Goal: Information Seeking & Learning: Learn about a topic

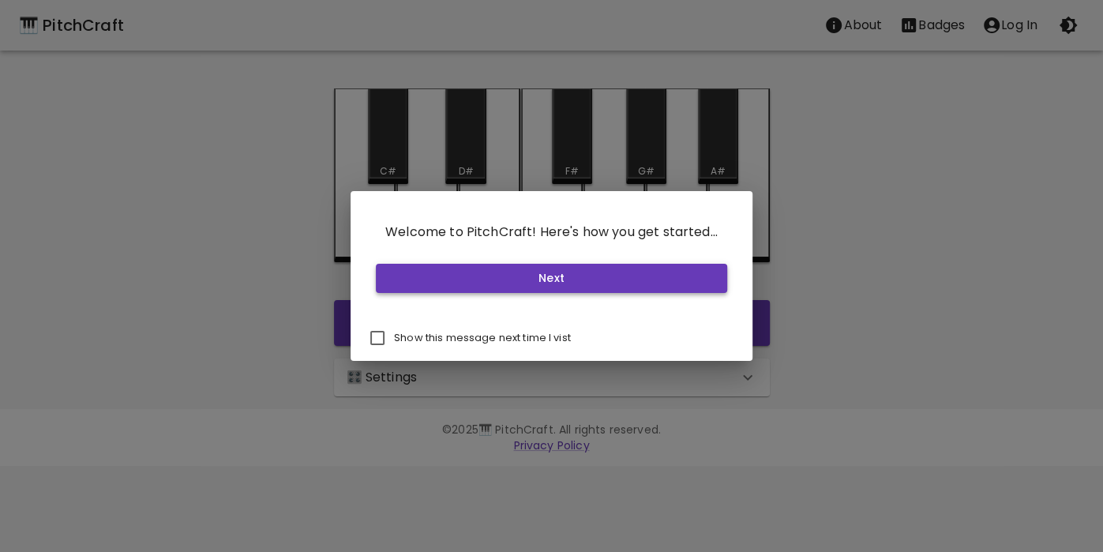
click at [485, 271] on button "Next" at bounding box center [551, 278] width 351 height 29
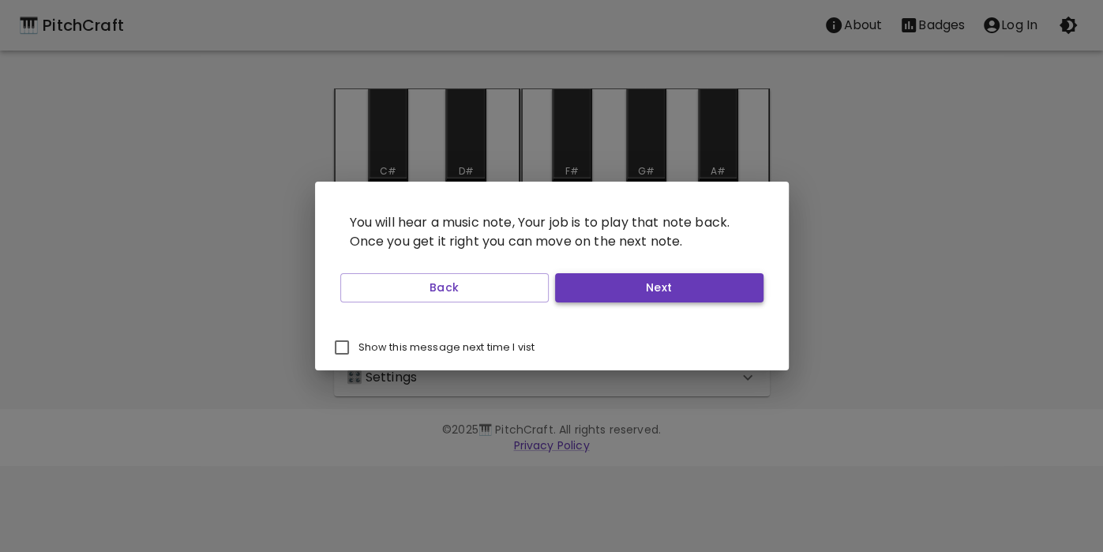
click at [631, 288] on button "Next" at bounding box center [659, 287] width 208 height 29
click at [631, 288] on button "Start Playing" at bounding box center [659, 287] width 208 height 29
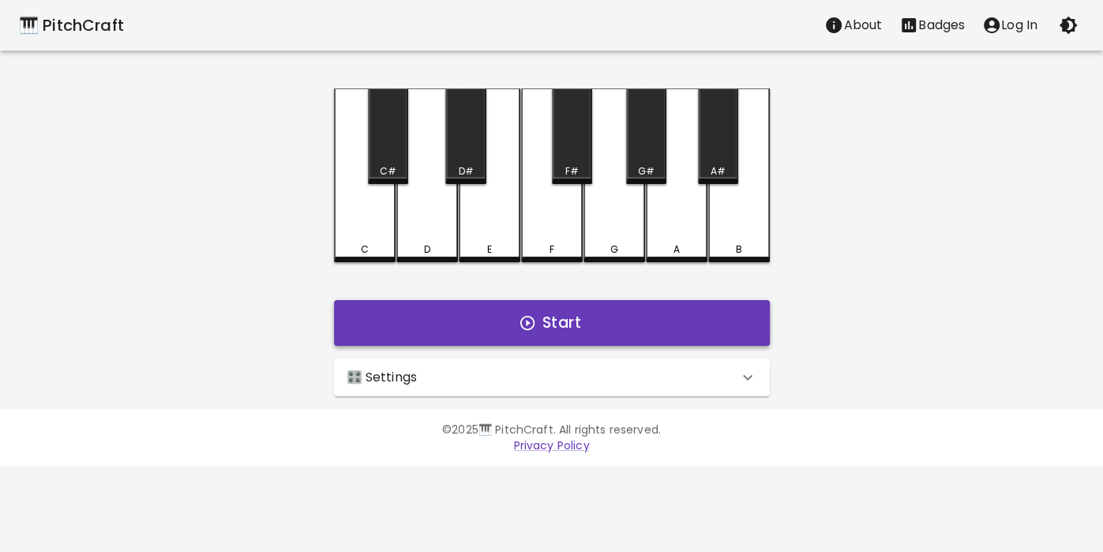
click at [633, 316] on button "Start" at bounding box center [552, 323] width 436 height 46
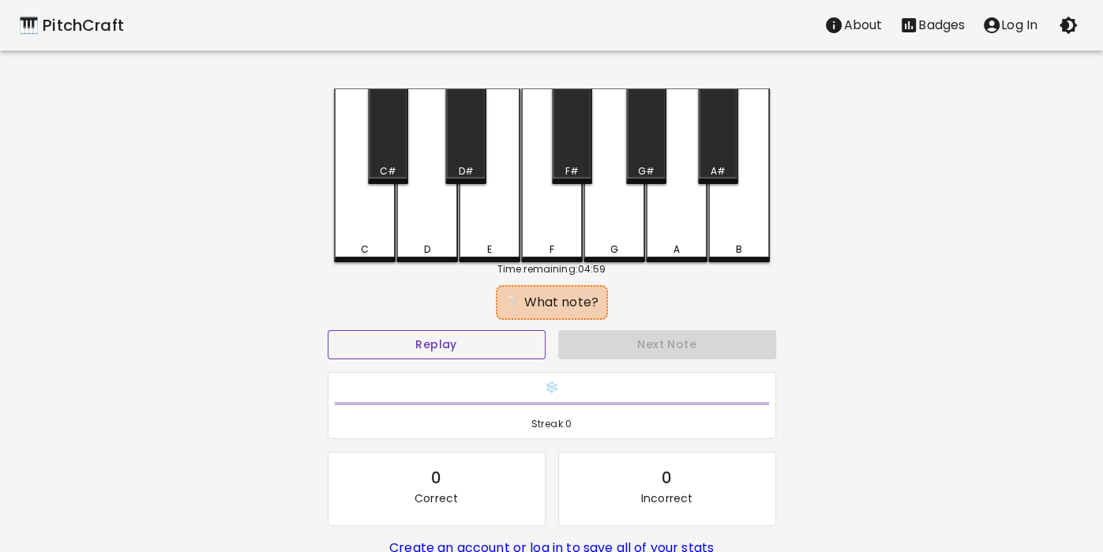
click at [416, 331] on button "Replay" at bounding box center [437, 344] width 218 height 29
click at [496, 203] on div "E" at bounding box center [490, 175] width 62 height 174
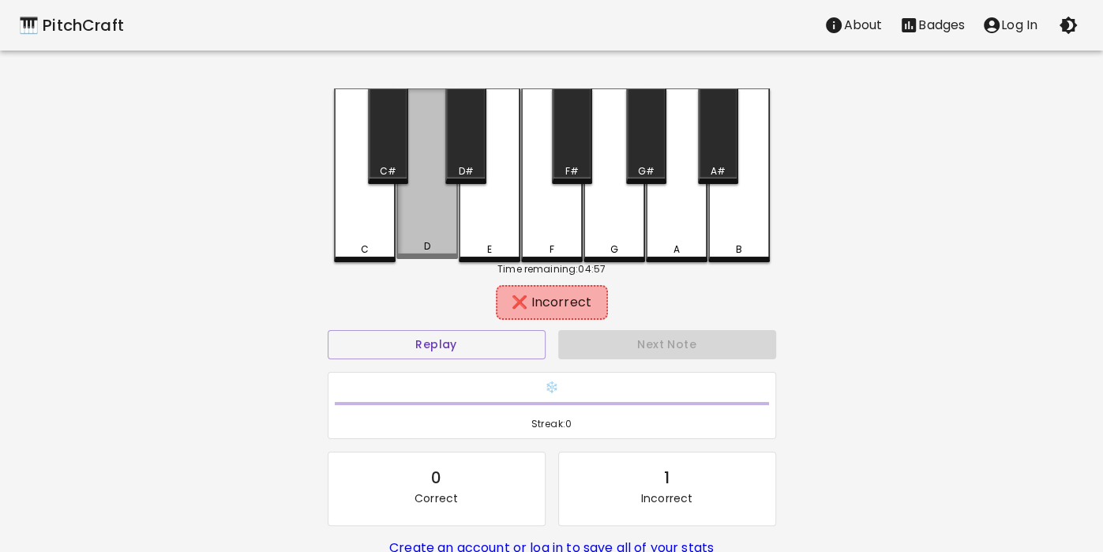
click at [416, 236] on div "D" at bounding box center [427, 173] width 62 height 170
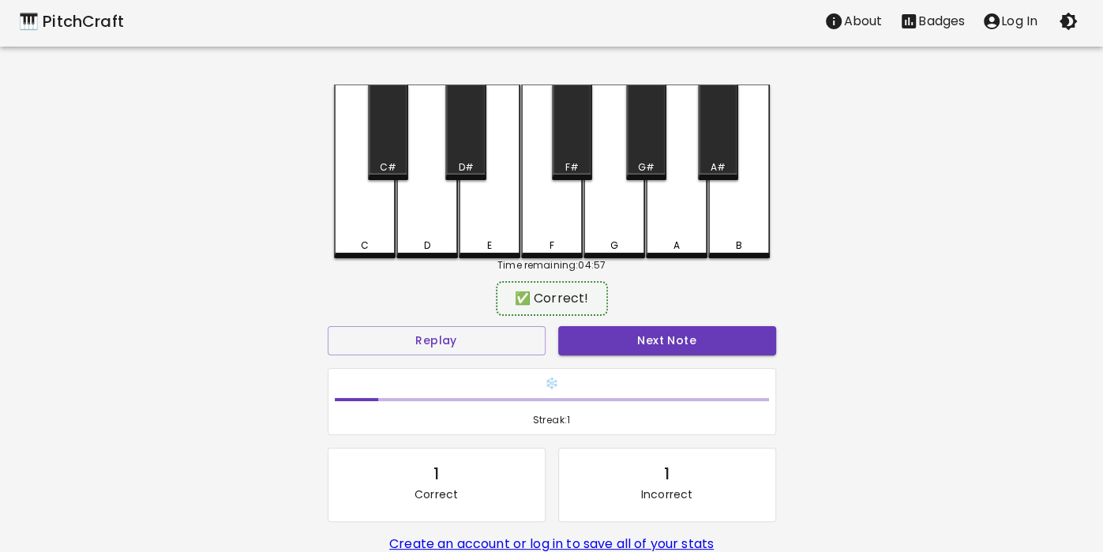
scroll to position [21, 0]
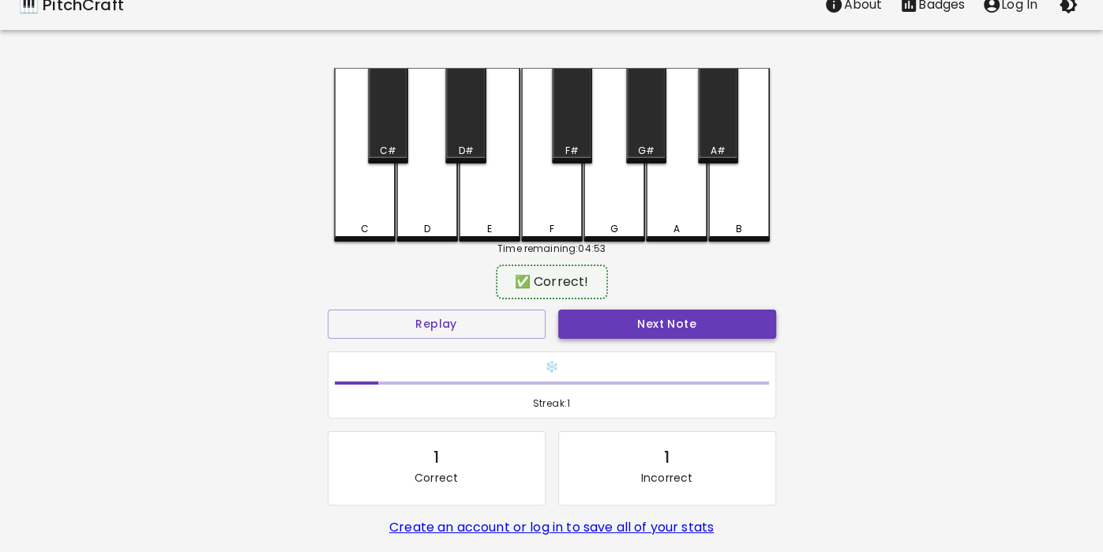
click at [635, 333] on button "Next Note" at bounding box center [667, 323] width 218 height 29
click at [653, 349] on div "❄️ Streak: 2" at bounding box center [551, 385] width 461 height 81
click at [622, 309] on button "Next Note" at bounding box center [667, 323] width 218 height 29
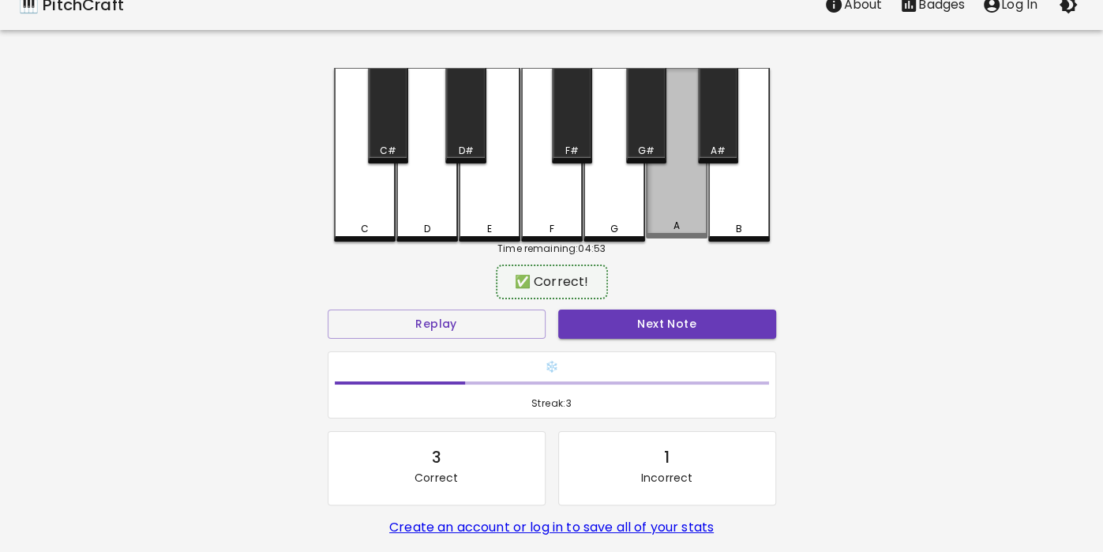
click at [674, 201] on div "A" at bounding box center [677, 153] width 62 height 170
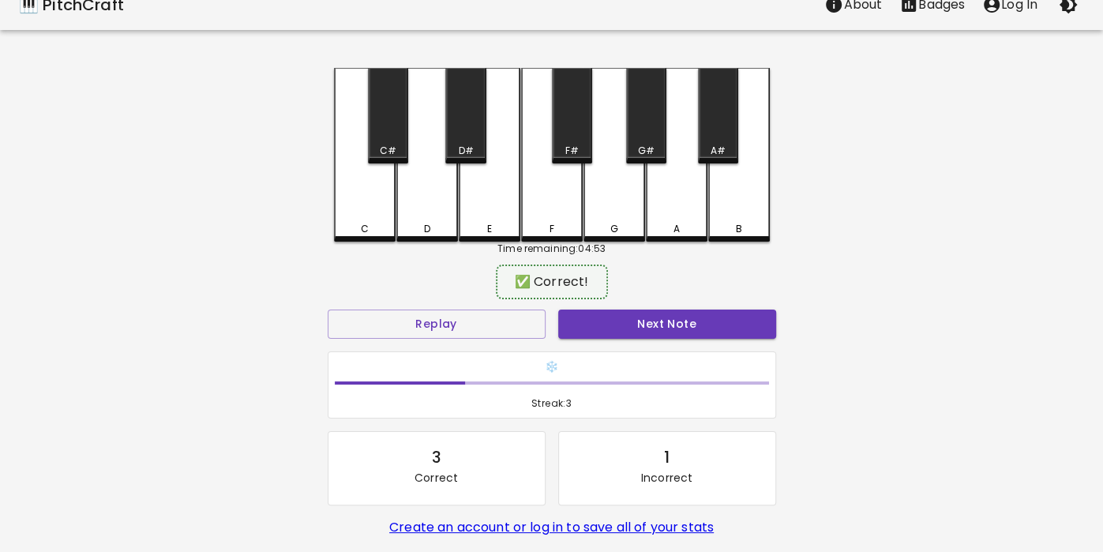
click at [706, 347] on div "❄️ Streak: 3" at bounding box center [551, 385] width 461 height 81
click at [693, 311] on button "Next Note" at bounding box center [667, 323] width 218 height 29
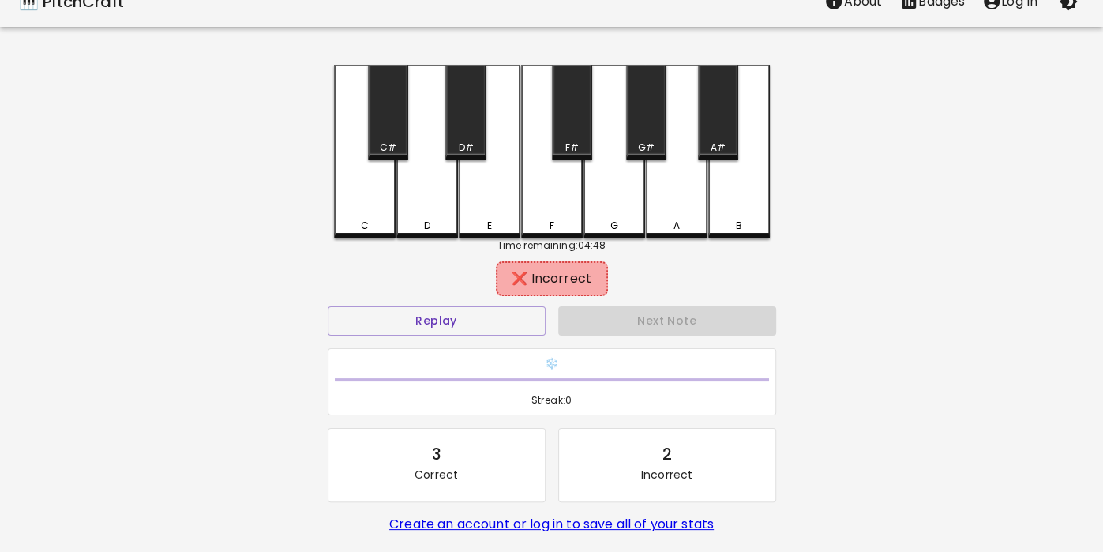
scroll to position [23, 0]
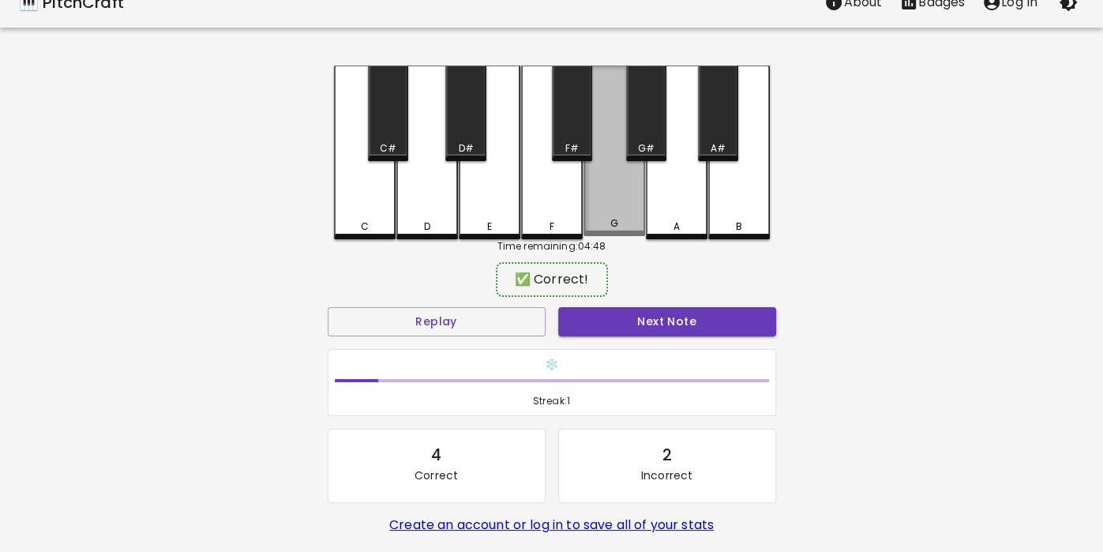
click at [609, 174] on div "G" at bounding box center [614, 151] width 62 height 170
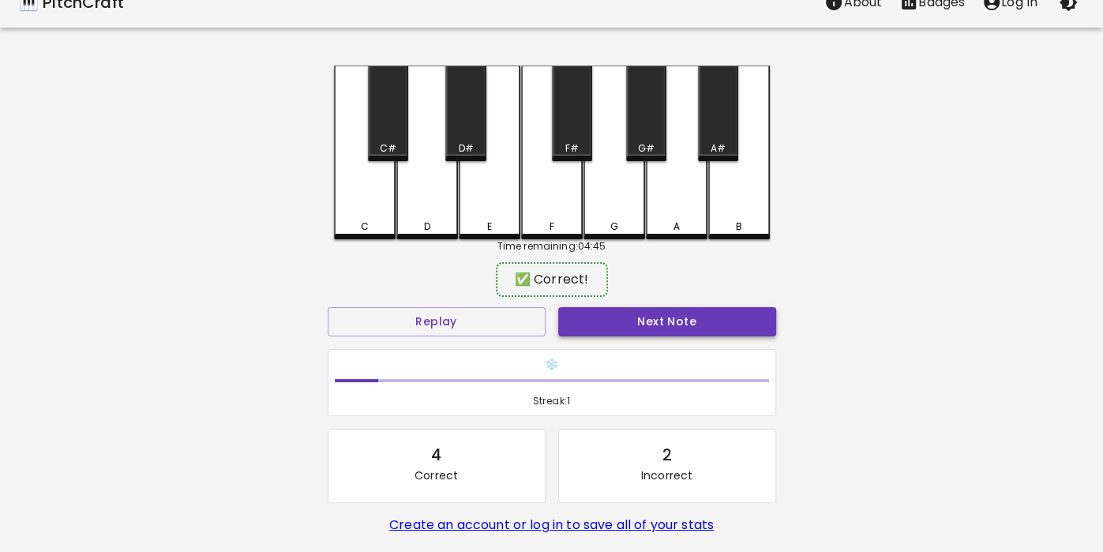
click at [623, 323] on button "Next Note" at bounding box center [667, 321] width 218 height 29
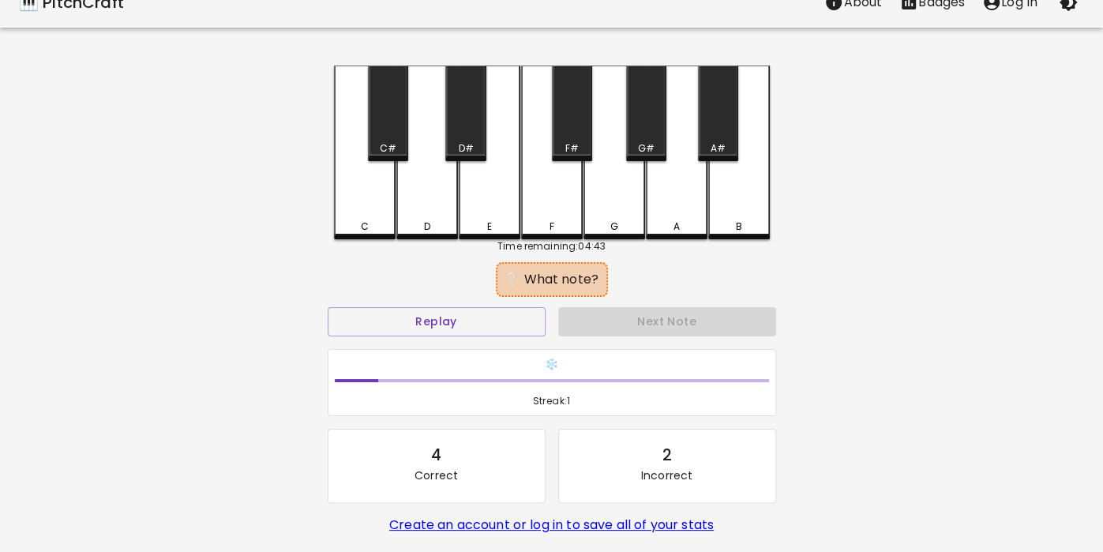
click at [534, 221] on div "F" at bounding box center [551, 226] width 58 height 14
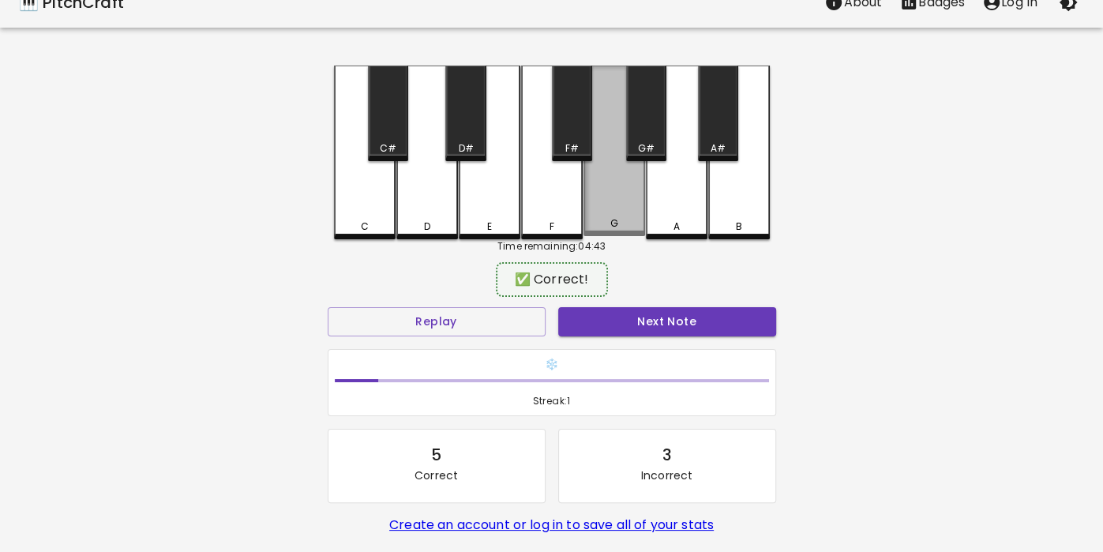
click at [616, 167] on div "G" at bounding box center [614, 151] width 62 height 170
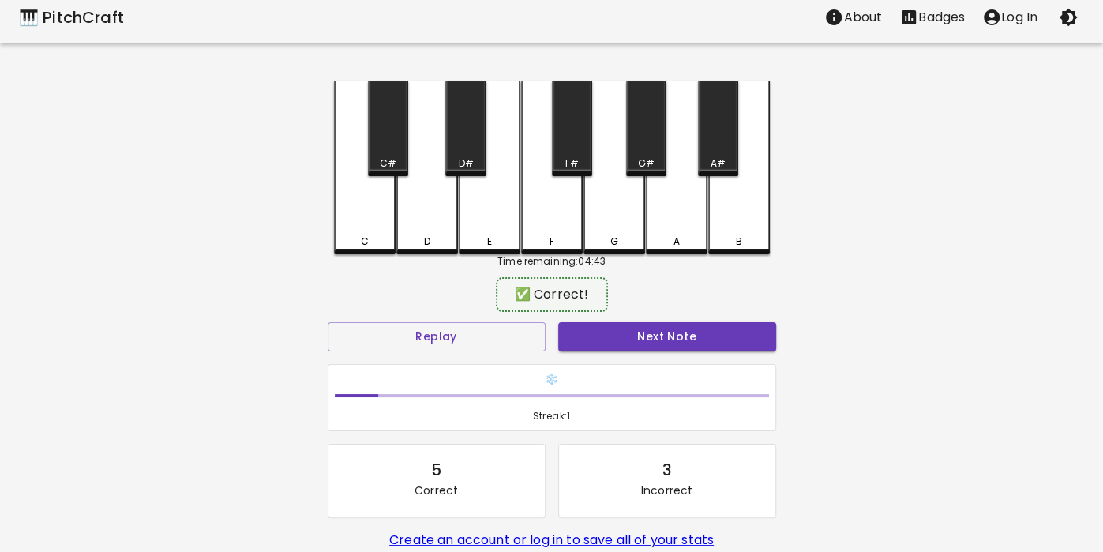
scroll to position [3, 0]
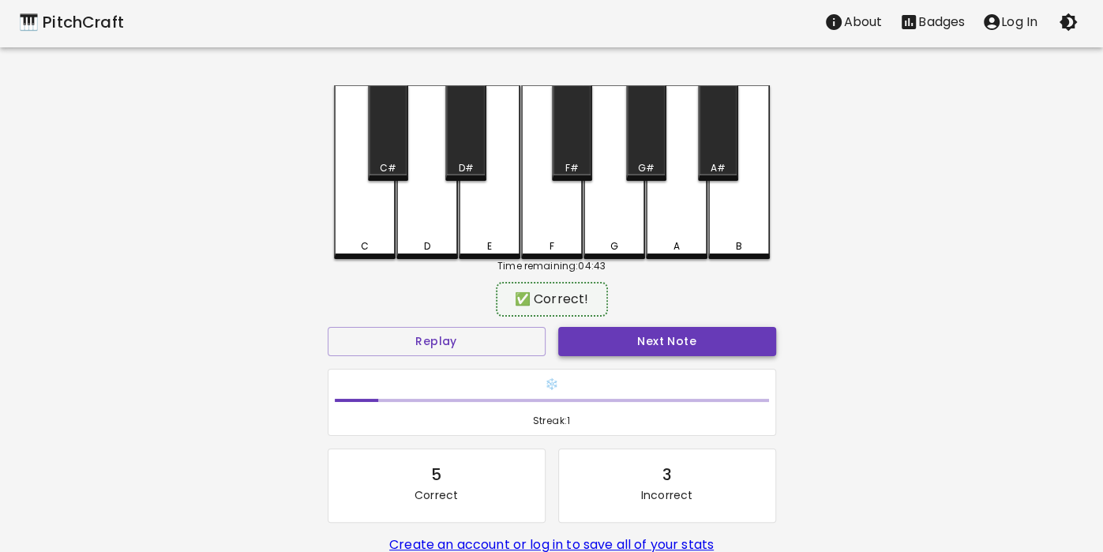
click at [682, 329] on button "Next Note" at bounding box center [667, 341] width 218 height 29
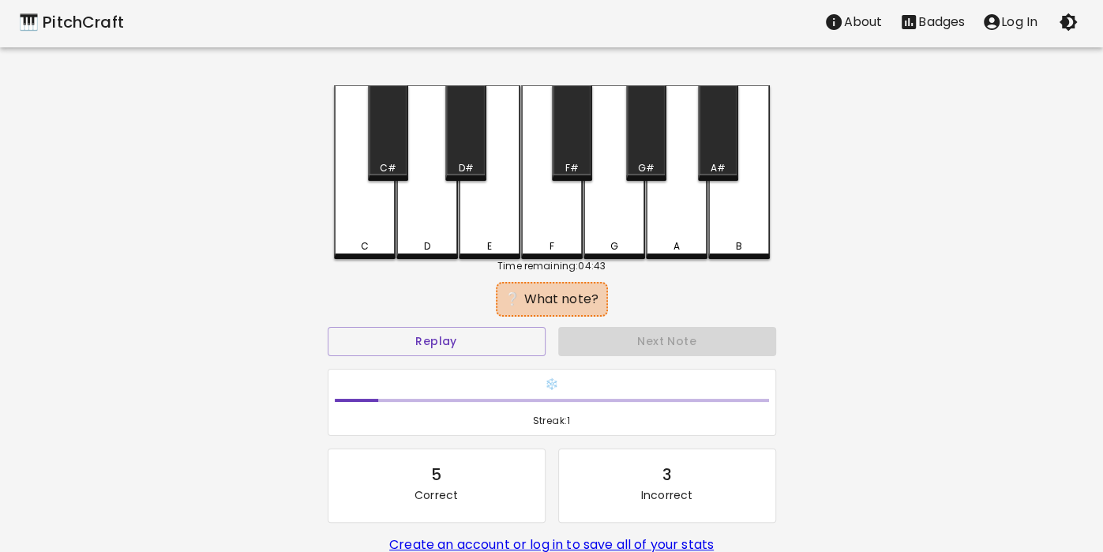
click at [696, 332] on div "Next Note" at bounding box center [667, 341] width 230 height 42
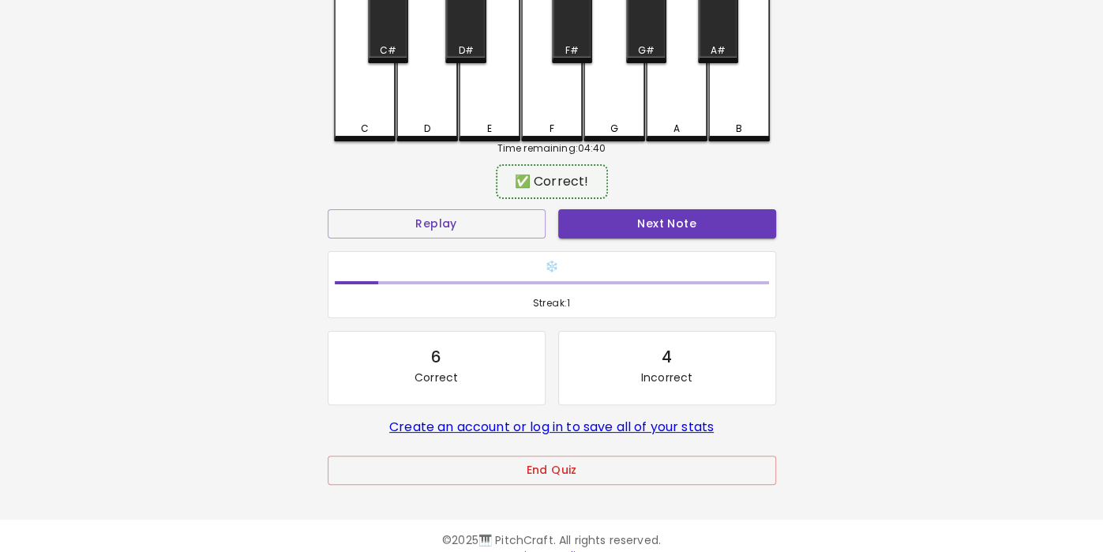
scroll to position [143, 0]
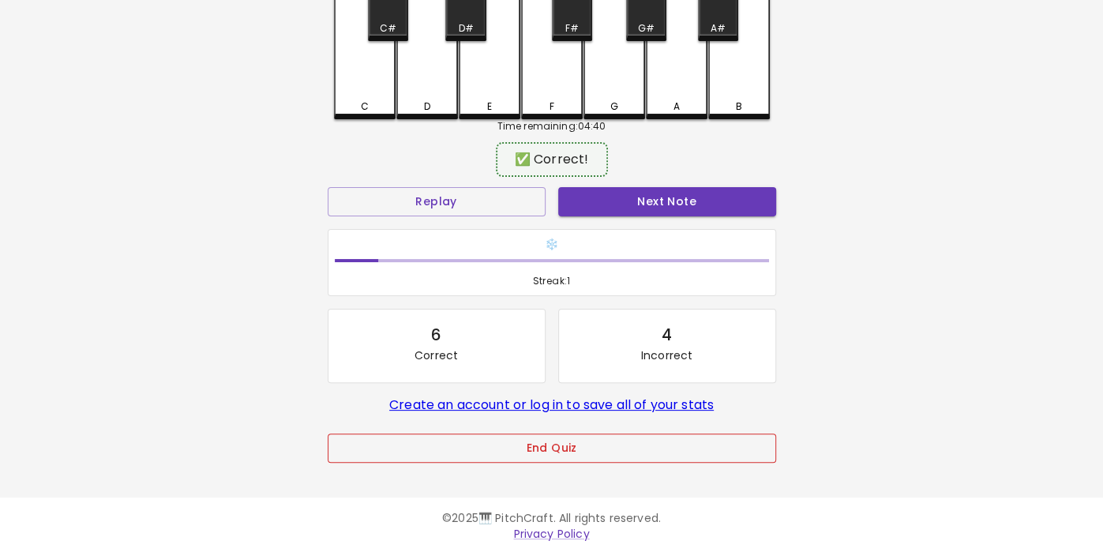
click at [508, 439] on button "End Quiz" at bounding box center [552, 447] width 448 height 29
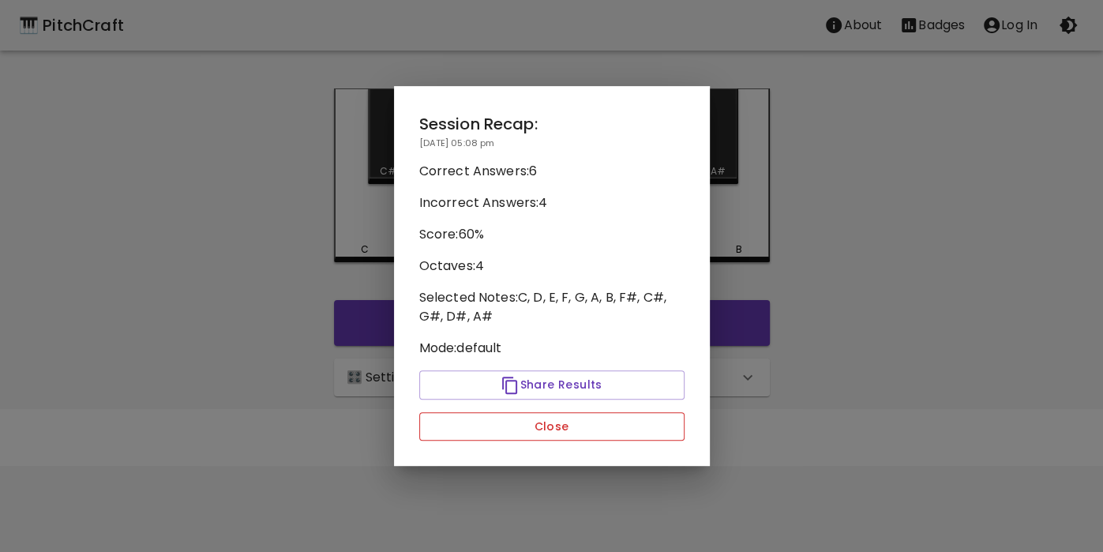
click at [495, 421] on button "Close" at bounding box center [551, 426] width 265 height 29
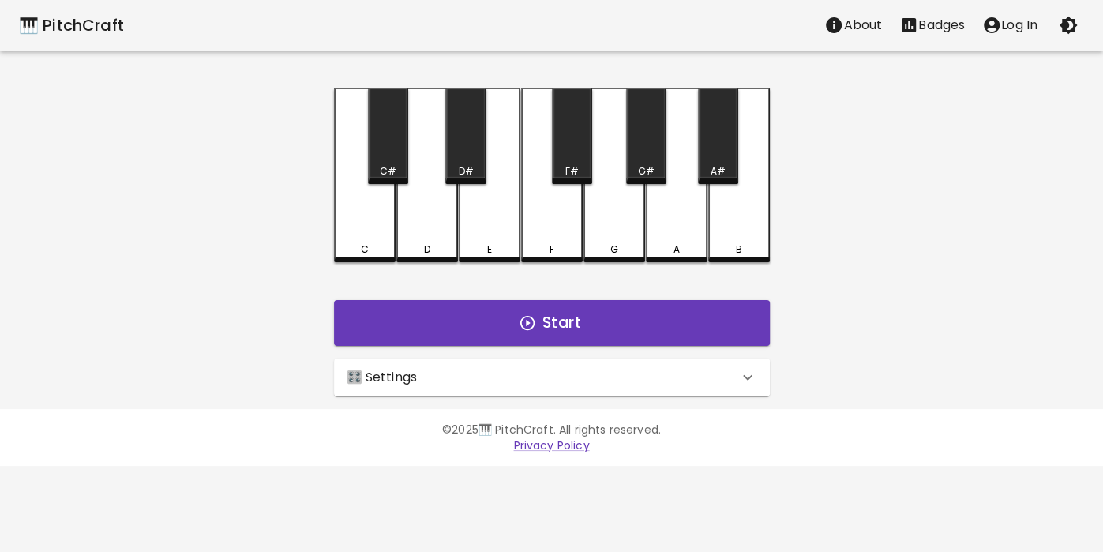
click at [485, 384] on div "🎛️ Settings" at bounding box center [541, 377] width 391 height 19
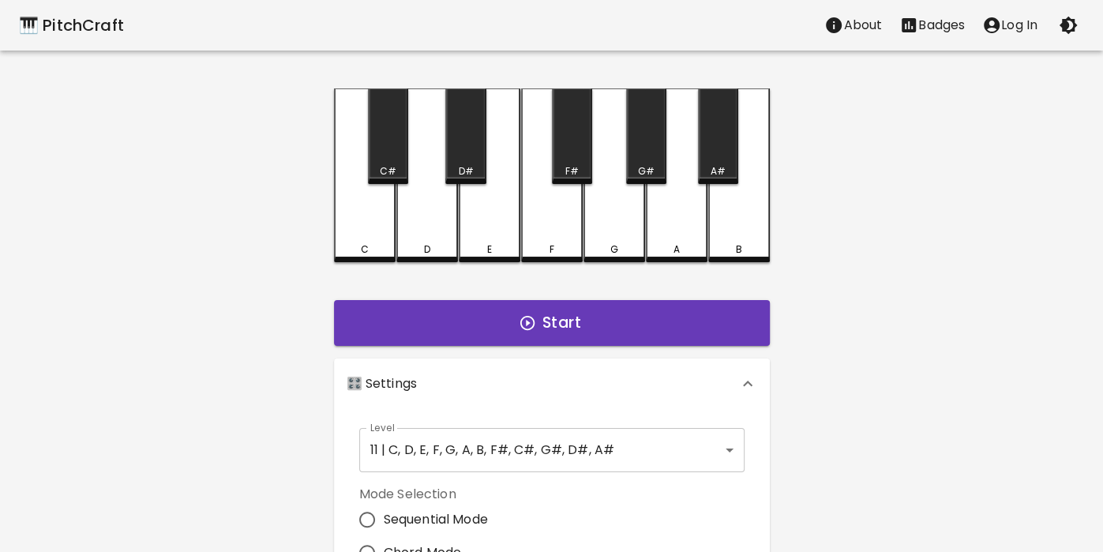
click at [506, 449] on body "🎹 PitchCraft About Badges Log In C C# D D# E F F# G G# A A# B Start 🎛️ Settings…" at bounding box center [551, 478] width 1103 height 956
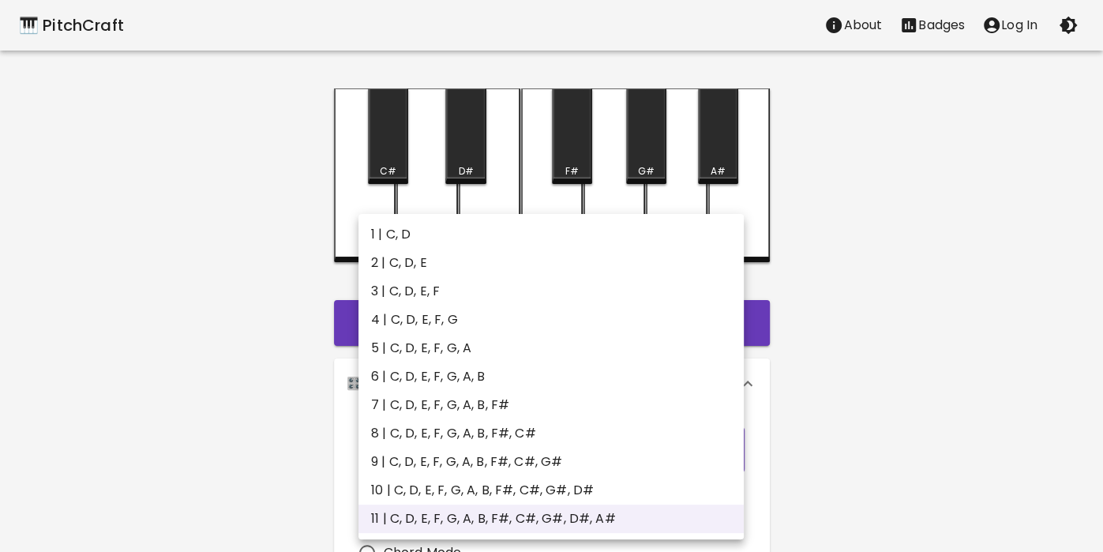
click at [429, 387] on li "6 | C, D, E, F, G, A, B" at bounding box center [550, 376] width 385 height 28
type input "11"
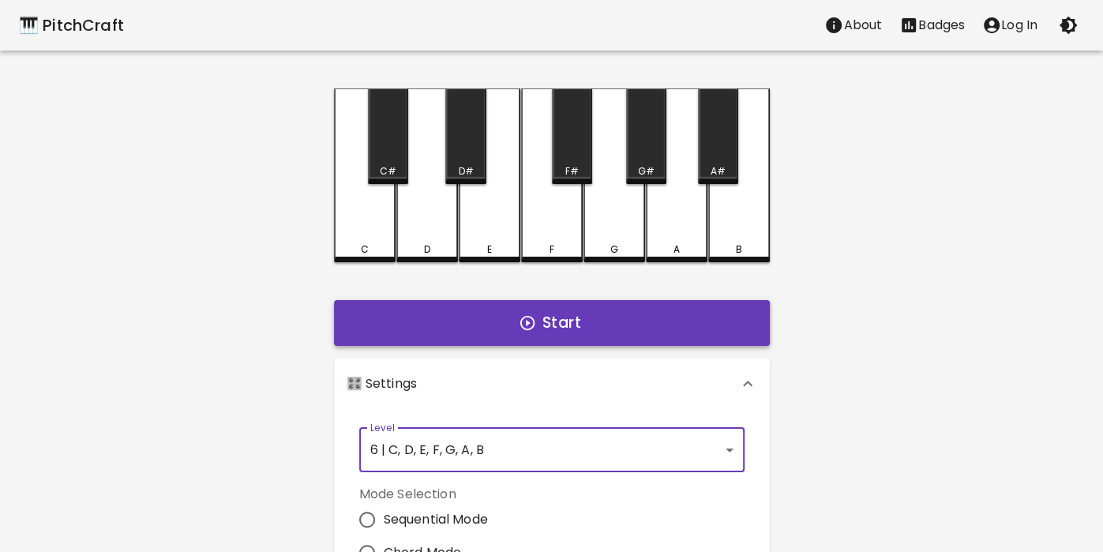
click at [631, 328] on button "Start" at bounding box center [552, 323] width 436 height 46
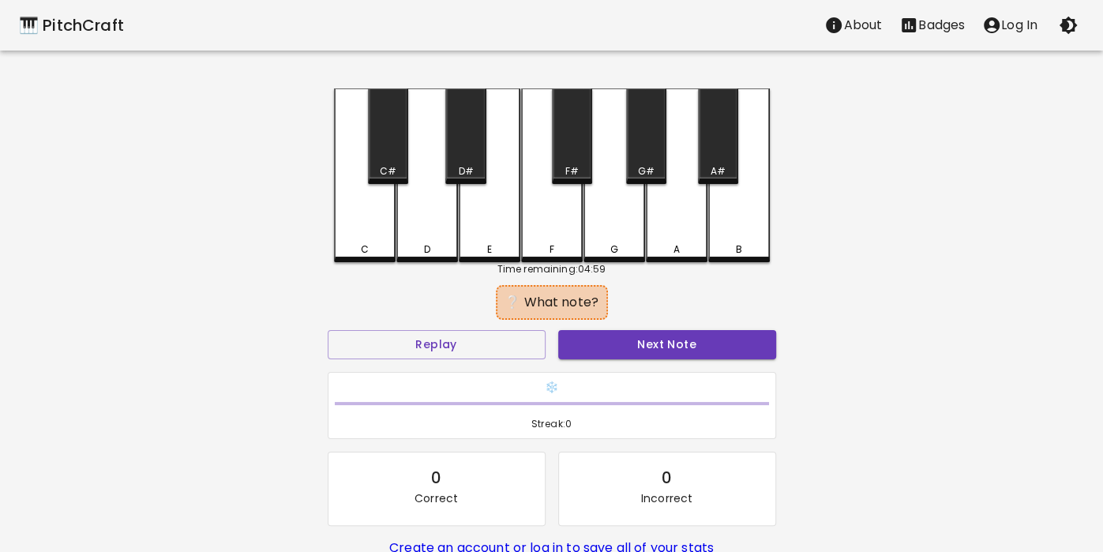
click at [646, 230] on div "A" at bounding box center [677, 175] width 62 height 174
click at [637, 205] on div "G" at bounding box center [614, 175] width 62 height 174
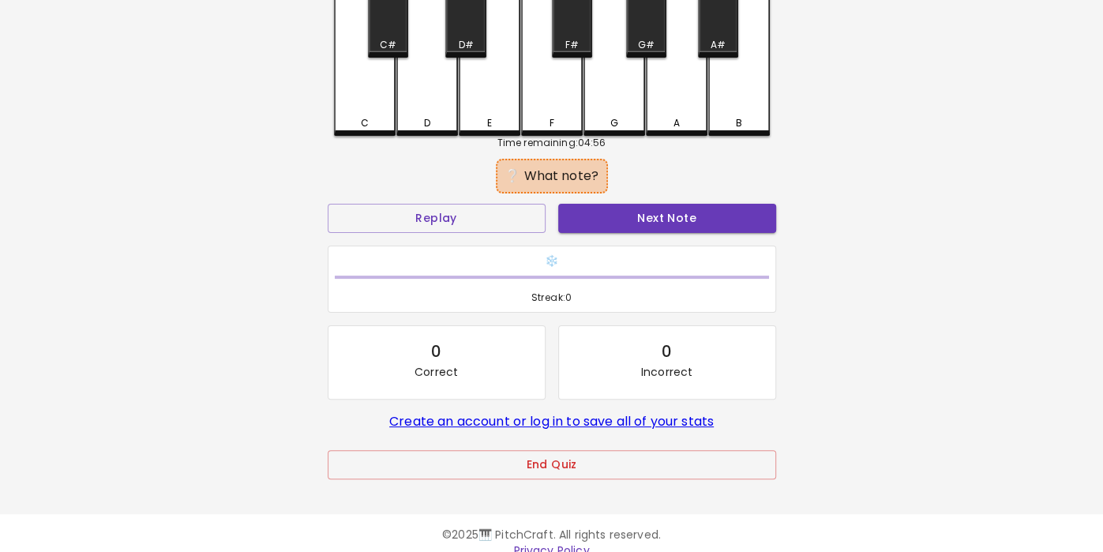
scroll to position [143, 0]
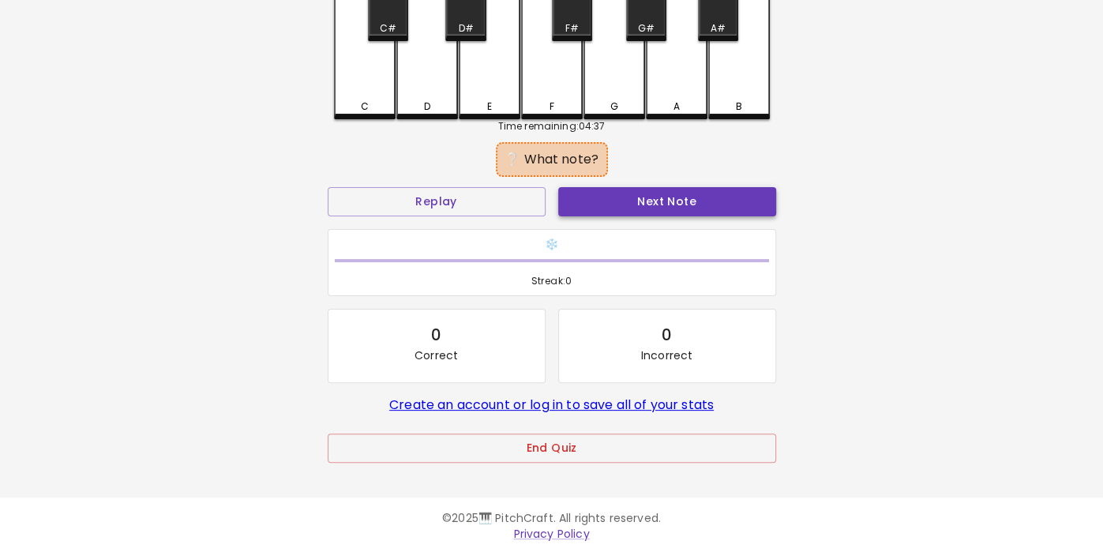
click at [714, 189] on button "Next Note" at bounding box center [667, 201] width 218 height 29
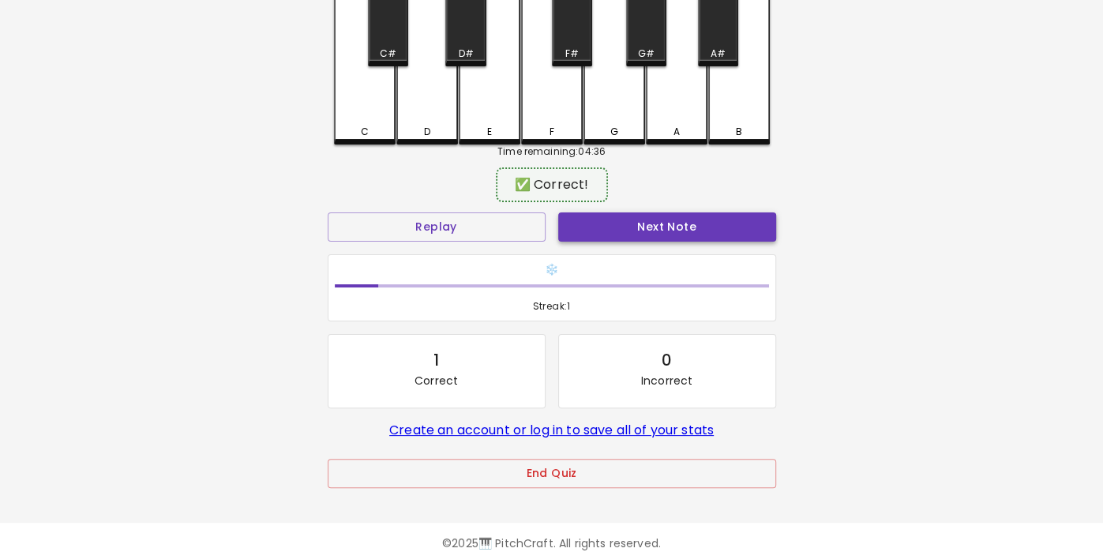
scroll to position [114, 0]
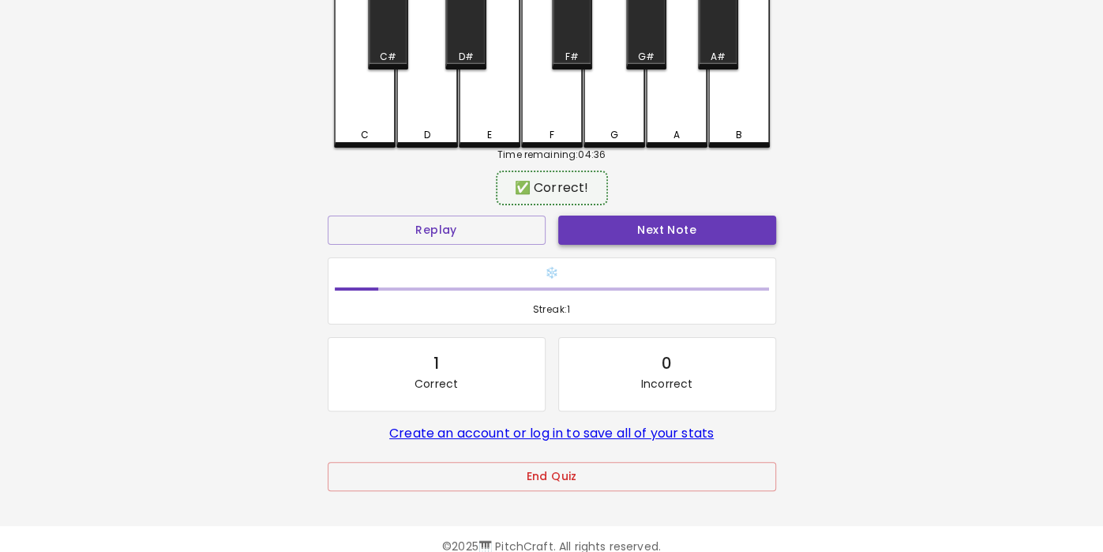
click at [702, 229] on button "Next Note" at bounding box center [667, 229] width 218 height 29
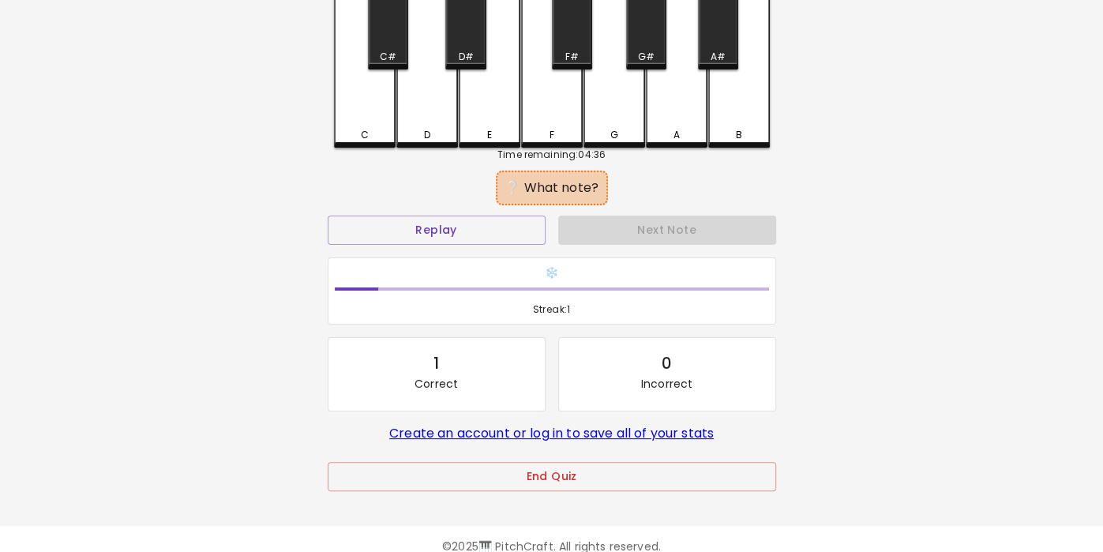
click at [752, 111] on div "B" at bounding box center [739, 61] width 62 height 174
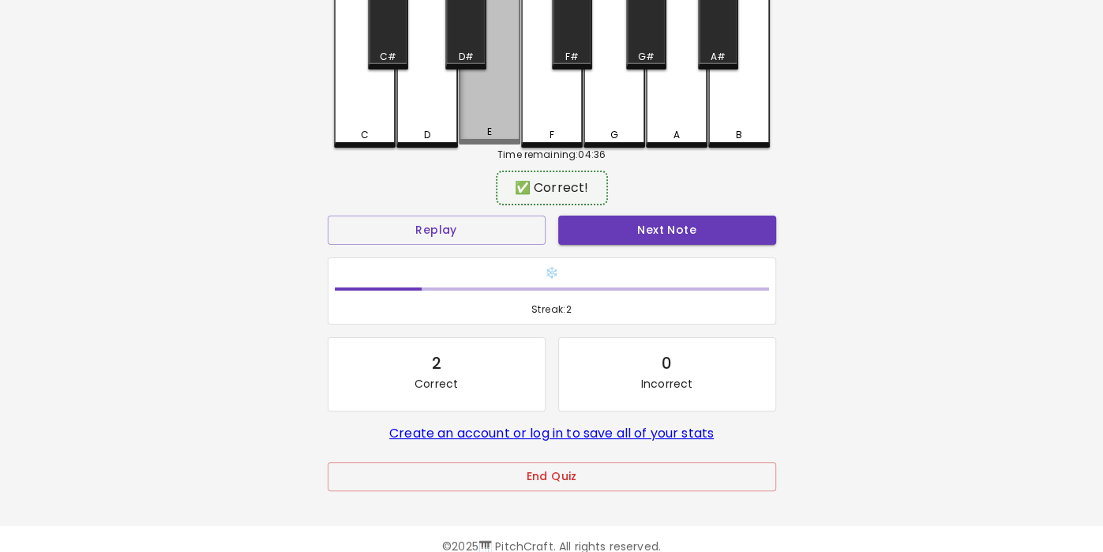
click at [488, 112] on div "E" at bounding box center [490, 59] width 62 height 170
click at [499, 98] on div "E" at bounding box center [490, 59] width 62 height 170
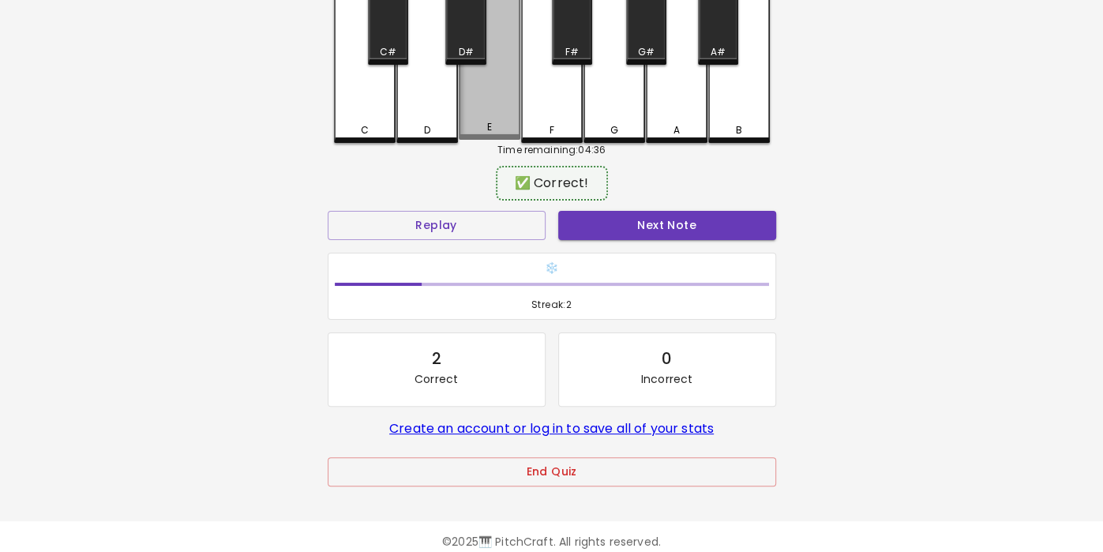
scroll to position [122, 0]
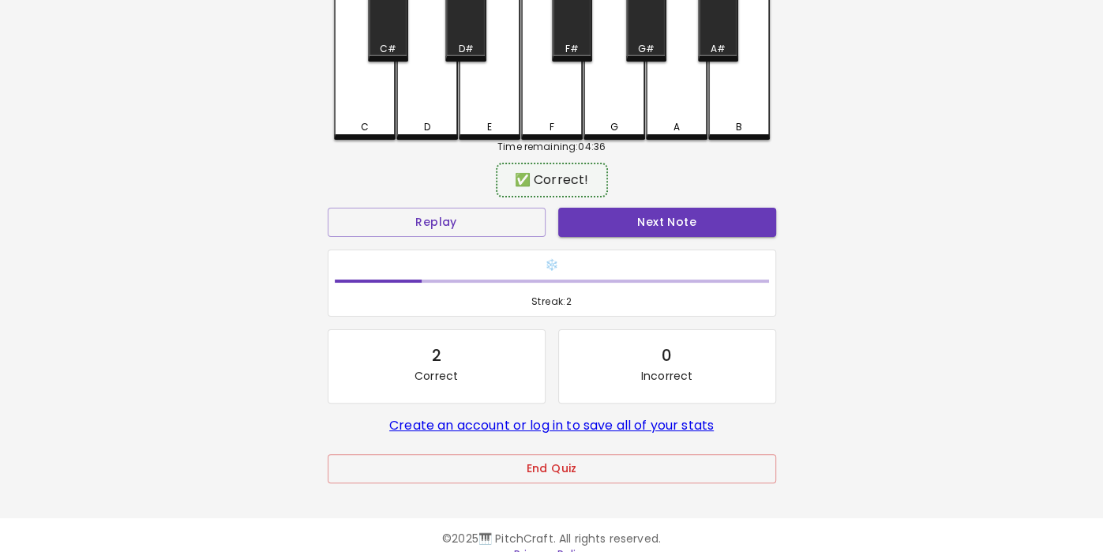
click at [519, 99] on div "E" at bounding box center [490, 53] width 62 height 174
click at [492, 99] on div "E" at bounding box center [490, 51] width 62 height 170
click at [504, 98] on div "E" at bounding box center [490, 51] width 62 height 170
click at [506, 111] on div "E" at bounding box center [490, 51] width 62 height 170
click at [618, 89] on div "G" at bounding box center [614, 51] width 62 height 170
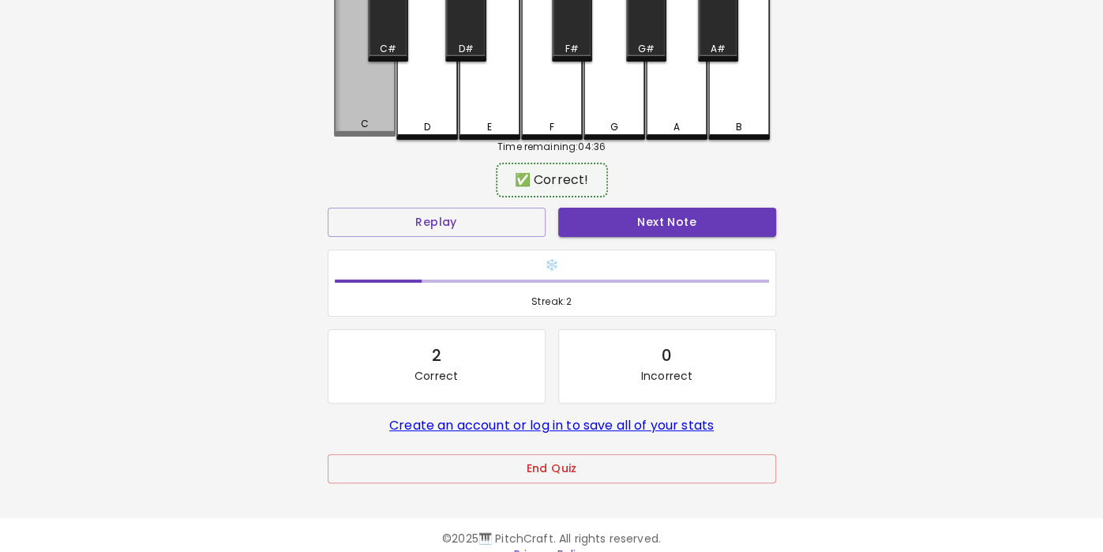
click at [361, 111] on div "C" at bounding box center [365, 51] width 62 height 170
click at [423, 124] on div "D" at bounding box center [426, 127] width 6 height 14
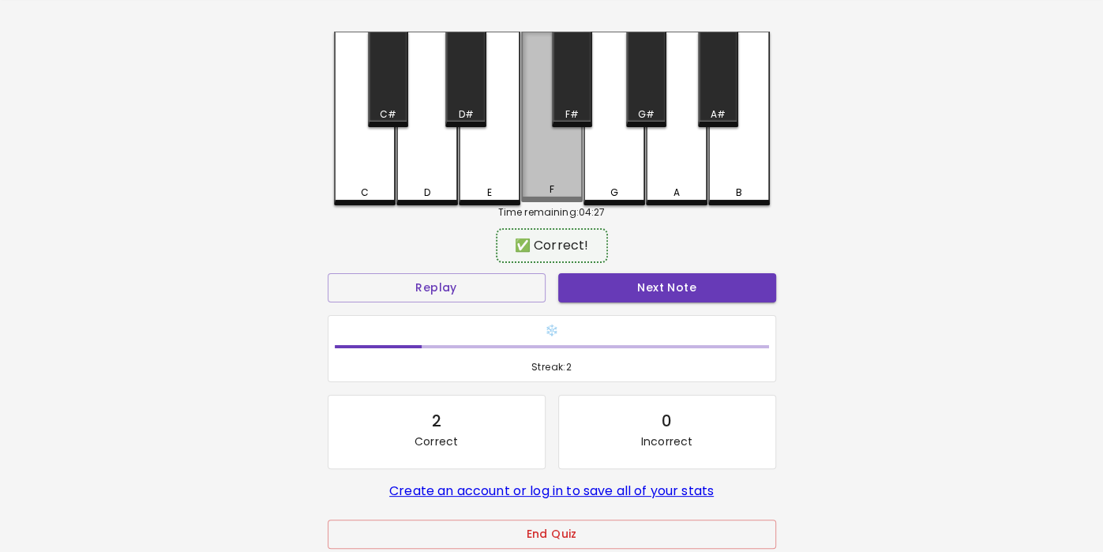
scroll to position [60, 0]
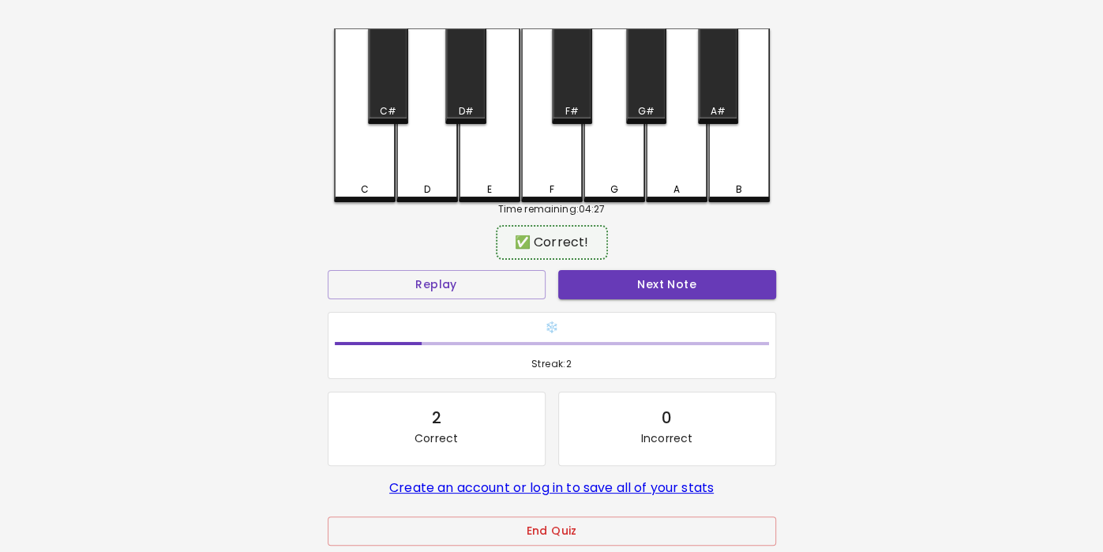
click at [545, 168] on div "F" at bounding box center [552, 115] width 62 height 174
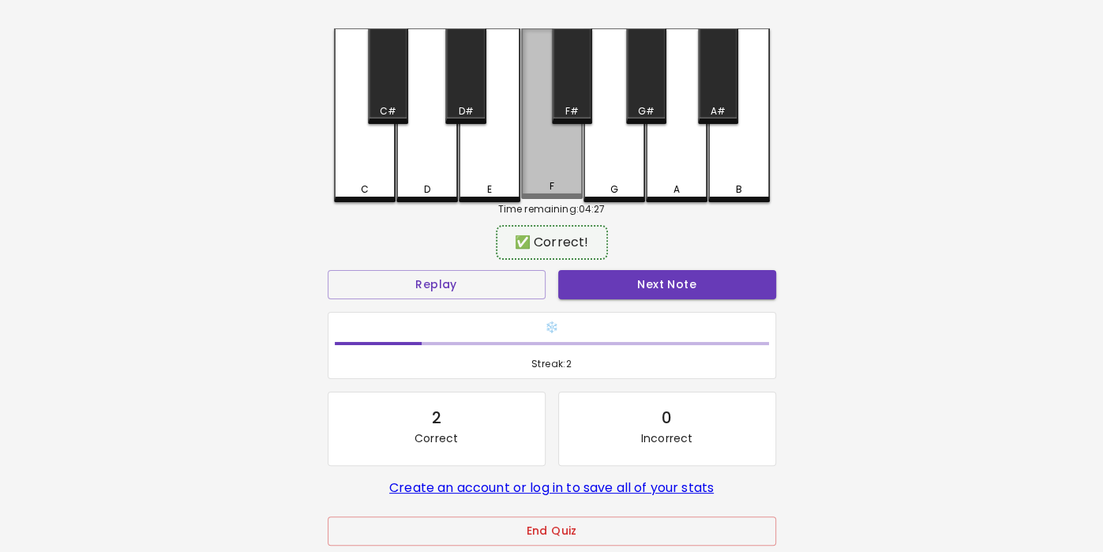
click at [545, 172] on div "F" at bounding box center [552, 113] width 62 height 170
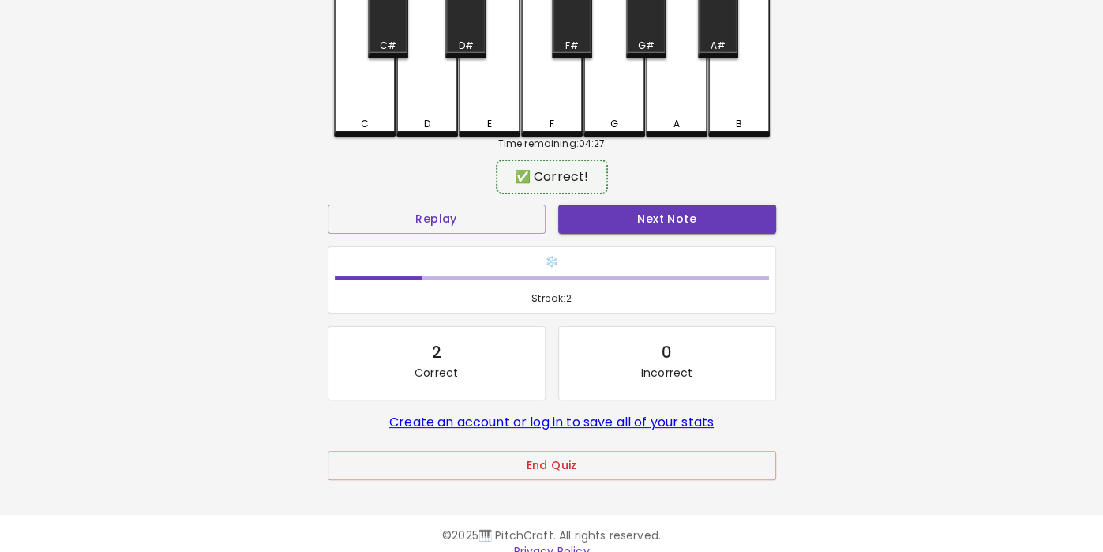
scroll to position [124, 0]
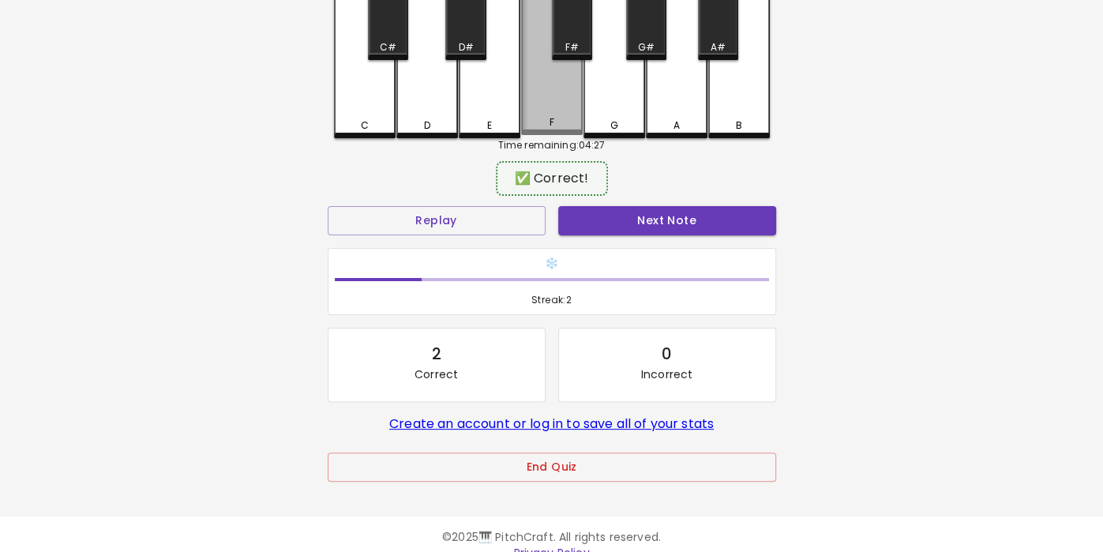
click at [564, 135] on div "F" at bounding box center [552, 49] width 62 height 170
click at [559, 125] on div "F" at bounding box center [551, 125] width 58 height 14
click at [559, 122] on div "F" at bounding box center [551, 122] width 58 height 14
click at [618, 120] on div "G" at bounding box center [614, 125] width 58 height 14
click at [537, 129] on div "F" at bounding box center [551, 122] width 58 height 14
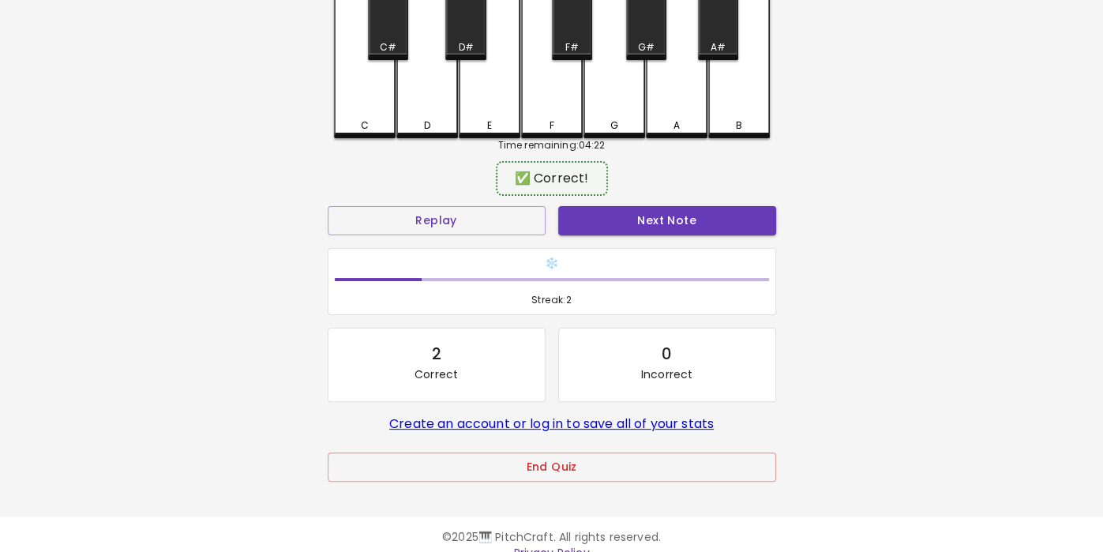
click at [478, 140] on div "Time remaining: 04:22" at bounding box center [552, 145] width 436 height 14
click at [485, 123] on div "E" at bounding box center [489, 122] width 58 height 14
click at [440, 110] on div "D" at bounding box center [427, 49] width 62 height 170
click at [360, 127] on div "C" at bounding box center [364, 125] width 8 height 14
click at [368, 128] on div "C" at bounding box center [364, 125] width 58 height 14
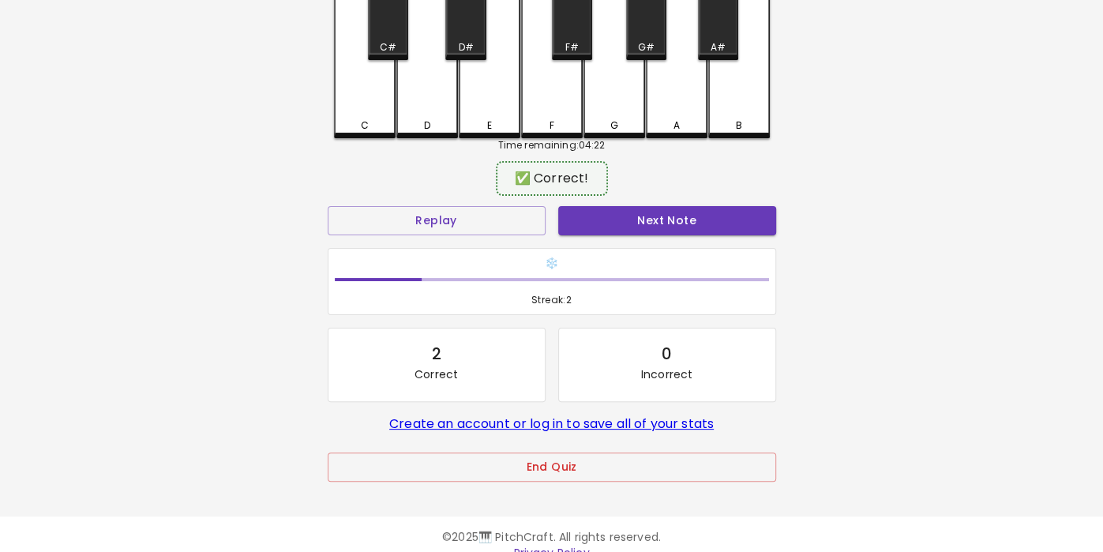
click at [405, 120] on div "D" at bounding box center [427, 125] width 58 height 14
click at [505, 125] on div "E" at bounding box center [489, 125] width 58 height 14
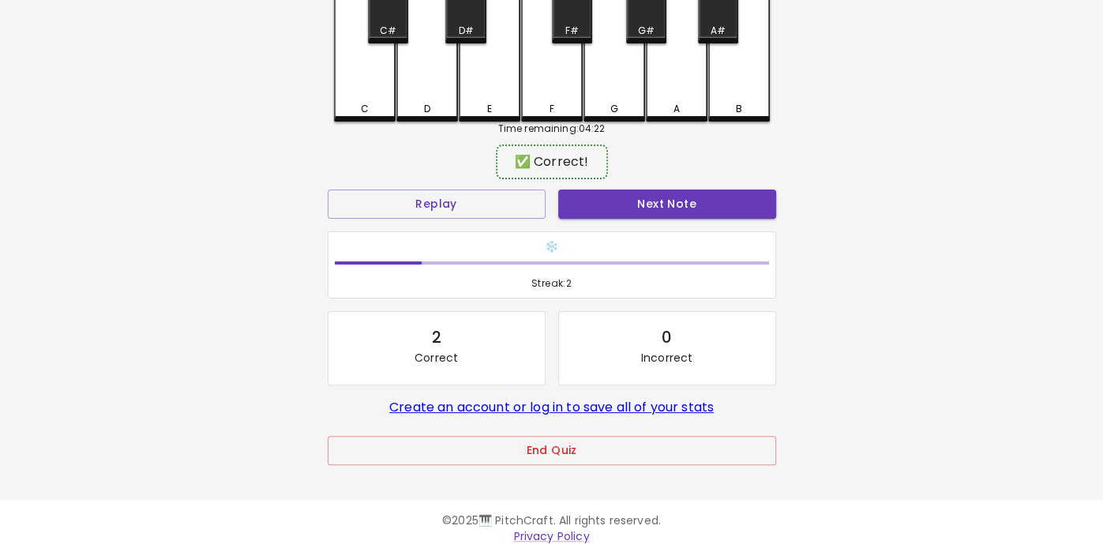
scroll to position [140, 0]
click at [440, 109] on div "D" at bounding box center [427, 109] width 58 height 14
click at [605, 96] on div "G" at bounding box center [614, 33] width 62 height 170
click at [545, 103] on div "F" at bounding box center [551, 109] width 58 height 14
click at [489, 106] on div "E" at bounding box center [488, 106] width 5 height 14
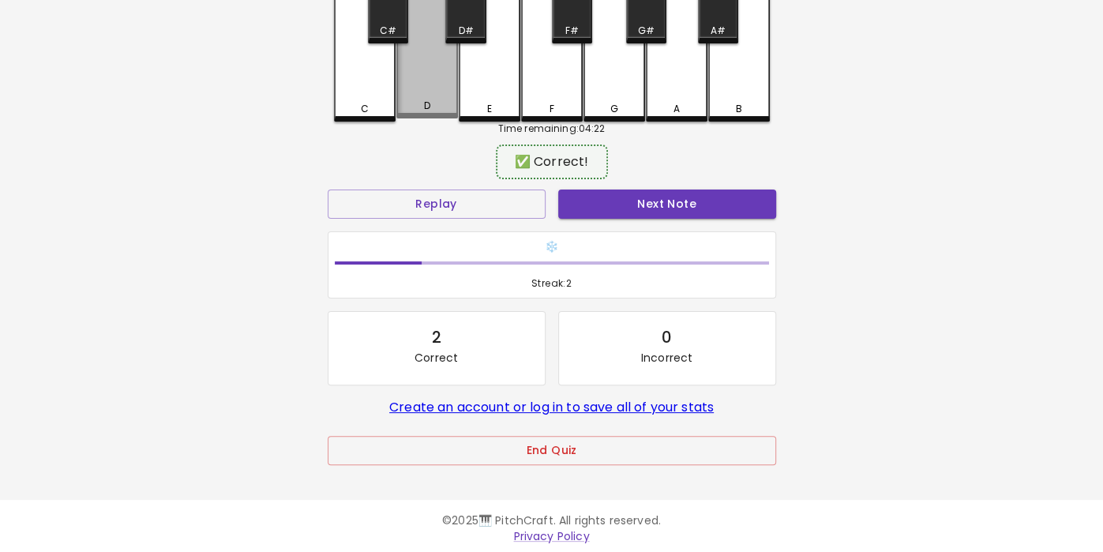
click at [435, 103] on div "D" at bounding box center [427, 106] width 58 height 14
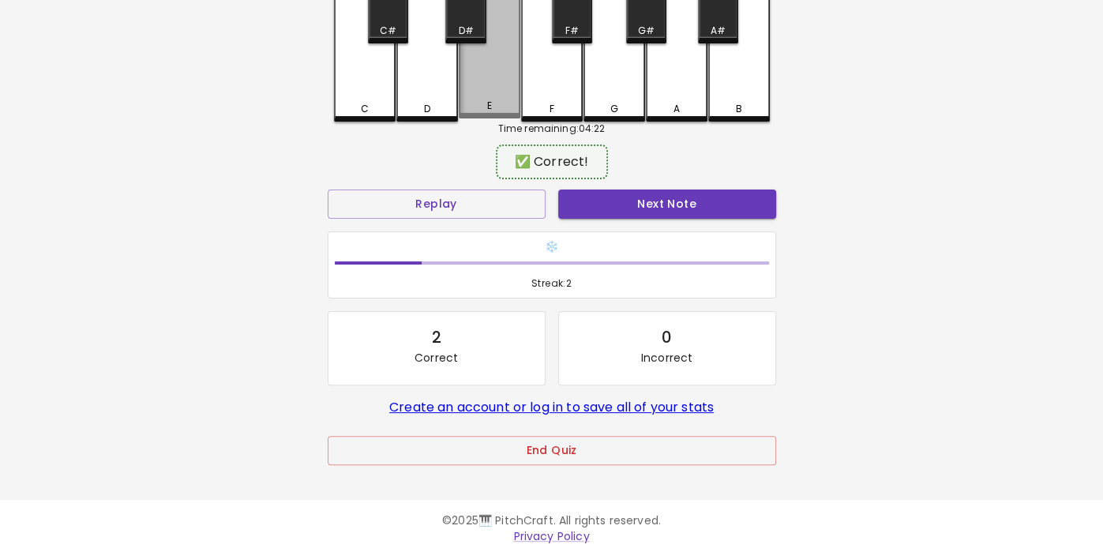
click at [494, 113] on div "E" at bounding box center [489, 106] width 58 height 14
click at [485, 107] on div "E" at bounding box center [489, 106] width 58 height 14
click at [490, 90] on div "E" at bounding box center [490, 33] width 62 height 170
click at [489, 105] on div "E" at bounding box center [488, 109] width 5 height 14
click at [491, 96] on div "E" at bounding box center [490, 35] width 62 height 174
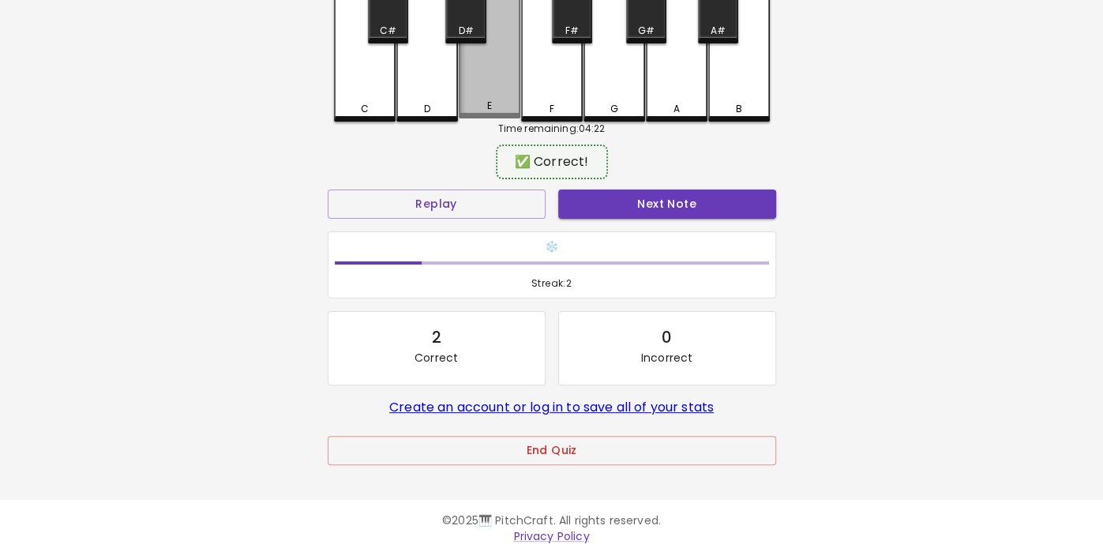
click at [490, 96] on div "E" at bounding box center [490, 33] width 62 height 170
click at [476, 89] on div "E" at bounding box center [490, 33] width 62 height 170
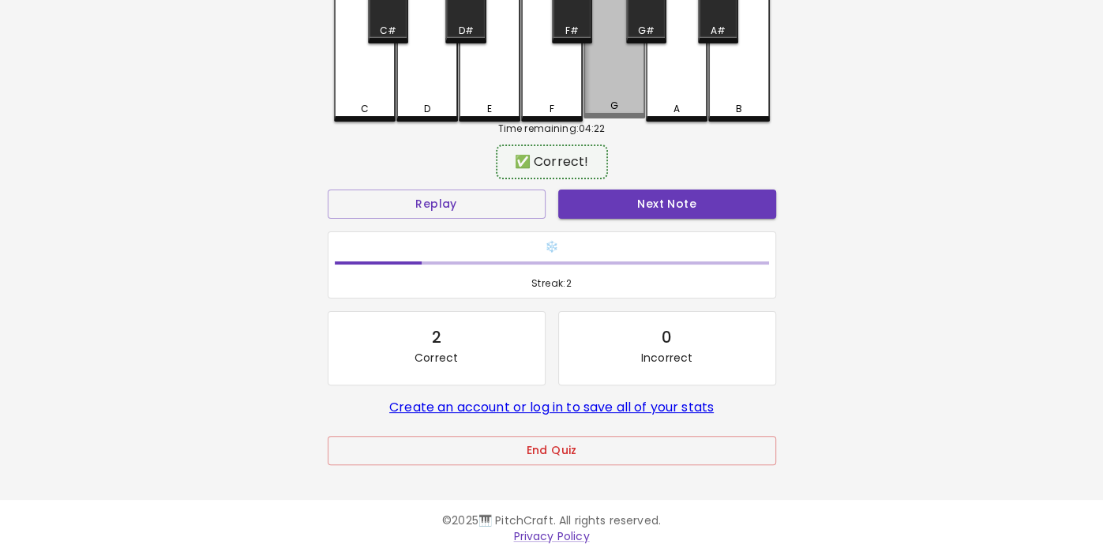
click at [607, 94] on div "G" at bounding box center [614, 33] width 62 height 170
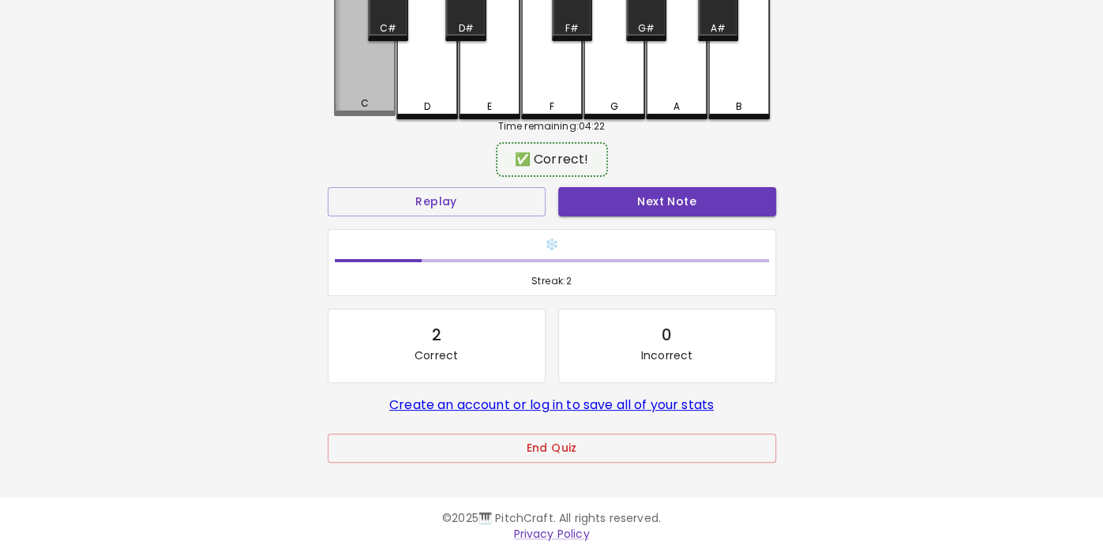
click at [391, 85] on div "C" at bounding box center [365, 31] width 62 height 170
click at [425, 99] on div "D" at bounding box center [427, 33] width 62 height 174
click at [567, 99] on div "F" at bounding box center [551, 106] width 58 height 14
click at [564, 99] on div "F" at bounding box center [551, 106] width 58 height 14
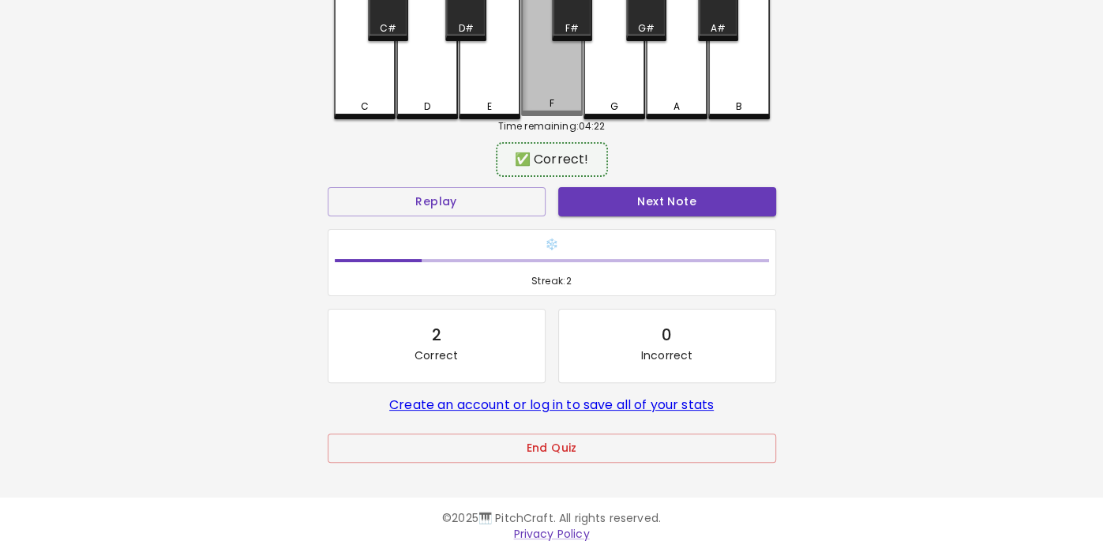
click at [571, 92] on div "F" at bounding box center [552, 31] width 62 height 170
click at [564, 107] on div "F" at bounding box center [551, 103] width 58 height 14
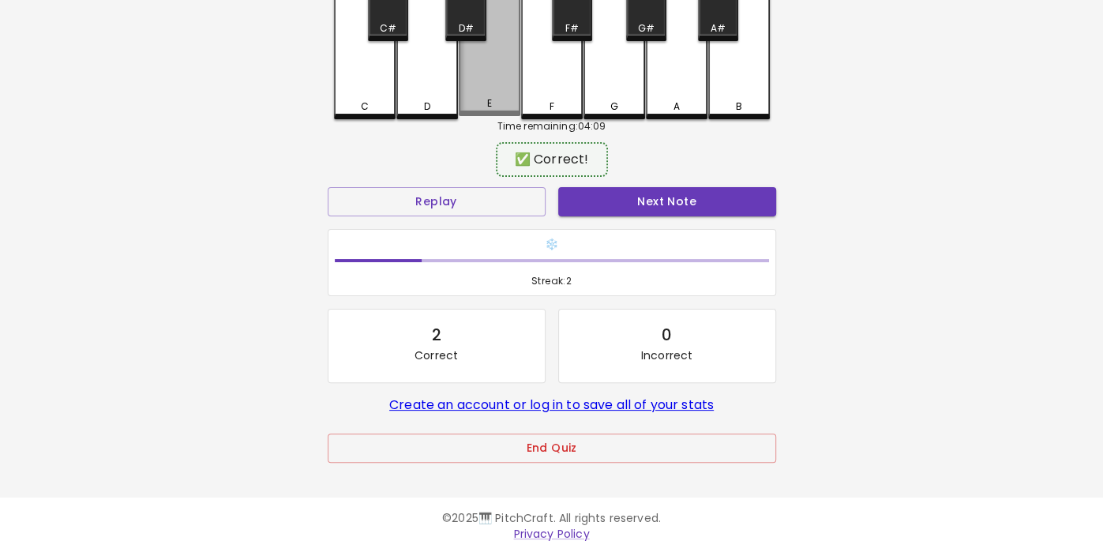
click at [505, 89] on div "E" at bounding box center [490, 31] width 62 height 170
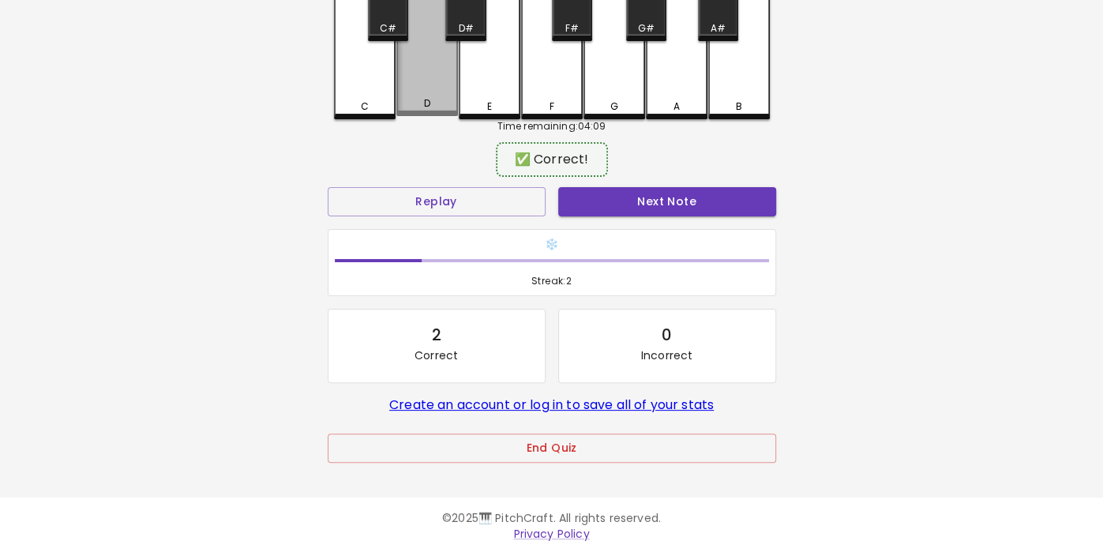
click at [425, 96] on div "D" at bounding box center [427, 31] width 62 height 170
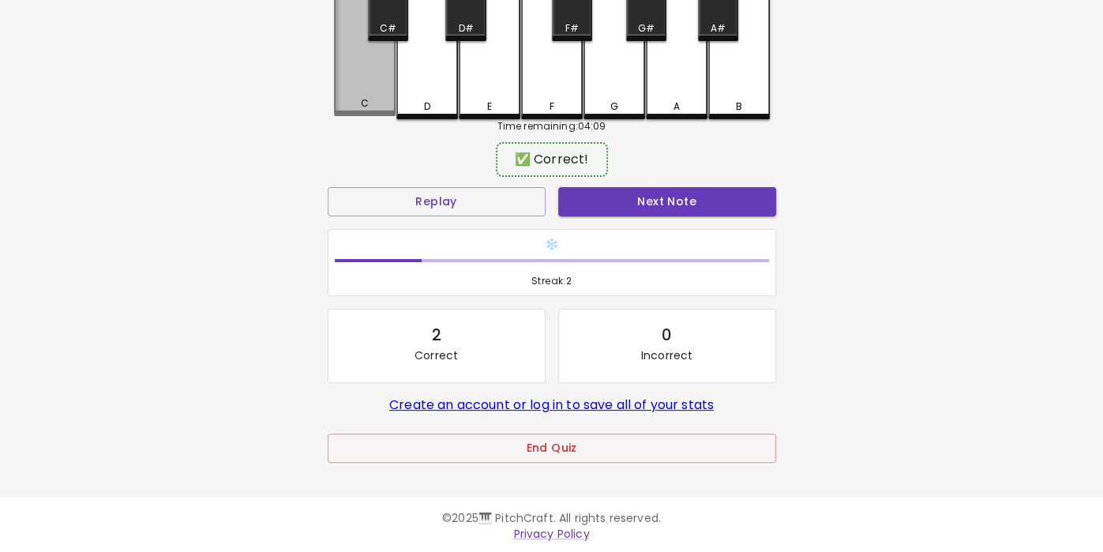
click at [365, 93] on div "C" at bounding box center [365, 31] width 62 height 170
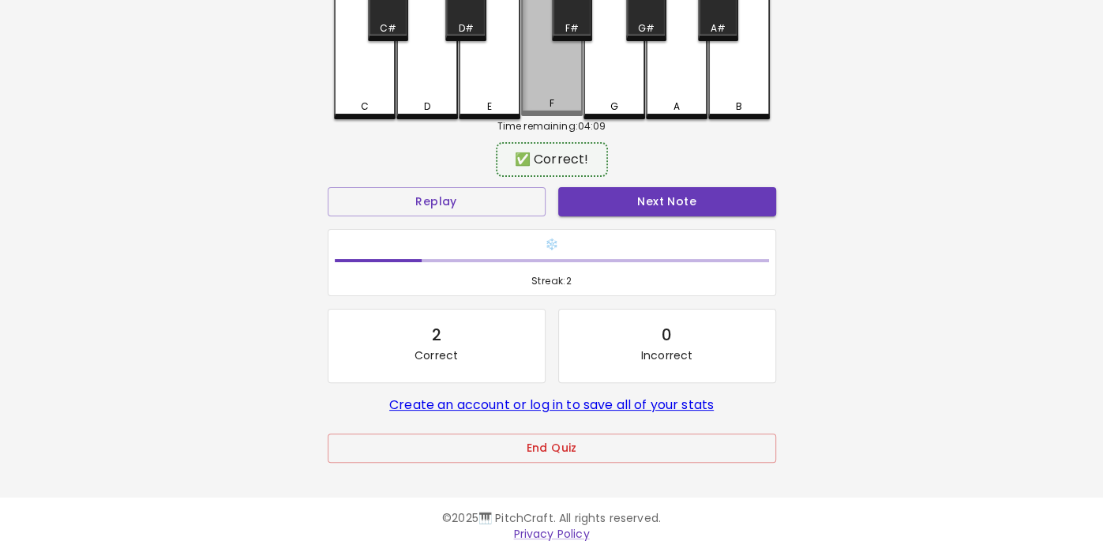
click at [555, 100] on div "F" at bounding box center [551, 103] width 58 height 14
click at [546, 101] on div "F" at bounding box center [551, 103] width 58 height 14
click at [549, 101] on div "F" at bounding box center [551, 103] width 5 height 14
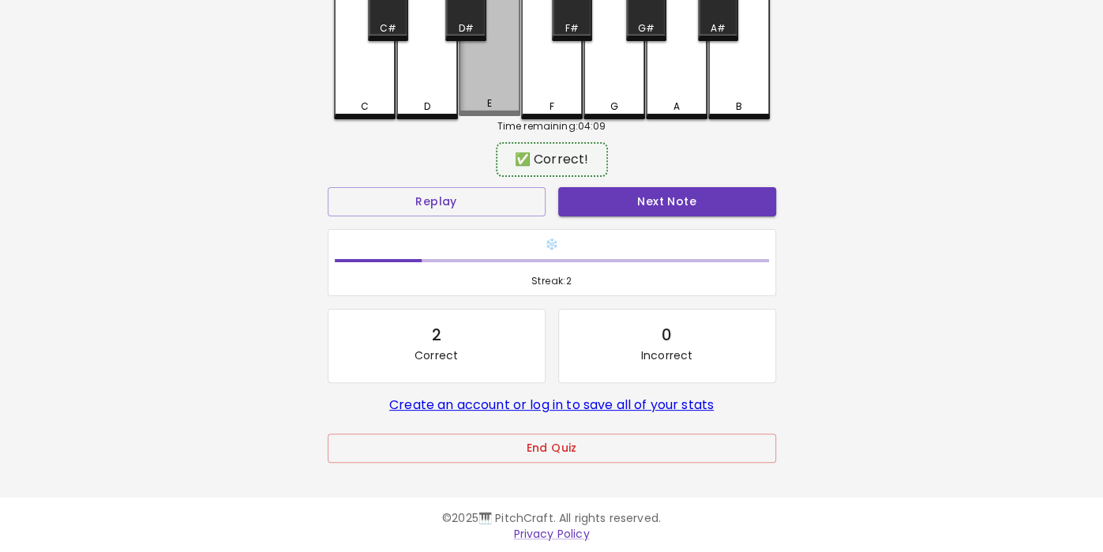
click at [499, 96] on div "E" at bounding box center [490, 31] width 62 height 170
click at [475, 89] on div "E" at bounding box center [490, 31] width 62 height 170
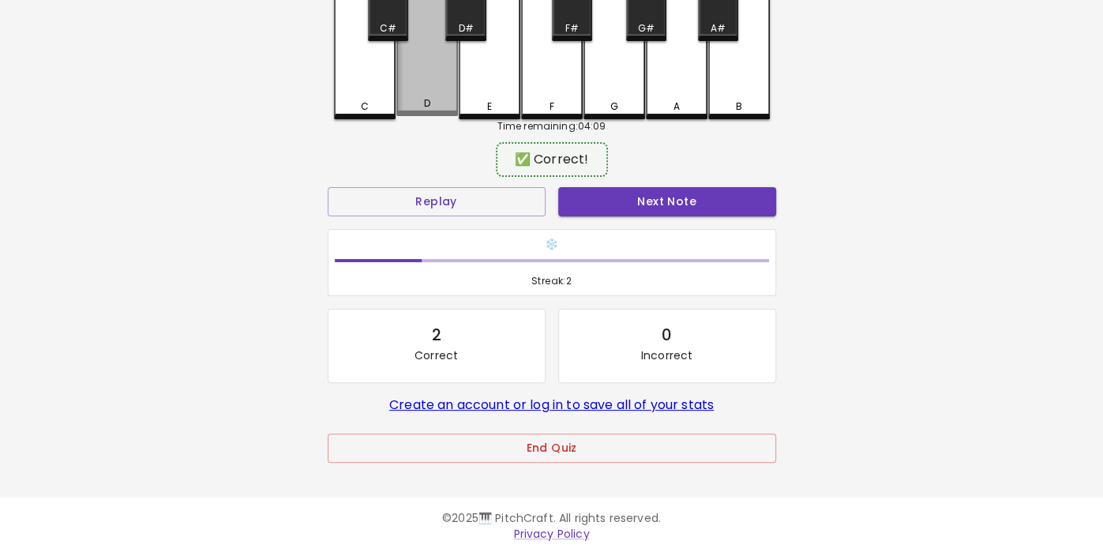
click at [434, 104] on div "D" at bounding box center [427, 103] width 58 height 14
click at [429, 107] on div "D" at bounding box center [426, 103] width 6 height 14
click at [410, 109] on div "D" at bounding box center [427, 106] width 58 height 14
click at [431, 94] on div "D" at bounding box center [427, 31] width 62 height 170
click at [426, 107] on div "D" at bounding box center [426, 106] width 6 height 14
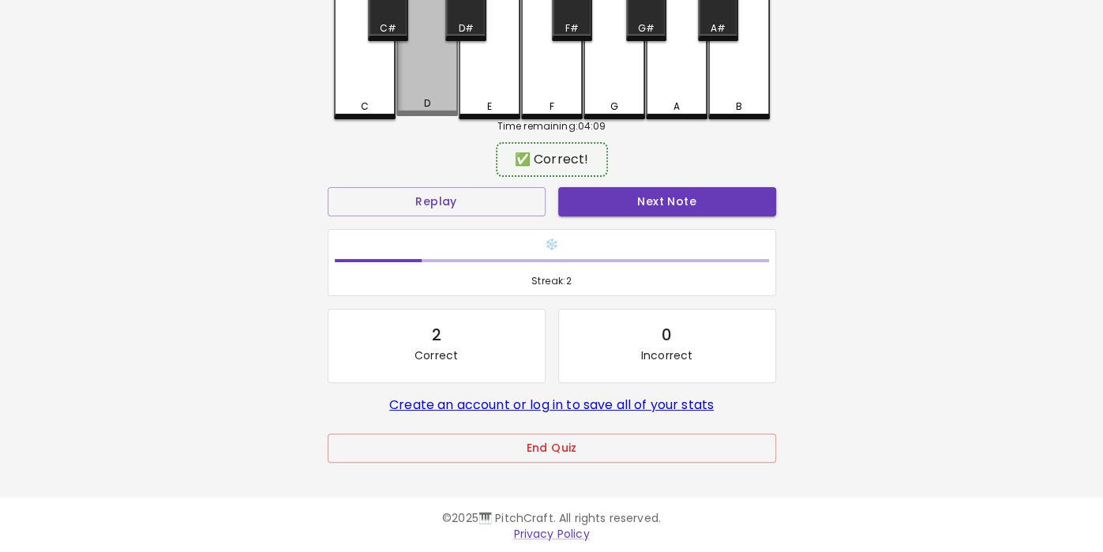
click at [419, 106] on div "D" at bounding box center [427, 103] width 58 height 14
click at [436, 101] on div "D" at bounding box center [427, 103] width 58 height 14
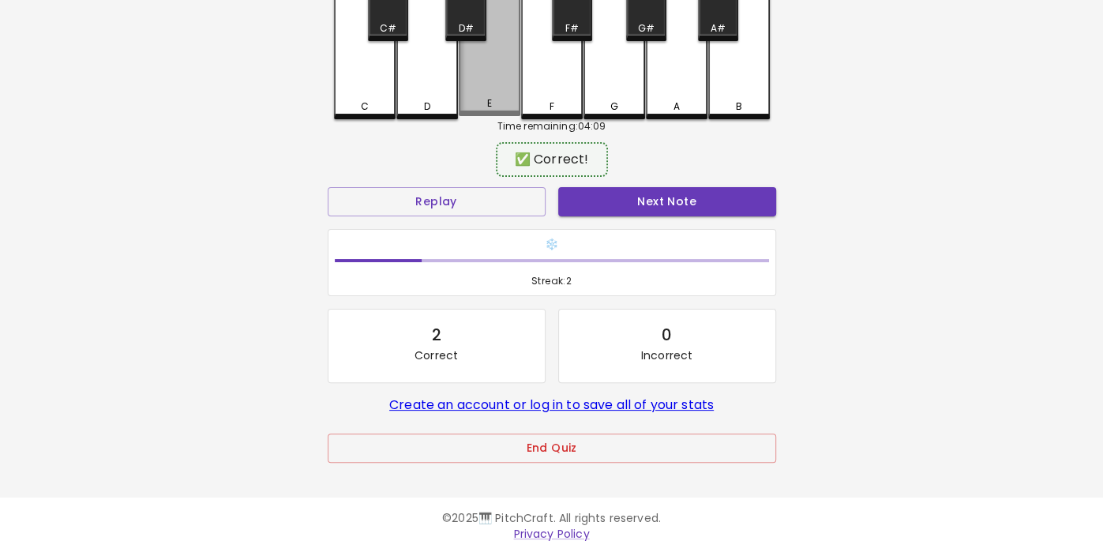
click at [492, 92] on div "E" at bounding box center [490, 31] width 62 height 170
click at [433, 93] on div "D" at bounding box center [427, 33] width 62 height 174
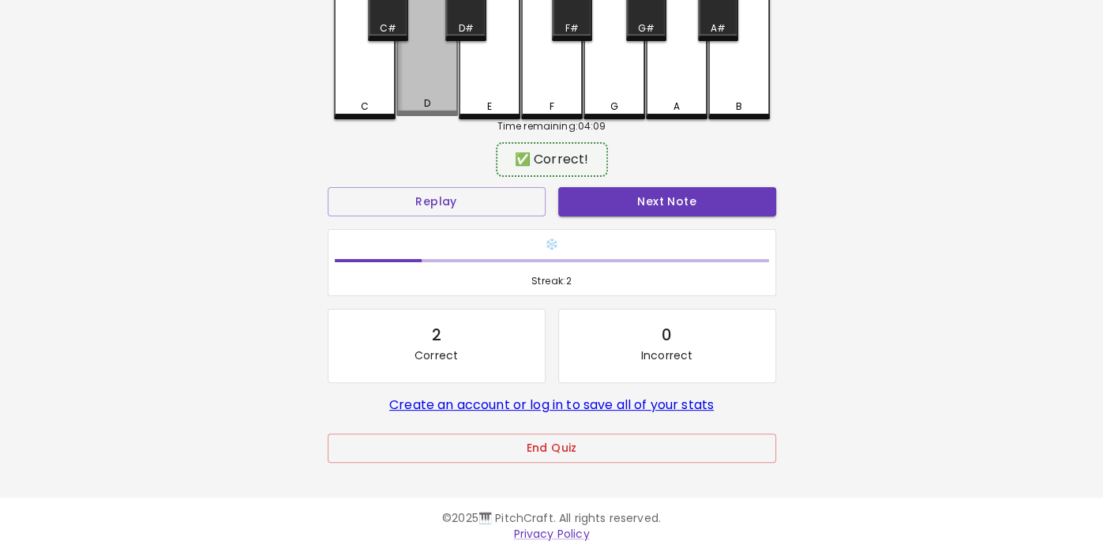
click at [433, 95] on div "D" at bounding box center [427, 31] width 62 height 170
click at [385, 125] on div "Time remaining: 04:09" at bounding box center [552, 126] width 436 height 14
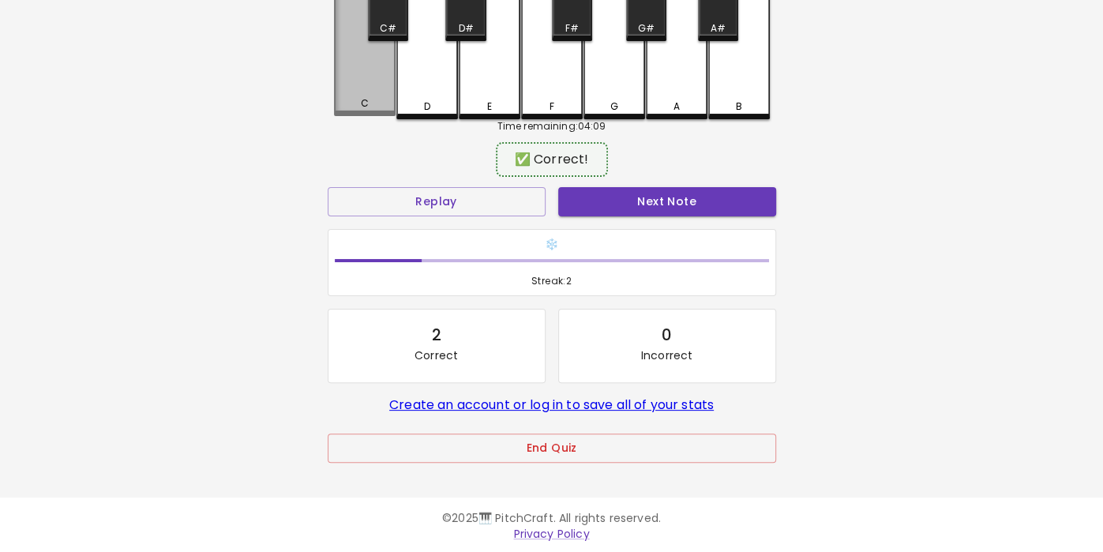
click at [382, 110] on div "C" at bounding box center [364, 103] width 58 height 14
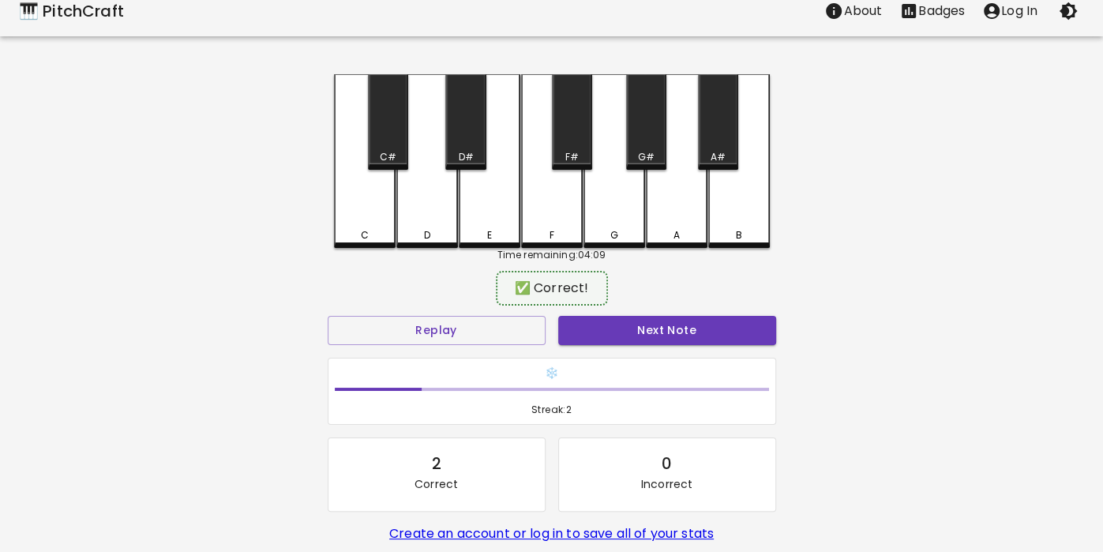
scroll to position [0, 0]
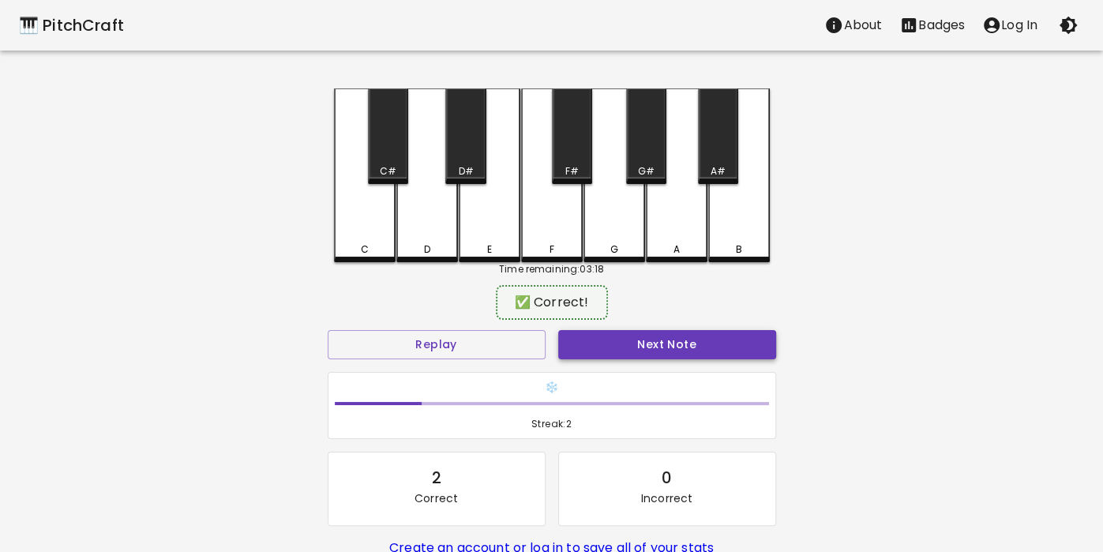
click at [687, 344] on button "Next Note" at bounding box center [667, 344] width 218 height 29
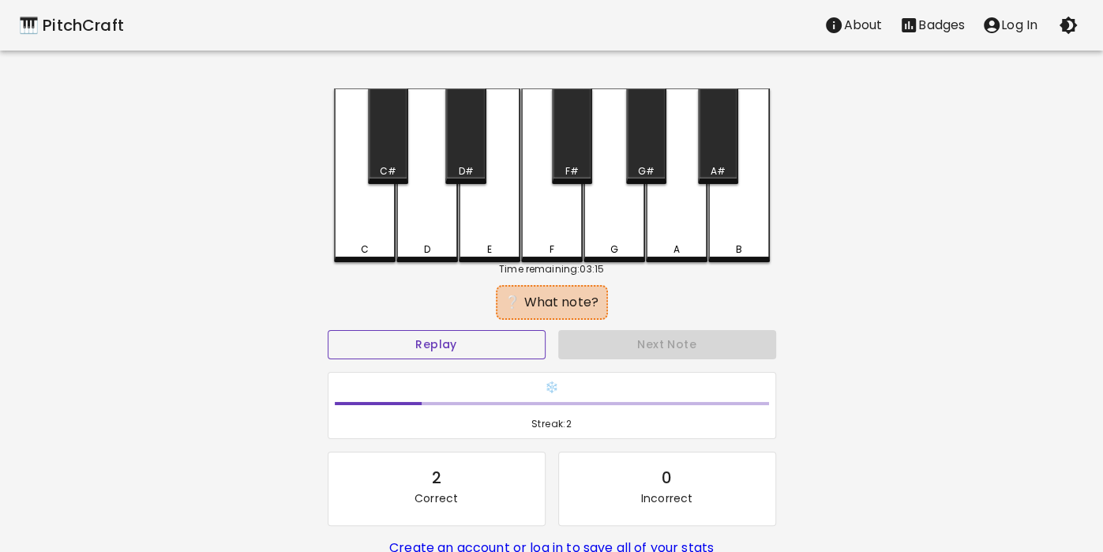
click at [458, 350] on button "Replay" at bounding box center [437, 344] width 218 height 29
click at [452, 350] on button "Replay" at bounding box center [437, 344] width 218 height 29
click at [473, 332] on button "Replay" at bounding box center [437, 344] width 218 height 29
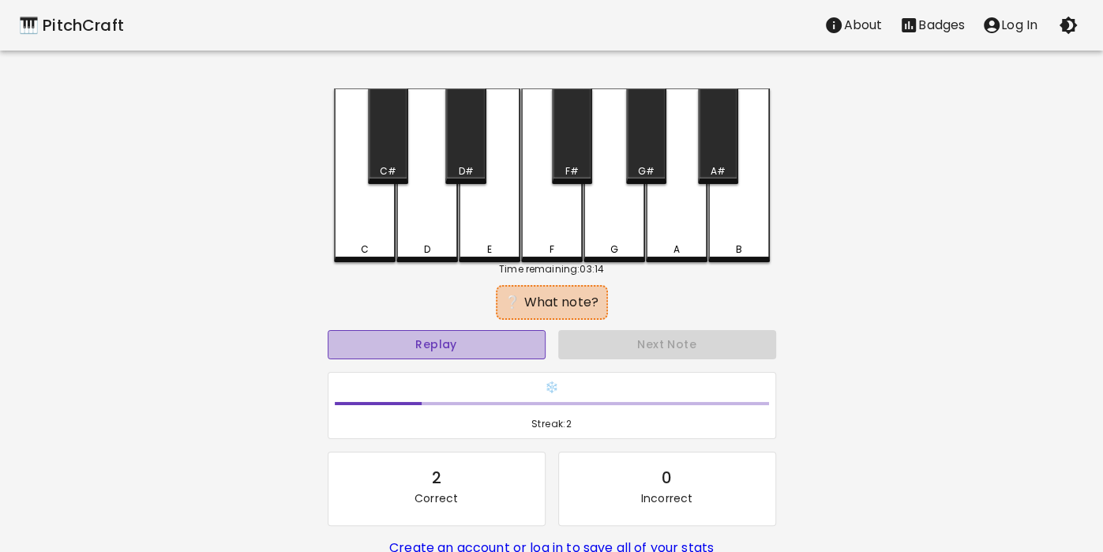
click at [458, 330] on button "Replay" at bounding box center [437, 344] width 218 height 29
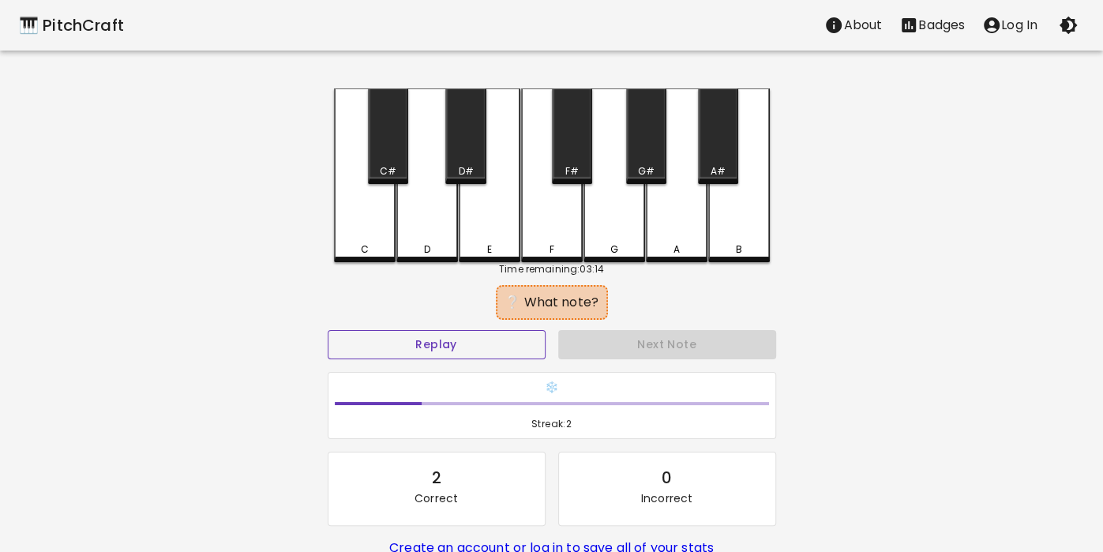
click at [444, 338] on button "Replay" at bounding box center [437, 344] width 218 height 29
click at [433, 348] on button "Replay" at bounding box center [437, 344] width 218 height 29
click at [443, 342] on button "Replay" at bounding box center [437, 344] width 218 height 29
click at [458, 343] on button "Replay" at bounding box center [437, 344] width 218 height 29
click at [439, 354] on button "Replay" at bounding box center [437, 344] width 218 height 29
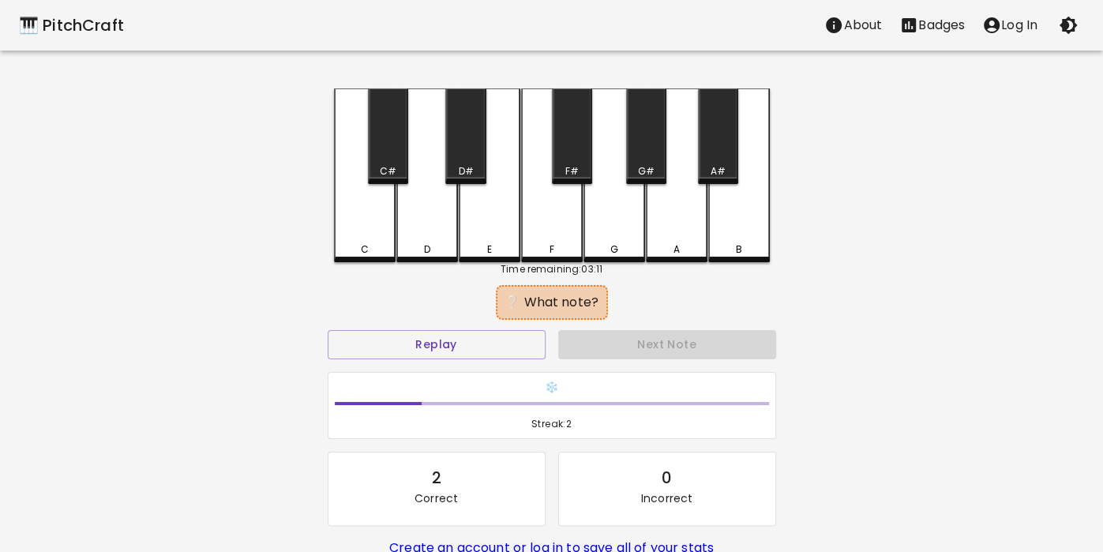
click at [450, 369] on div "❄️ Streak: 2" at bounding box center [551, 405] width 461 height 81
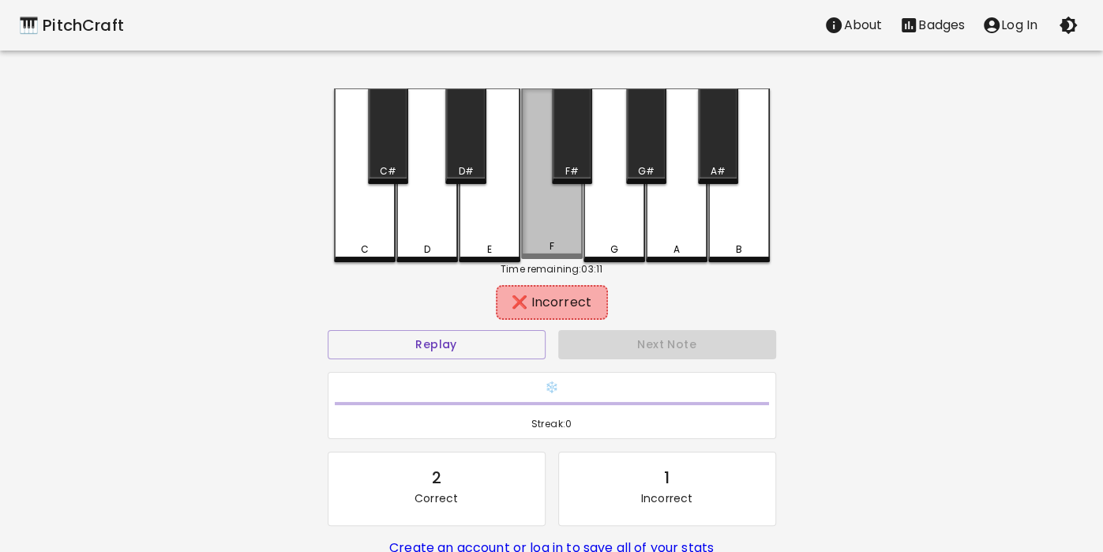
click at [551, 234] on div "F" at bounding box center [552, 173] width 62 height 170
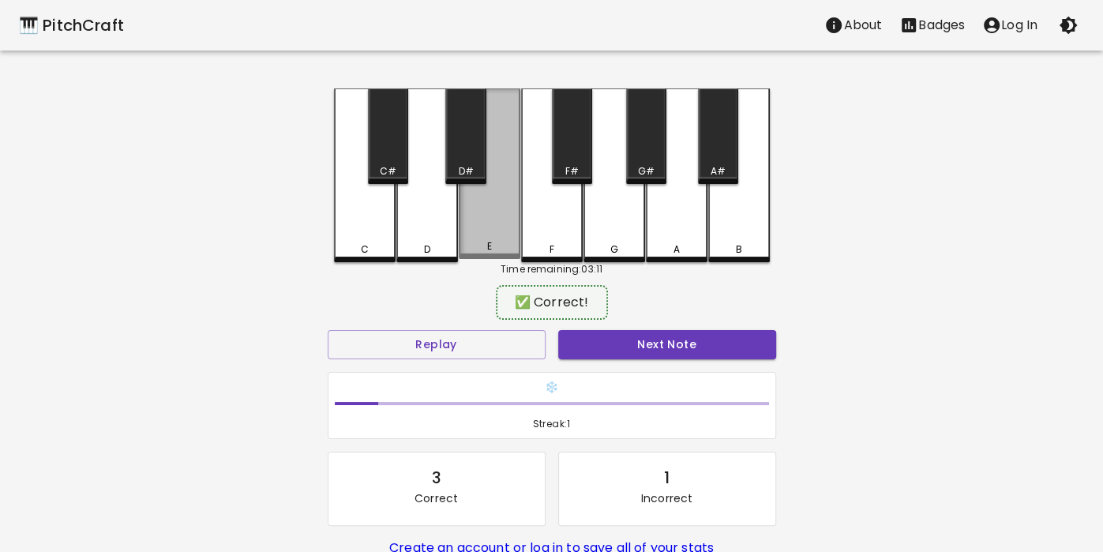
click at [494, 248] on div "E" at bounding box center [489, 246] width 58 height 14
click at [485, 233] on div "E" at bounding box center [490, 173] width 62 height 170
click at [481, 246] on div "E" at bounding box center [489, 246] width 58 height 14
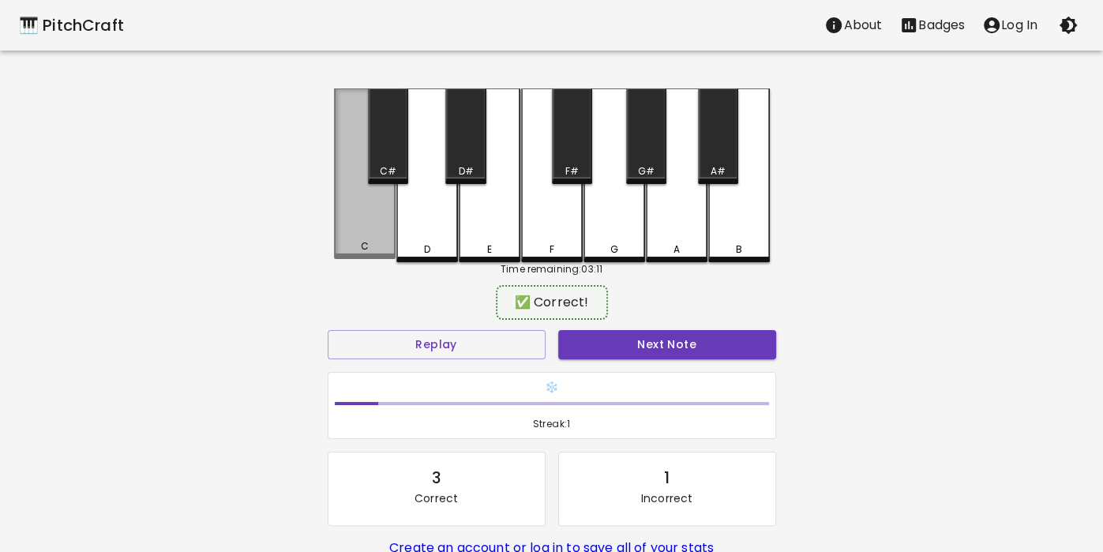
click at [359, 238] on div "C" at bounding box center [365, 173] width 62 height 170
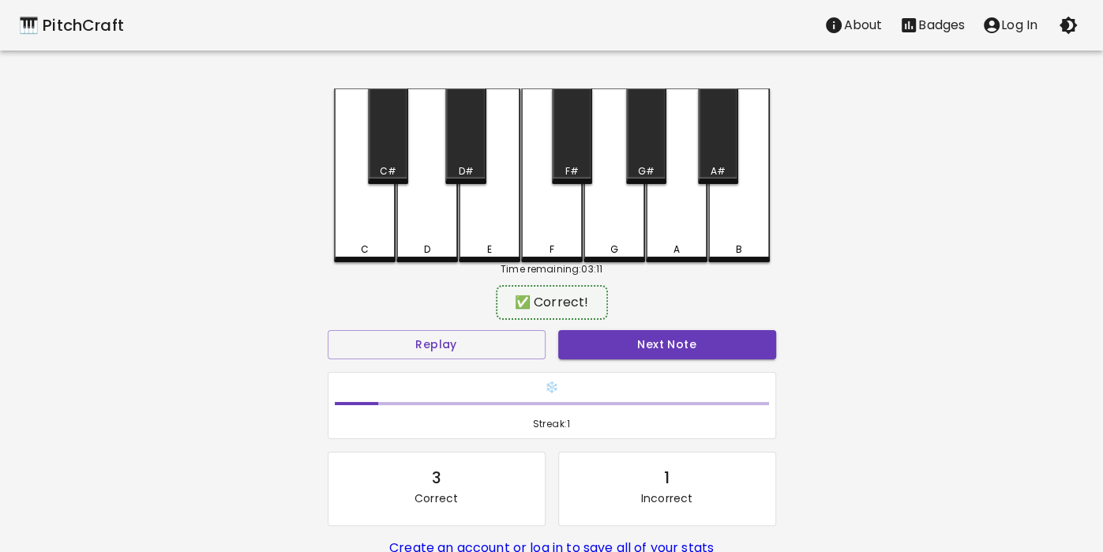
click at [425, 204] on div "D" at bounding box center [427, 175] width 62 height 174
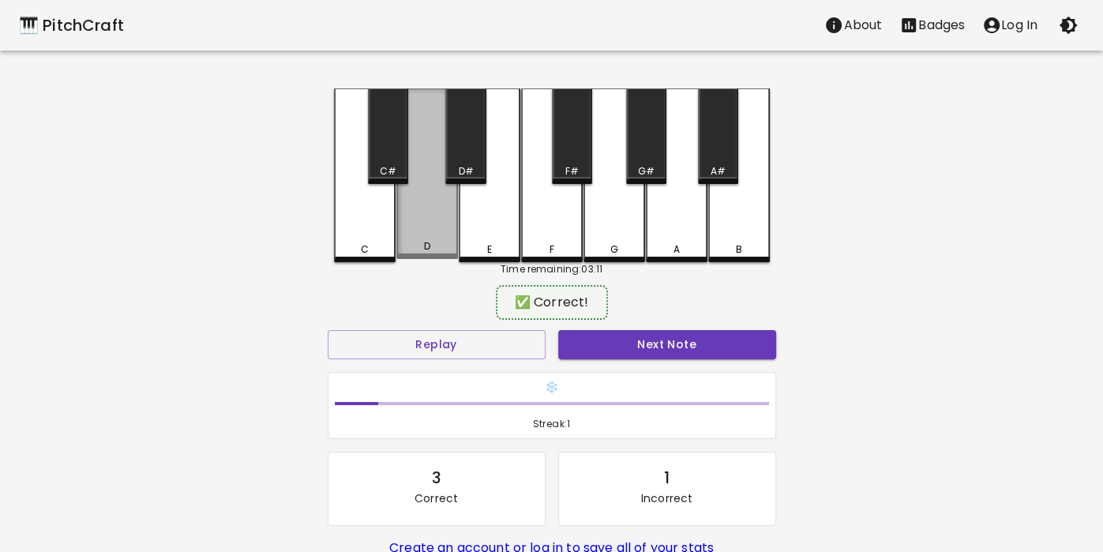
click at [416, 230] on div "D" at bounding box center [427, 173] width 62 height 170
click at [468, 128] on div "D#" at bounding box center [465, 135] width 40 height 95
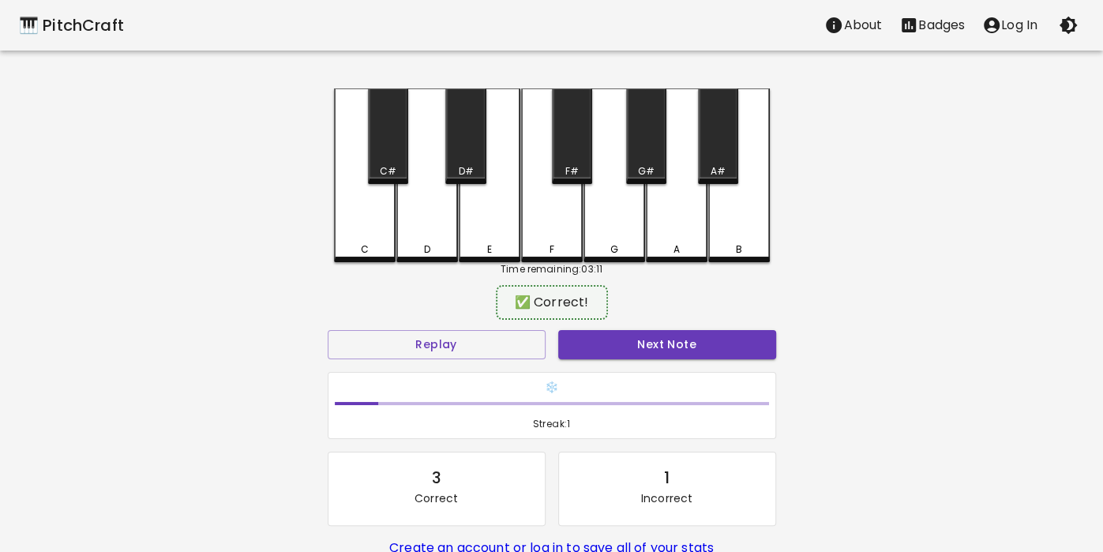
click at [434, 193] on div "D" at bounding box center [427, 175] width 62 height 174
click at [413, 212] on div "D" at bounding box center [427, 175] width 62 height 174
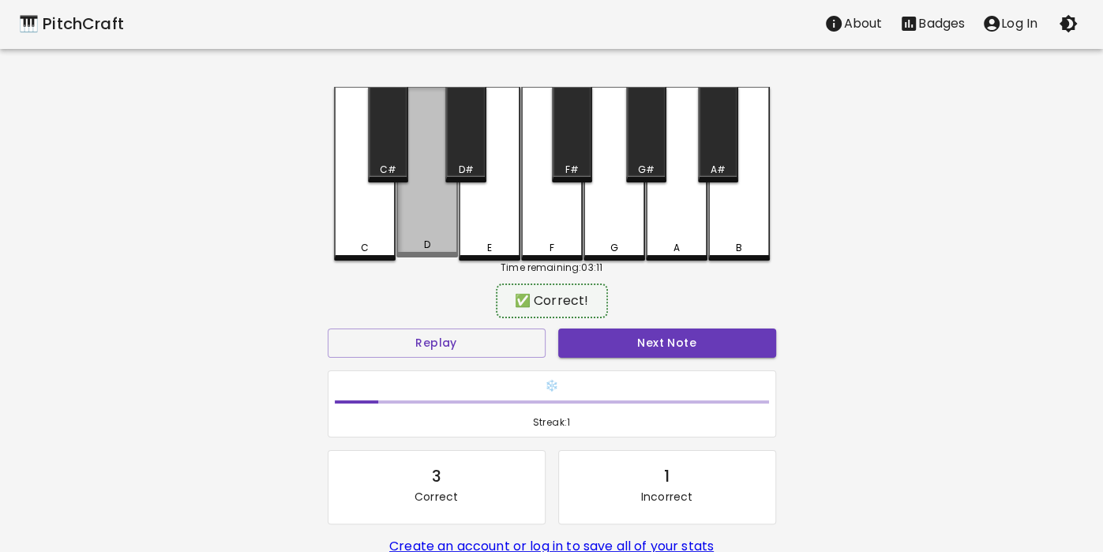
scroll to position [2, 0]
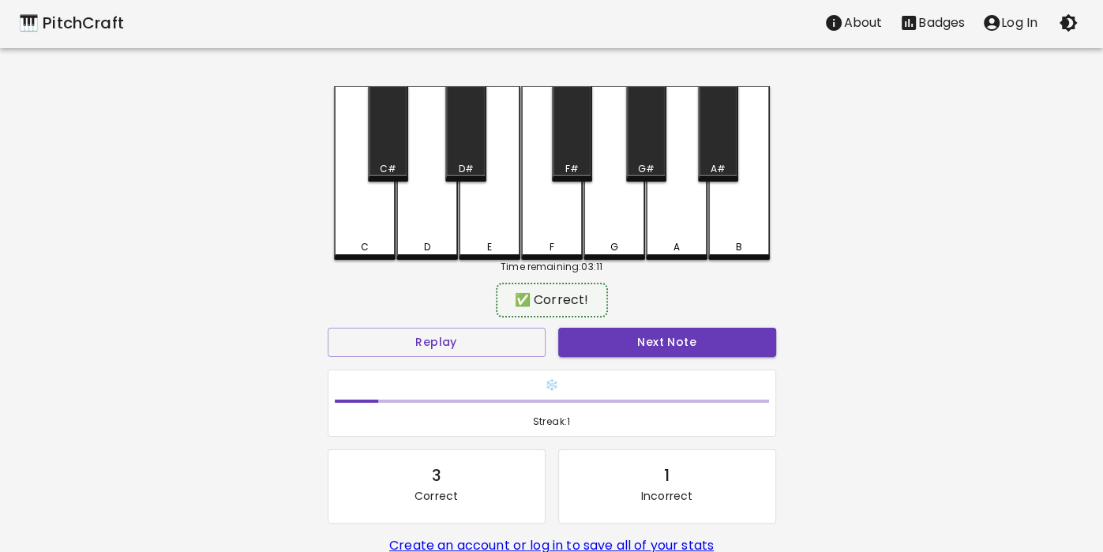
click at [428, 225] on div "D" at bounding box center [427, 173] width 62 height 174
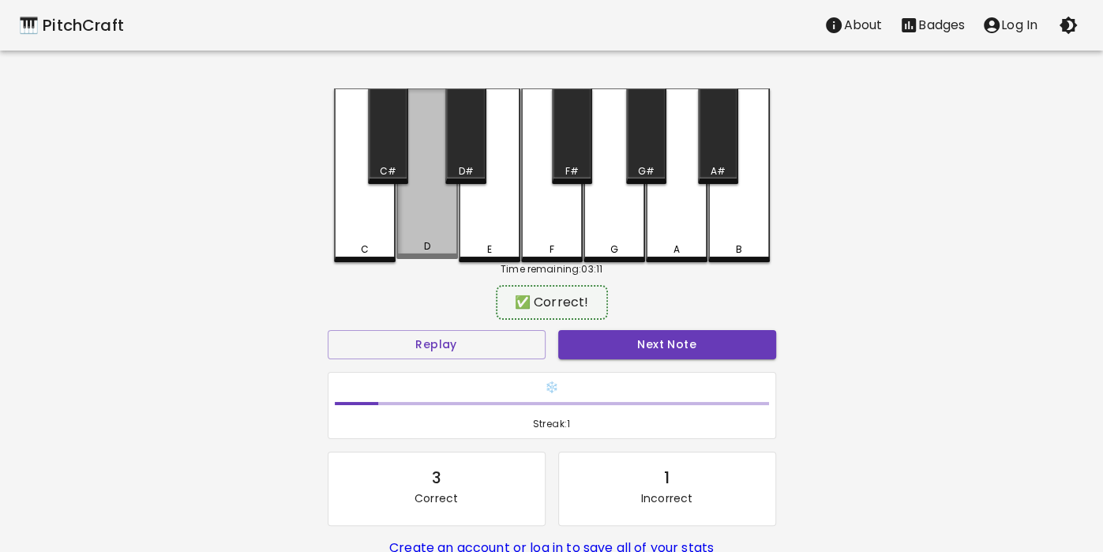
click at [441, 231] on div "D" at bounding box center [427, 173] width 62 height 170
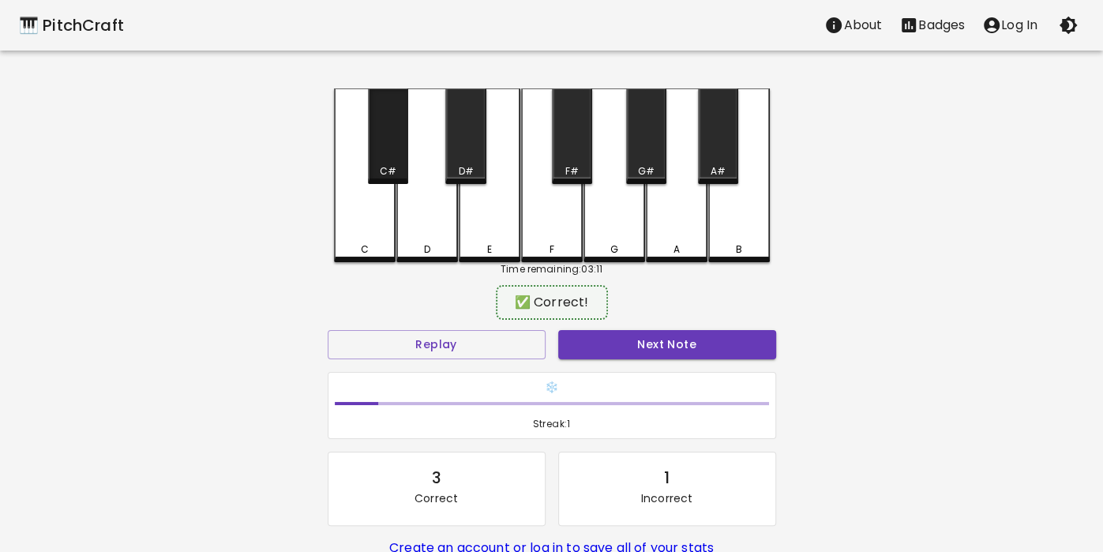
click at [384, 149] on div "C#" at bounding box center [388, 135] width 40 height 95
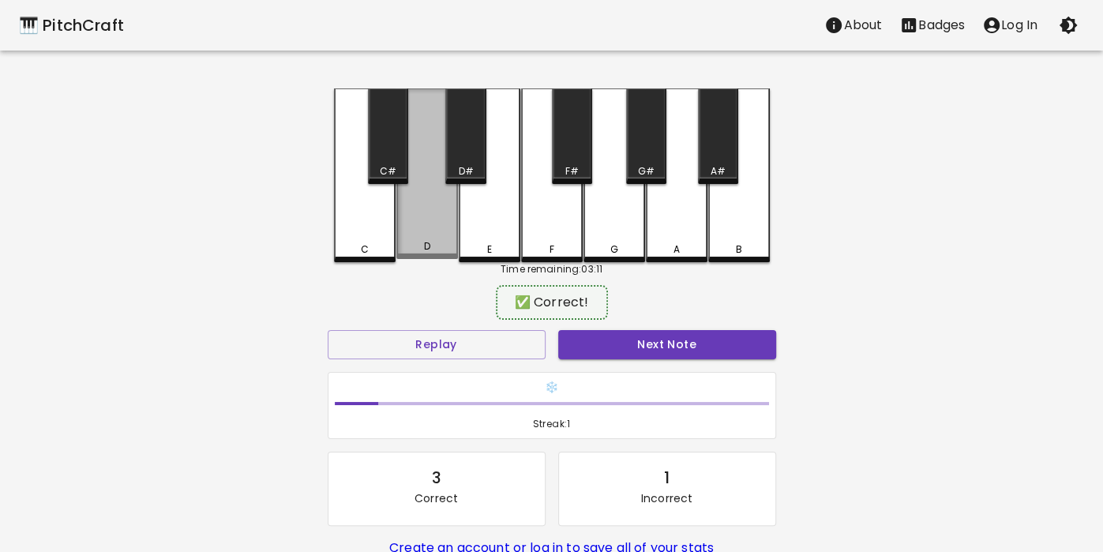
click at [433, 204] on div "D" at bounding box center [427, 173] width 62 height 170
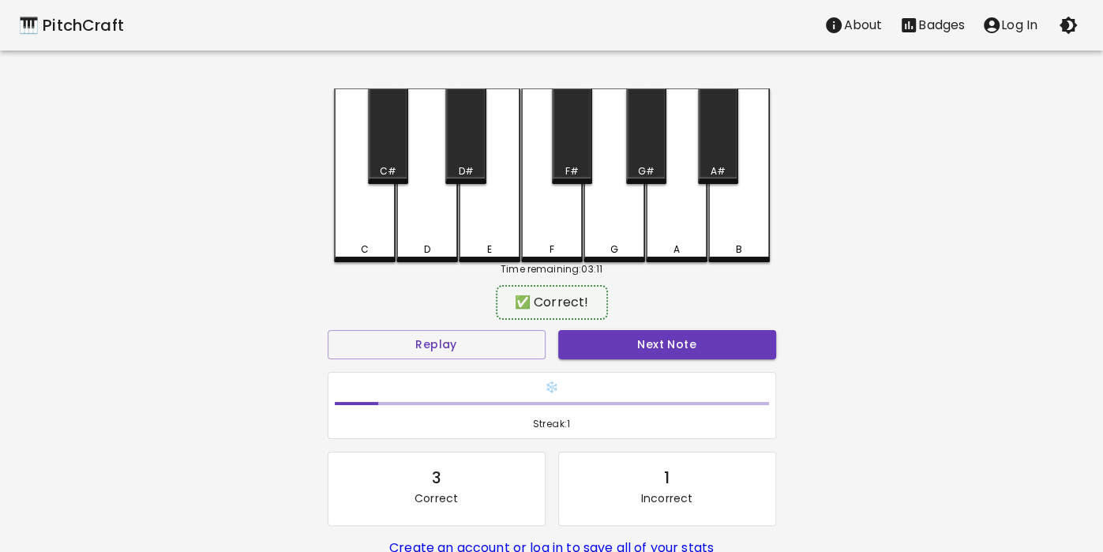
click at [451, 225] on div "D" at bounding box center [427, 175] width 62 height 174
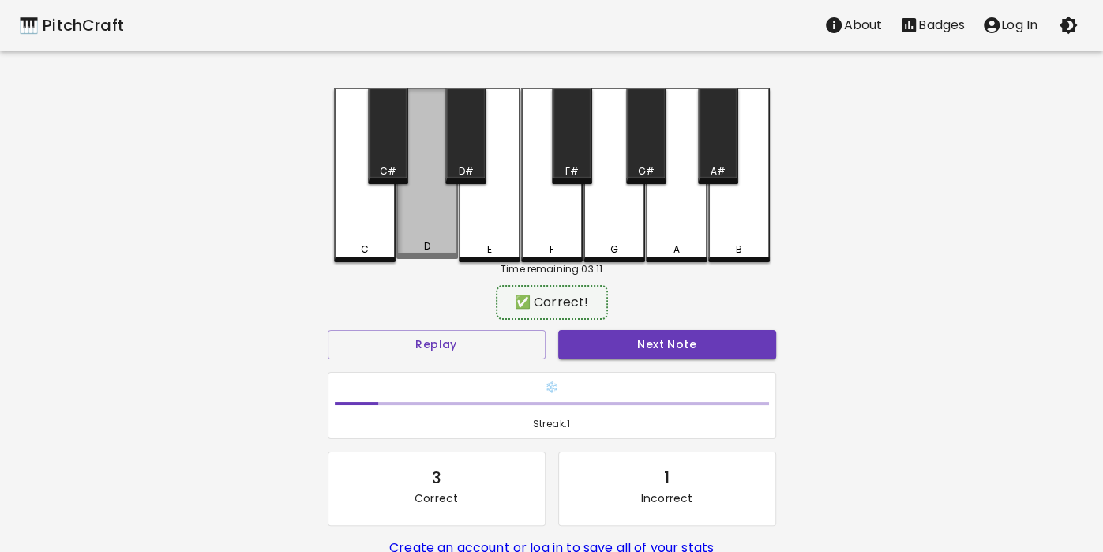
click at [435, 210] on div "D" at bounding box center [427, 173] width 62 height 170
click at [474, 137] on div "D#" at bounding box center [465, 135] width 40 height 95
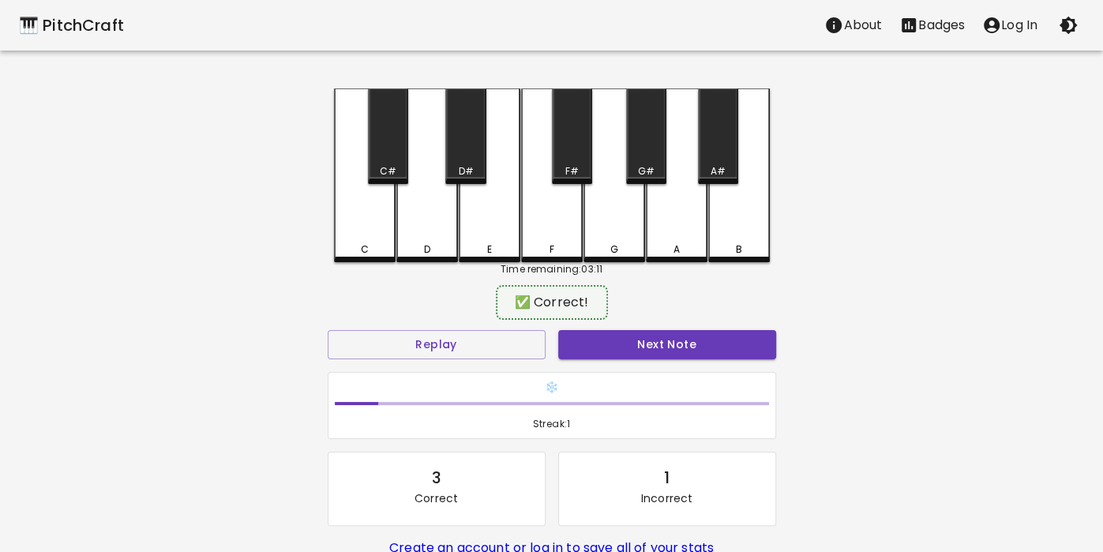
click at [426, 249] on div "D" at bounding box center [426, 249] width 6 height 14
click at [371, 164] on div "C#" at bounding box center [387, 171] width 37 height 14
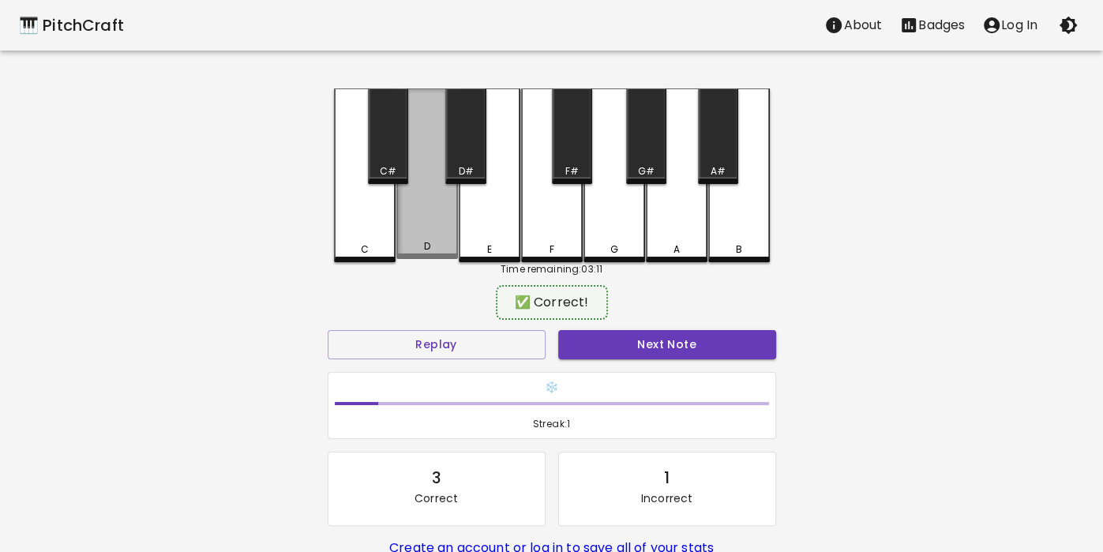
click at [421, 242] on div "D" at bounding box center [427, 173] width 62 height 170
click at [426, 227] on div "D" at bounding box center [427, 173] width 62 height 170
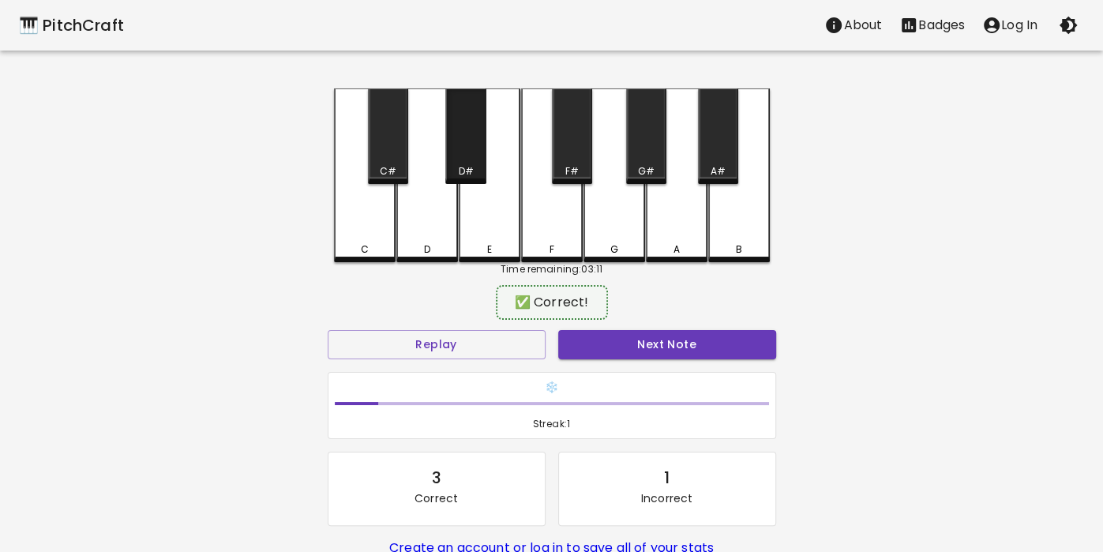
click at [459, 153] on div "D#" at bounding box center [465, 135] width 40 height 95
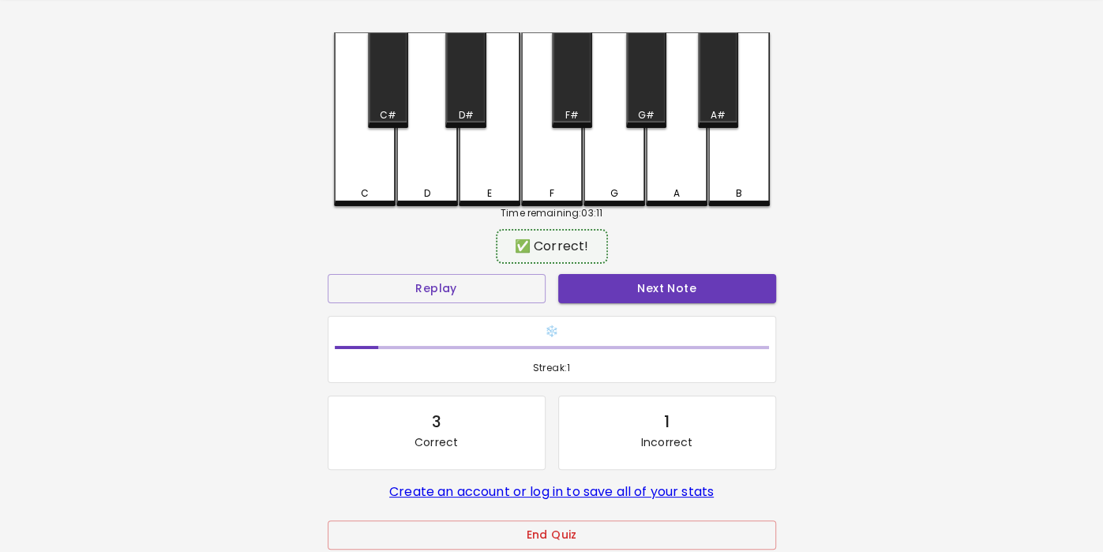
scroll to position [57, 0]
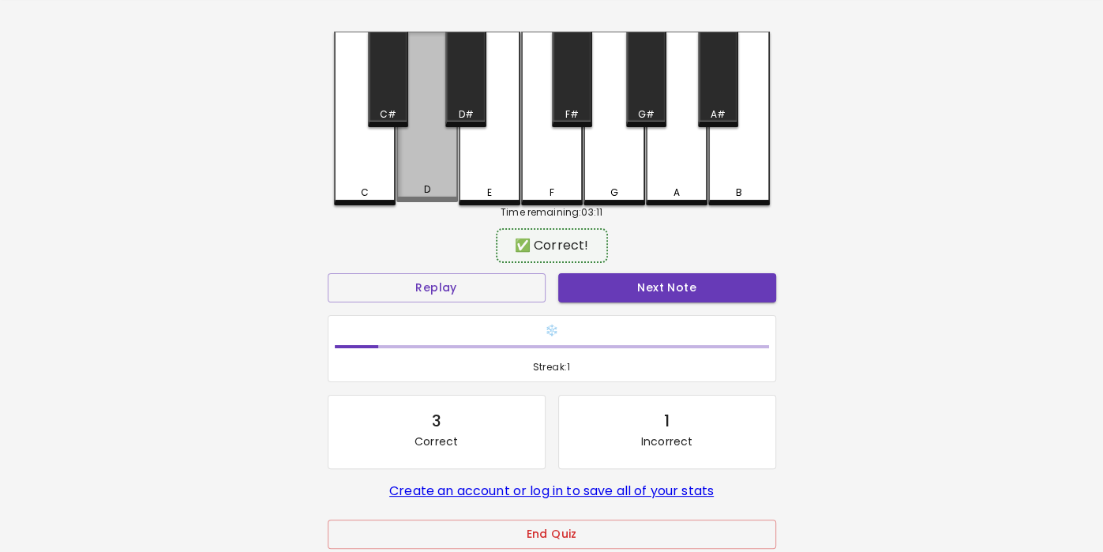
click at [429, 166] on div "D" at bounding box center [427, 117] width 62 height 170
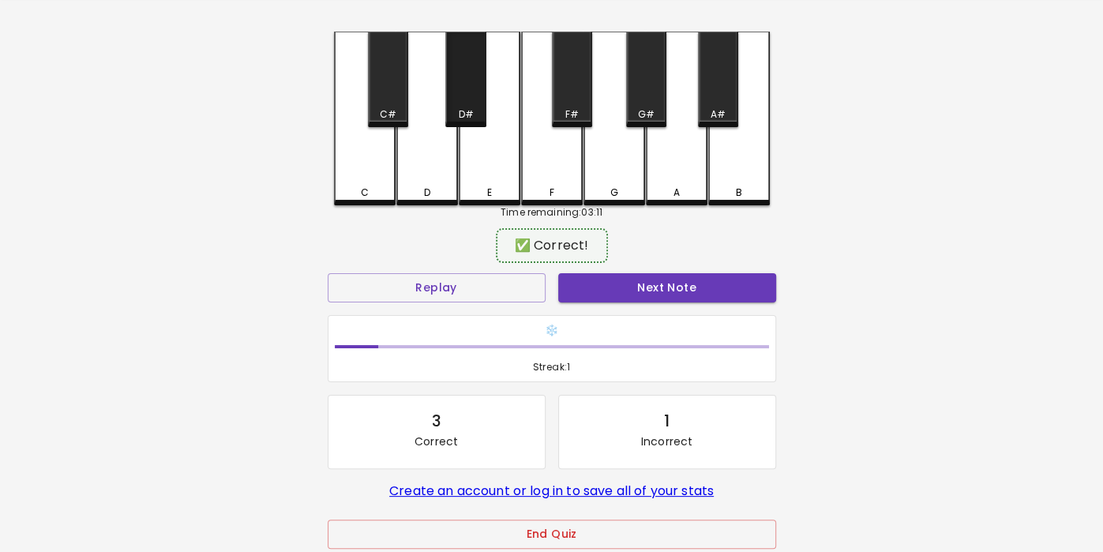
click at [455, 85] on div "D#" at bounding box center [465, 79] width 40 height 95
click at [429, 170] on div "D" at bounding box center [427, 119] width 62 height 174
click at [470, 92] on div "D#" at bounding box center [465, 79] width 40 height 95
click at [421, 179] on div "D" at bounding box center [427, 119] width 62 height 174
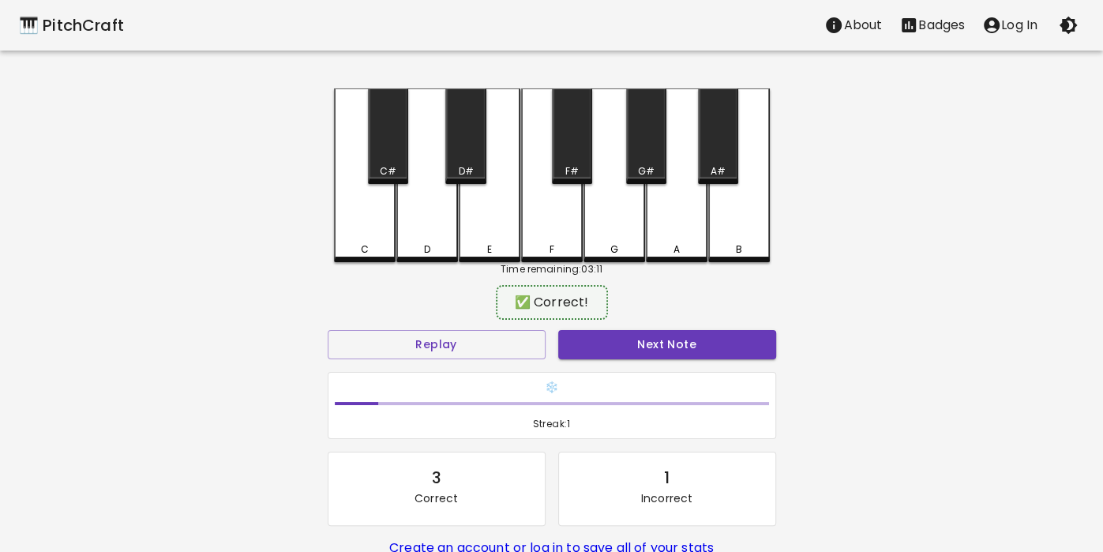
scroll to position [0, 0]
click at [571, 152] on div "F#" at bounding box center [572, 135] width 40 height 95
click at [430, 236] on div "D" at bounding box center [427, 175] width 62 height 174
click at [451, 148] on div "D#" at bounding box center [465, 135] width 40 height 95
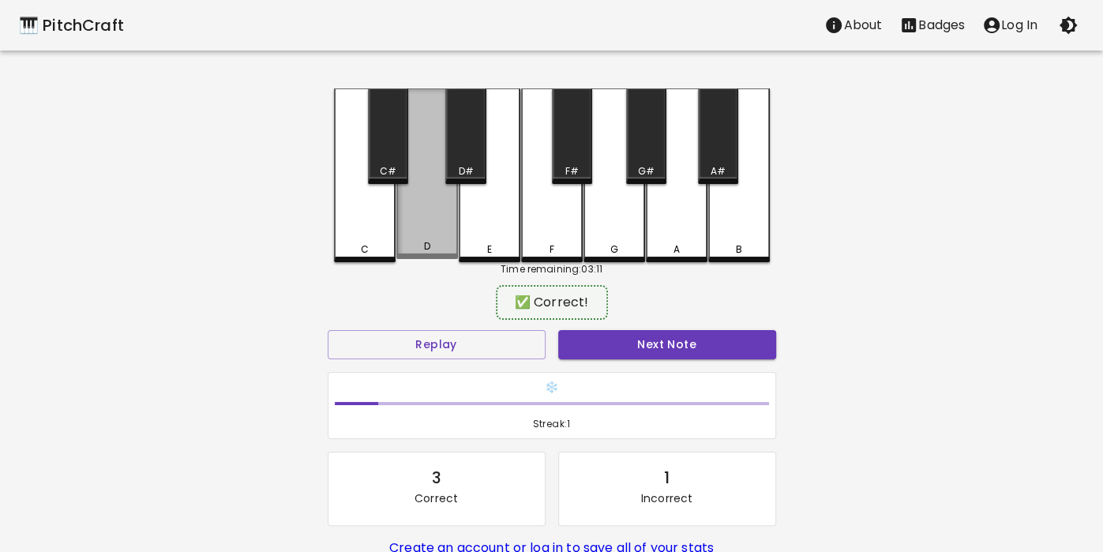
click at [421, 245] on div "D" at bounding box center [427, 246] width 58 height 14
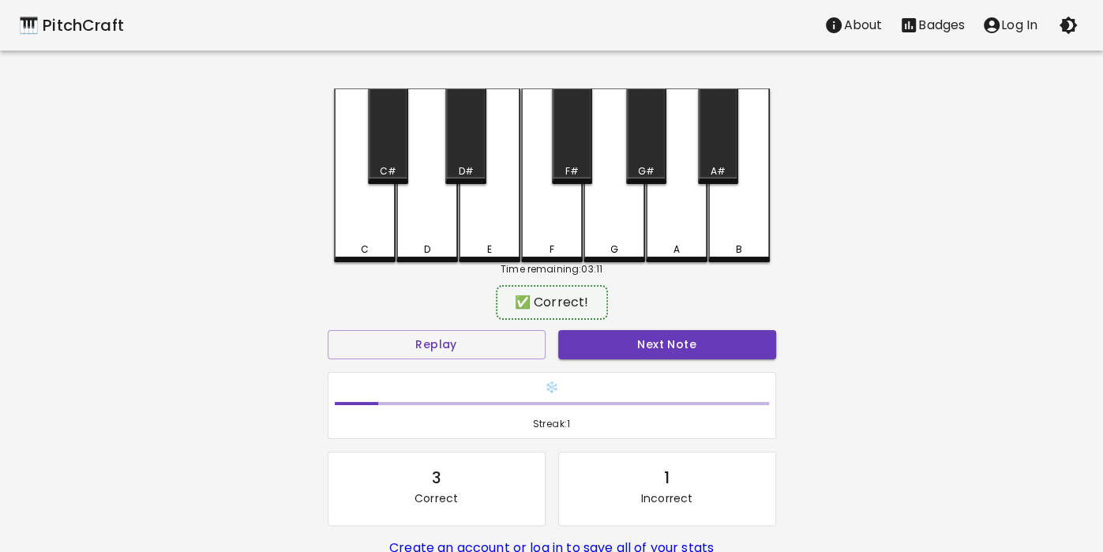
click at [420, 234] on div "D" at bounding box center [427, 175] width 62 height 174
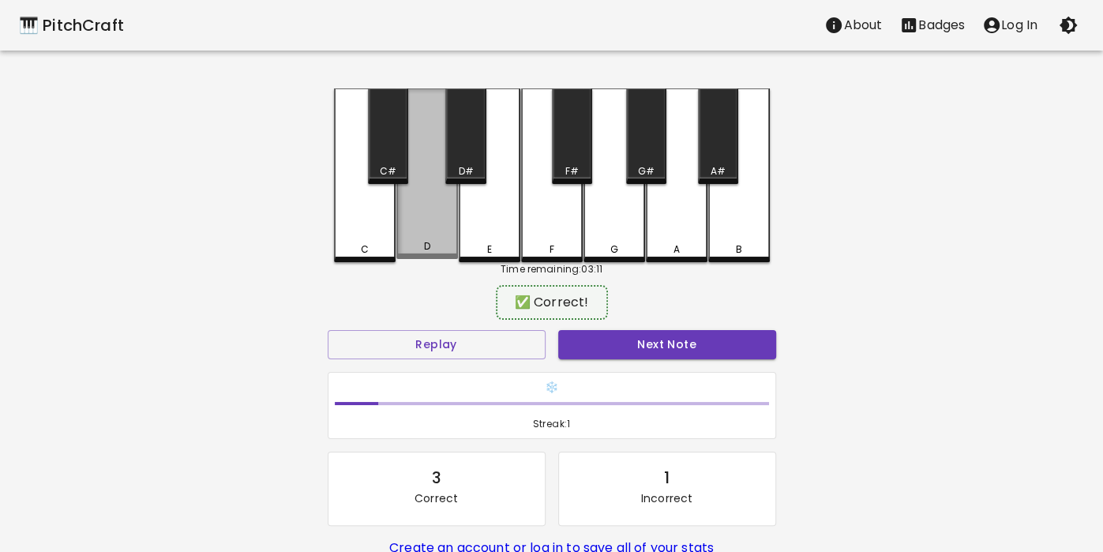
click at [414, 236] on div "D" at bounding box center [427, 173] width 62 height 170
click at [420, 235] on div "D" at bounding box center [427, 173] width 62 height 170
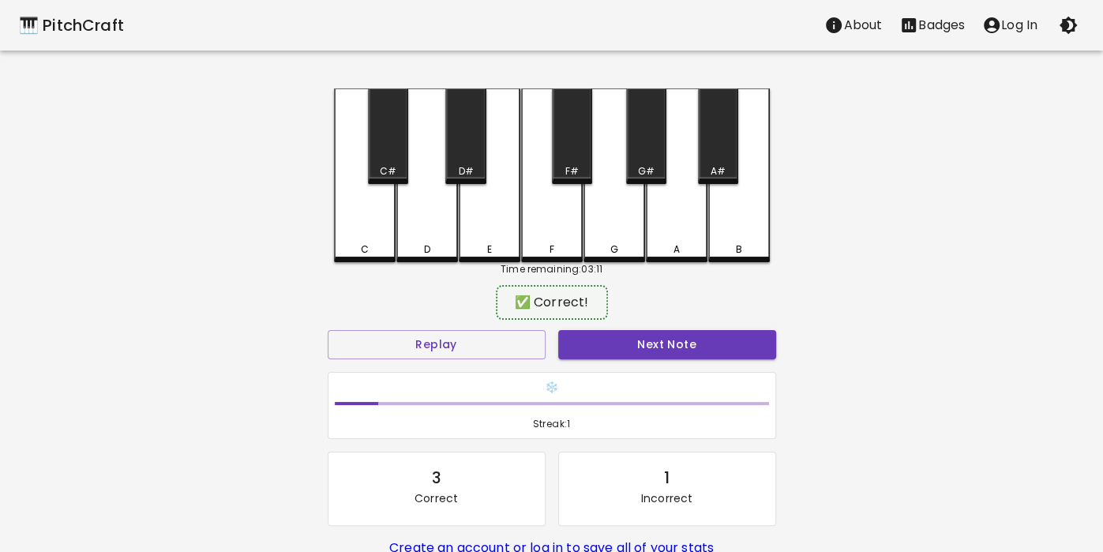
click at [414, 230] on div "D" at bounding box center [427, 175] width 62 height 174
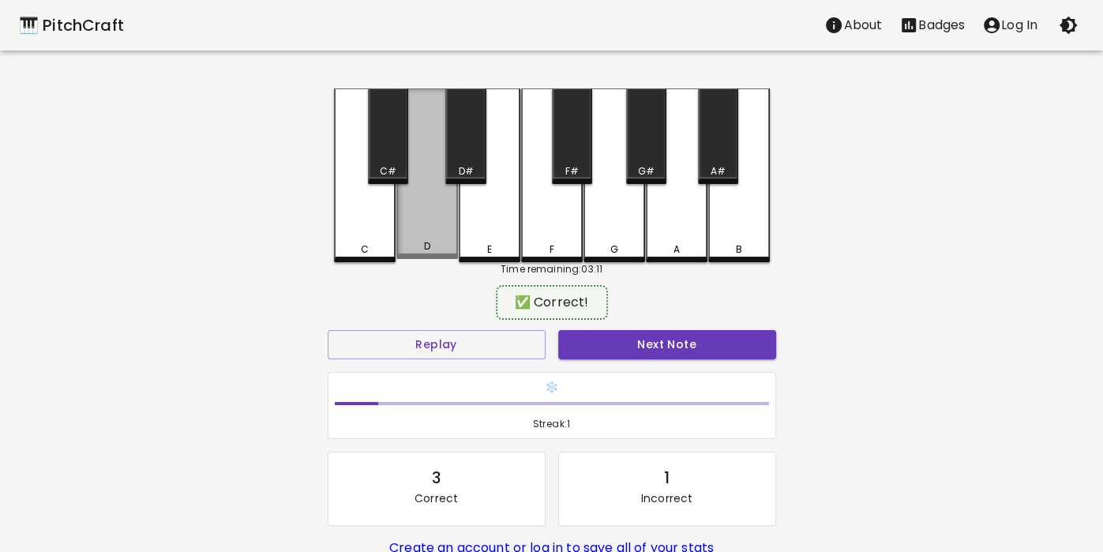
click at [431, 229] on div "D" at bounding box center [427, 173] width 62 height 170
click at [420, 211] on div "D" at bounding box center [427, 173] width 62 height 170
click at [410, 212] on div "D" at bounding box center [427, 173] width 62 height 170
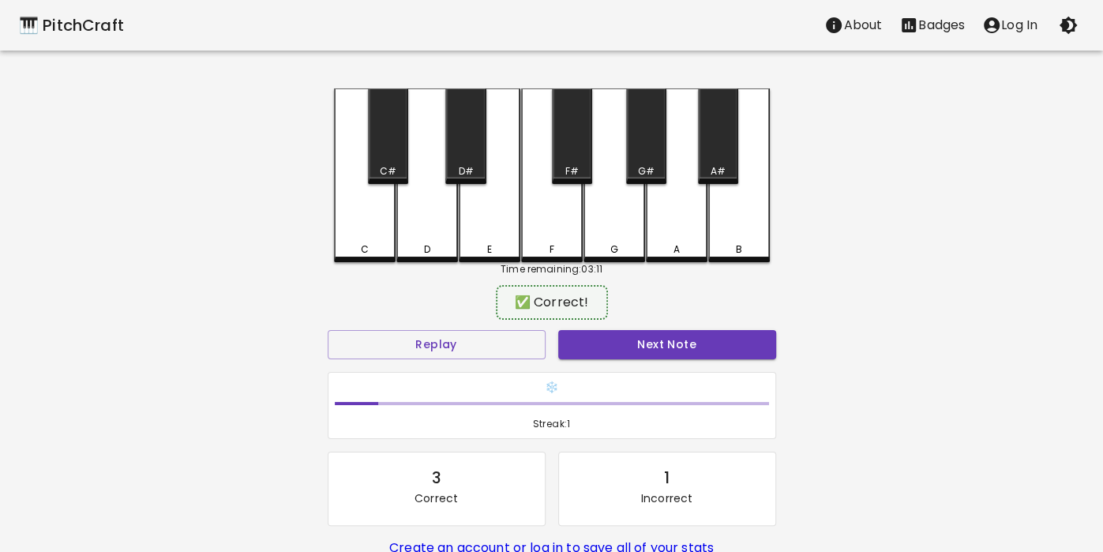
click at [407, 215] on div "D" at bounding box center [427, 175] width 62 height 174
click at [408, 245] on div "D" at bounding box center [427, 249] width 58 height 14
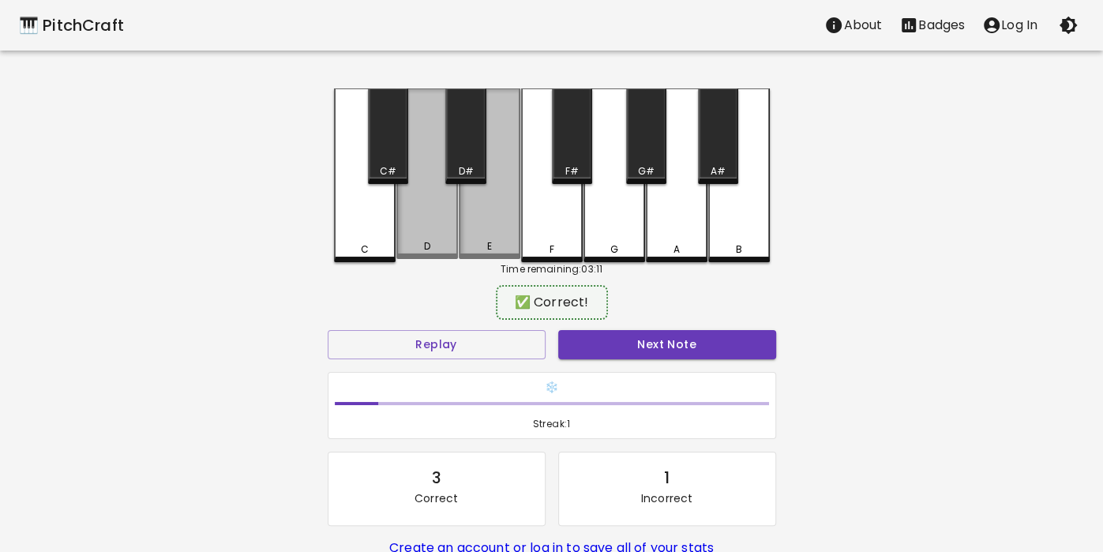
click at [413, 246] on div "D" at bounding box center [427, 246] width 58 height 14
click at [436, 223] on div "D" at bounding box center [427, 173] width 62 height 170
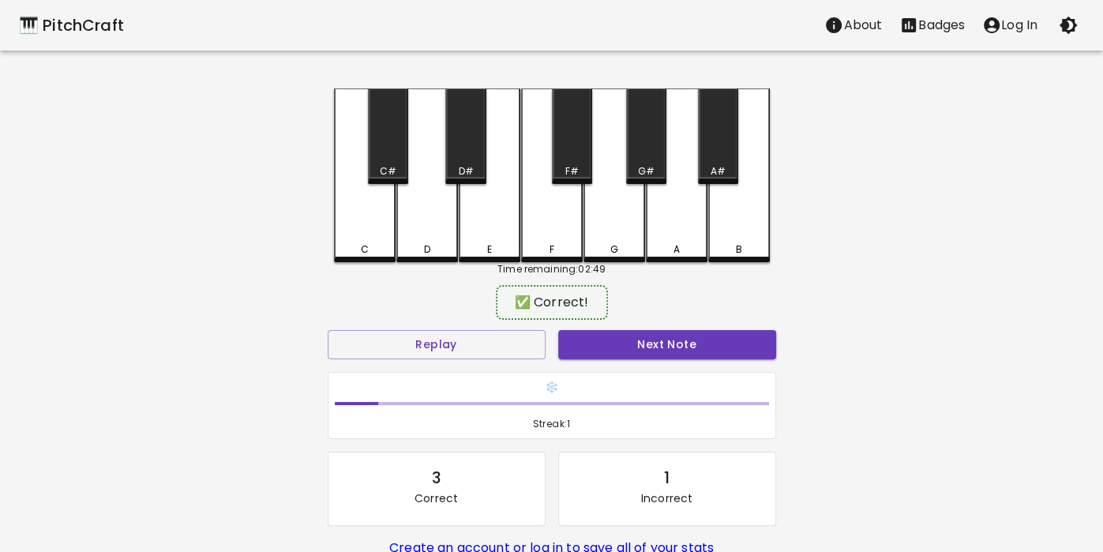
click at [431, 234] on div "D" at bounding box center [427, 175] width 62 height 174
click at [421, 218] on div "D" at bounding box center [427, 175] width 62 height 174
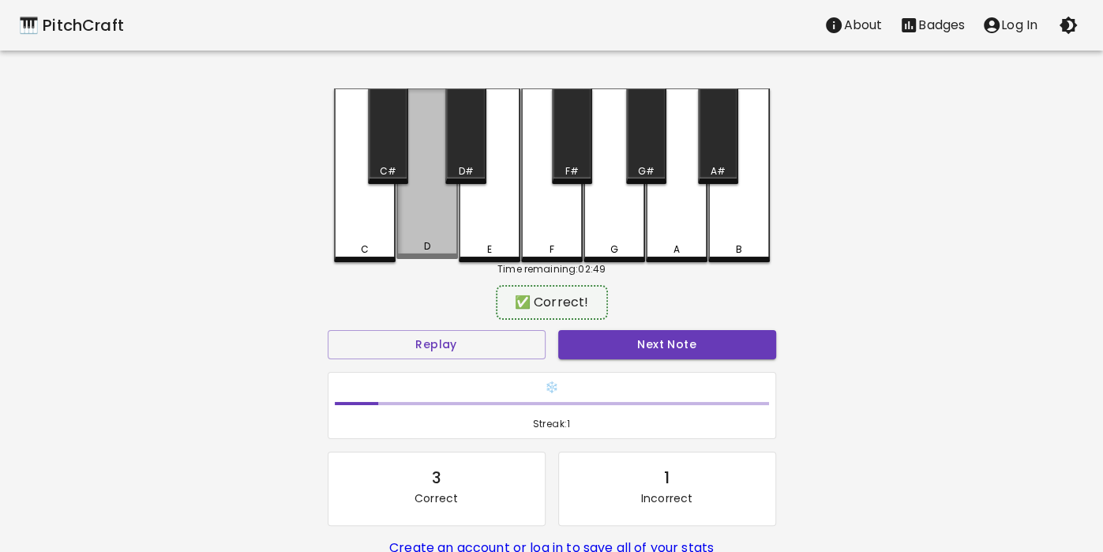
click at [422, 231] on div "D" at bounding box center [427, 173] width 62 height 170
click at [426, 232] on div "D" at bounding box center [427, 173] width 62 height 170
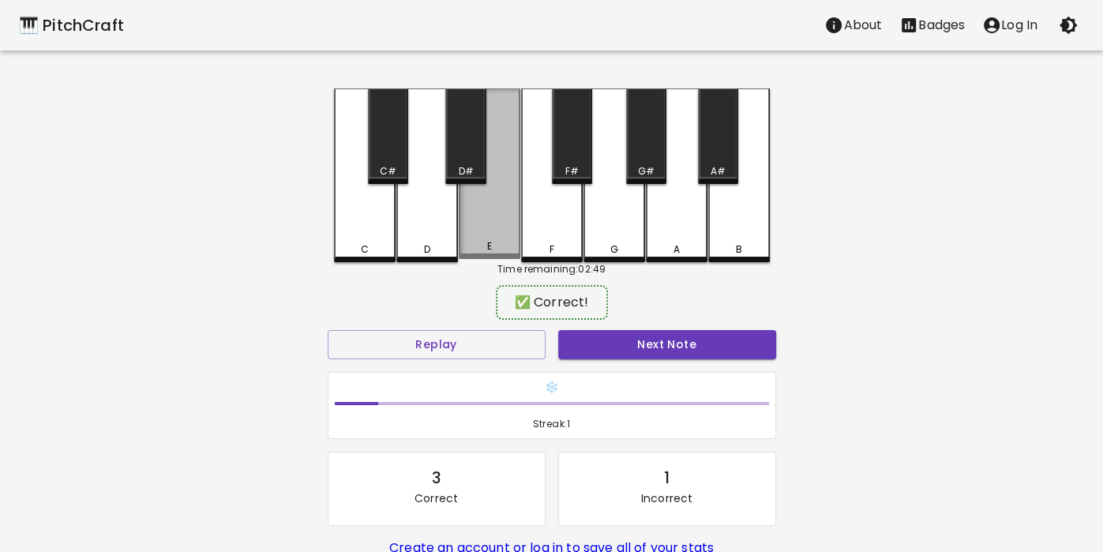
click at [466, 229] on div "E" at bounding box center [490, 173] width 62 height 170
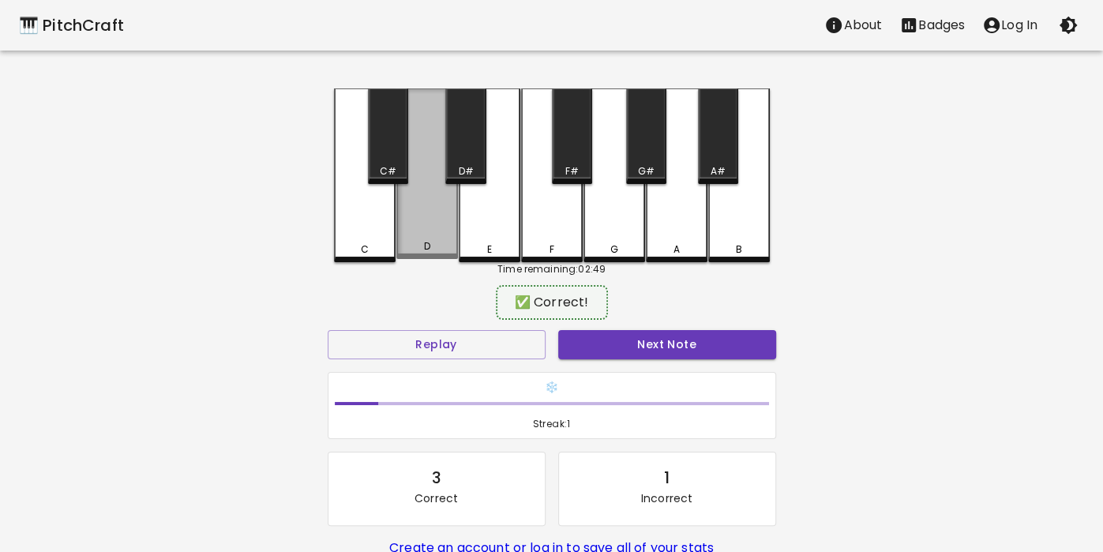
click at [450, 227] on div "D" at bounding box center [427, 173] width 62 height 170
click at [451, 230] on div "D" at bounding box center [427, 173] width 62 height 170
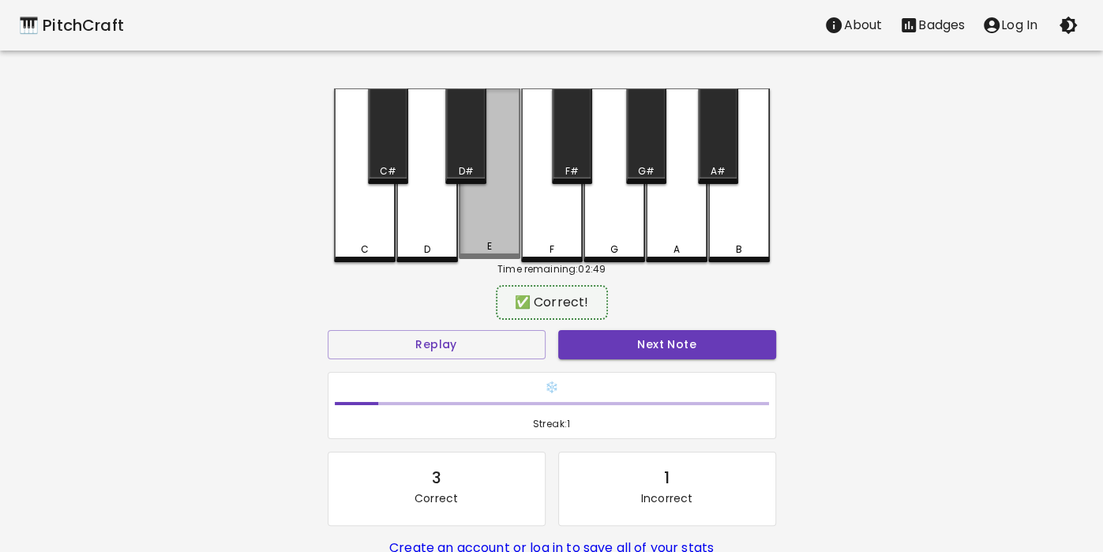
click at [459, 227] on div "E" at bounding box center [490, 173] width 62 height 170
click at [466, 189] on div "E" at bounding box center [490, 175] width 62 height 174
click at [687, 344] on button "Next Note" at bounding box center [667, 344] width 218 height 29
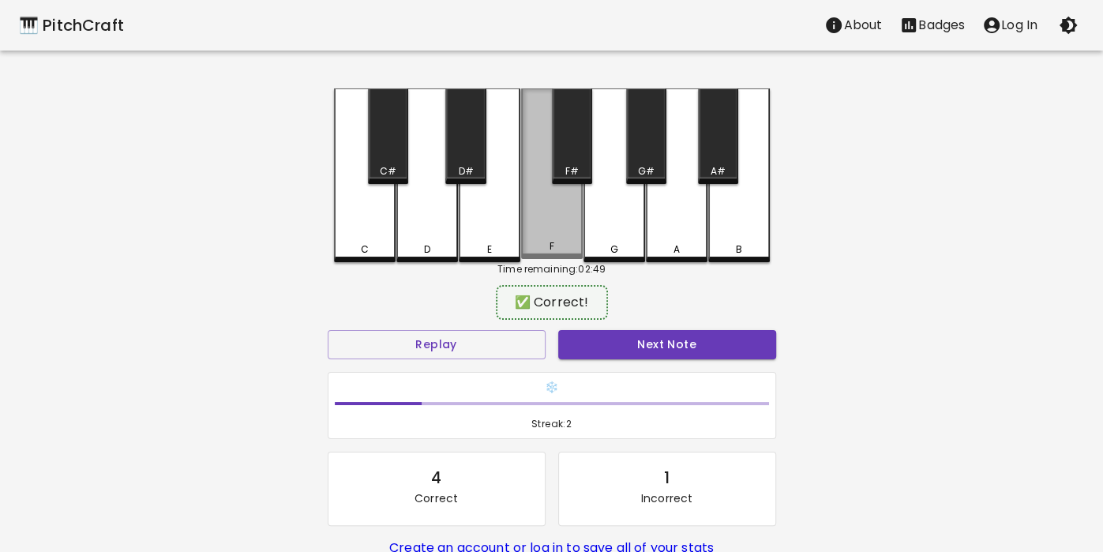
click at [551, 200] on div "F" at bounding box center [552, 173] width 62 height 170
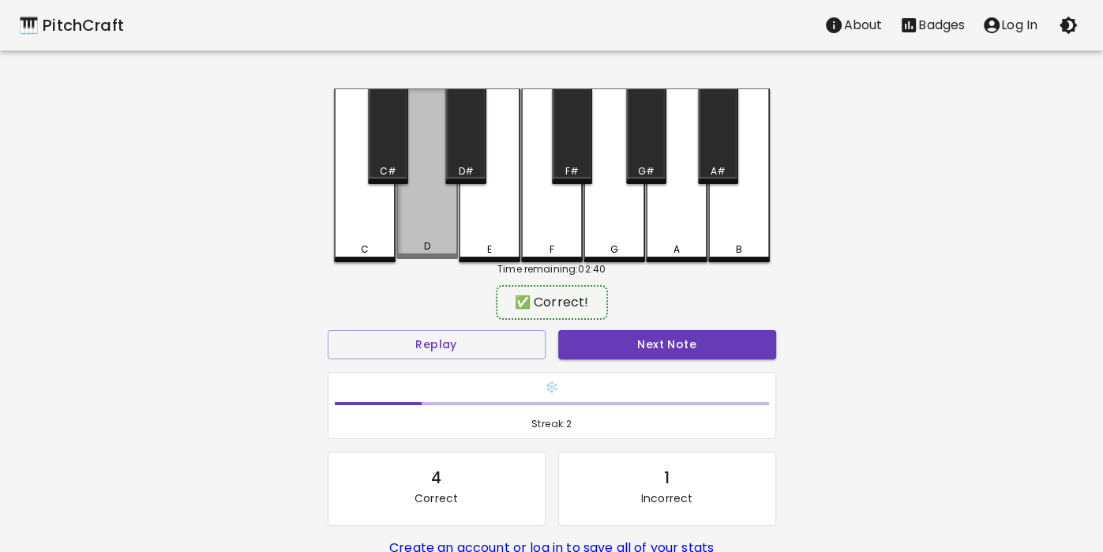
click at [417, 257] on div "D" at bounding box center [427, 173] width 62 height 170
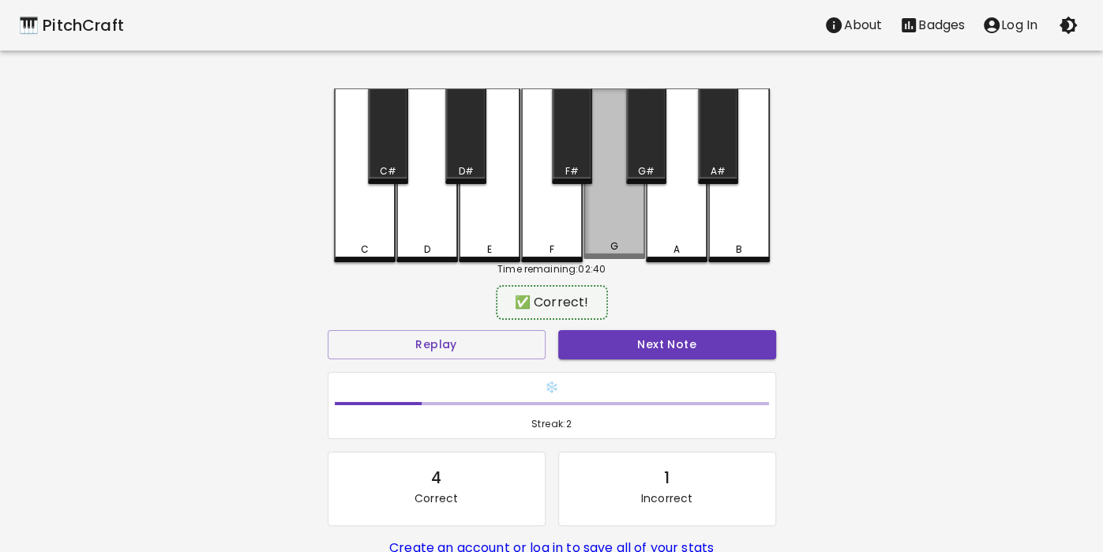
click at [609, 200] on div "G" at bounding box center [614, 173] width 62 height 170
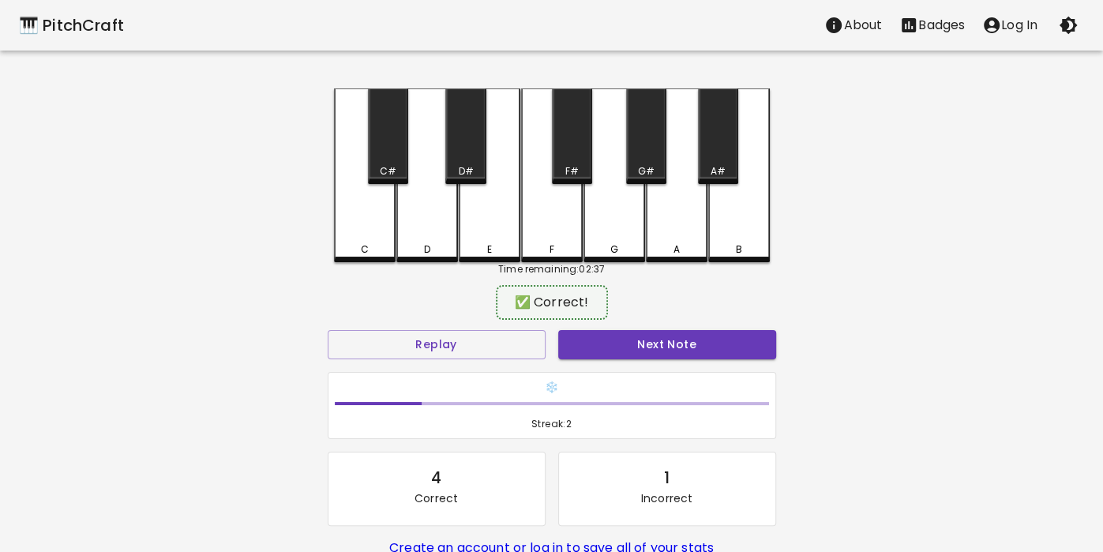
click at [1102, 298] on div "🎹 PitchCraft About Badges Log In C C# D D# E F F# G G# A A# B Time remaining: 0…" at bounding box center [551, 313] width 1103 height 627
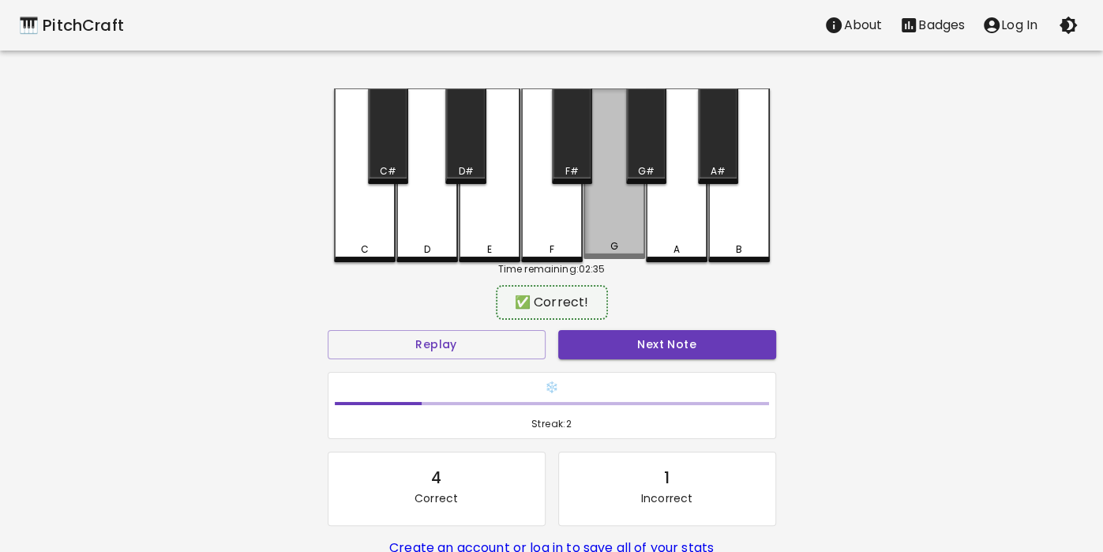
click at [619, 225] on div "G" at bounding box center [614, 173] width 62 height 170
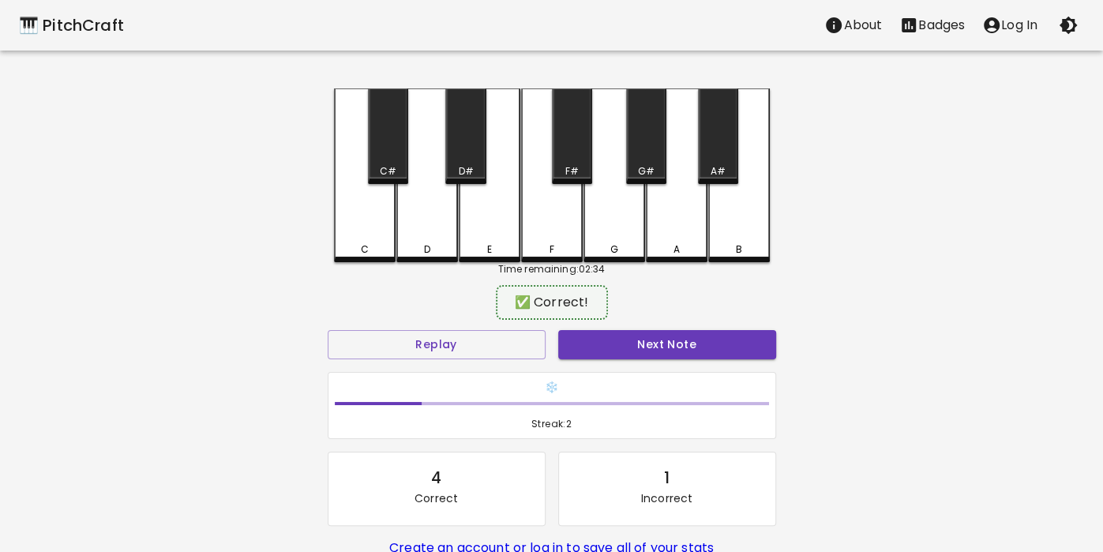
click at [4, 47] on div "🎹 PitchCraft About Badges Log In" at bounding box center [551, 25] width 1103 height 51
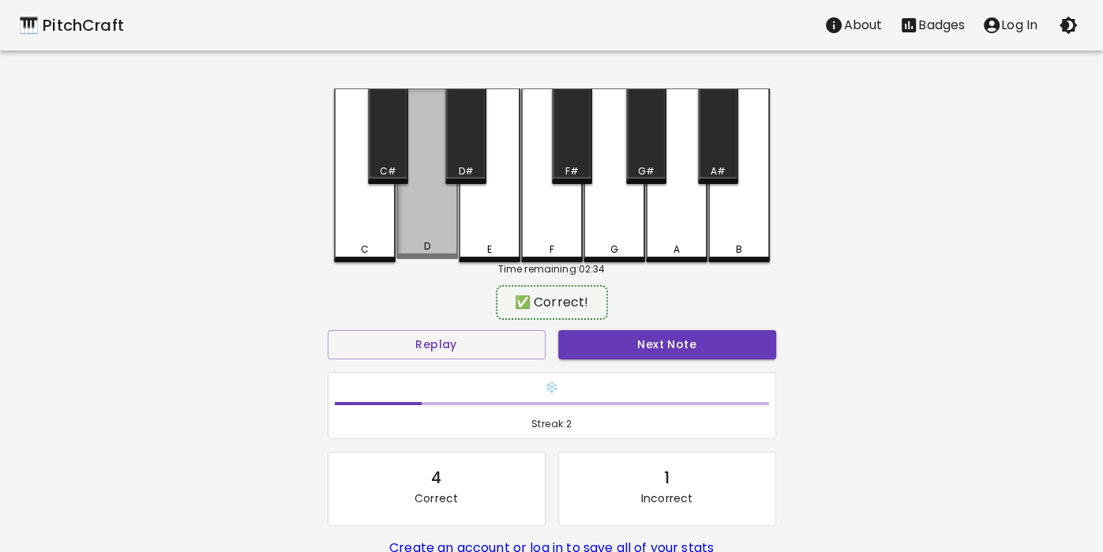
click at [412, 219] on div "D" at bounding box center [427, 173] width 62 height 170
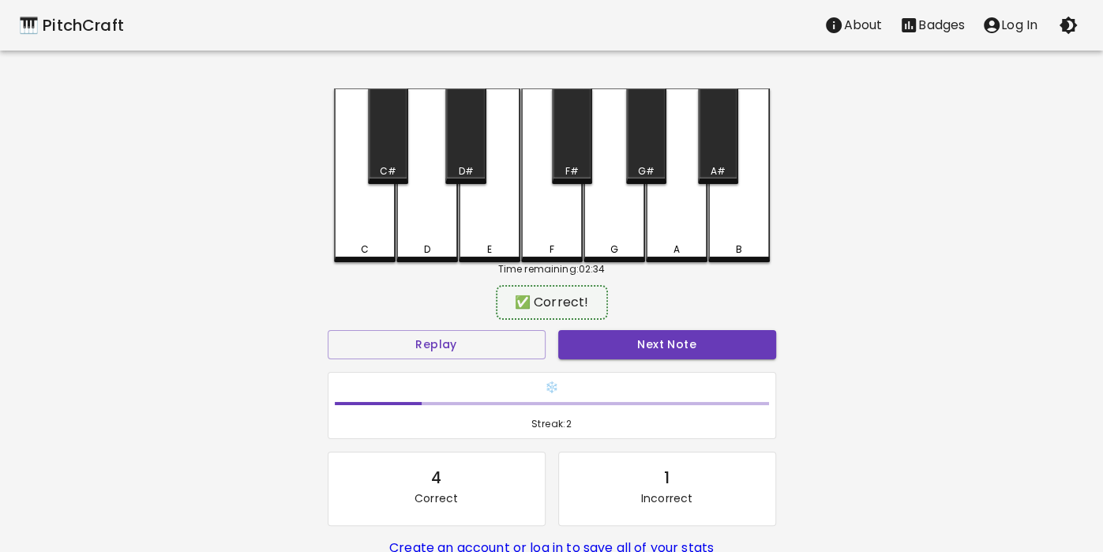
click at [492, 227] on div "E" at bounding box center [490, 175] width 62 height 174
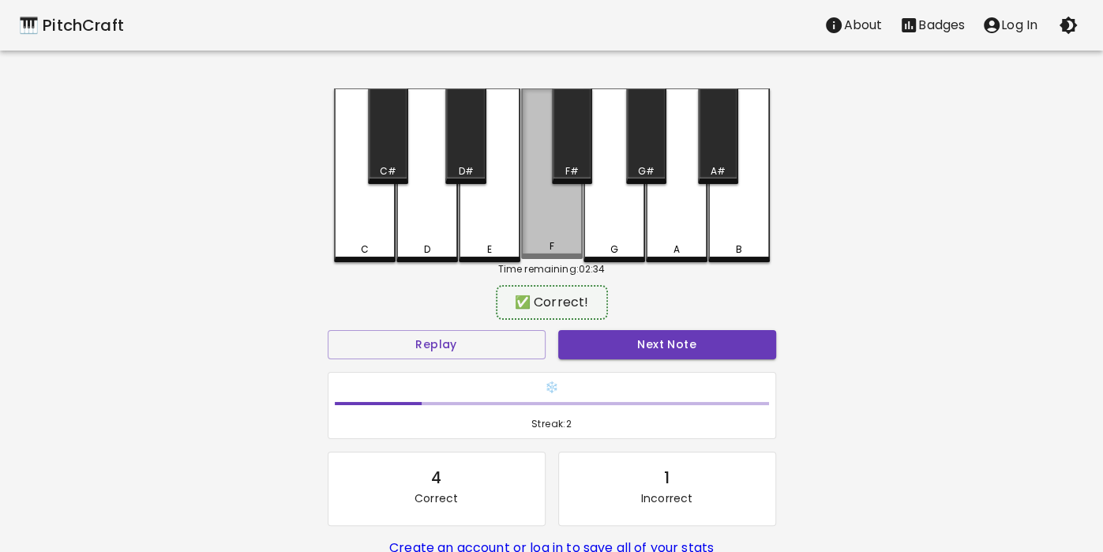
click at [558, 204] on div "F" at bounding box center [552, 173] width 62 height 170
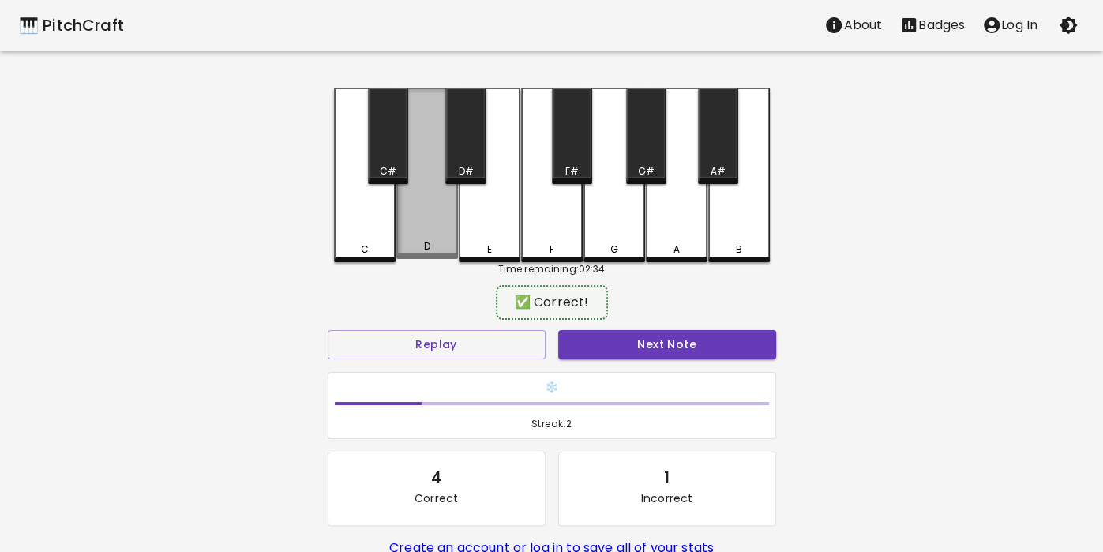
click at [423, 214] on div "D" at bounding box center [427, 173] width 62 height 170
click at [426, 236] on div "D" at bounding box center [427, 173] width 62 height 170
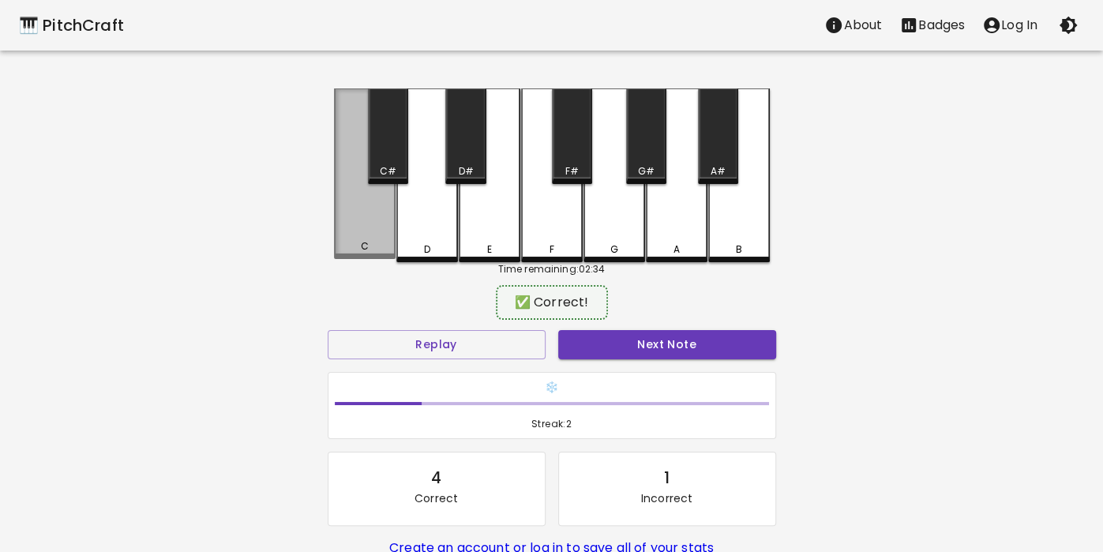
click at [356, 242] on div "C" at bounding box center [364, 246] width 58 height 14
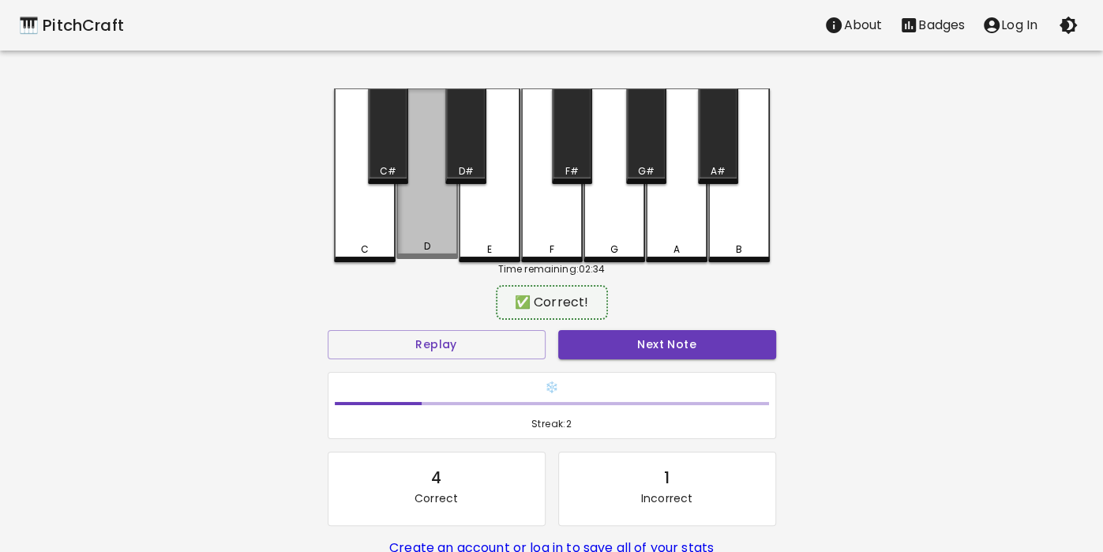
click at [418, 234] on div "D" at bounding box center [427, 173] width 62 height 170
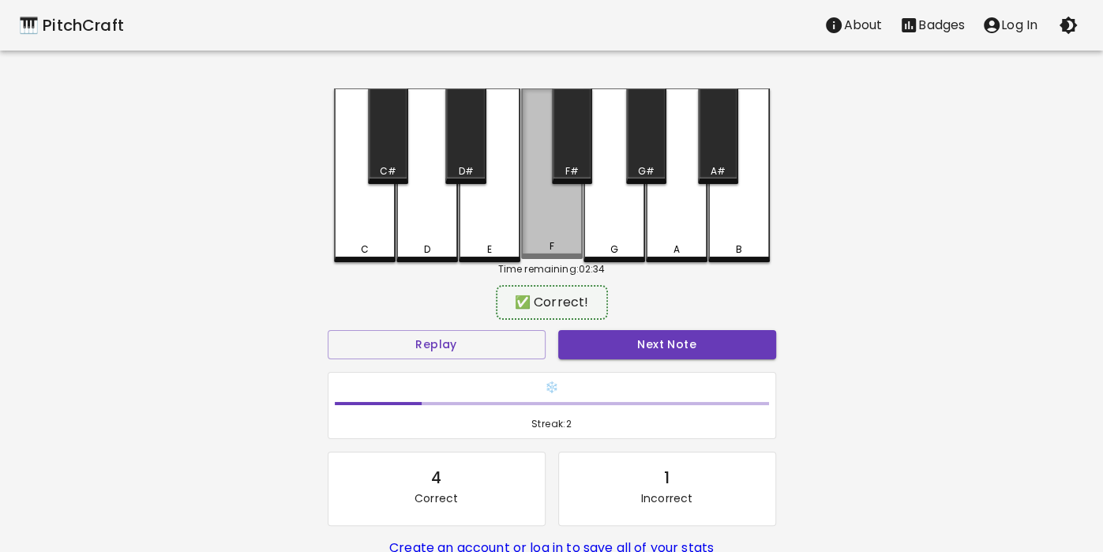
click at [552, 219] on div "F" at bounding box center [552, 173] width 62 height 170
click at [407, 231] on div "D" at bounding box center [427, 175] width 62 height 174
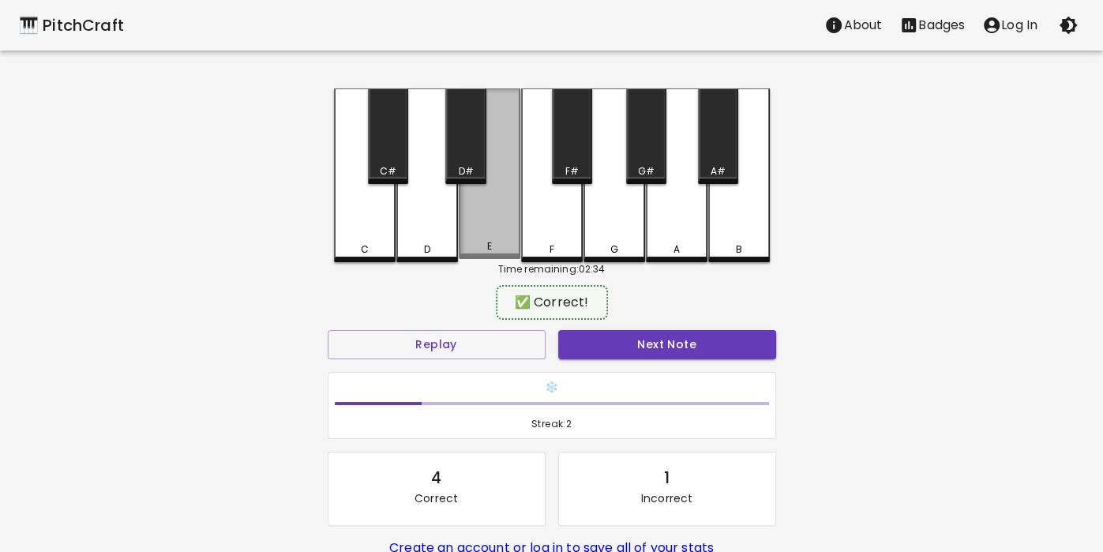
click at [495, 238] on div "E" at bounding box center [490, 173] width 62 height 170
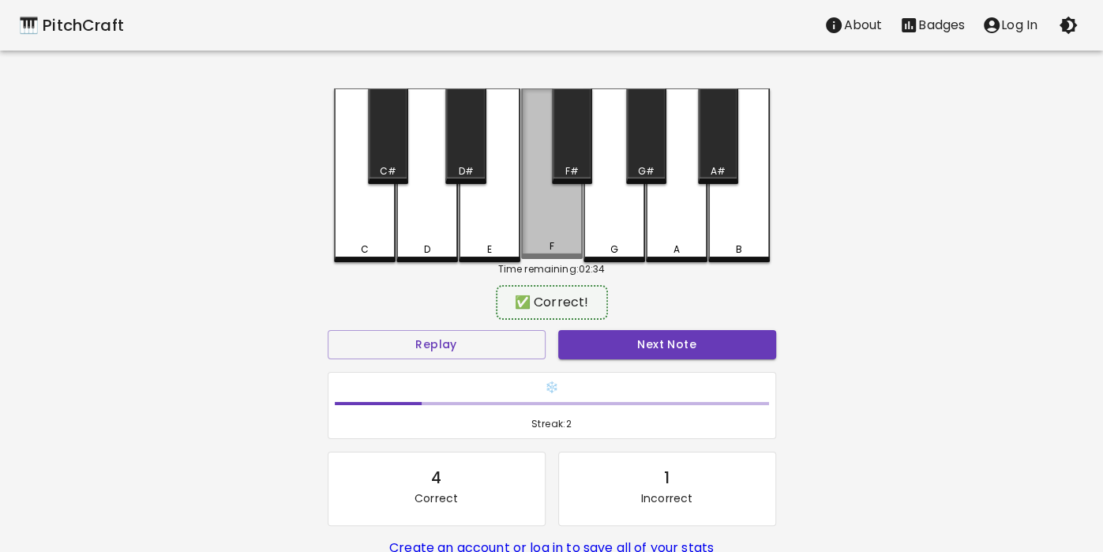
click at [540, 237] on div "F" at bounding box center [552, 173] width 62 height 170
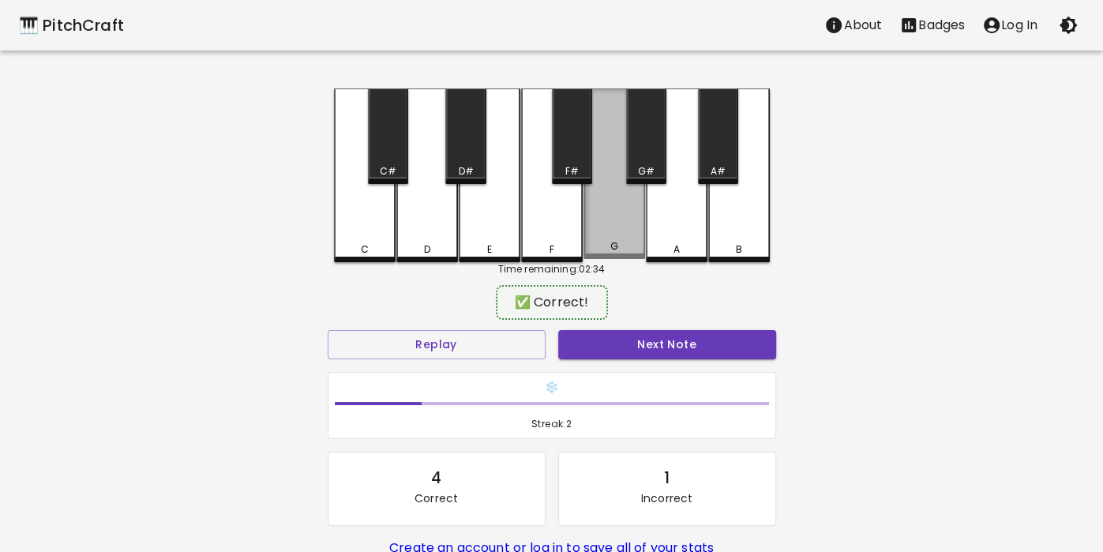
click at [619, 245] on div "G" at bounding box center [614, 246] width 58 height 14
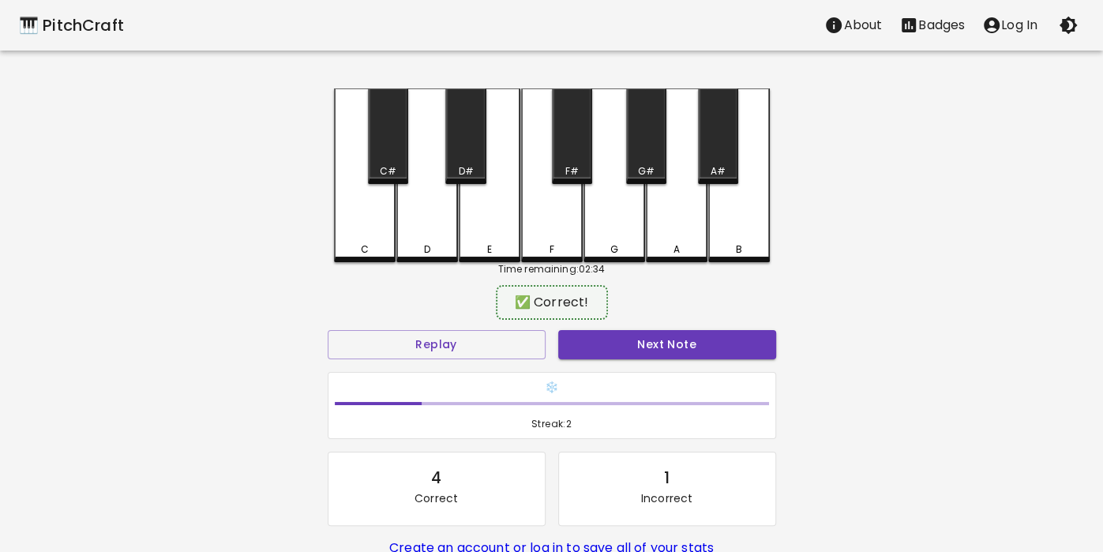
click at [623, 244] on div "G" at bounding box center [614, 249] width 58 height 14
click at [613, 241] on div "G" at bounding box center [614, 175] width 62 height 174
click at [675, 241] on div "A" at bounding box center [677, 175] width 62 height 174
click at [713, 138] on div "A#" at bounding box center [718, 135] width 40 height 95
click at [661, 209] on div "A" at bounding box center [677, 175] width 62 height 174
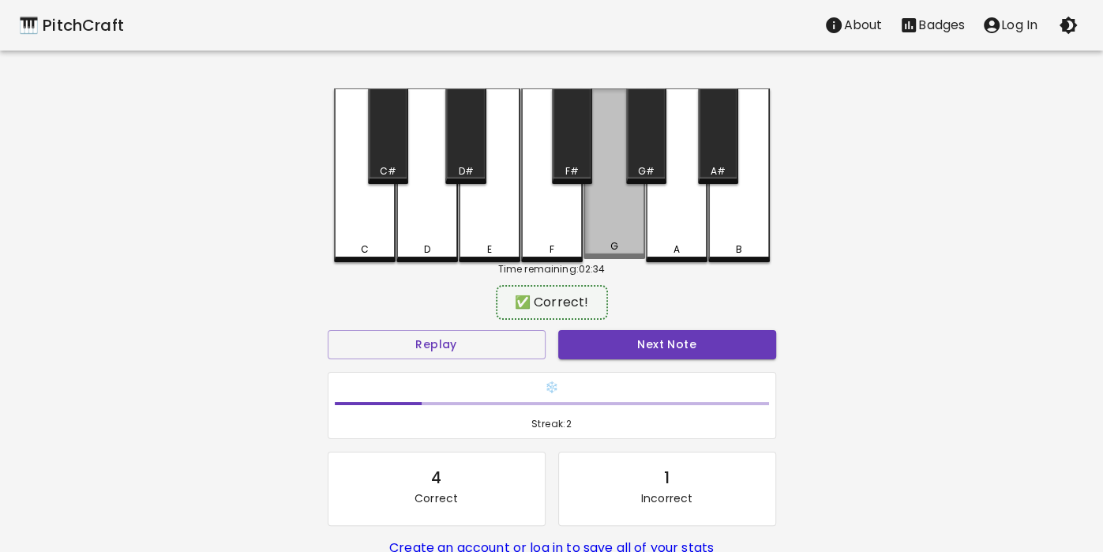
click at [622, 216] on div "G" at bounding box center [614, 173] width 62 height 170
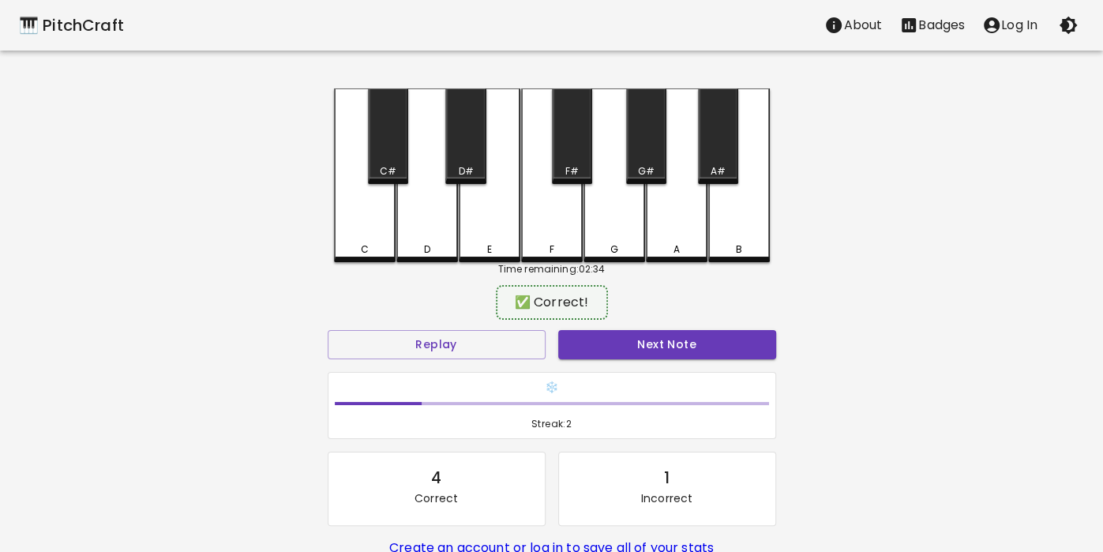
click at [611, 223] on div "G" at bounding box center [614, 175] width 62 height 174
click at [644, 229] on div "C C# D D# E F F# G G# A A# B" at bounding box center [552, 175] width 436 height 174
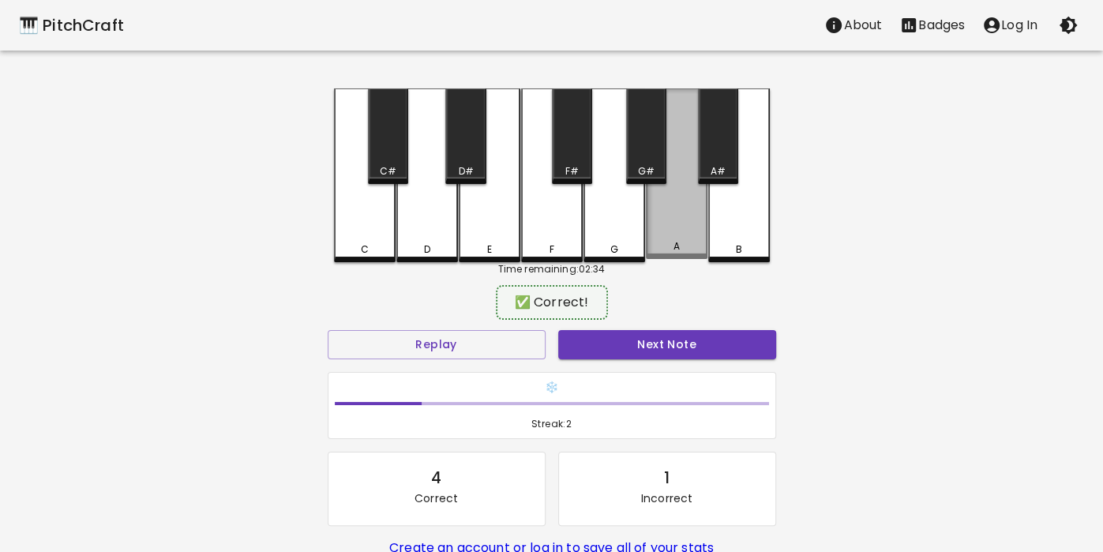
click at [704, 193] on div "A" at bounding box center [677, 173] width 62 height 170
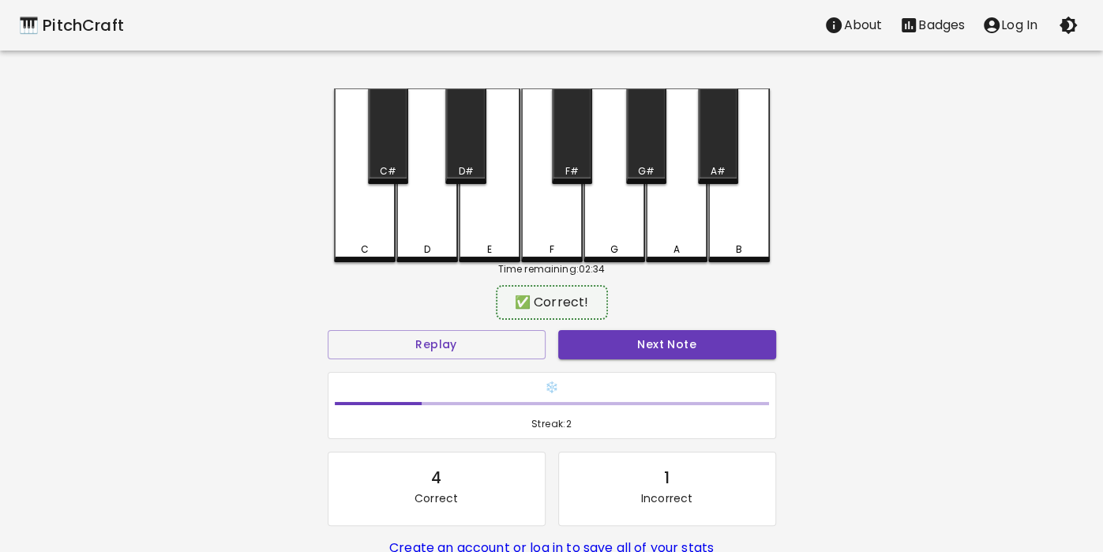
click at [606, 241] on div "G" at bounding box center [614, 175] width 62 height 174
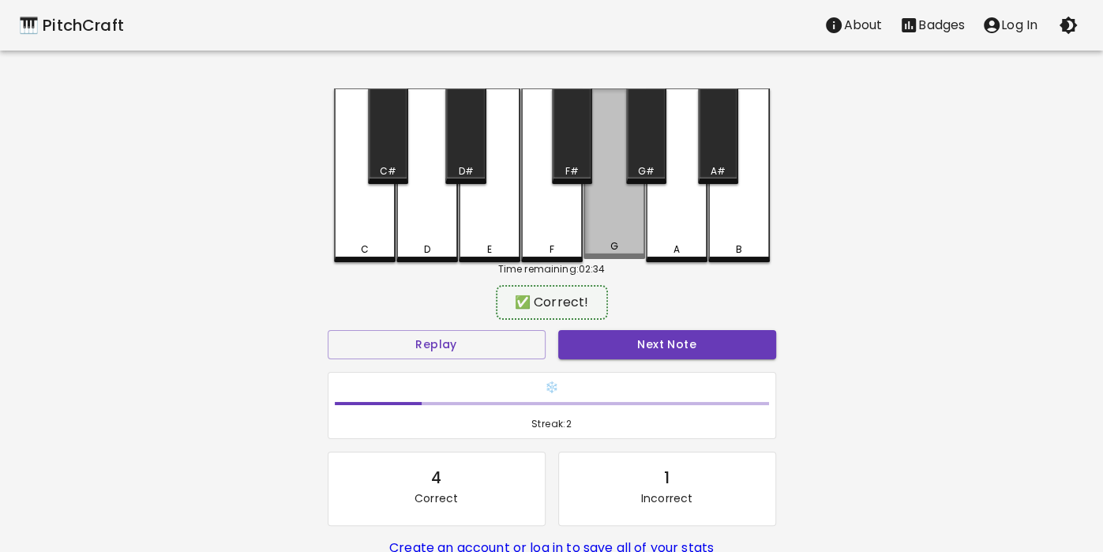
click at [616, 235] on div "G" at bounding box center [614, 173] width 62 height 170
click at [613, 236] on div "G" at bounding box center [614, 173] width 62 height 170
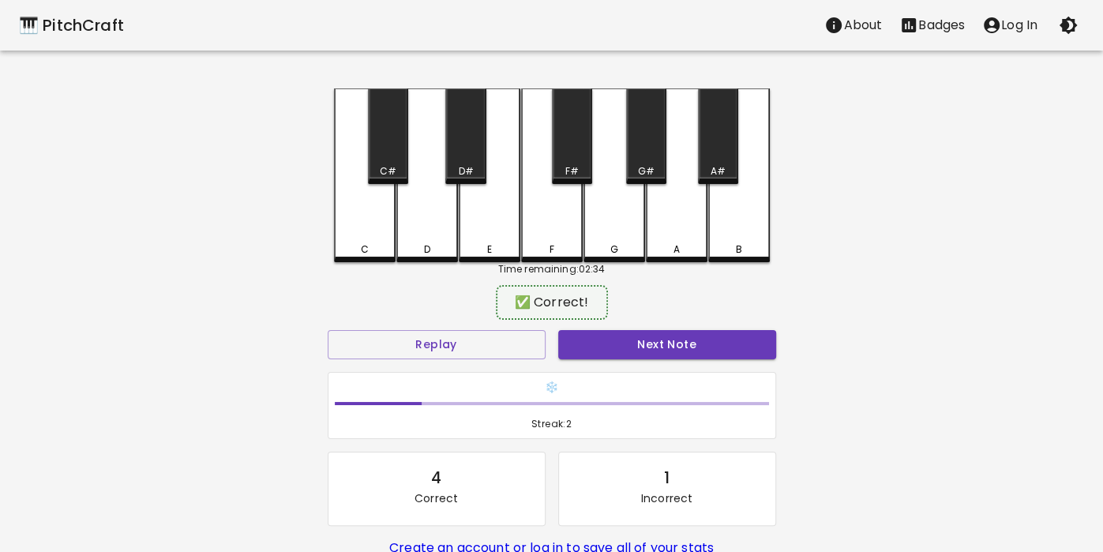
click at [695, 213] on div "A" at bounding box center [677, 175] width 62 height 174
click at [733, 137] on div "A#" at bounding box center [718, 135] width 40 height 95
click at [612, 229] on div "G" at bounding box center [614, 175] width 62 height 174
click at [612, 235] on div "G" at bounding box center [614, 175] width 62 height 174
click at [679, 242] on div "A" at bounding box center [675, 249] width 6 height 14
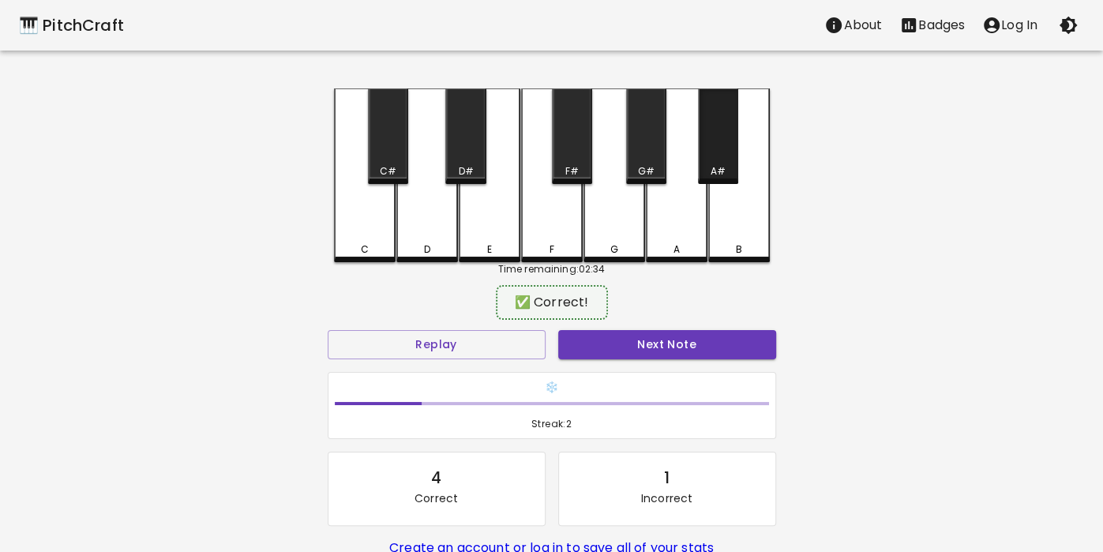
click at [732, 142] on div "A#" at bounding box center [718, 135] width 40 height 95
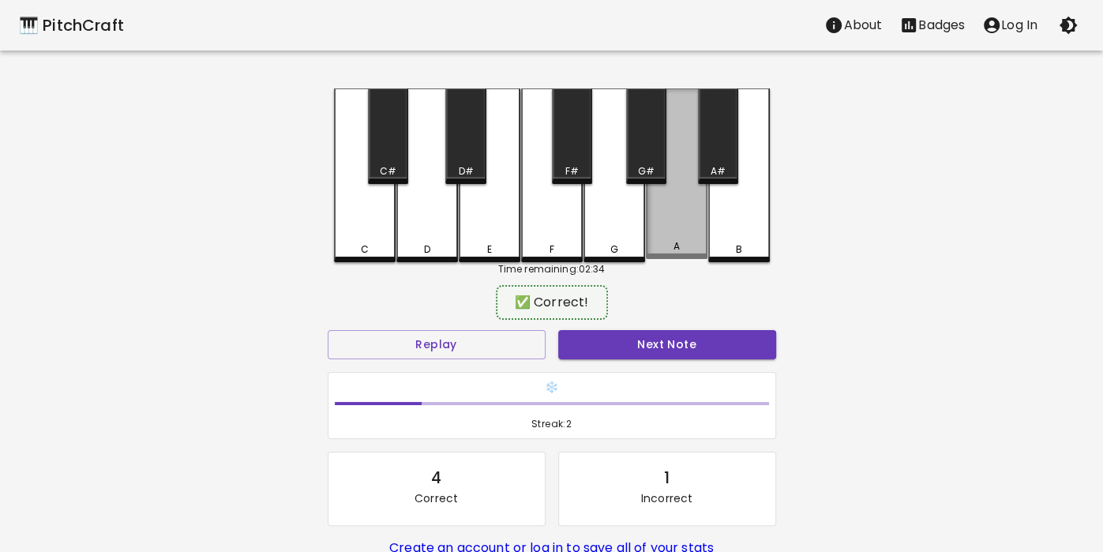
click at [679, 216] on div "A" at bounding box center [677, 173] width 62 height 170
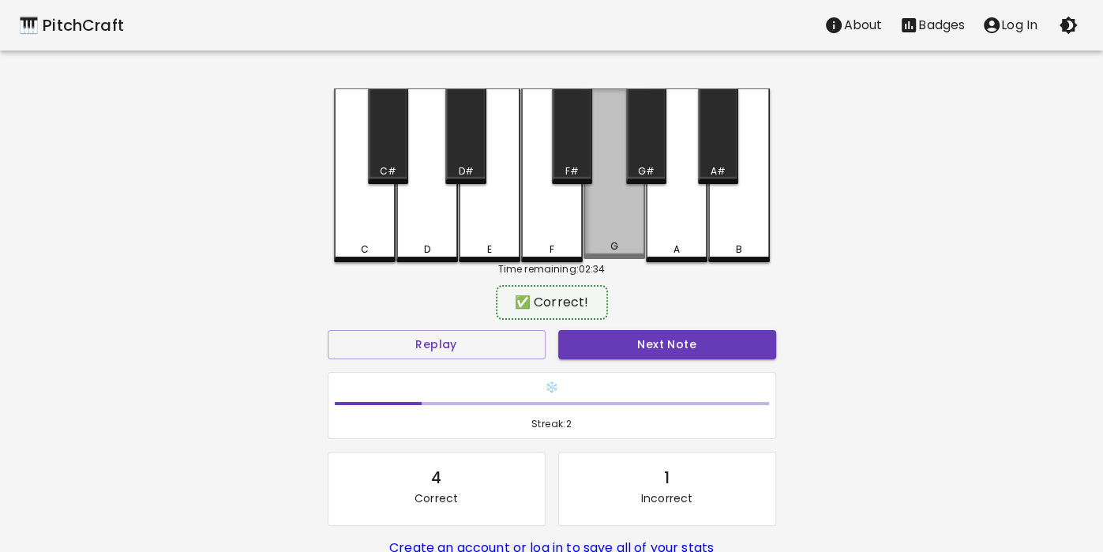
click at [618, 238] on div "G" at bounding box center [614, 173] width 62 height 170
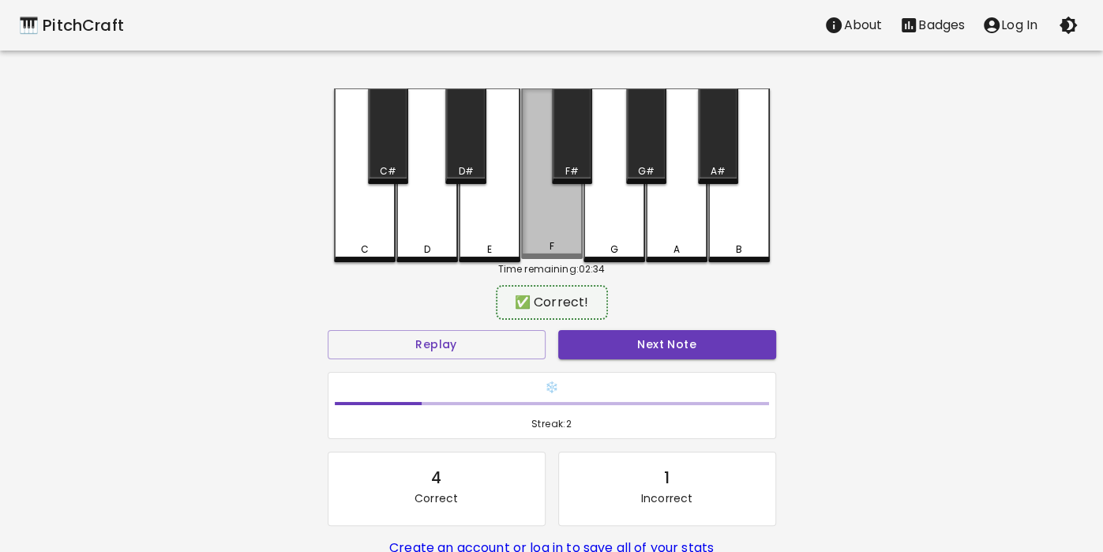
click at [552, 248] on div "F" at bounding box center [551, 246] width 5 height 14
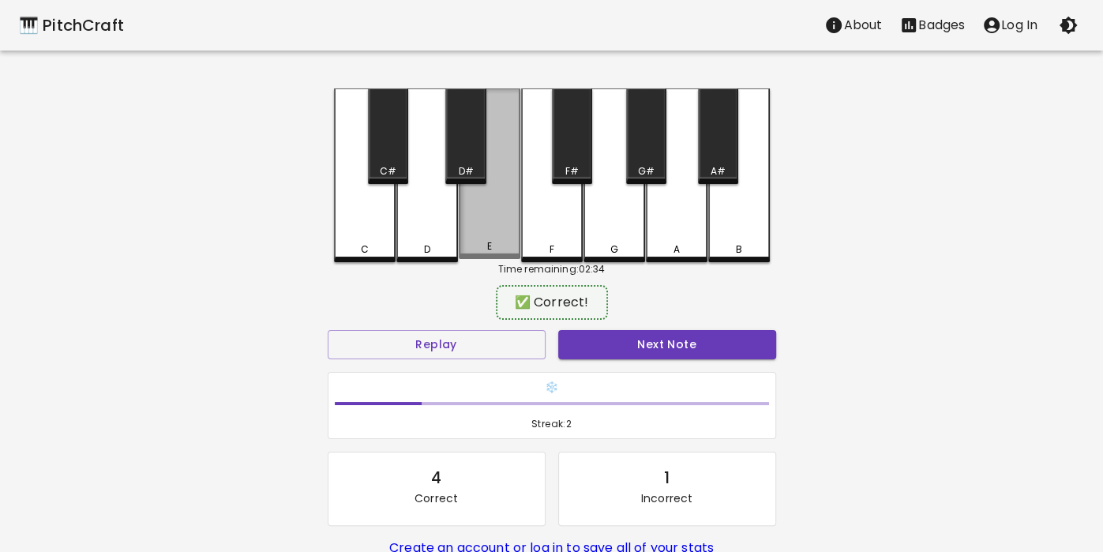
click at [489, 250] on div "E" at bounding box center [488, 246] width 5 height 14
click at [439, 242] on div "D" at bounding box center [427, 175] width 62 height 174
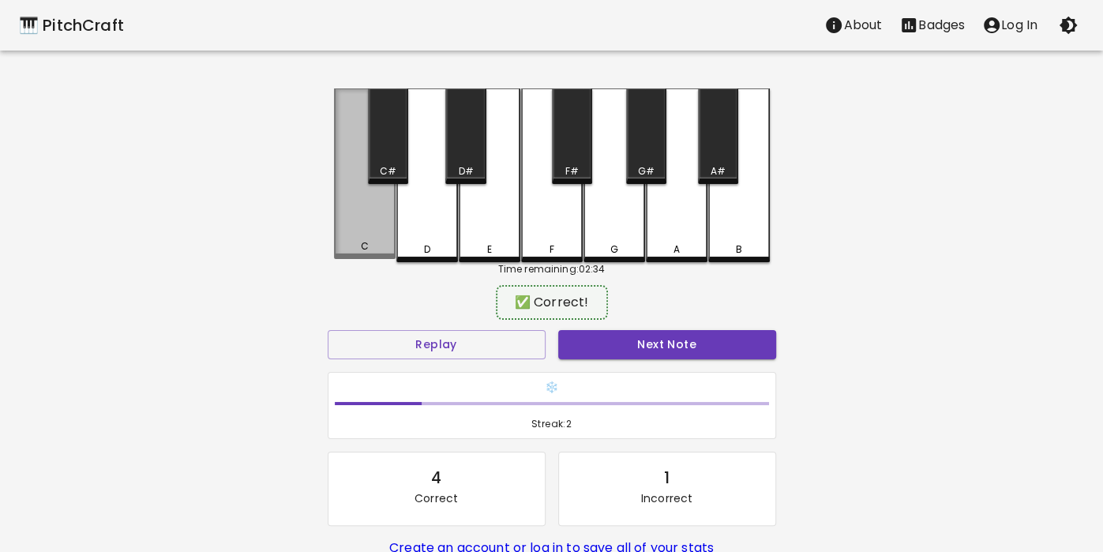
click at [363, 239] on div "C" at bounding box center [365, 173] width 62 height 170
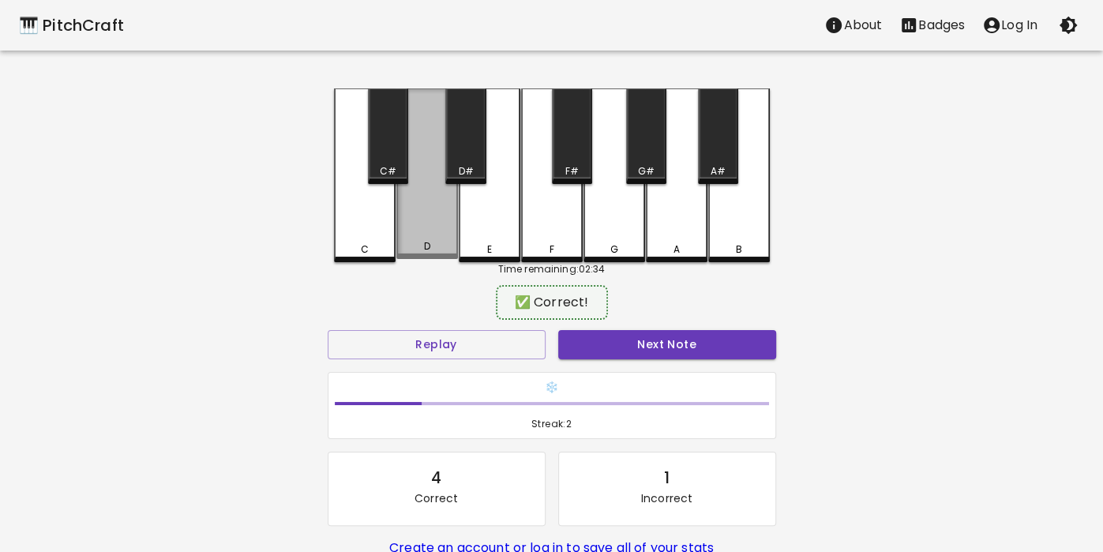
click at [438, 223] on div "D" at bounding box center [427, 173] width 62 height 170
click at [437, 237] on div "D" at bounding box center [427, 173] width 62 height 170
click at [431, 224] on div "D" at bounding box center [427, 173] width 62 height 170
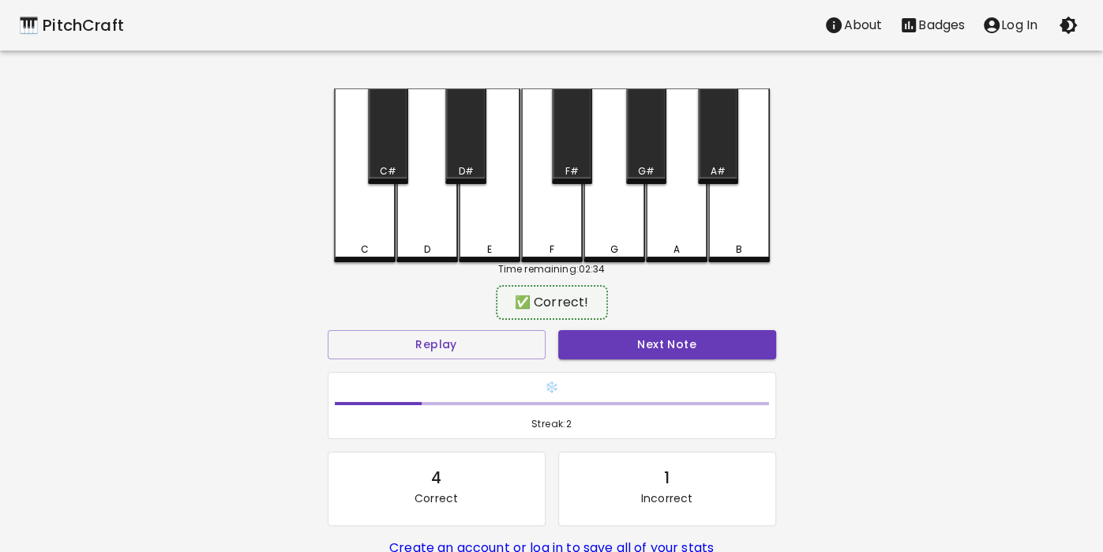
click at [429, 227] on div "D" at bounding box center [427, 175] width 62 height 174
click at [423, 233] on div "D" at bounding box center [427, 175] width 62 height 174
click at [425, 231] on div "D" at bounding box center [427, 175] width 62 height 174
click at [421, 233] on div "D" at bounding box center [427, 175] width 62 height 174
click at [416, 234] on div "D" at bounding box center [427, 175] width 62 height 174
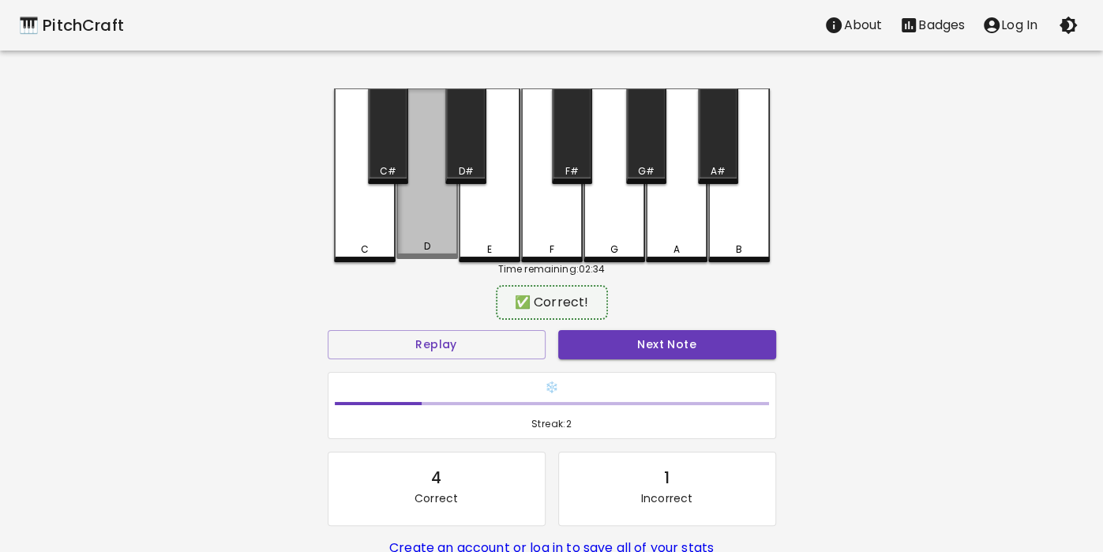
click at [422, 225] on div "D" at bounding box center [427, 173] width 62 height 170
click at [427, 218] on div "D" at bounding box center [427, 173] width 62 height 170
click at [433, 211] on div "D" at bounding box center [427, 173] width 62 height 170
click at [412, 204] on div "D" at bounding box center [427, 173] width 62 height 170
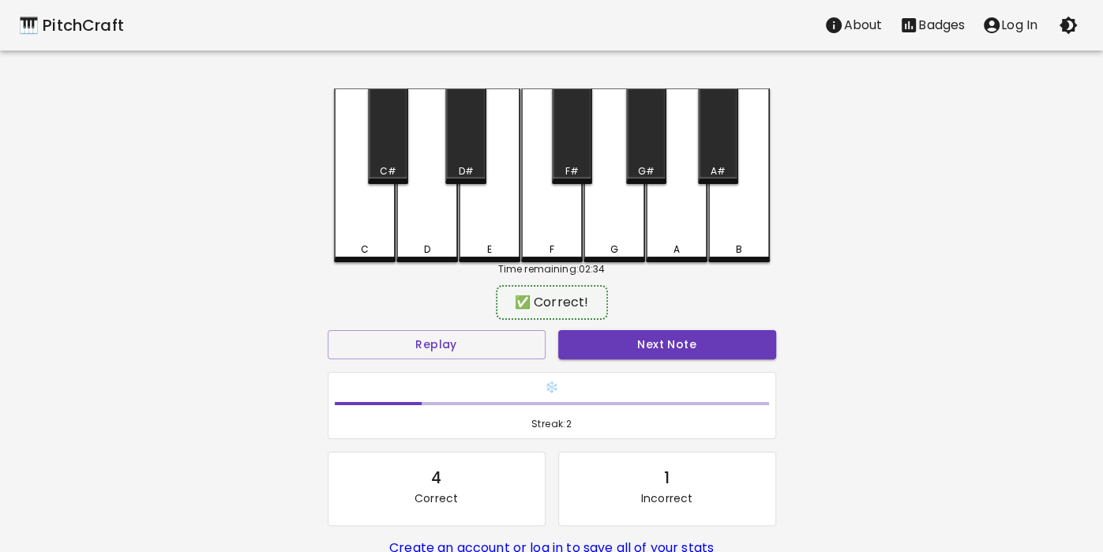
click at [422, 229] on div "D" at bounding box center [427, 175] width 62 height 174
click at [418, 225] on div "D" at bounding box center [427, 175] width 62 height 174
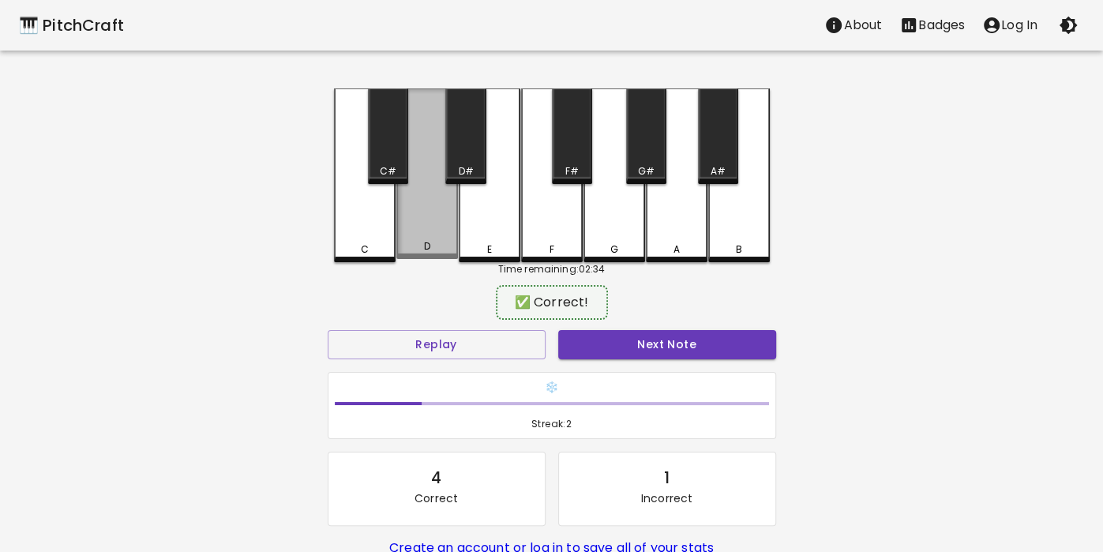
click at [426, 234] on div "D" at bounding box center [427, 173] width 62 height 170
click at [430, 236] on div "D" at bounding box center [427, 173] width 62 height 170
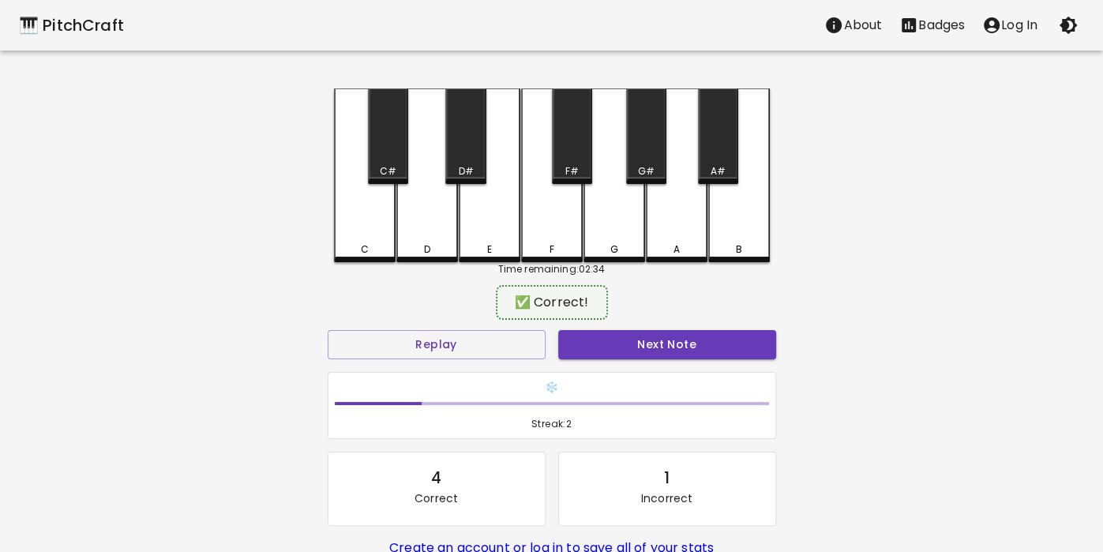
click at [418, 231] on div "D" at bounding box center [427, 175] width 62 height 174
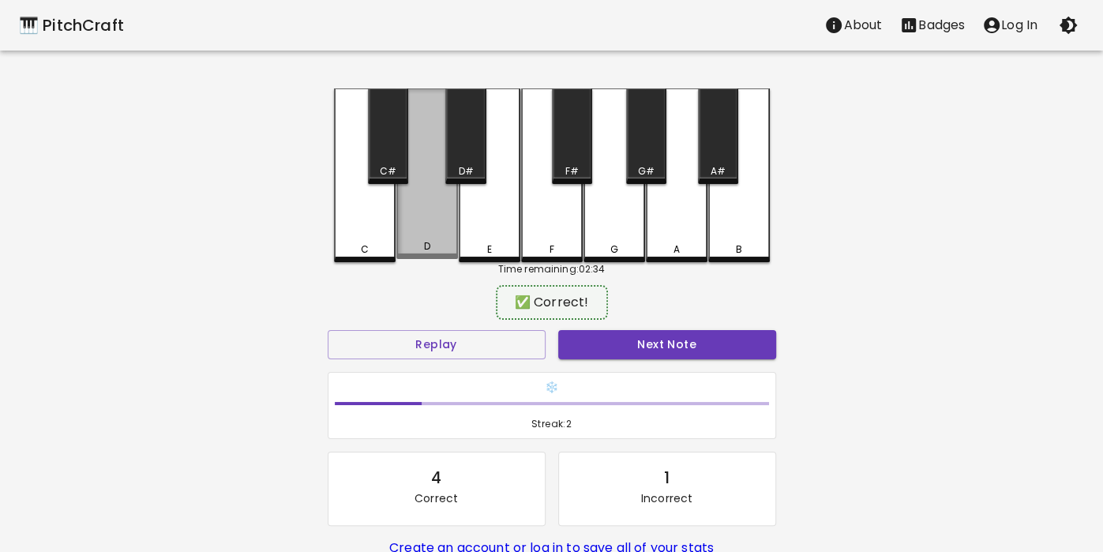
click at [406, 225] on div "D" at bounding box center [427, 173] width 62 height 170
click at [407, 222] on div "D" at bounding box center [427, 173] width 62 height 170
click at [409, 233] on div "D" at bounding box center [427, 173] width 62 height 170
click at [421, 231] on div "D" at bounding box center [427, 173] width 62 height 170
click at [422, 219] on div "D" at bounding box center [427, 173] width 62 height 170
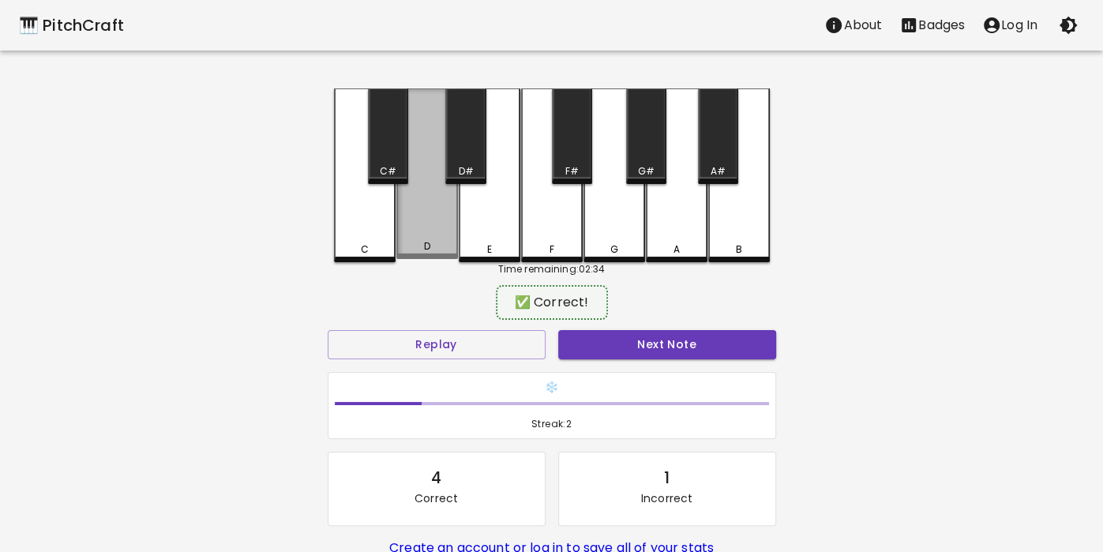
click at [420, 218] on div "D" at bounding box center [427, 173] width 62 height 170
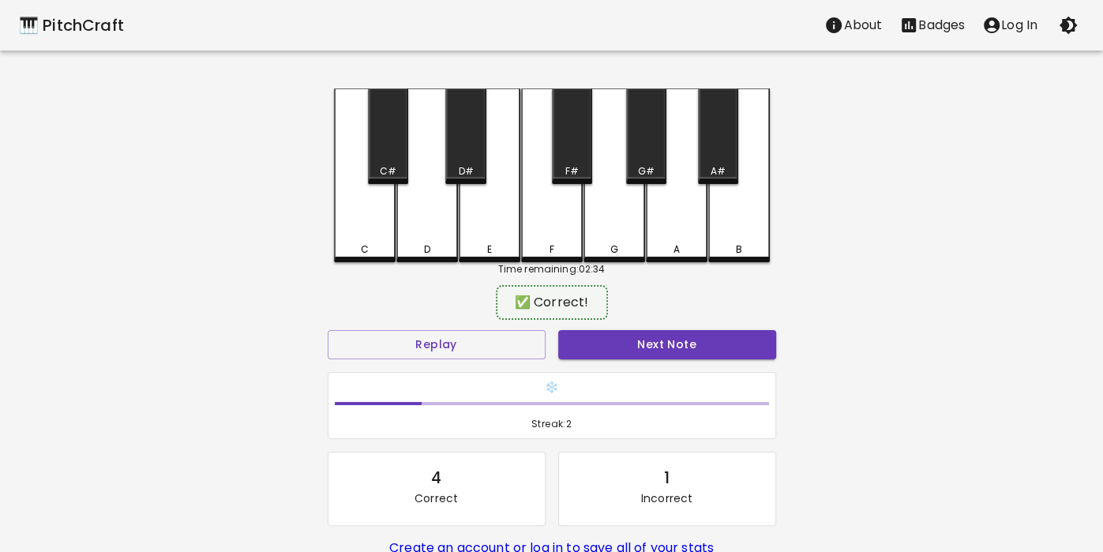
click at [401, 242] on div "D" at bounding box center [427, 249] width 58 height 14
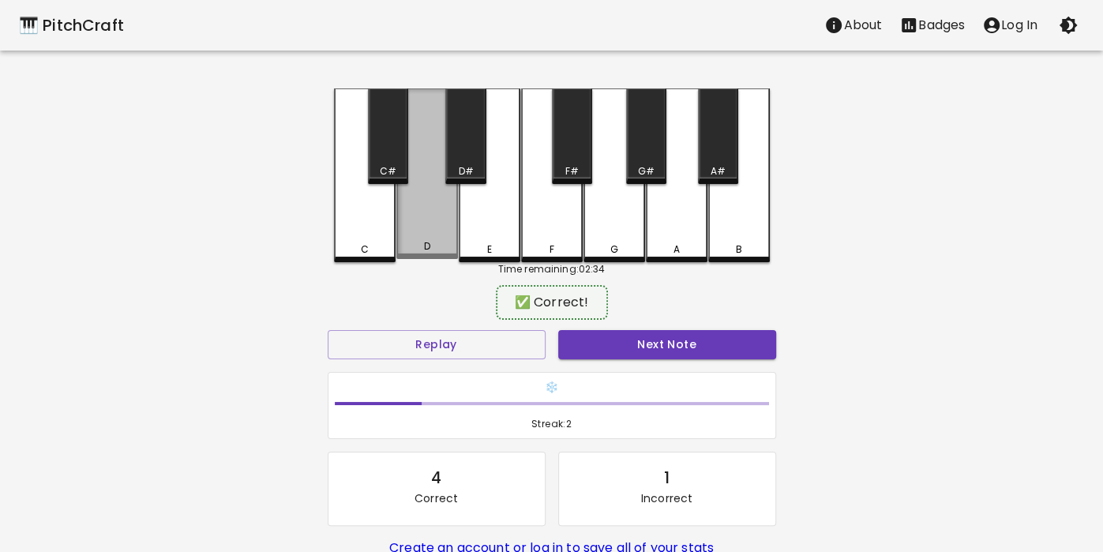
click at [425, 223] on div "D" at bounding box center [427, 173] width 62 height 170
click at [426, 232] on div "D" at bounding box center [427, 173] width 62 height 170
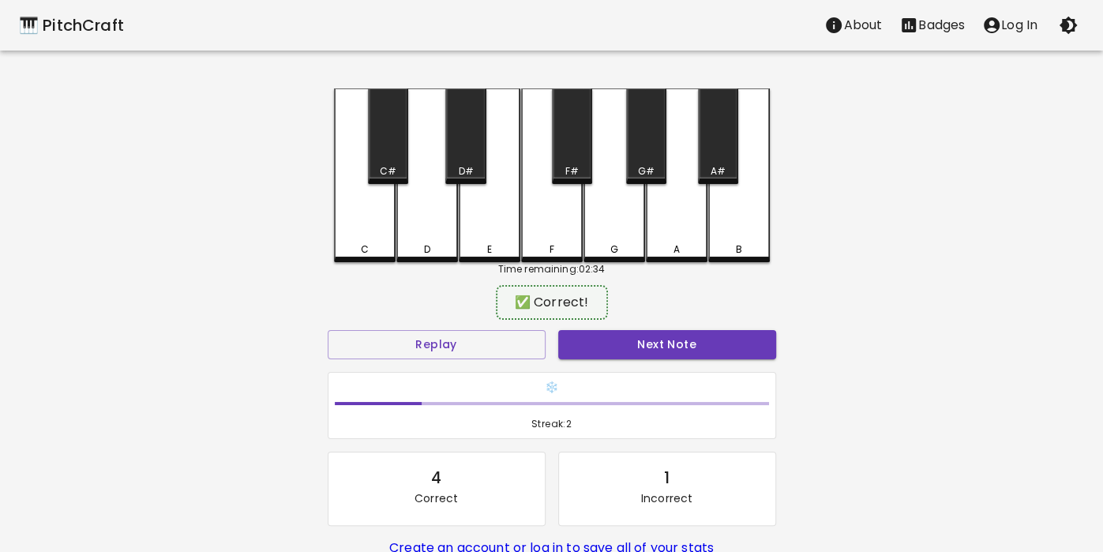
click at [365, 239] on div "C" at bounding box center [365, 175] width 62 height 174
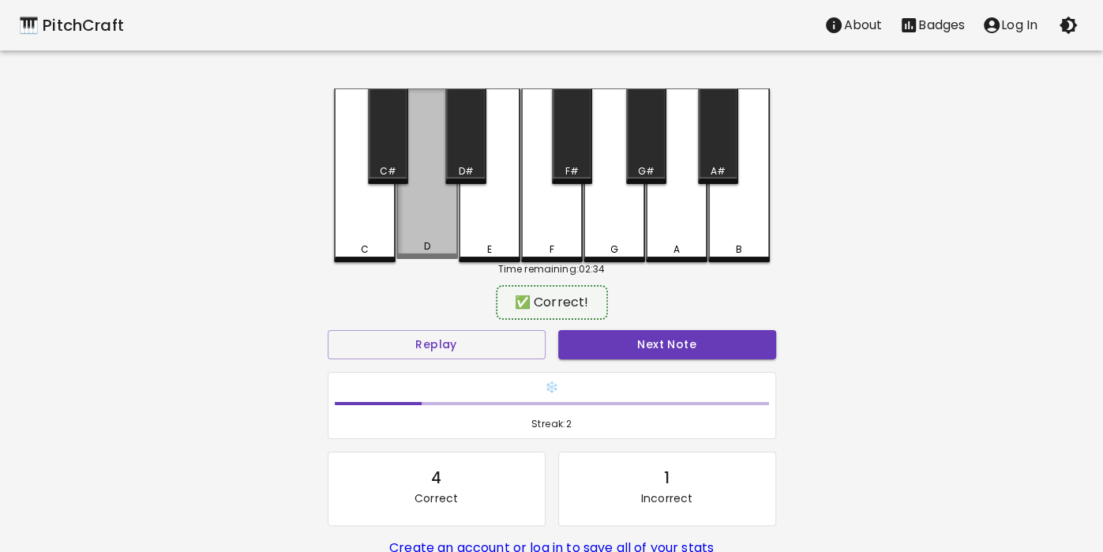
click at [427, 229] on div "D" at bounding box center [427, 173] width 62 height 170
click at [435, 227] on div "D" at bounding box center [427, 173] width 62 height 170
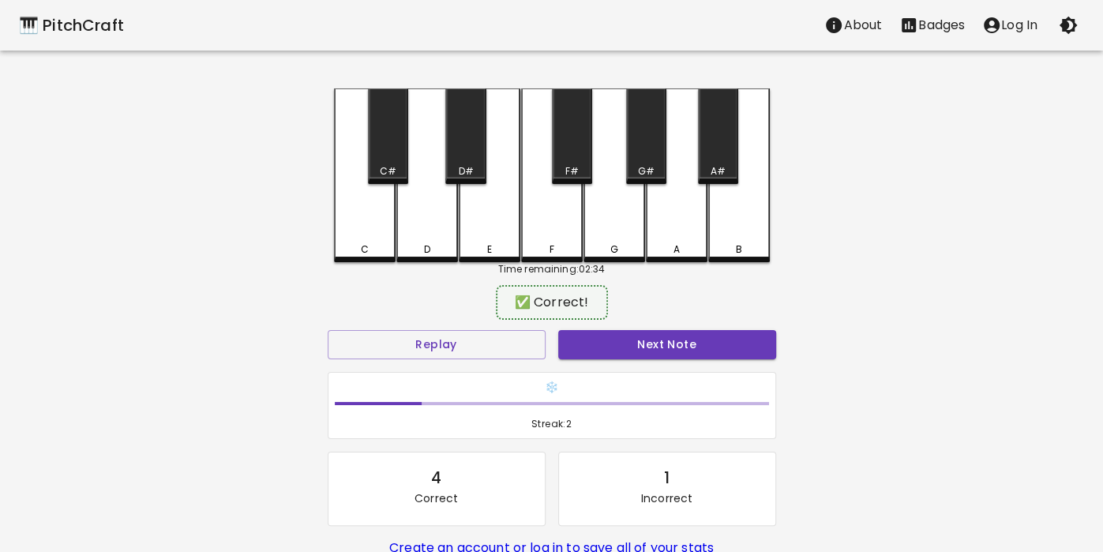
click at [409, 230] on div "D" at bounding box center [427, 175] width 62 height 174
click at [515, 231] on div "E" at bounding box center [490, 175] width 62 height 174
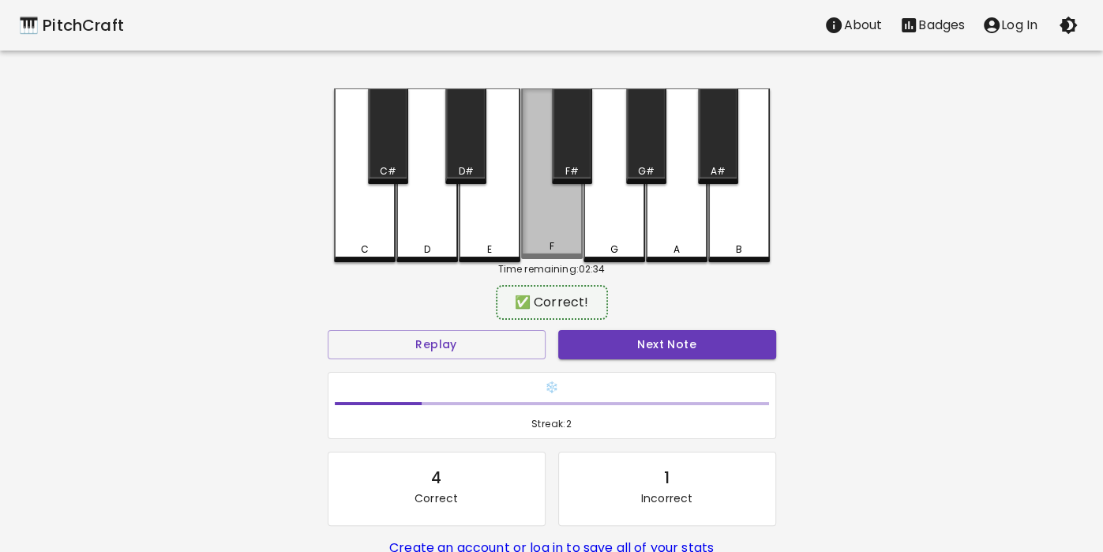
click at [538, 216] on div "F" at bounding box center [552, 173] width 62 height 170
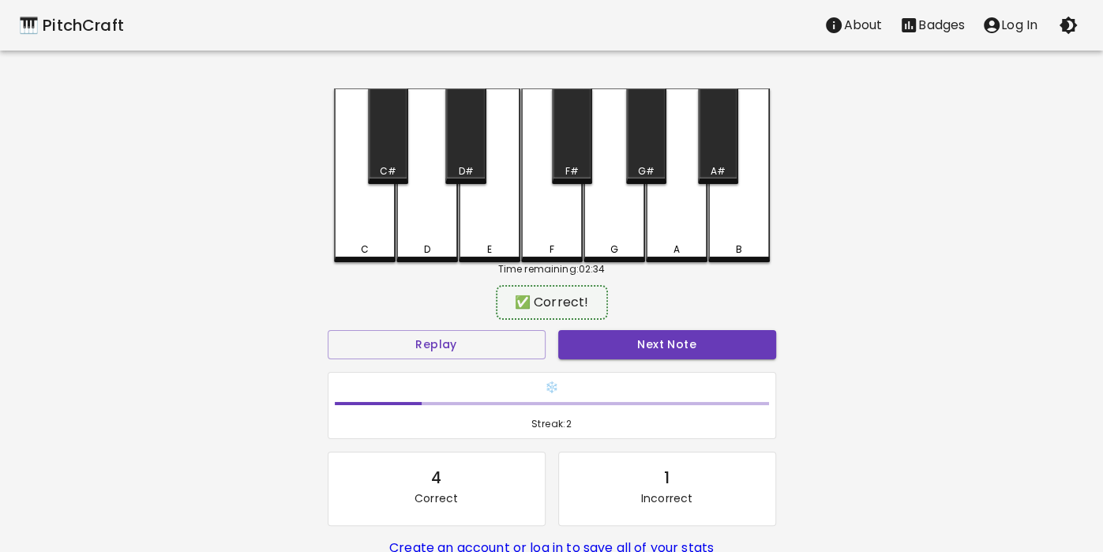
click at [549, 218] on div "F" at bounding box center [552, 175] width 62 height 174
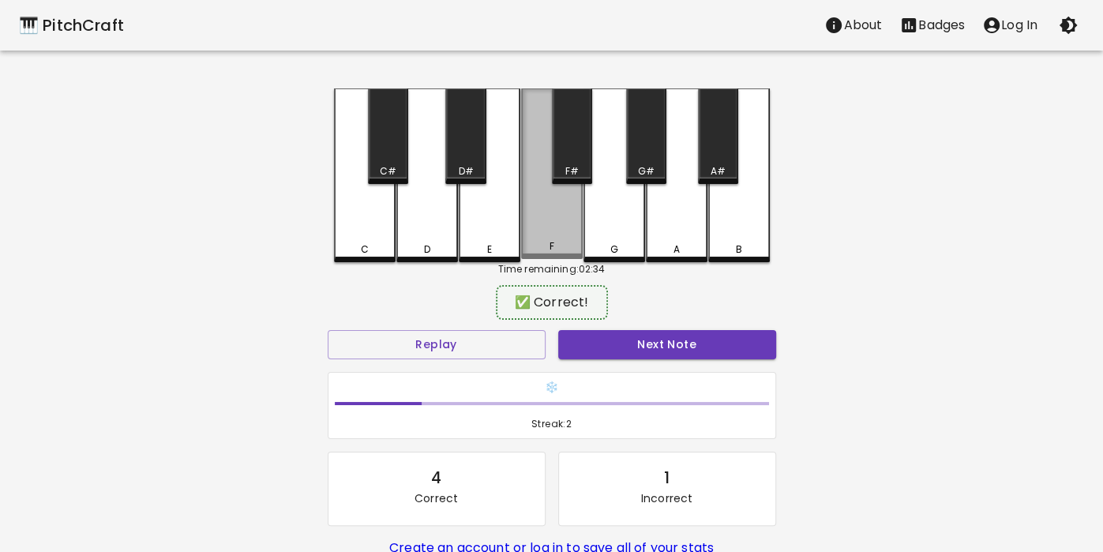
click at [546, 225] on div "F" at bounding box center [552, 173] width 62 height 170
click at [636, 208] on div "G" at bounding box center [614, 175] width 62 height 174
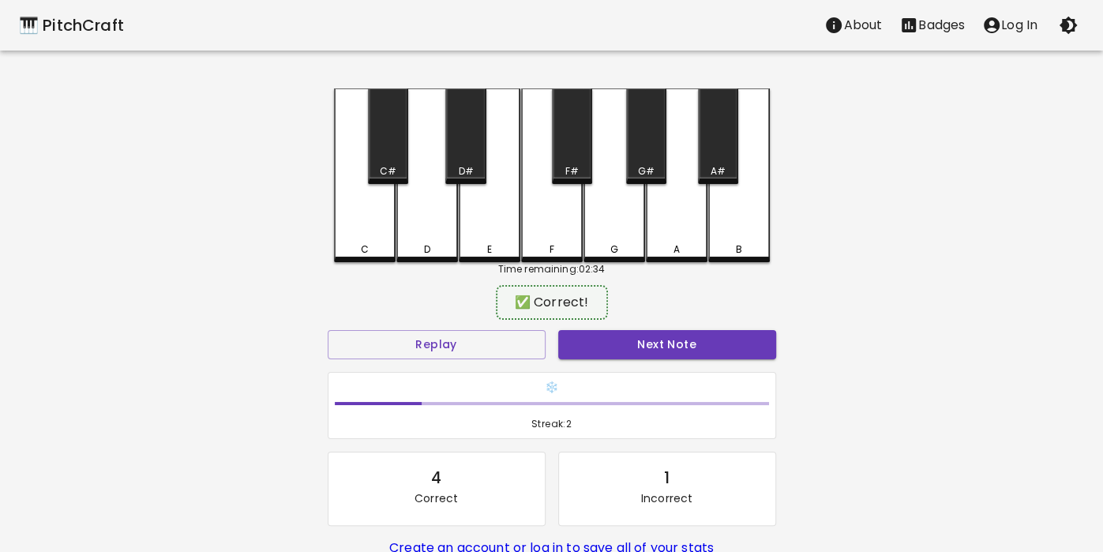
click at [485, 227] on div "E" at bounding box center [490, 175] width 62 height 174
click at [484, 233] on div "E" at bounding box center [490, 173] width 62 height 170
click at [413, 221] on div "D" at bounding box center [427, 175] width 62 height 174
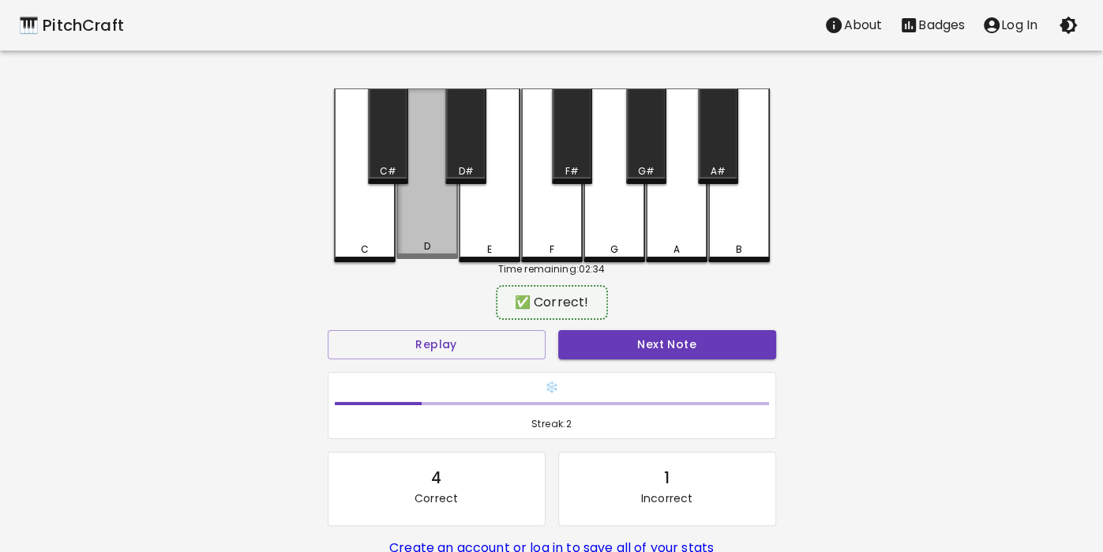
click at [397, 233] on div "D" at bounding box center [427, 173] width 62 height 170
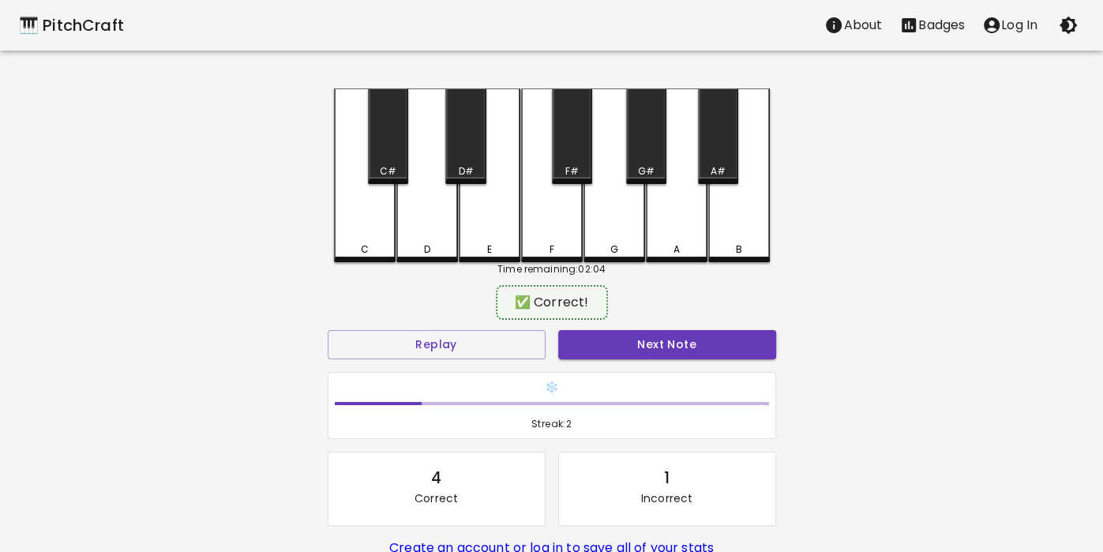
click at [702, 373] on div "❄️ Streak: 2" at bounding box center [551, 406] width 447 height 66
click at [702, 339] on button "Next Note" at bounding box center [667, 344] width 218 height 29
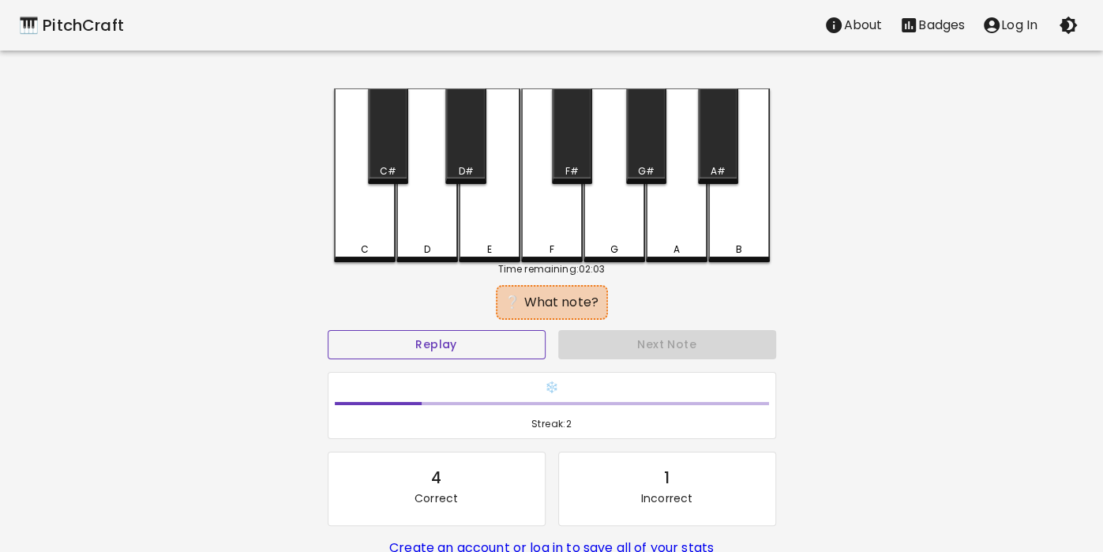
click at [475, 339] on button "Replay" at bounding box center [437, 344] width 218 height 29
click at [475, 357] on button "Replay" at bounding box center [437, 344] width 218 height 29
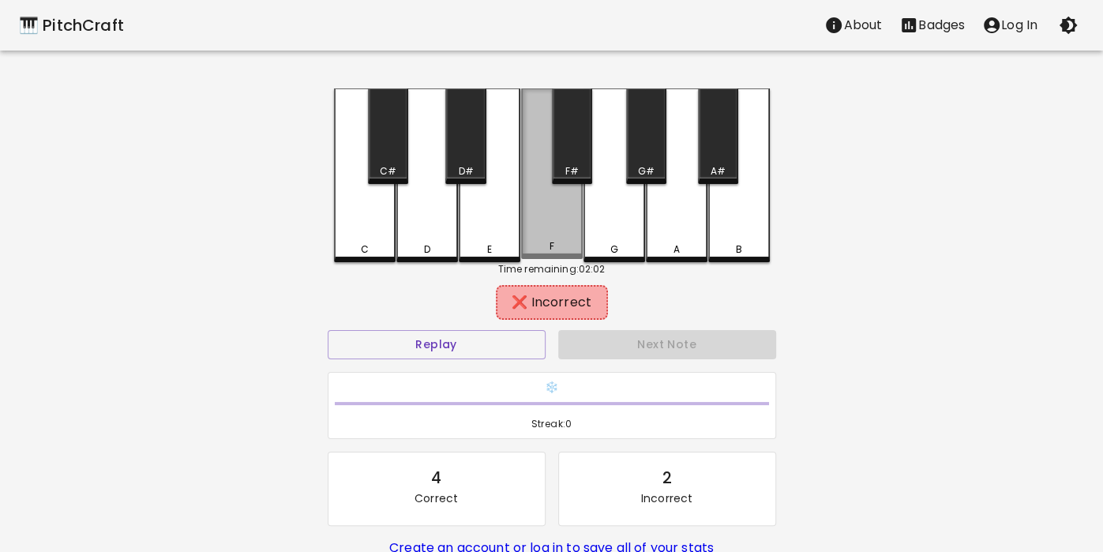
click at [552, 249] on div "F" at bounding box center [551, 246] width 5 height 14
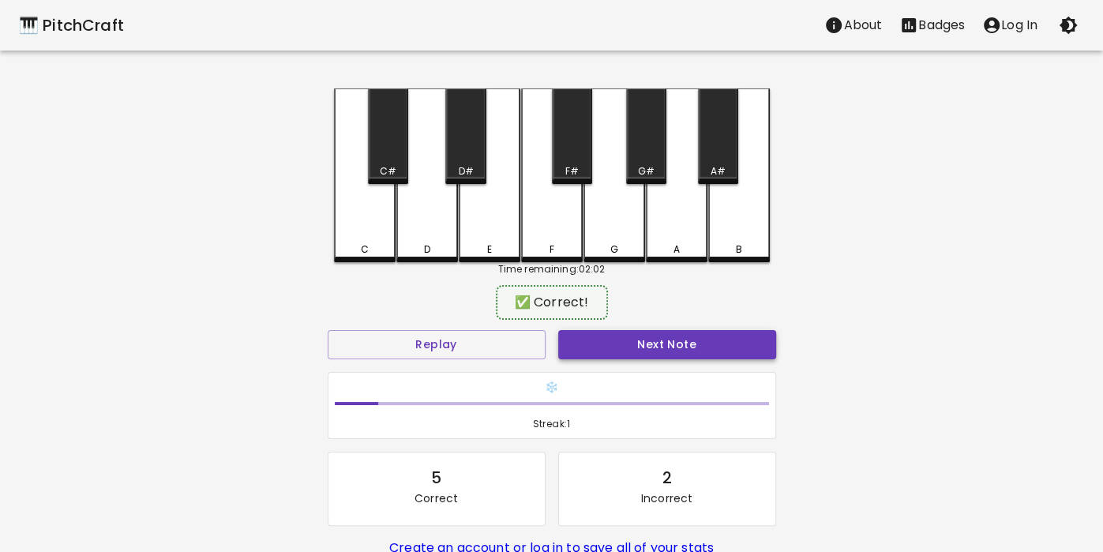
click at [676, 355] on button "Next Note" at bounding box center [667, 344] width 218 height 29
click at [717, 337] on button "Next Note" at bounding box center [667, 344] width 218 height 29
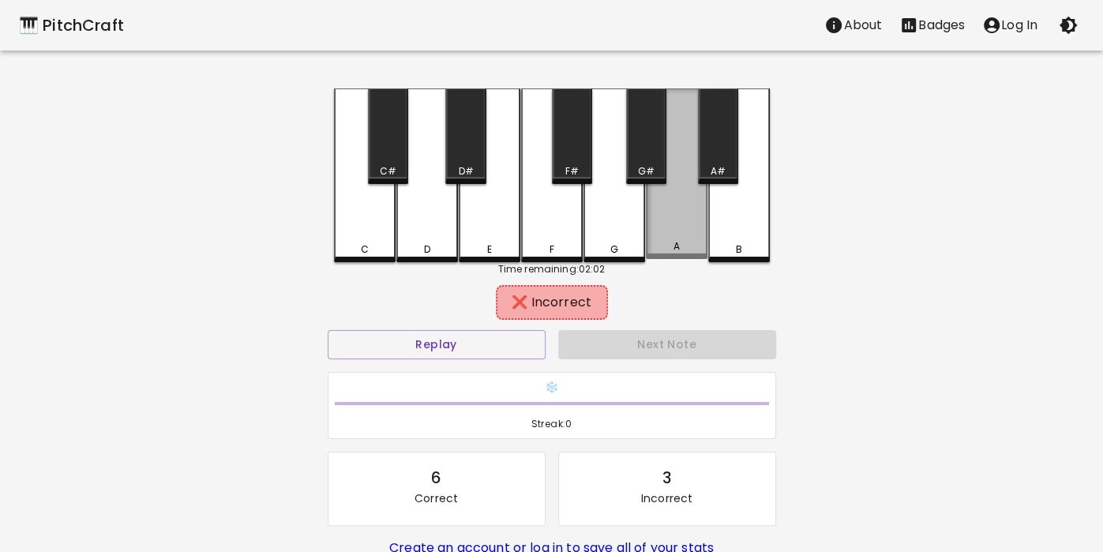
click at [686, 219] on div "A" at bounding box center [677, 173] width 62 height 170
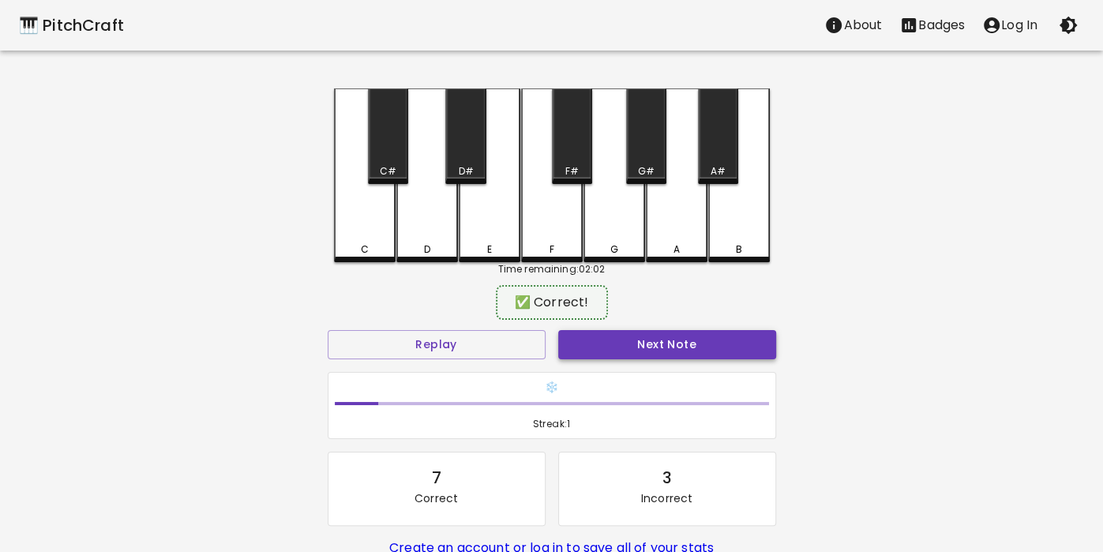
click at [586, 356] on button "Next Note" at bounding box center [667, 344] width 218 height 29
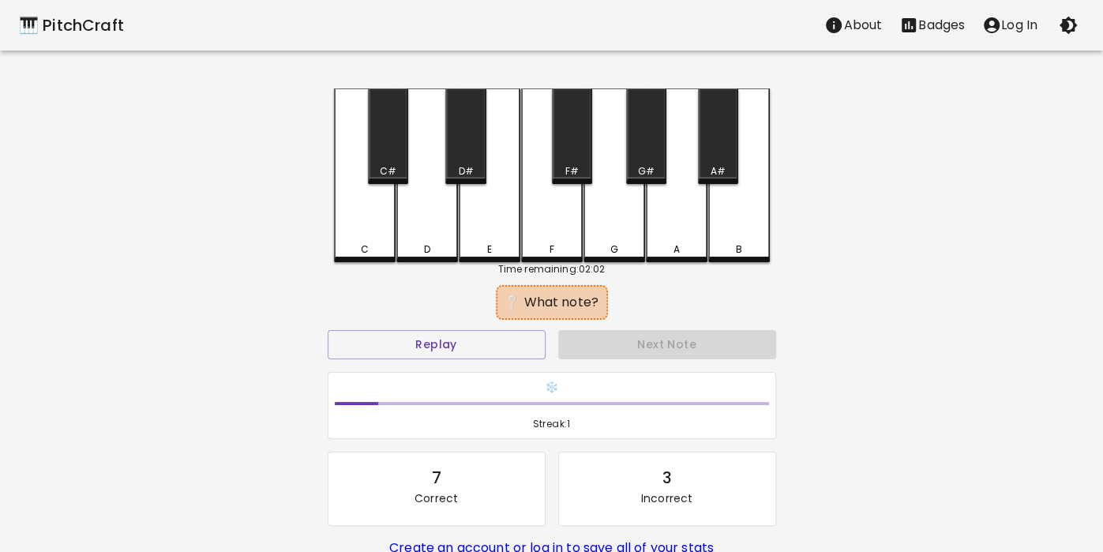
click at [604, 336] on div "Next Note" at bounding box center [667, 345] width 230 height 42
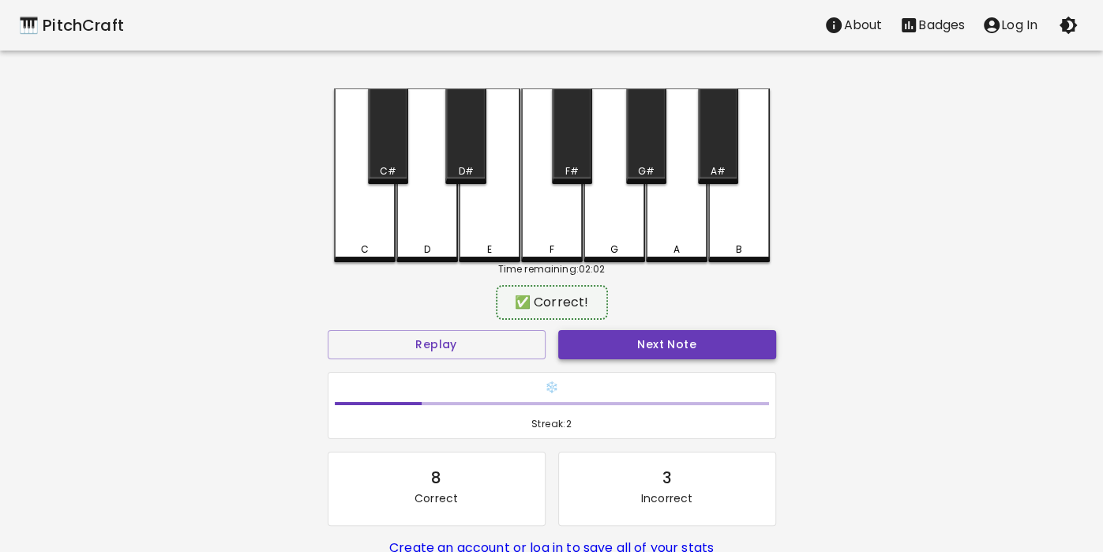
click at [590, 334] on button "Next Note" at bounding box center [667, 344] width 218 height 29
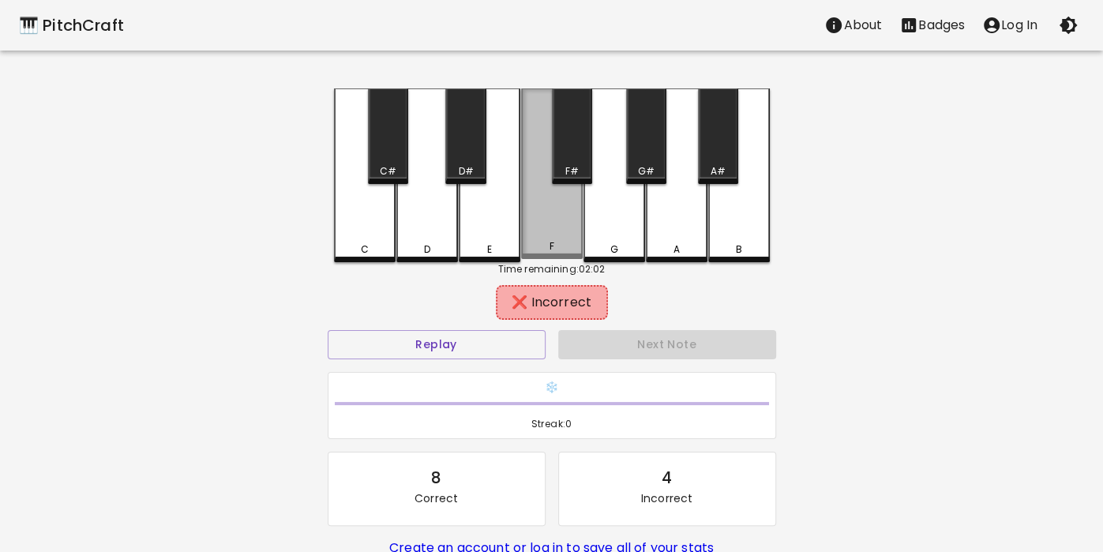
click at [548, 220] on div "F" at bounding box center [552, 173] width 62 height 170
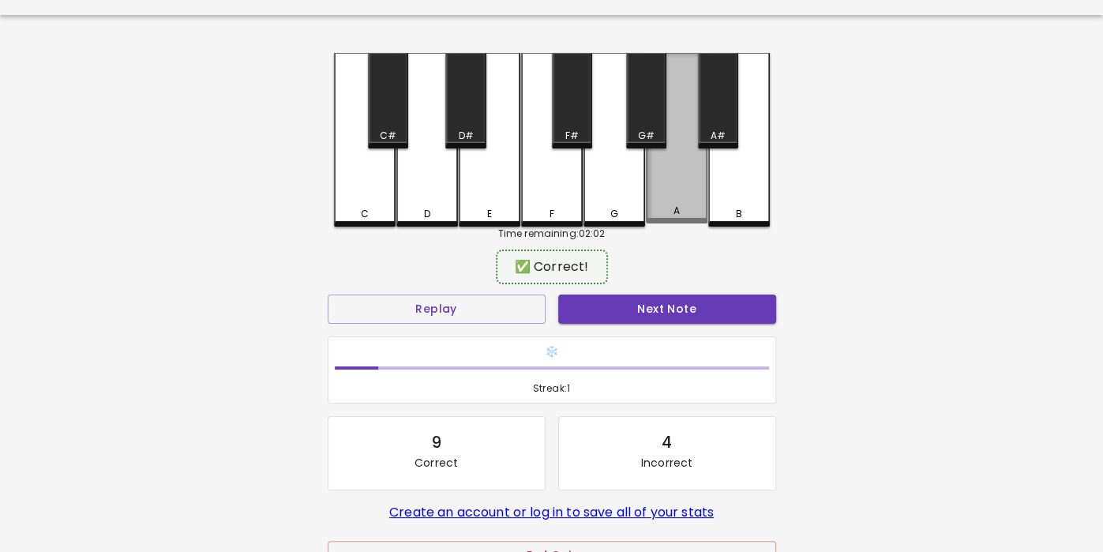
scroll to position [35, 0]
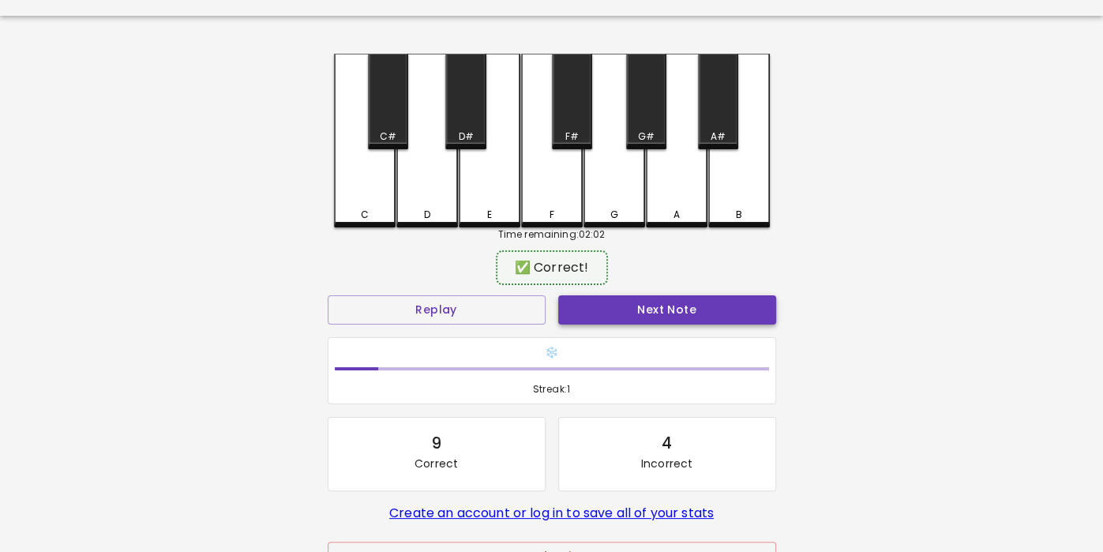
click at [601, 306] on button "Next Note" at bounding box center [667, 309] width 218 height 29
click at [645, 309] on button "Next Note" at bounding box center [667, 309] width 218 height 29
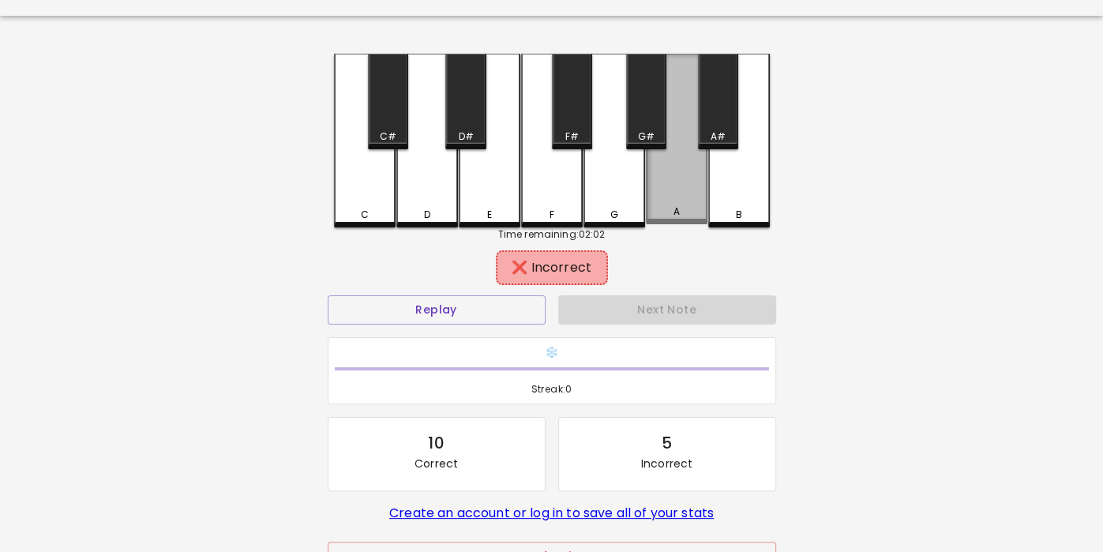
click at [667, 204] on div "A" at bounding box center [677, 139] width 62 height 170
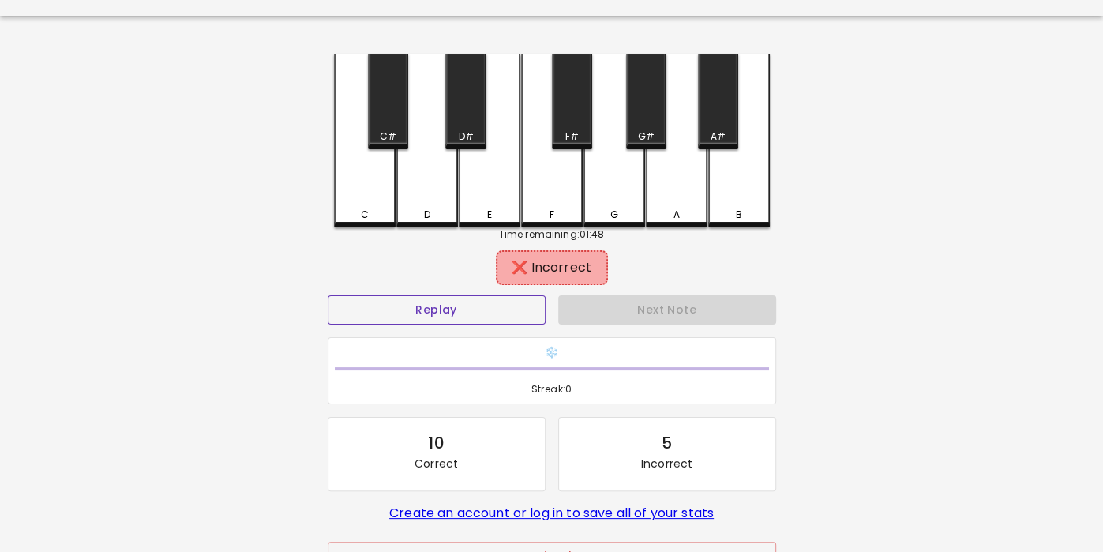
click at [479, 313] on button "Replay" at bounding box center [437, 309] width 218 height 29
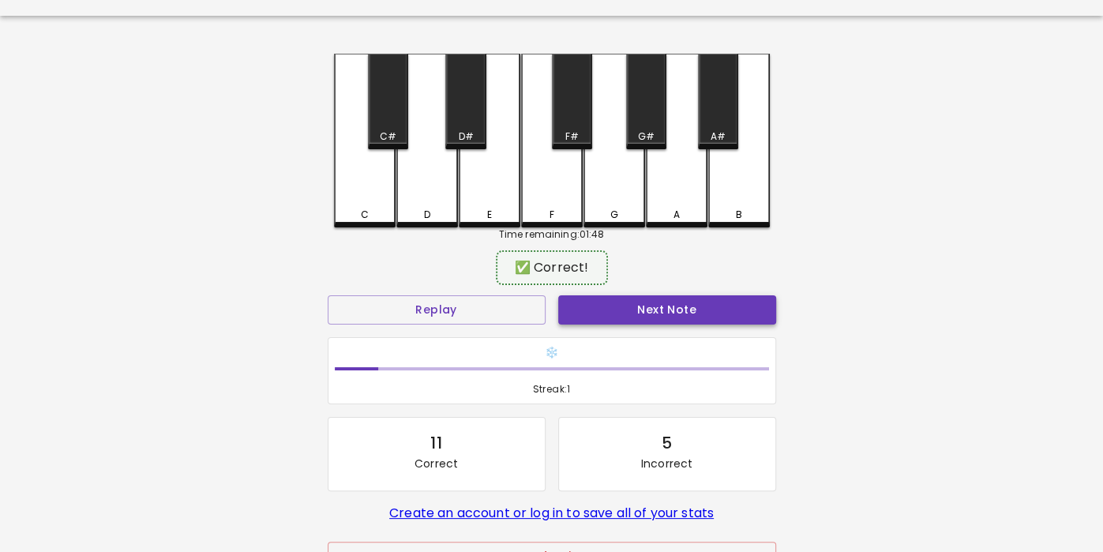
click at [607, 305] on button "Next Note" at bounding box center [667, 309] width 218 height 29
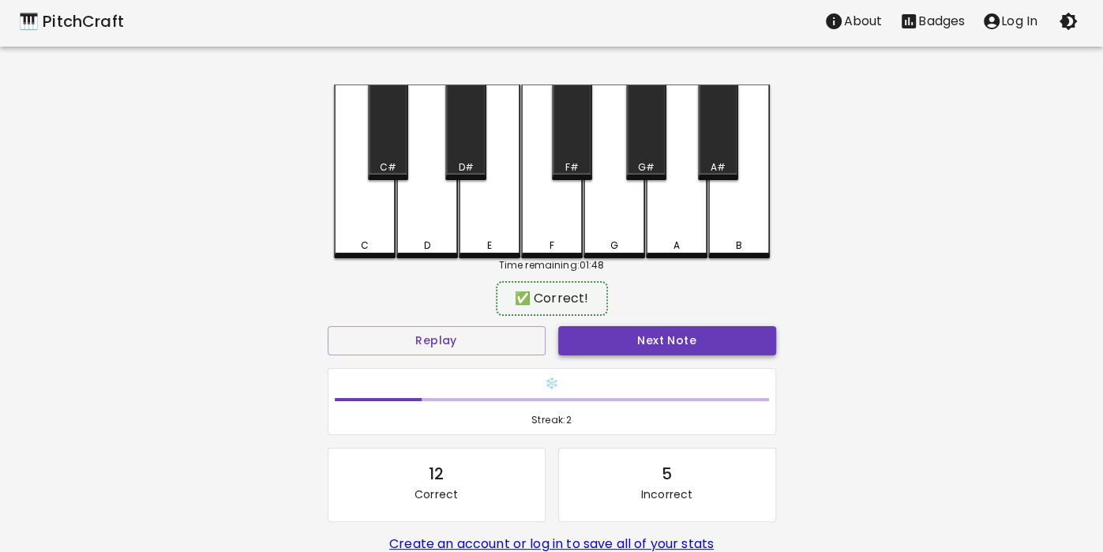
scroll to position [0, 0]
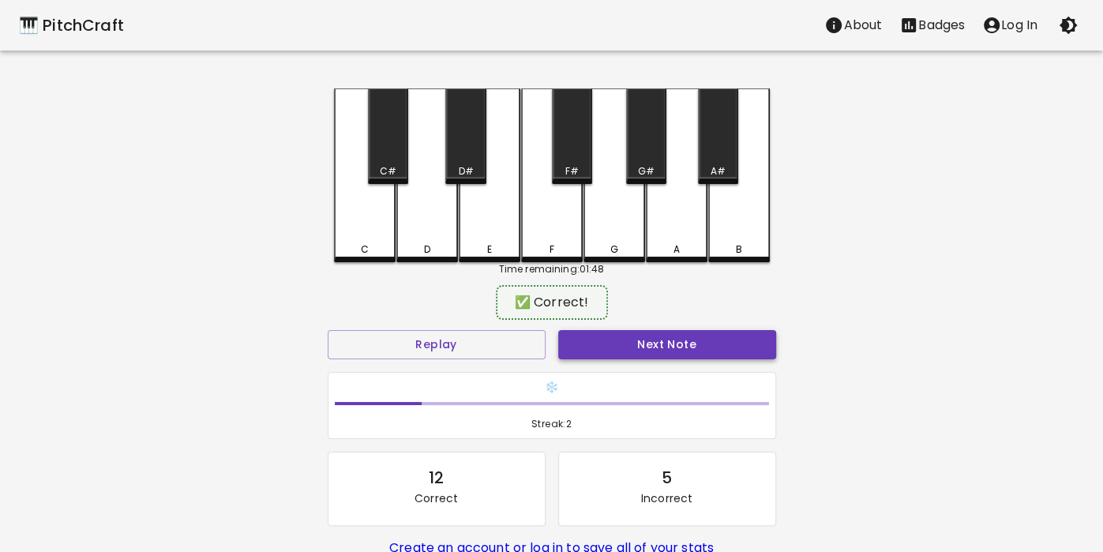
click at [584, 356] on button "Next Note" at bounding box center [667, 344] width 218 height 29
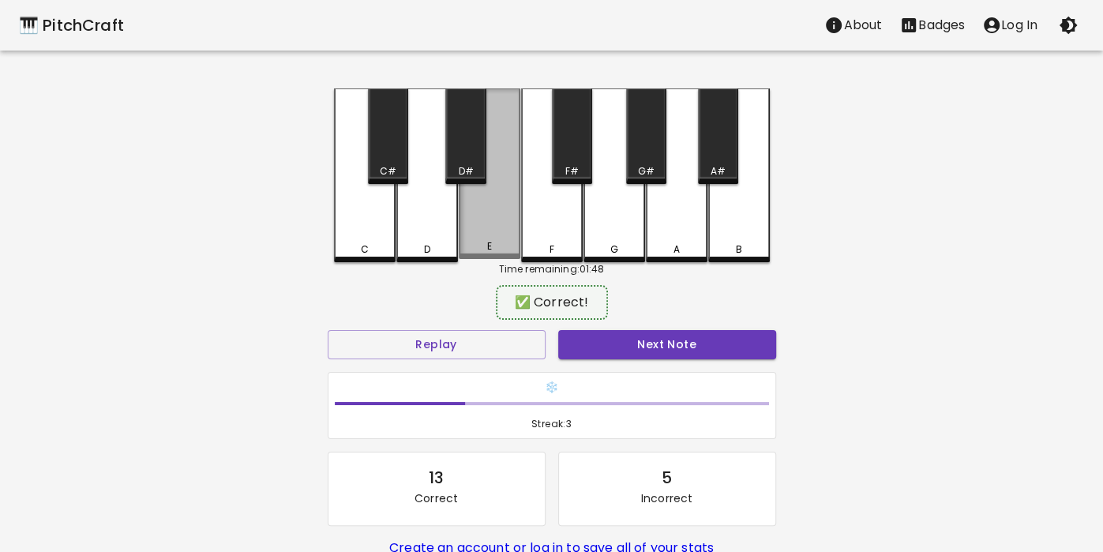
click at [494, 248] on div "E" at bounding box center [489, 246] width 58 height 14
click at [661, 352] on button "Next Note" at bounding box center [667, 344] width 218 height 29
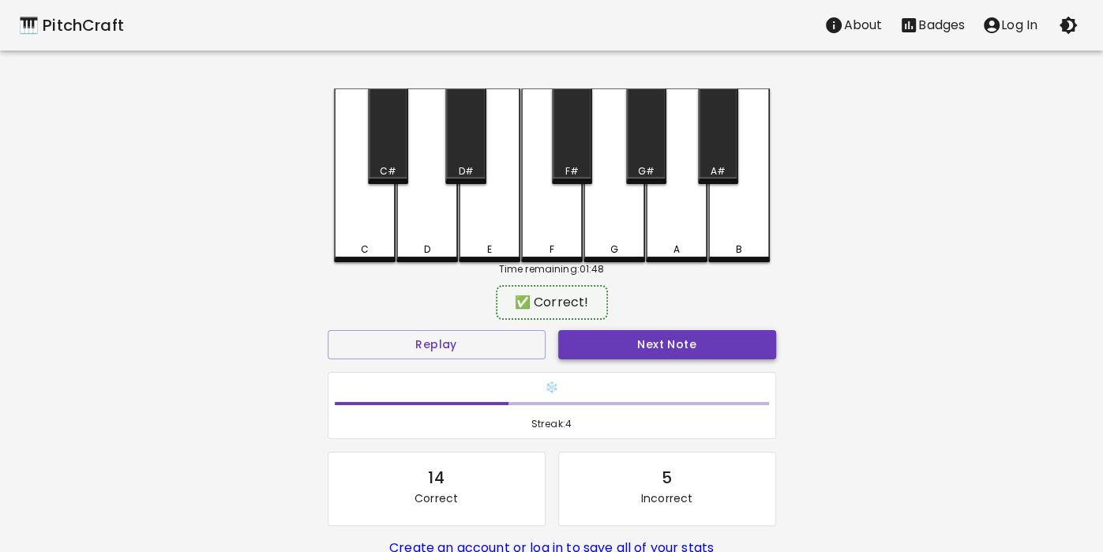
click at [591, 350] on button "Next Note" at bounding box center [667, 344] width 218 height 29
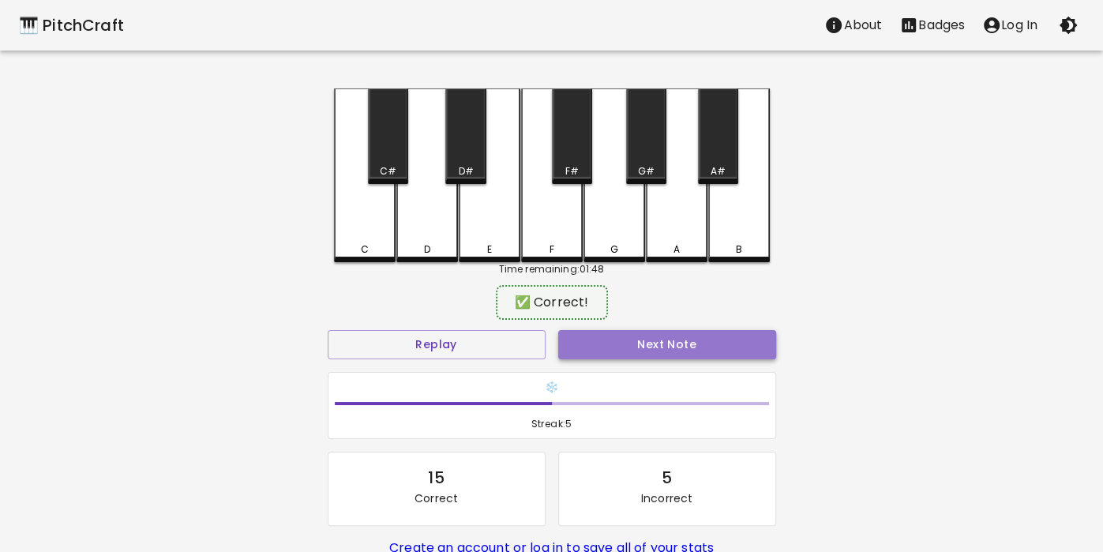
click at [637, 354] on button "Next Note" at bounding box center [667, 344] width 218 height 29
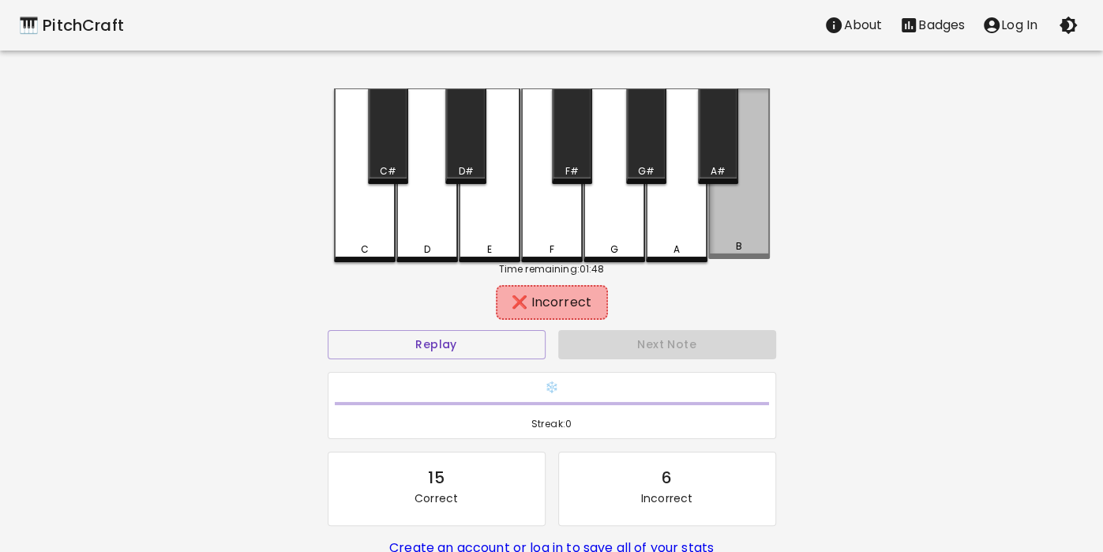
click at [744, 231] on div "B" at bounding box center [739, 173] width 62 height 170
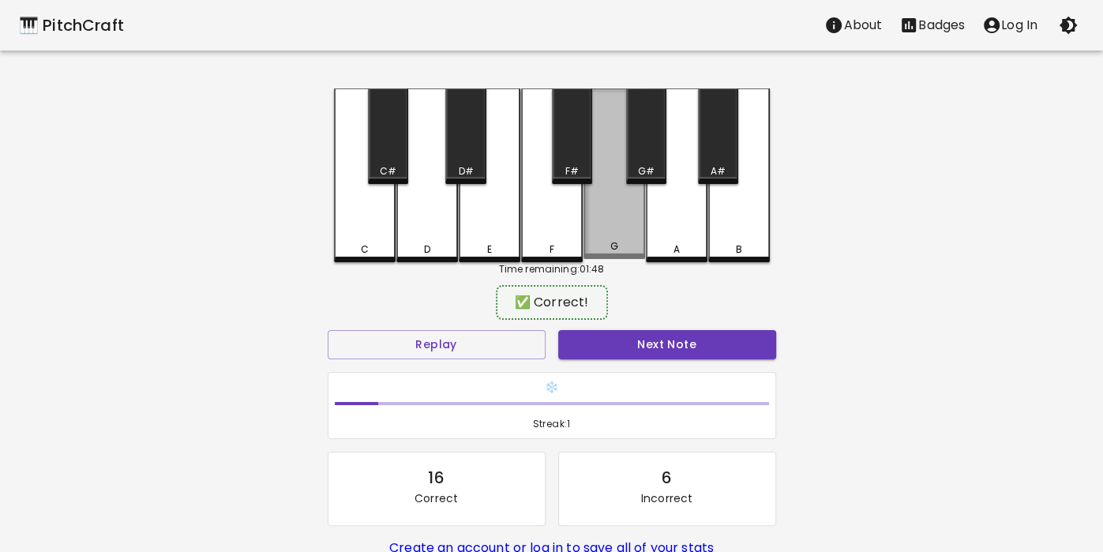
click at [637, 259] on div "G" at bounding box center [614, 173] width 62 height 170
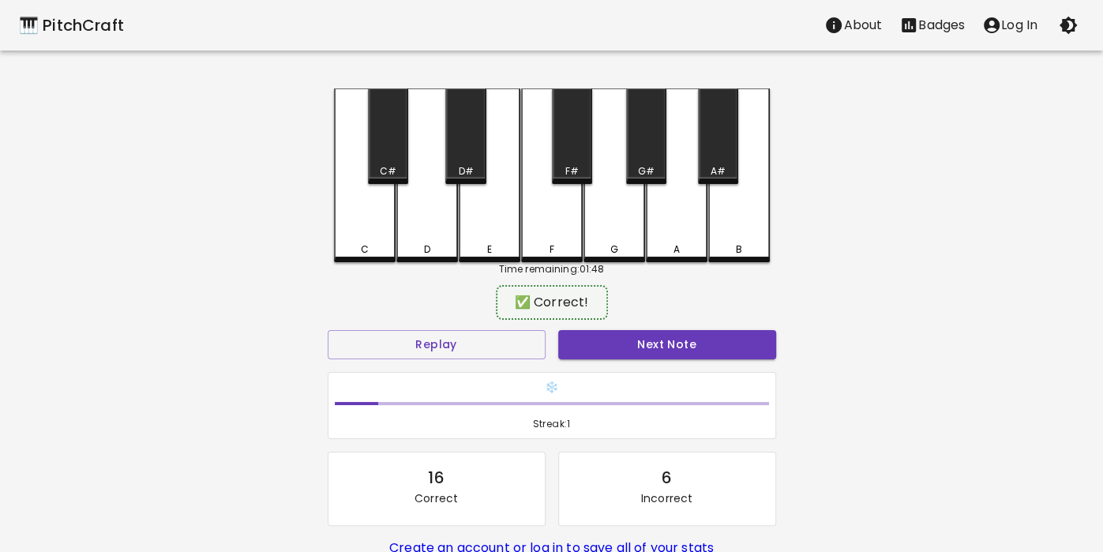
click at [628, 368] on div "❄️ Streak: 1" at bounding box center [551, 405] width 461 height 81
click at [617, 355] on button "Next Note" at bounding box center [667, 344] width 218 height 29
click at [598, 349] on button "Next Note" at bounding box center [667, 344] width 218 height 29
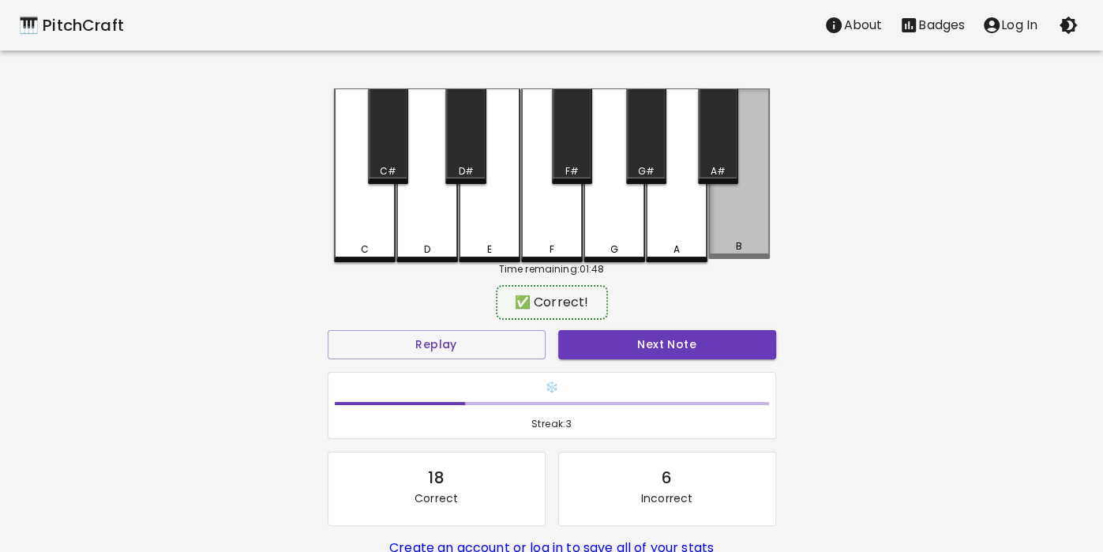
click at [750, 227] on div "B" at bounding box center [739, 173] width 62 height 170
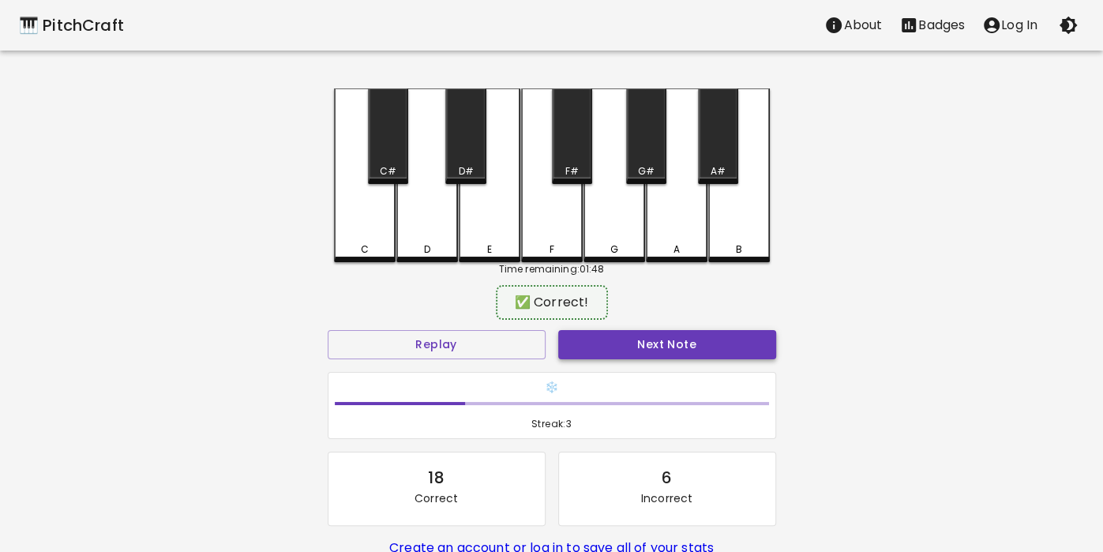
click at [596, 342] on button "Next Note" at bounding box center [667, 344] width 218 height 29
click at [619, 343] on button "Next Note" at bounding box center [667, 344] width 218 height 29
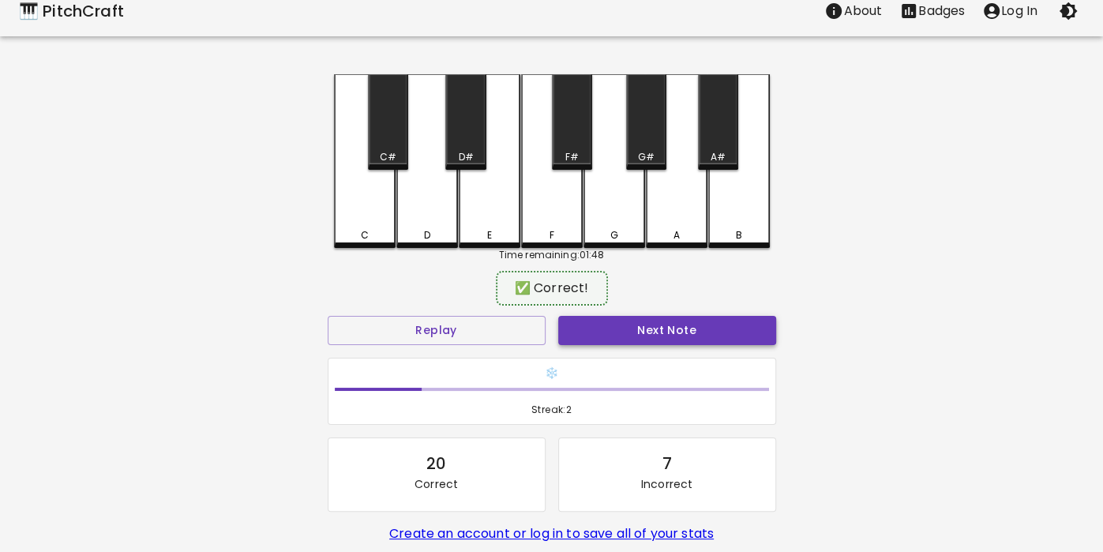
scroll to position [23, 0]
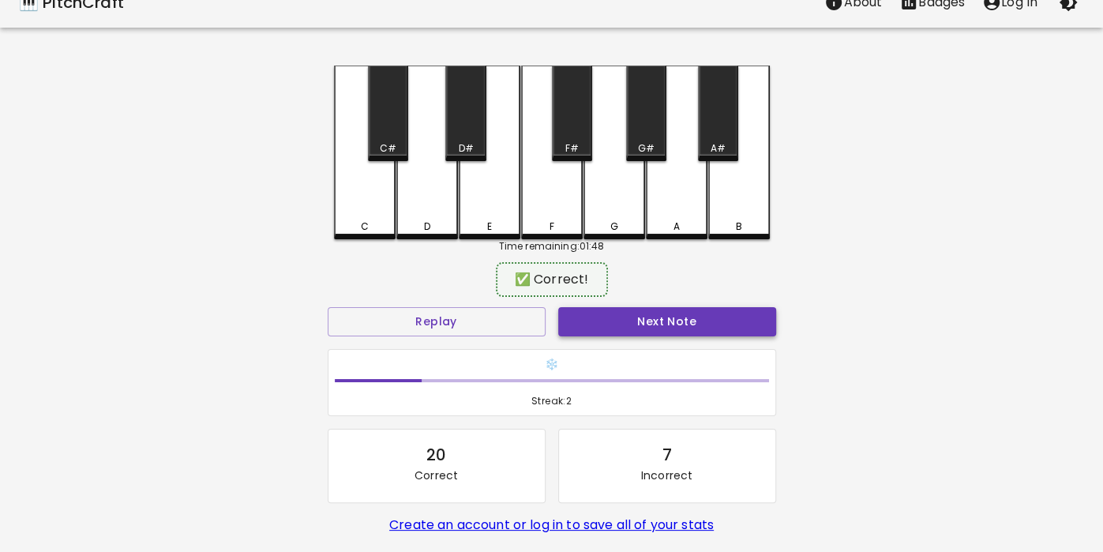
click at [626, 309] on button "Next Note" at bounding box center [667, 321] width 218 height 29
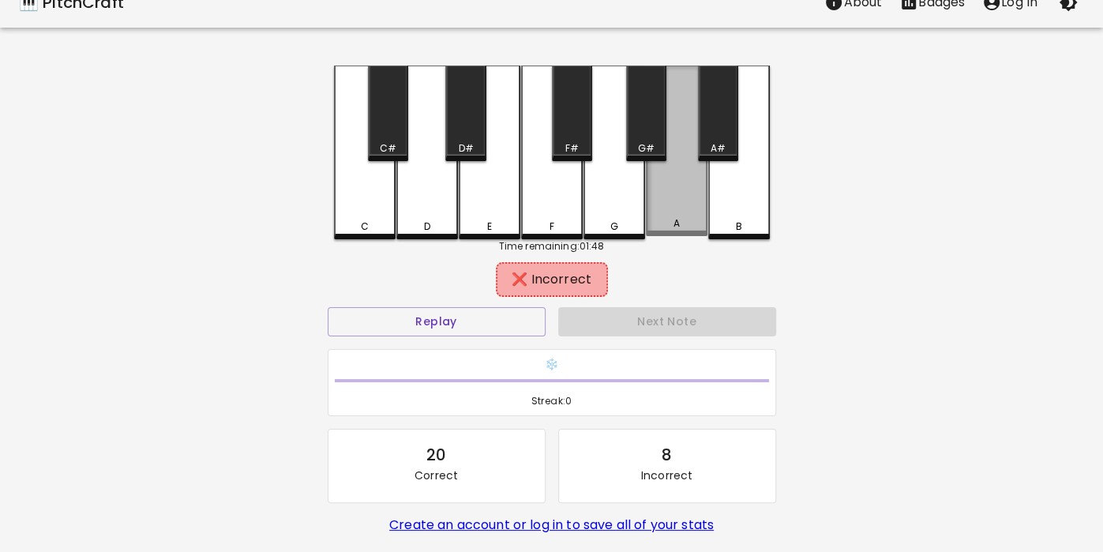
click at [688, 227] on div "A" at bounding box center [676, 223] width 58 height 14
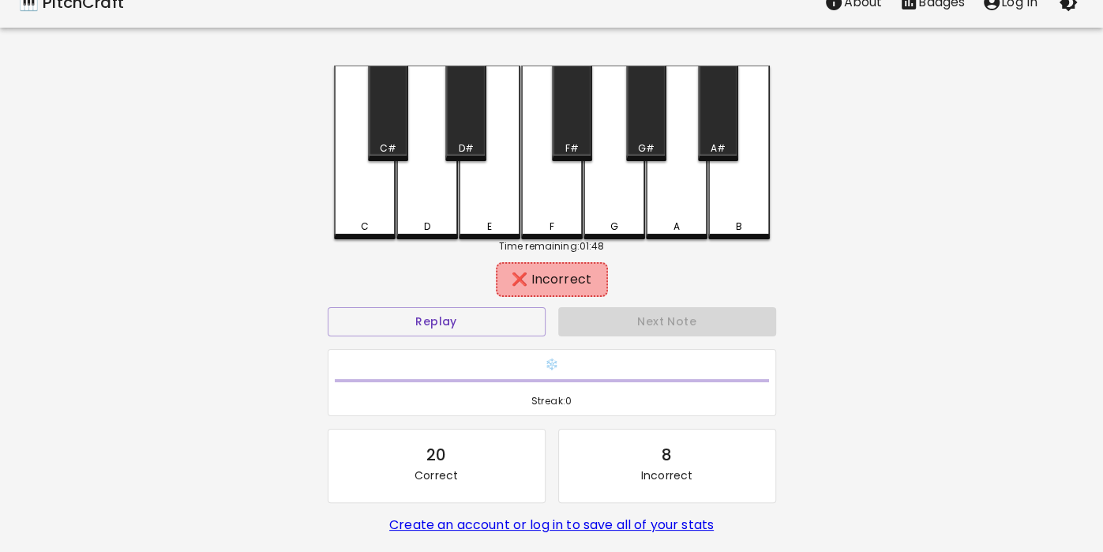
scroll to position [51, 0]
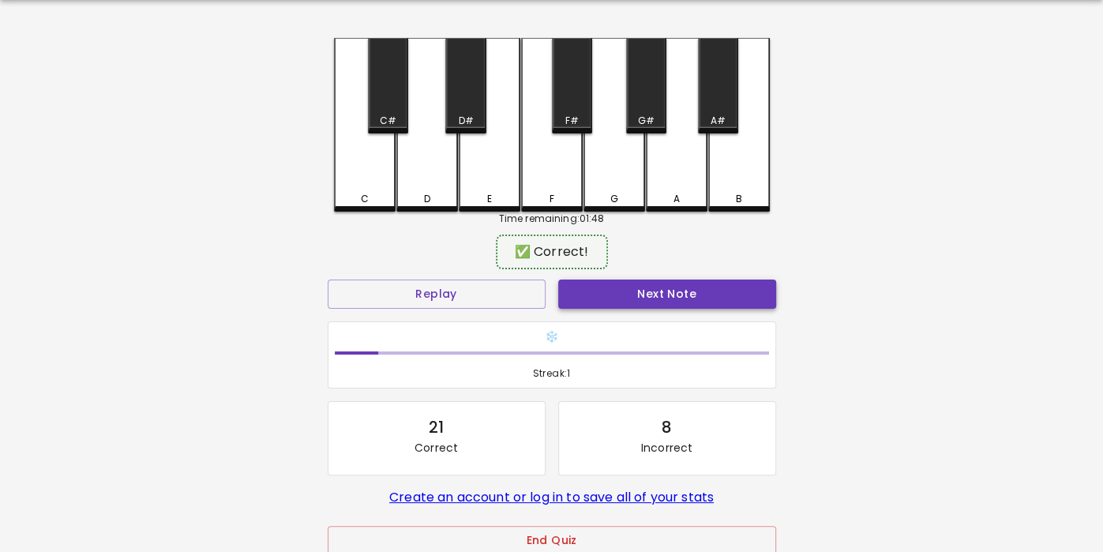
click at [603, 302] on button "Next Note" at bounding box center [667, 293] width 218 height 29
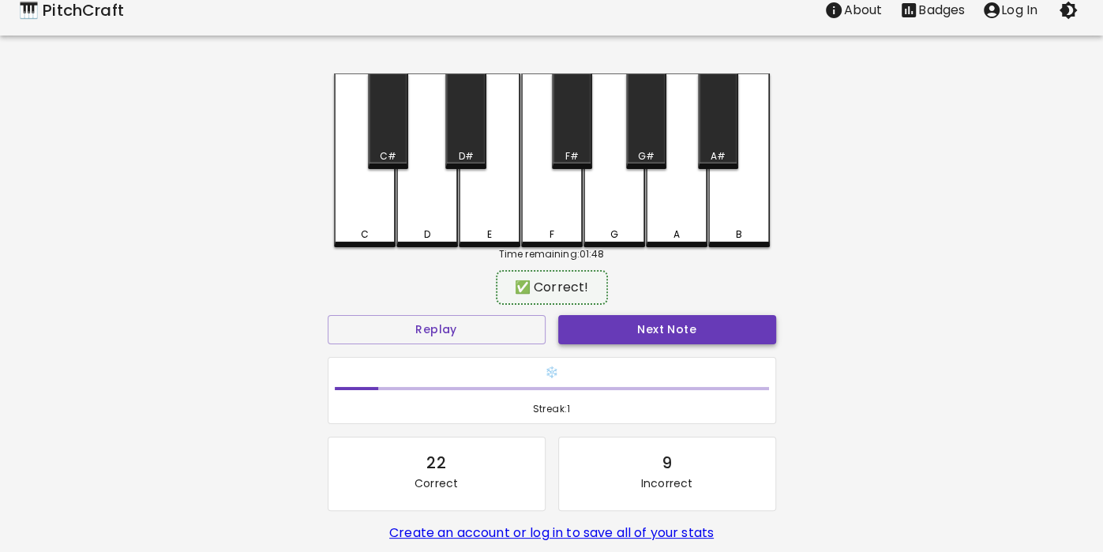
scroll to position [0, 0]
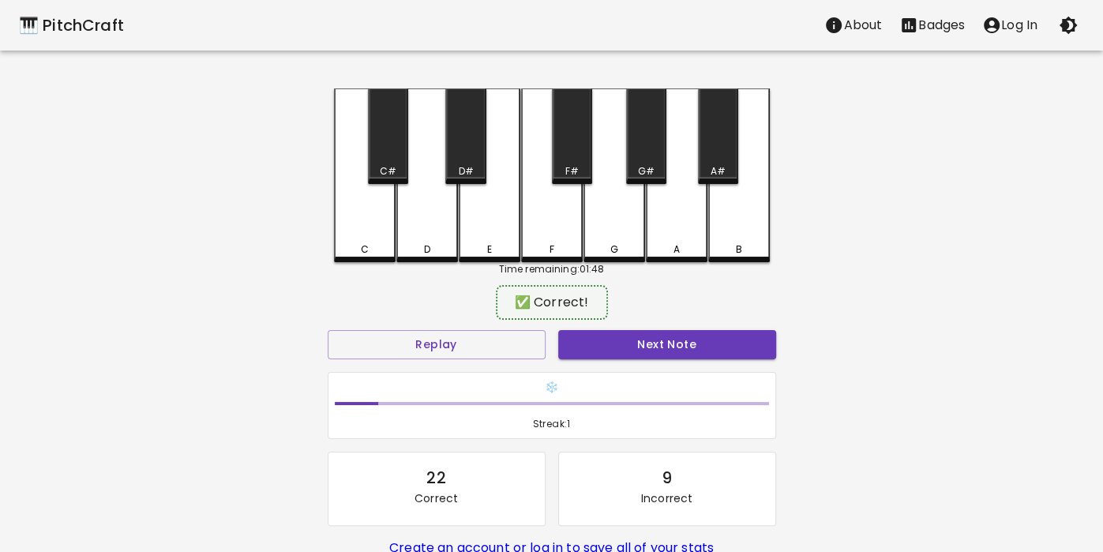
click at [643, 299] on div "✅ Correct!" at bounding box center [552, 302] width 448 height 39
click at [600, 372] on div "❄️ Streak: 1" at bounding box center [552, 406] width 448 height 68
click at [612, 357] on button "Next Note" at bounding box center [667, 344] width 218 height 29
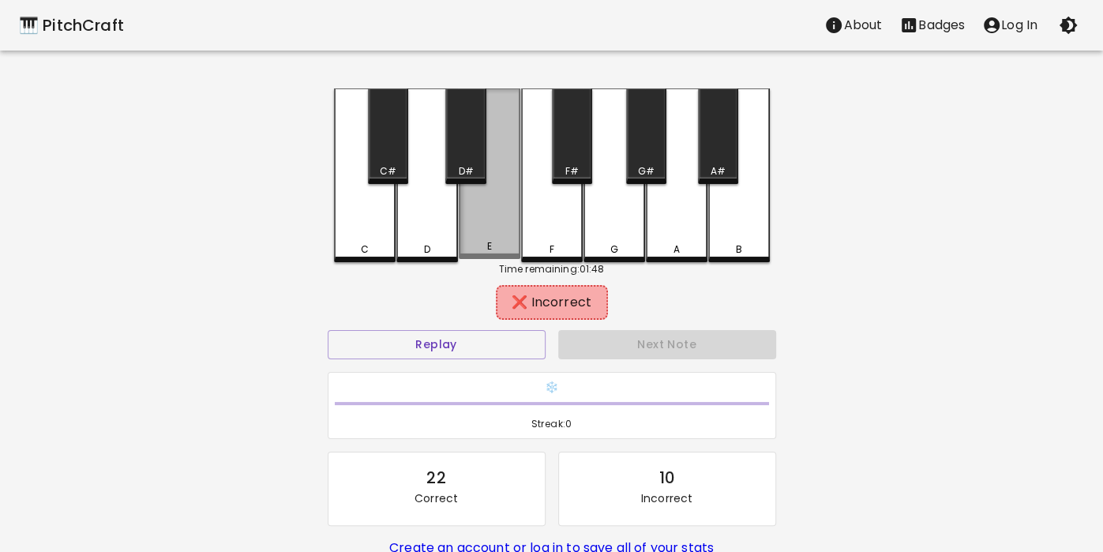
click at [485, 242] on div "E" at bounding box center [489, 246] width 58 height 14
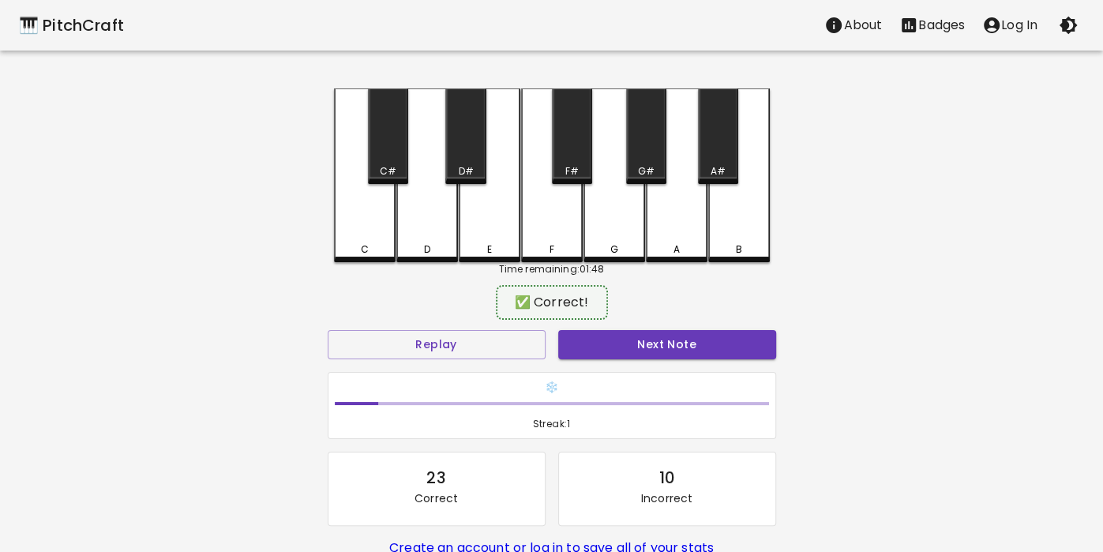
click at [416, 235] on div "D" at bounding box center [427, 175] width 62 height 174
click at [485, 227] on div "E" at bounding box center [490, 175] width 62 height 174
click at [489, 229] on div "E" at bounding box center [490, 173] width 62 height 170
click at [563, 233] on div "F" at bounding box center [552, 175] width 62 height 174
click at [613, 235] on div "G" at bounding box center [614, 175] width 62 height 174
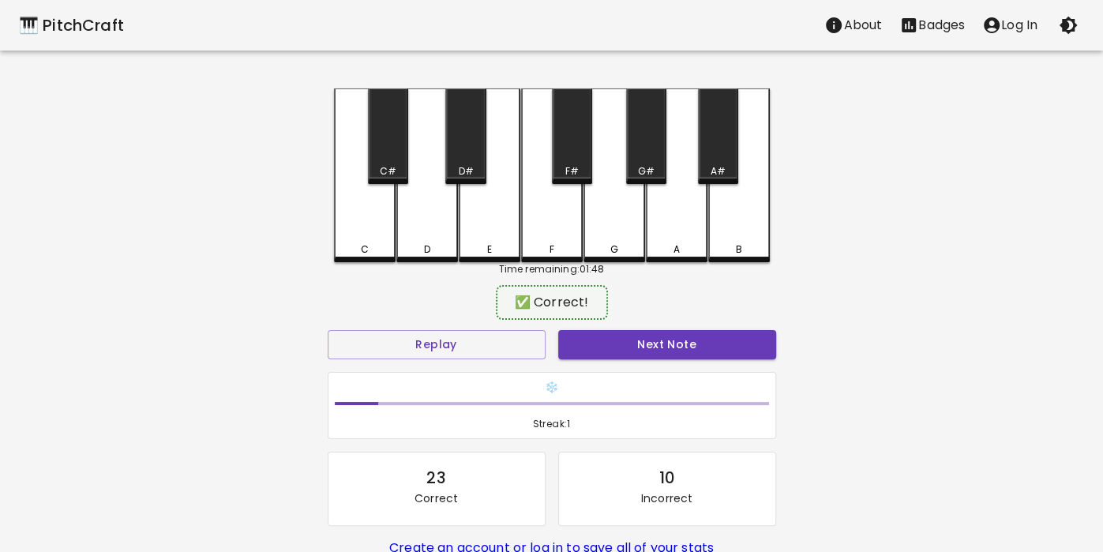
click at [608, 232] on div "G" at bounding box center [614, 175] width 62 height 174
click at [552, 241] on div "F" at bounding box center [552, 175] width 62 height 174
click at [488, 236] on div "E" at bounding box center [490, 175] width 62 height 174
click at [372, 234] on div "C" at bounding box center [365, 175] width 62 height 174
click at [372, 231] on div "C" at bounding box center [365, 175] width 62 height 174
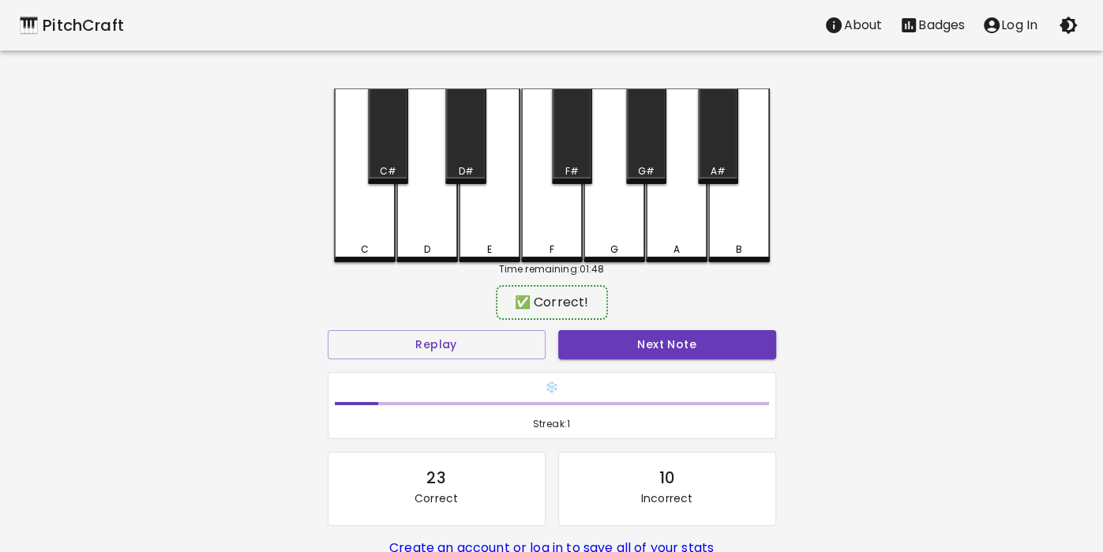
click at [433, 249] on div "D" at bounding box center [427, 249] width 58 height 14
click at [503, 239] on div "E" at bounding box center [490, 173] width 62 height 170
click at [496, 246] on div "E" at bounding box center [489, 246] width 58 height 14
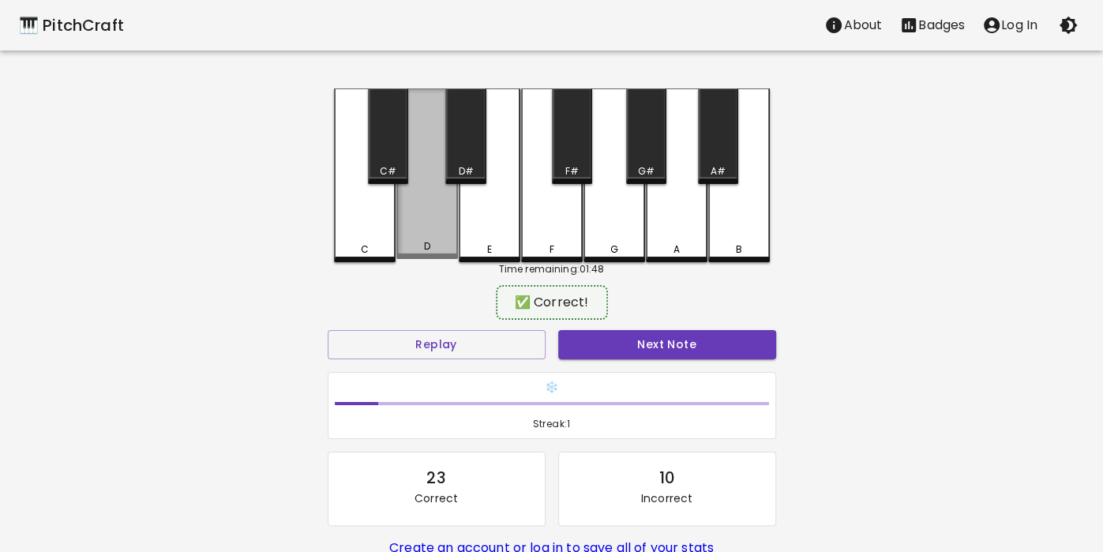
click at [424, 248] on div "D" at bounding box center [426, 246] width 6 height 14
click at [417, 239] on div "D" at bounding box center [427, 173] width 62 height 170
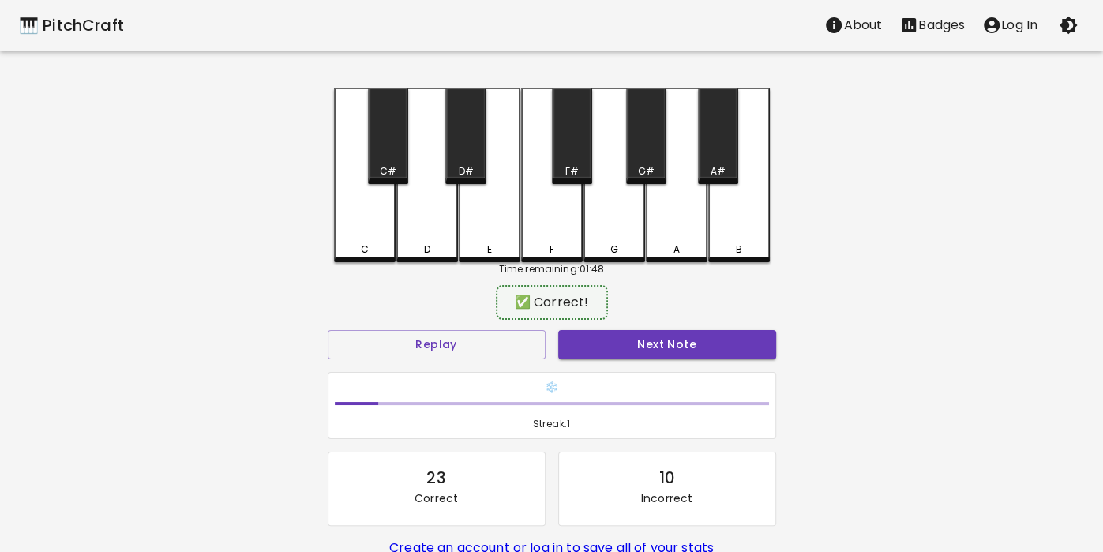
click at [473, 250] on div "E" at bounding box center [489, 249] width 58 height 14
click at [477, 259] on div "E" at bounding box center [490, 175] width 62 height 174
click at [559, 234] on div "F" at bounding box center [552, 175] width 62 height 174
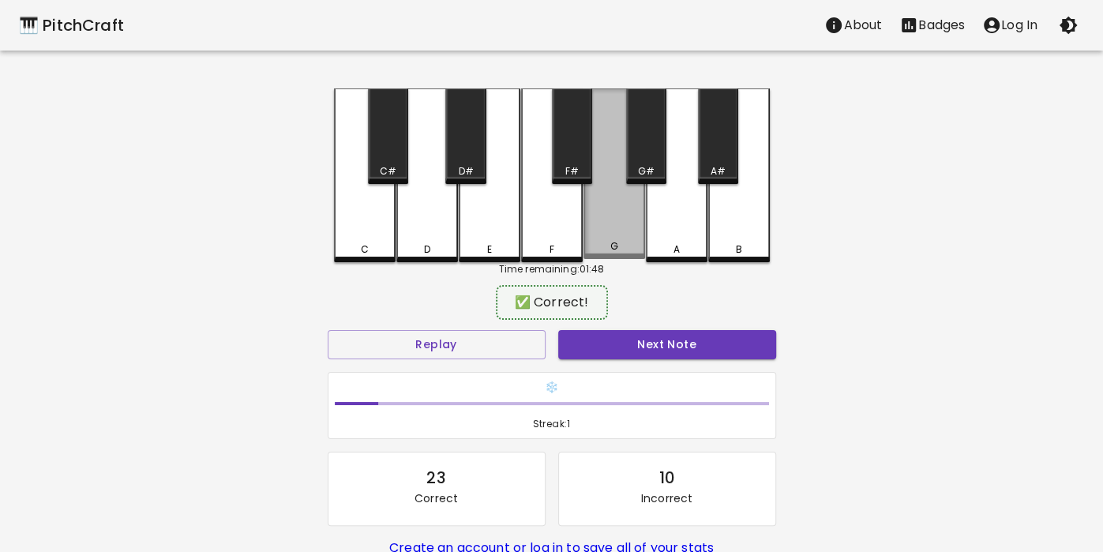
click at [628, 231] on div "G" at bounding box center [614, 173] width 62 height 170
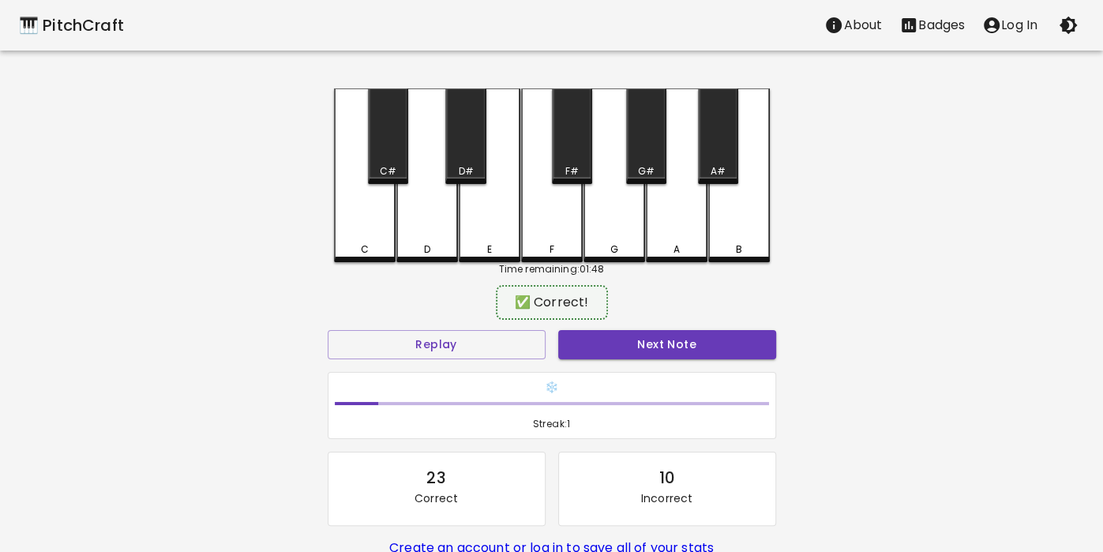
click at [617, 234] on div "G" at bounding box center [614, 175] width 62 height 174
click at [545, 245] on div "F" at bounding box center [551, 249] width 58 height 14
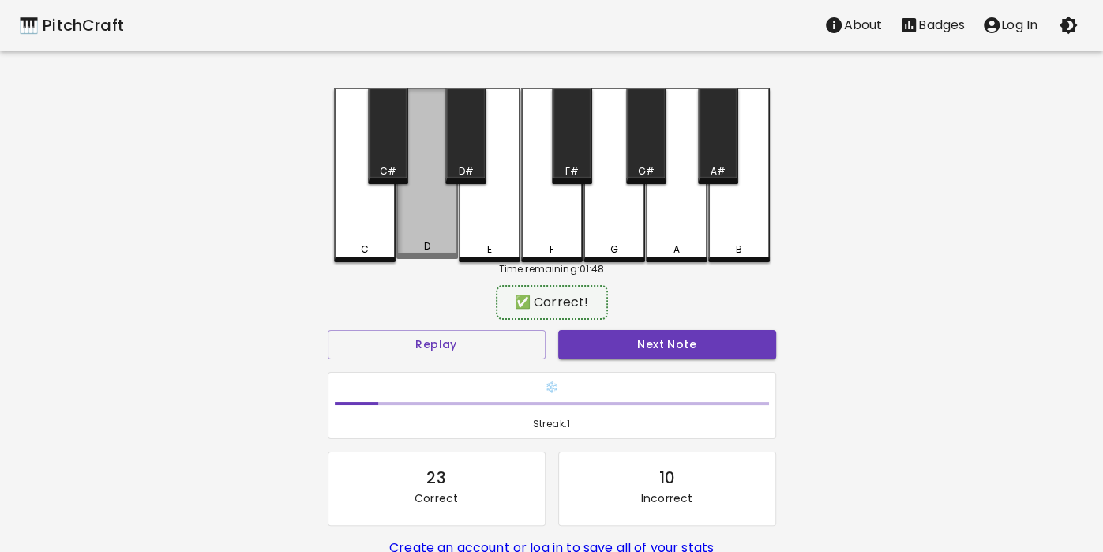
click at [426, 241] on div "D" at bounding box center [427, 173] width 62 height 170
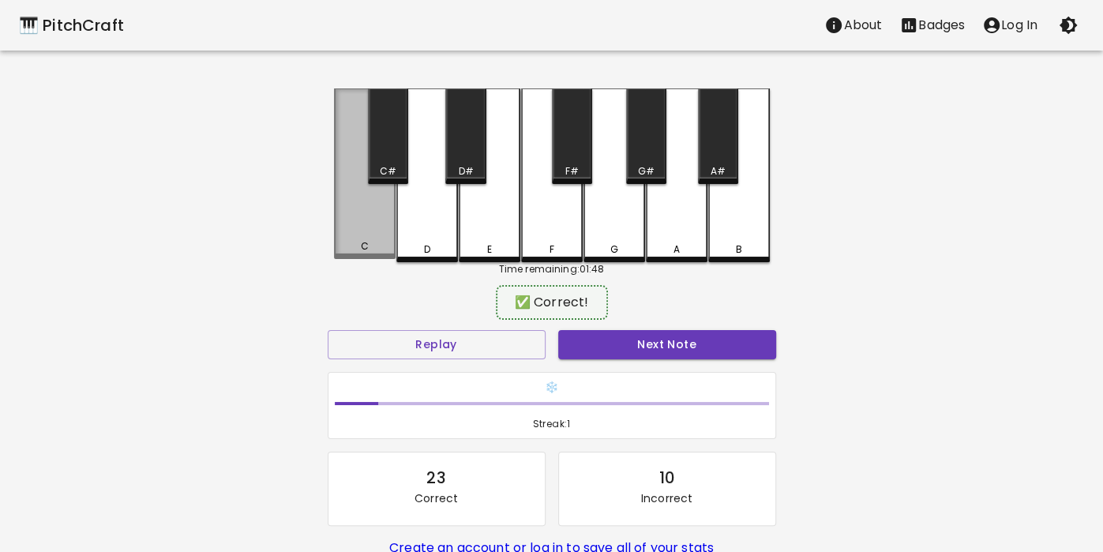
click at [361, 234] on div "C" at bounding box center [365, 173] width 62 height 170
click at [359, 238] on div "C" at bounding box center [365, 173] width 62 height 170
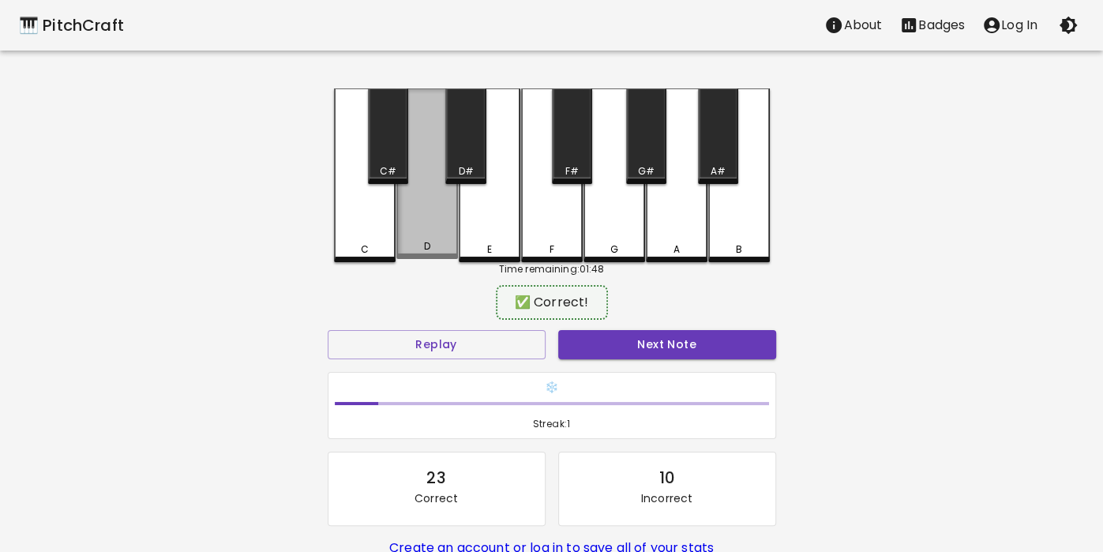
click at [406, 238] on div "D" at bounding box center [427, 173] width 62 height 170
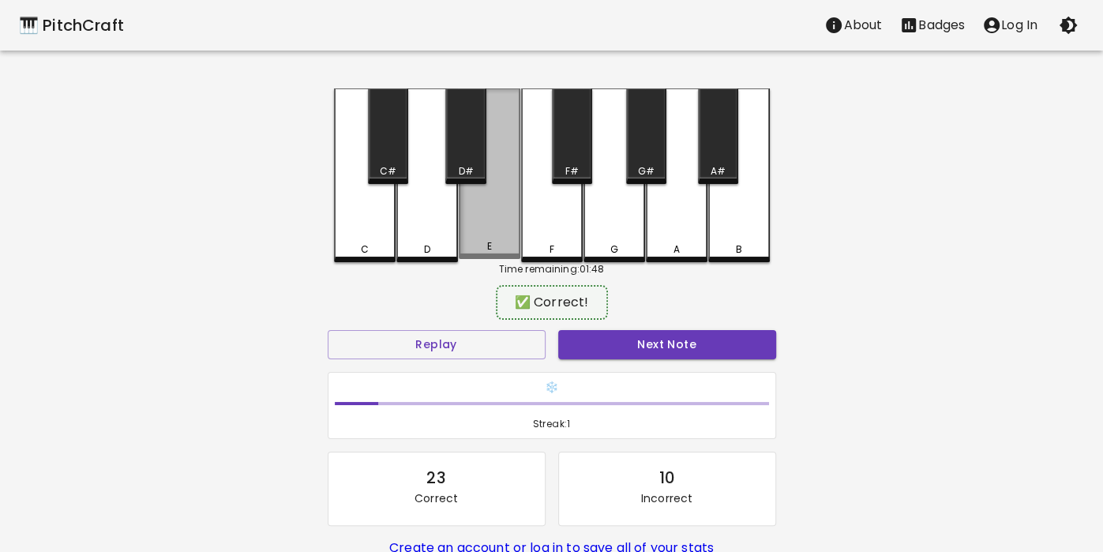
click at [491, 236] on div "E" at bounding box center [490, 173] width 62 height 170
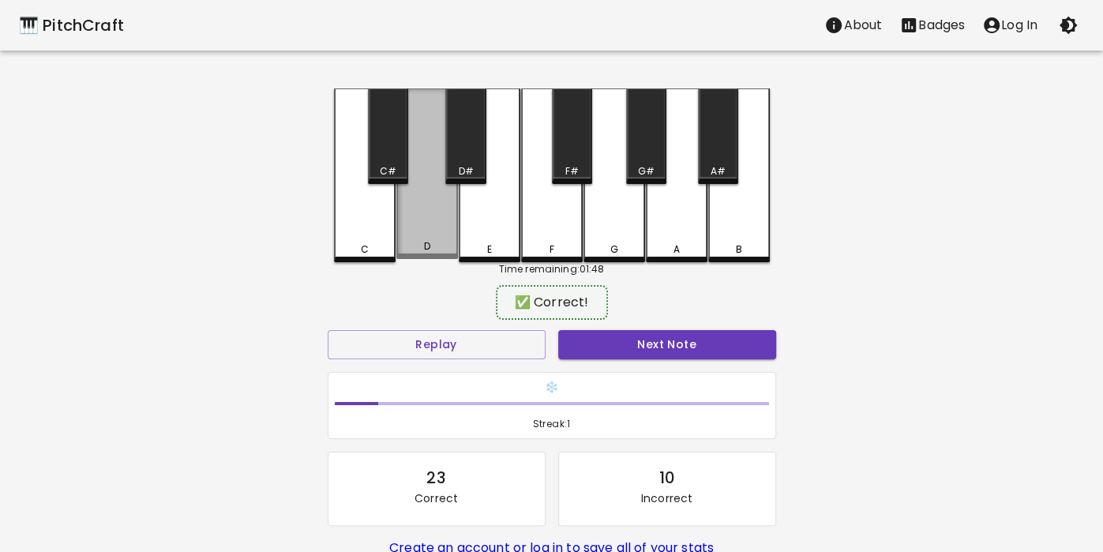
click at [440, 242] on div "D" at bounding box center [427, 246] width 58 height 14
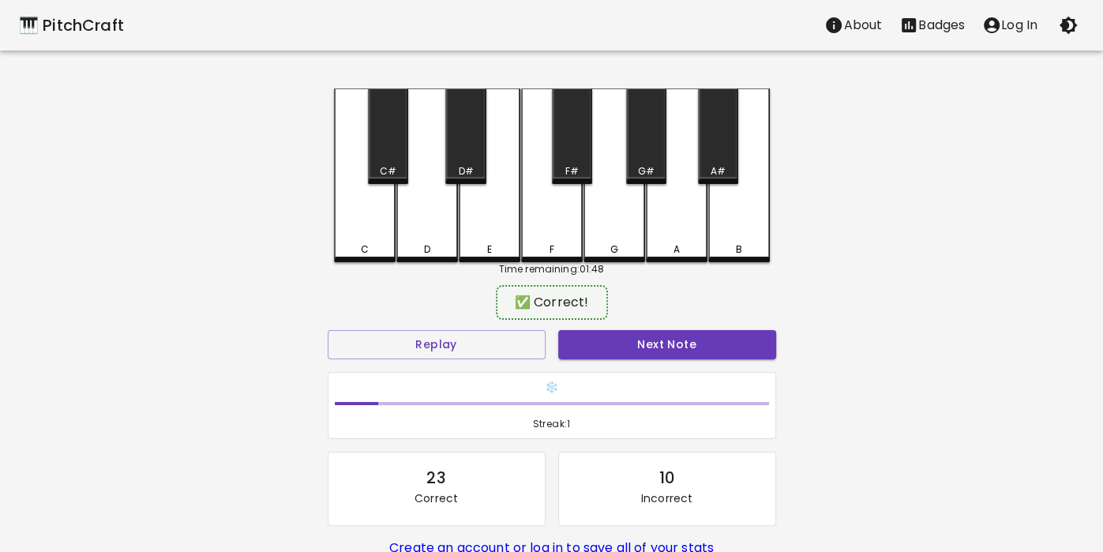
click at [374, 254] on div "C" at bounding box center [364, 249] width 58 height 14
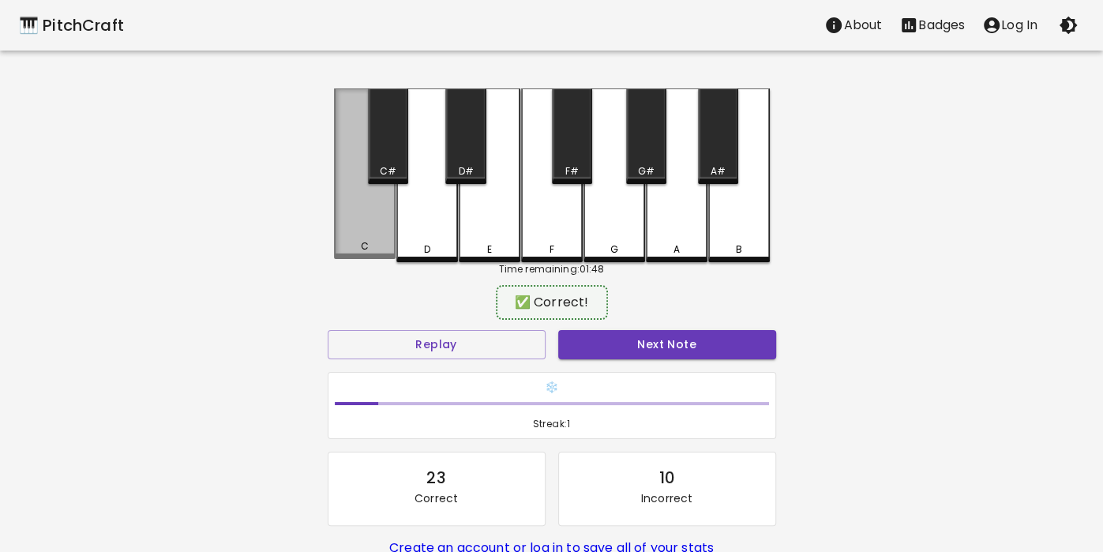
click at [362, 238] on div "C" at bounding box center [365, 173] width 62 height 170
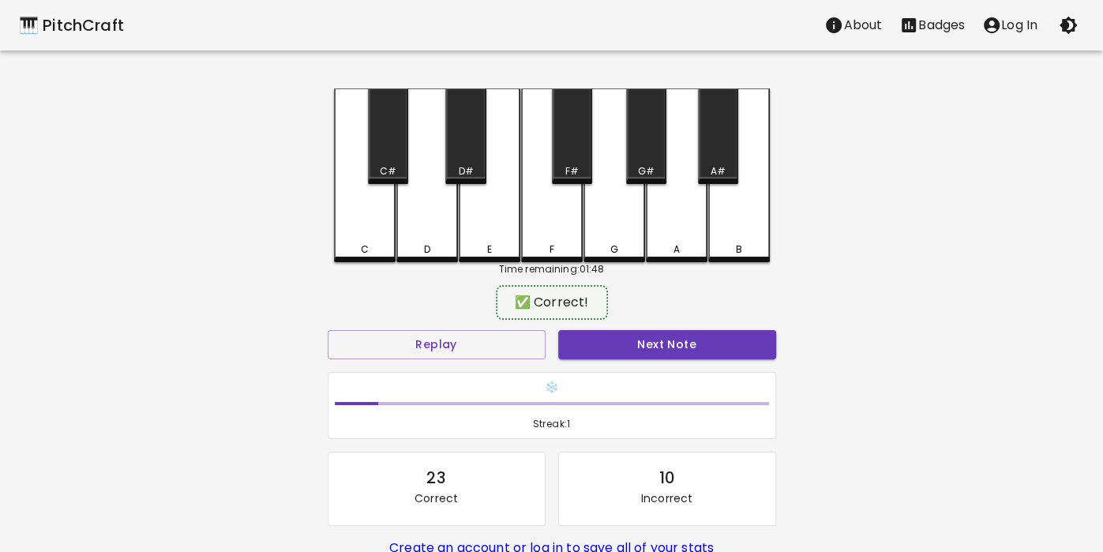
click at [361, 245] on div "C" at bounding box center [364, 249] width 8 height 14
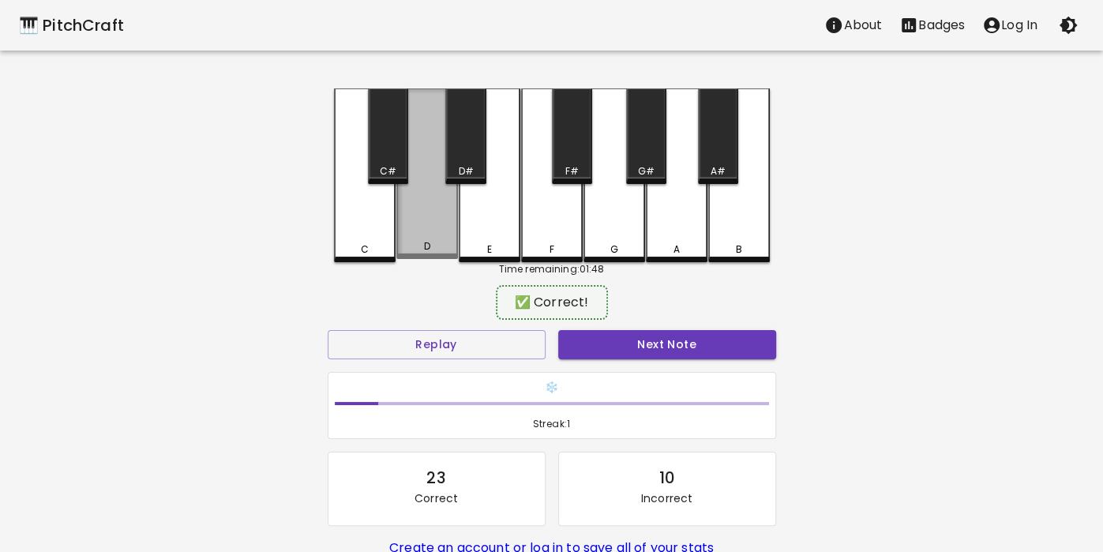
click at [426, 239] on div "D" at bounding box center [427, 173] width 62 height 170
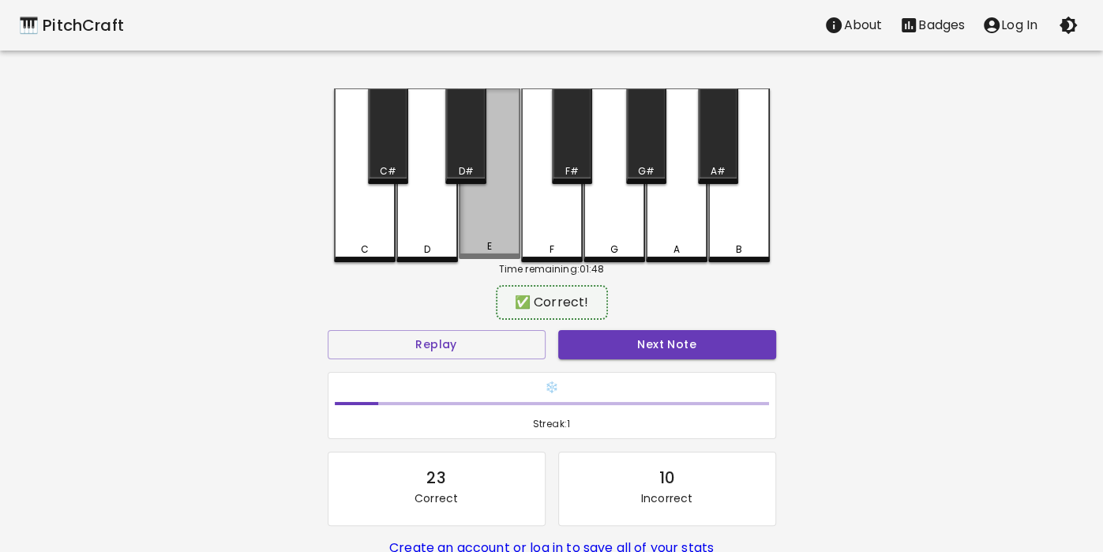
click at [488, 221] on div "E" at bounding box center [490, 173] width 62 height 170
click at [374, 242] on div "C" at bounding box center [364, 249] width 58 height 14
click at [442, 239] on div "D" at bounding box center [427, 175] width 62 height 174
click at [487, 251] on div "E" at bounding box center [488, 249] width 5 height 14
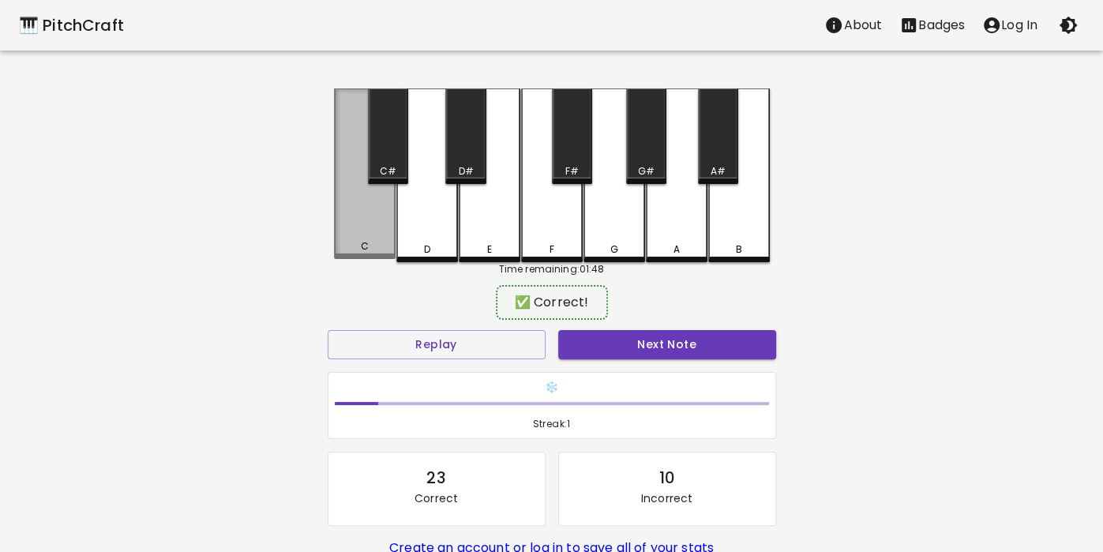
click at [353, 244] on div "C" at bounding box center [364, 246] width 58 height 14
click at [361, 250] on div "C" at bounding box center [364, 246] width 8 height 14
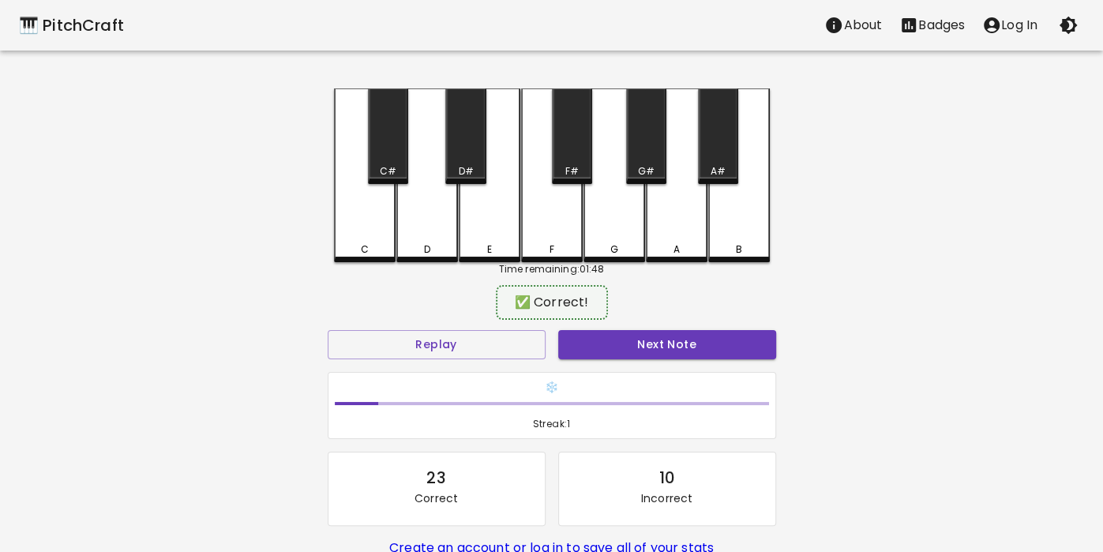
click at [415, 237] on div "D" at bounding box center [427, 175] width 62 height 174
click at [470, 233] on div "E" at bounding box center [490, 175] width 62 height 174
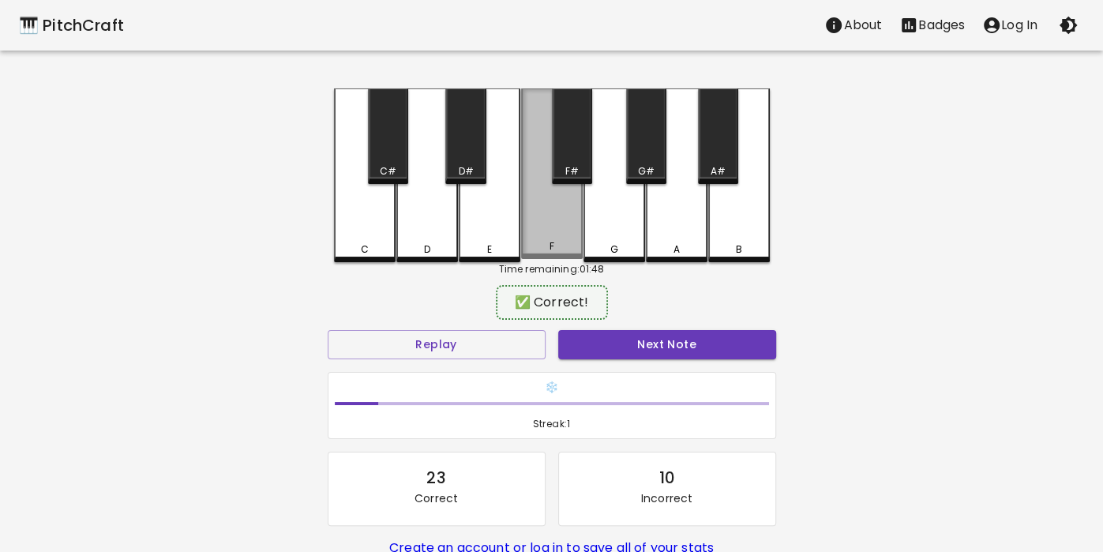
click at [534, 215] on div "F" at bounding box center [552, 173] width 62 height 170
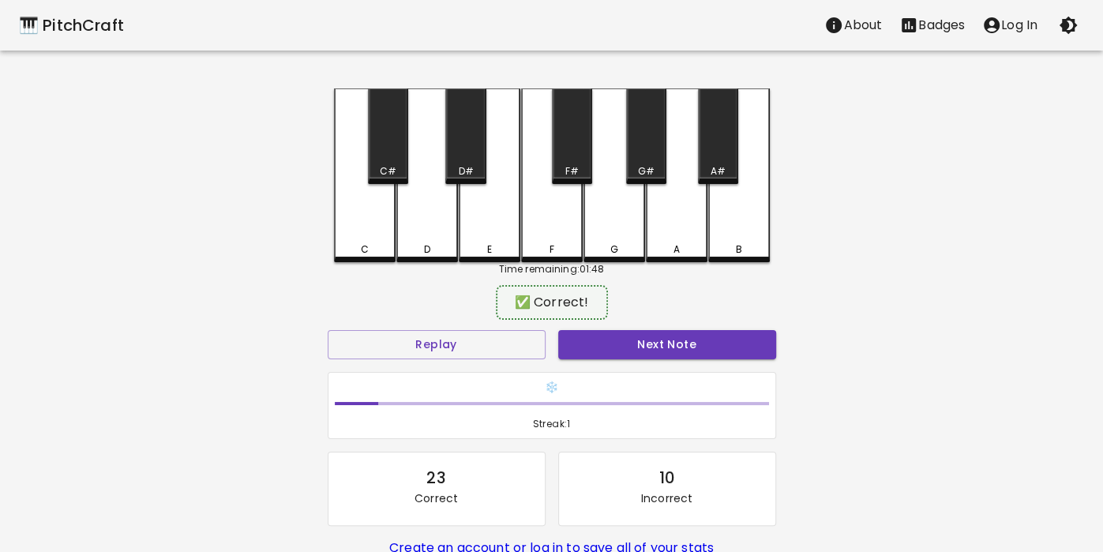
click at [349, 248] on div "C" at bounding box center [364, 249] width 58 height 14
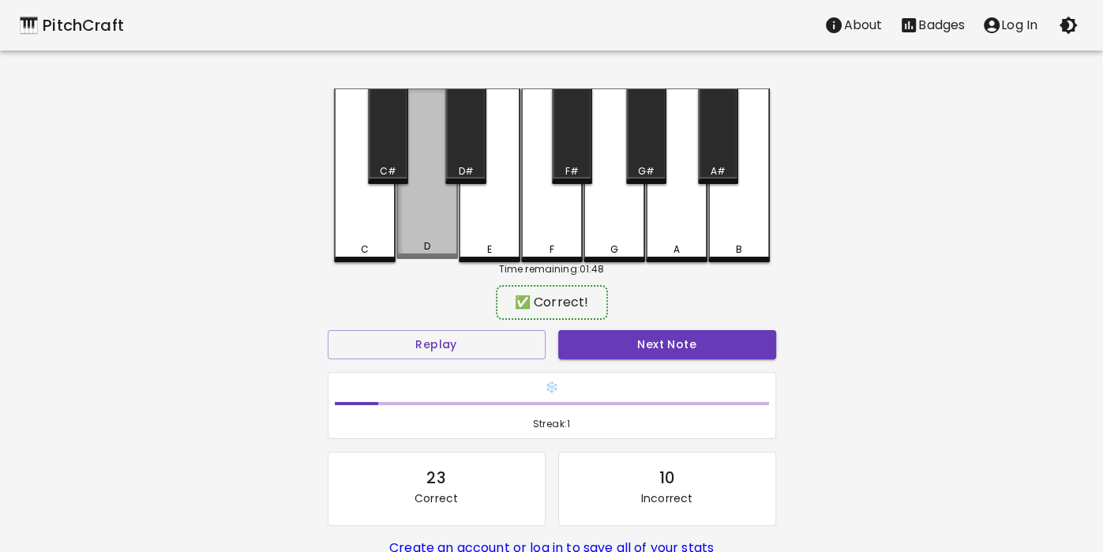
click at [437, 235] on div "D" at bounding box center [427, 173] width 62 height 170
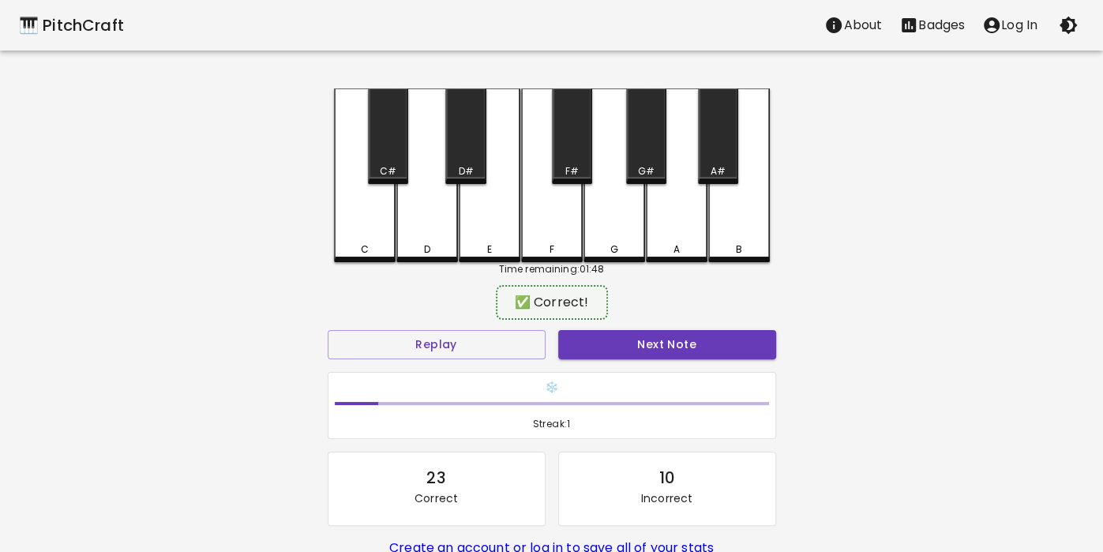
click at [504, 241] on div "E" at bounding box center [490, 175] width 62 height 174
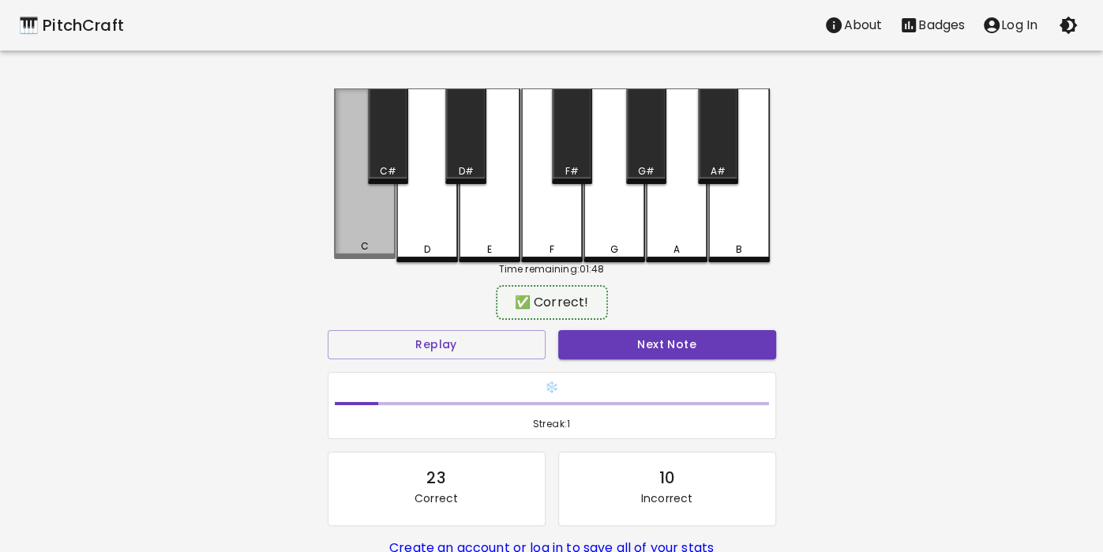
click at [361, 233] on div "C" at bounding box center [365, 173] width 62 height 170
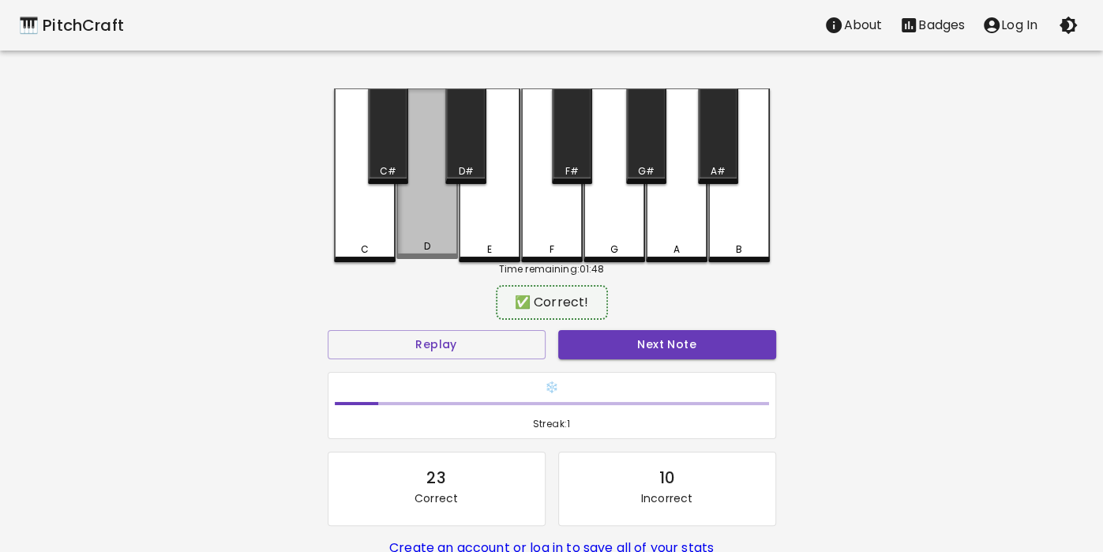
click at [426, 237] on div "D" at bounding box center [427, 173] width 62 height 170
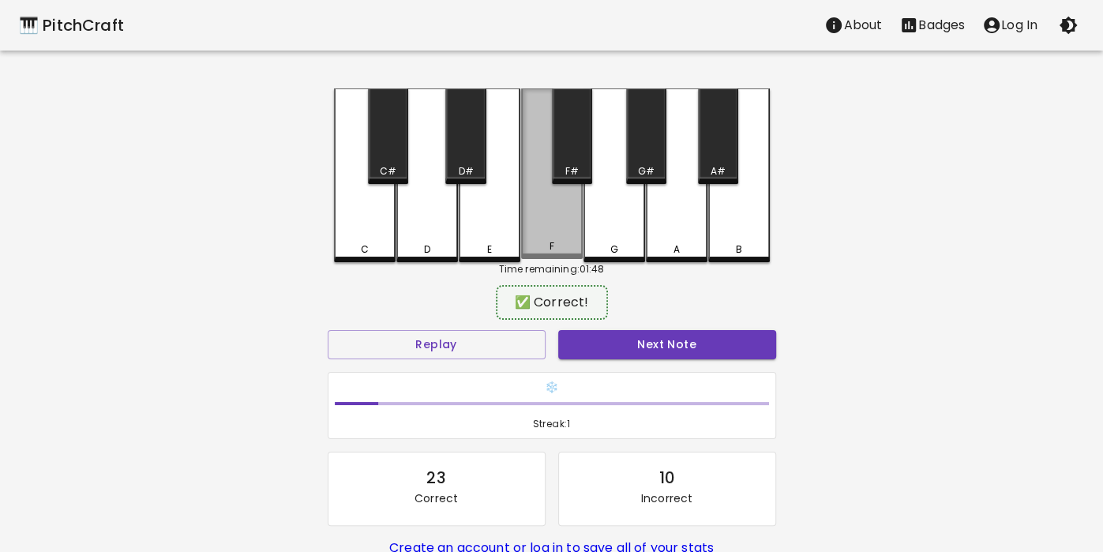
click at [559, 223] on div "F" at bounding box center [552, 173] width 62 height 170
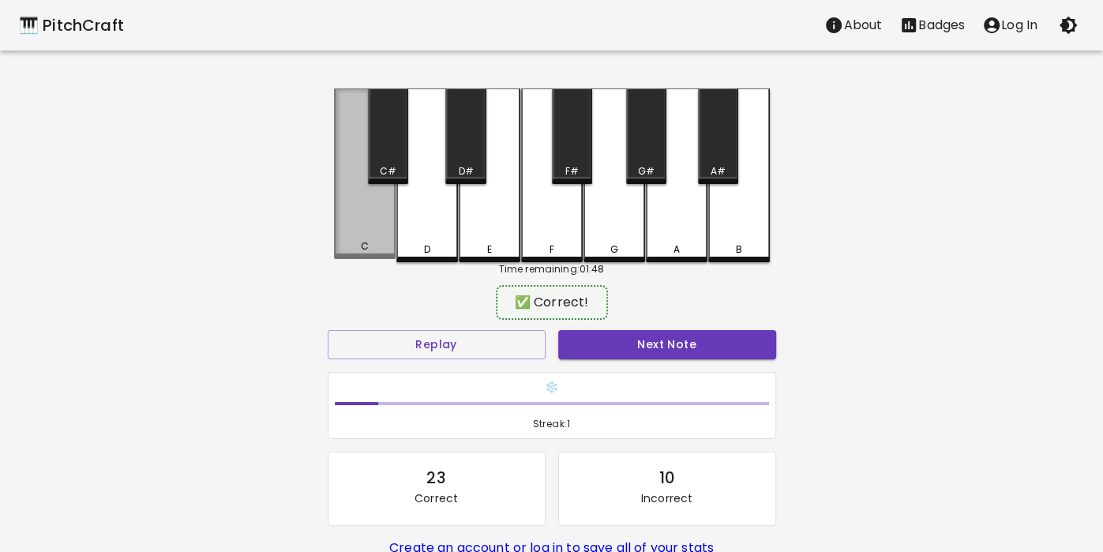
click at [350, 258] on div "C" at bounding box center [365, 173] width 62 height 170
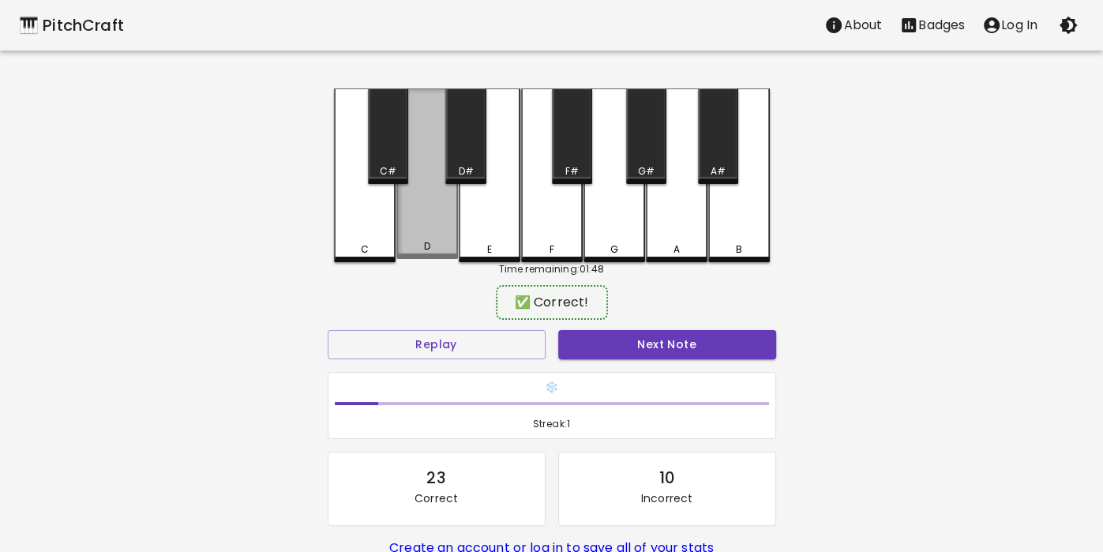
click at [422, 247] on div "D" at bounding box center [427, 246] width 58 height 14
click at [485, 234] on div "E" at bounding box center [490, 175] width 62 height 174
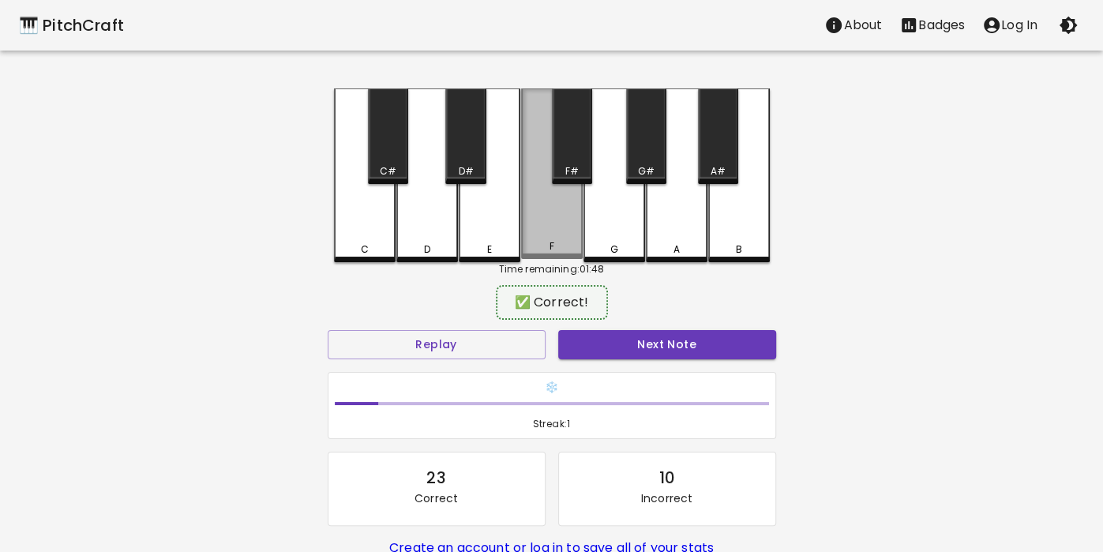
click at [552, 216] on div "F" at bounding box center [552, 173] width 62 height 170
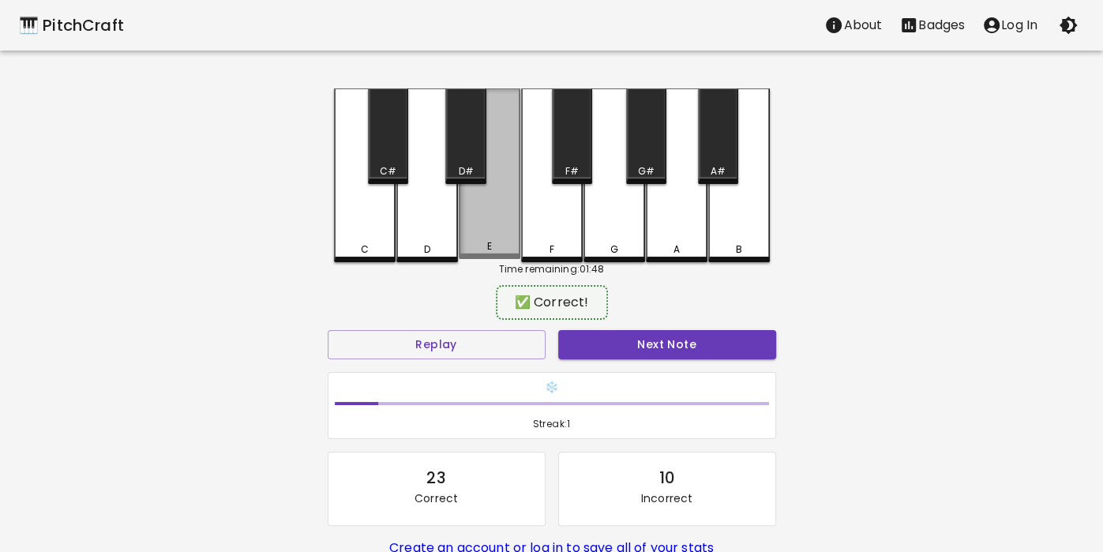
click at [507, 217] on div "E" at bounding box center [490, 173] width 62 height 170
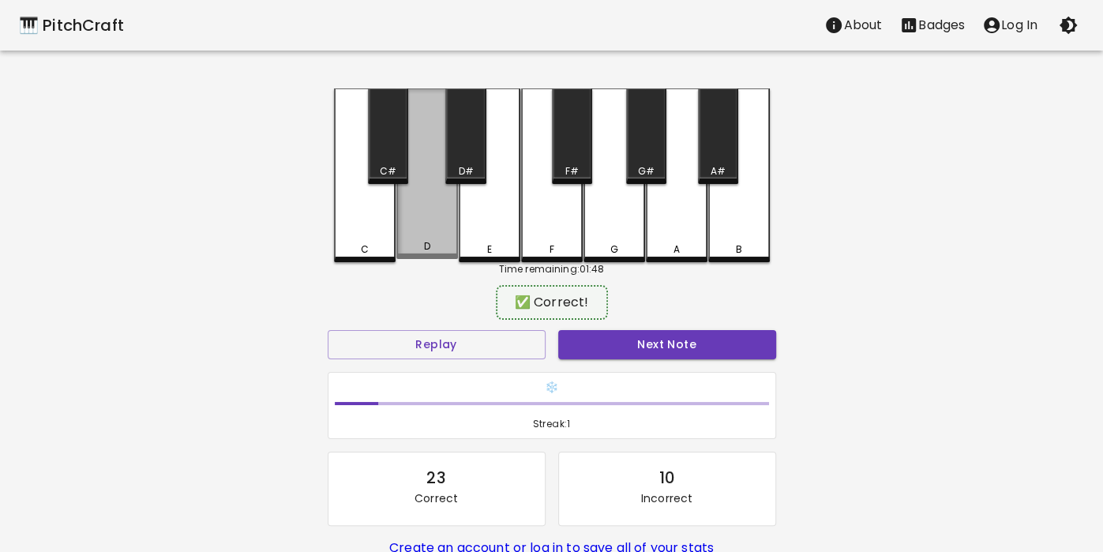
click at [416, 248] on div "D" at bounding box center [427, 246] width 58 height 14
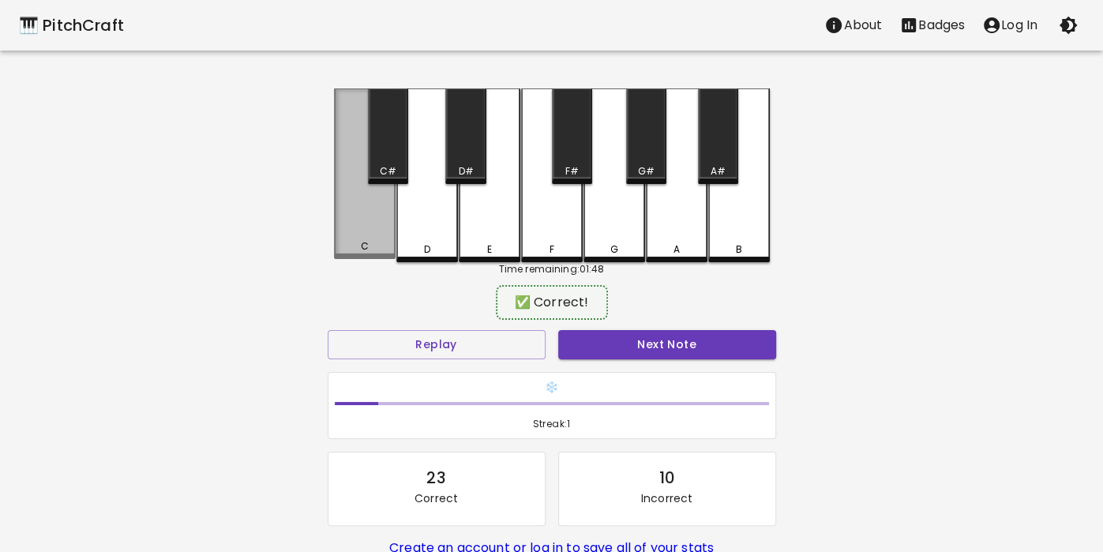
click at [353, 235] on div "C" at bounding box center [365, 173] width 62 height 170
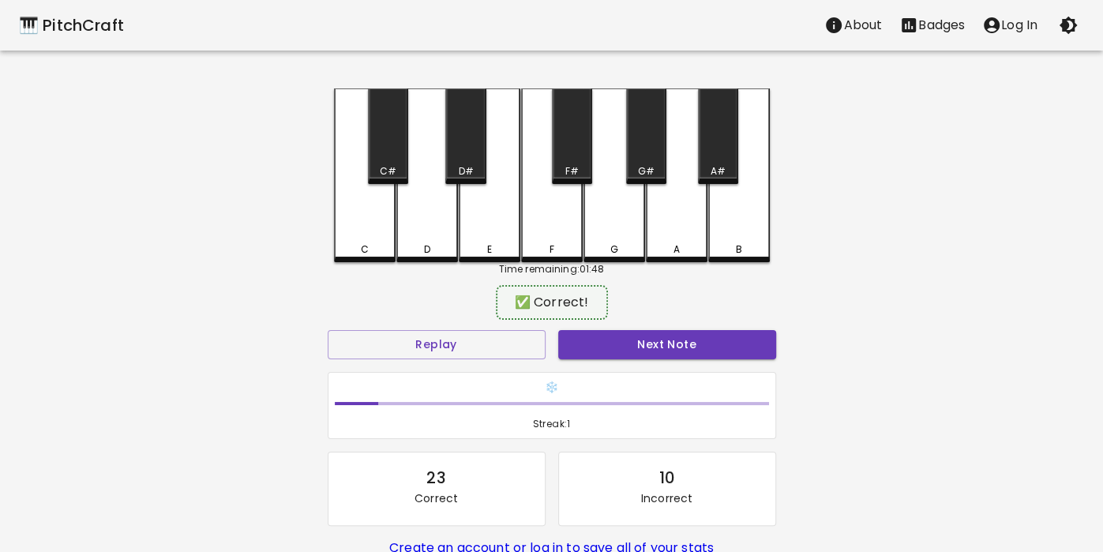
click at [439, 239] on div "D" at bounding box center [427, 175] width 62 height 174
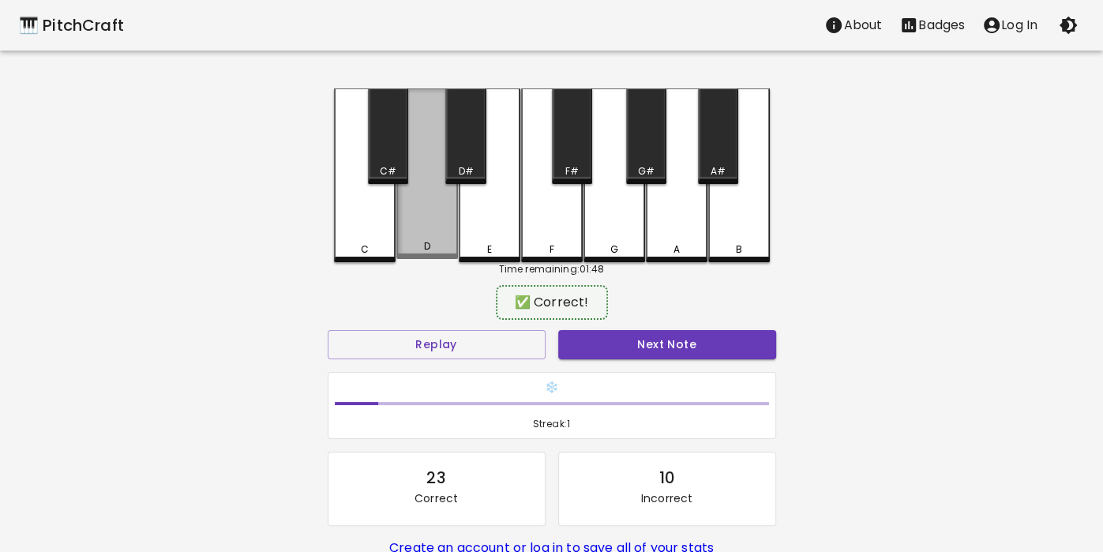
click at [414, 224] on div "D" at bounding box center [427, 173] width 62 height 170
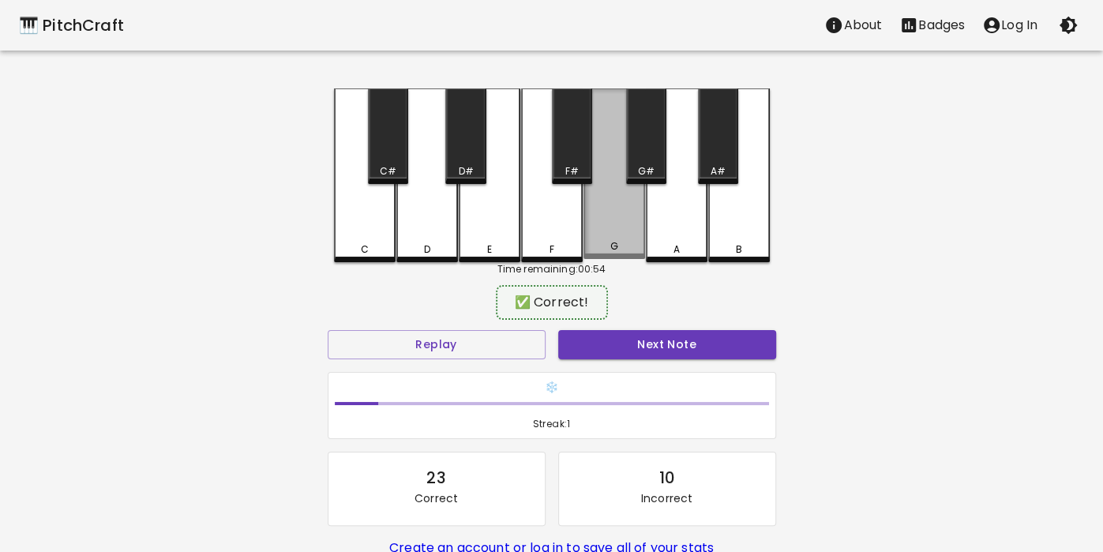
click at [594, 232] on div "G" at bounding box center [614, 173] width 62 height 170
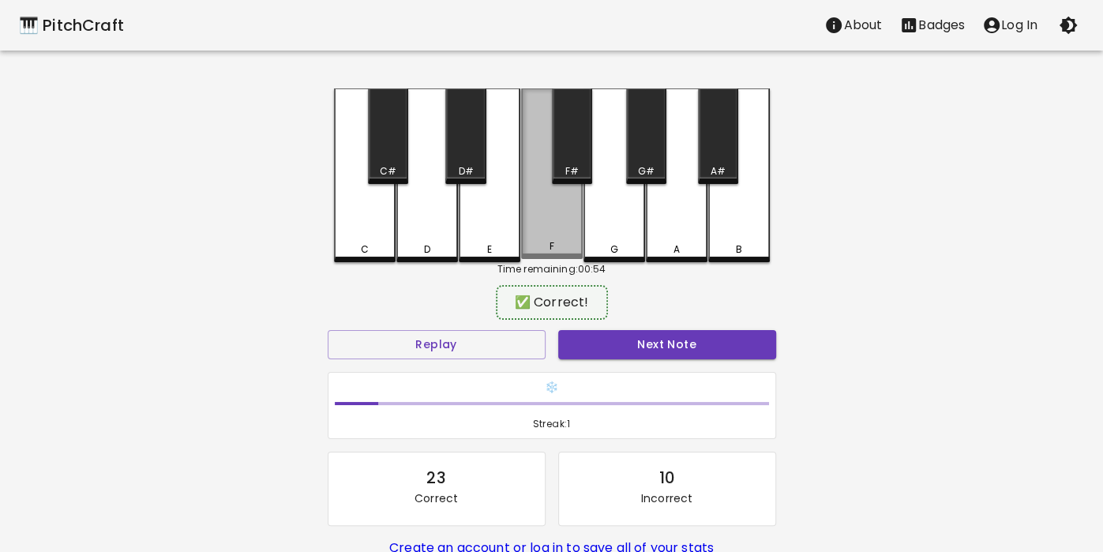
click at [530, 242] on div "F" at bounding box center [551, 246] width 58 height 14
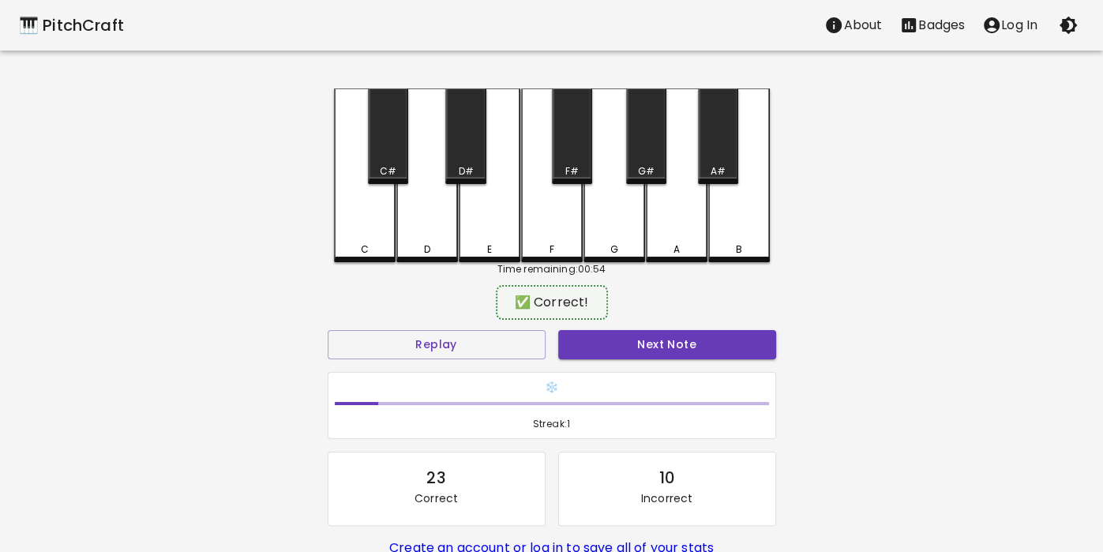
click at [396, 254] on div "D" at bounding box center [427, 175] width 62 height 174
click at [435, 246] on div "D" at bounding box center [427, 249] width 58 height 14
click at [483, 239] on div "E" at bounding box center [490, 175] width 62 height 174
click at [346, 265] on div "Time remaining: 00:54" at bounding box center [552, 269] width 436 height 14
click at [394, 245] on div "C" at bounding box center [365, 175] width 62 height 174
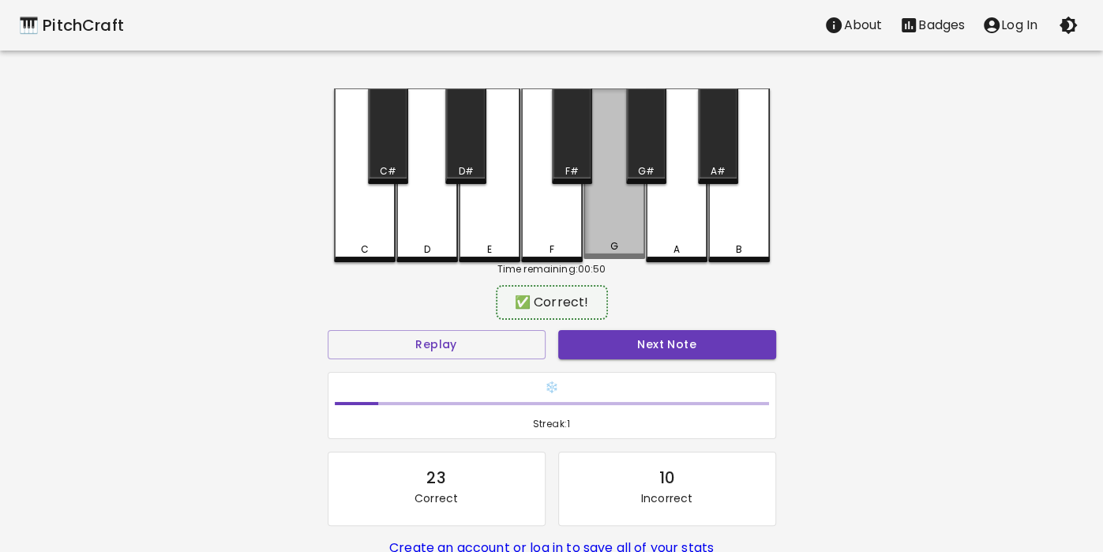
click at [608, 246] on div "G" at bounding box center [614, 246] width 58 height 14
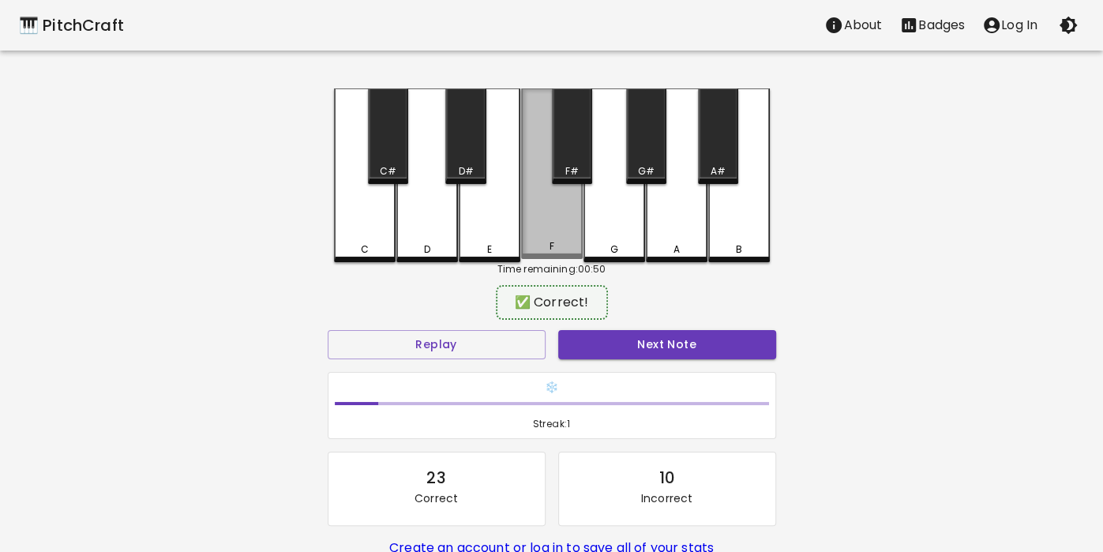
click at [553, 233] on div "F" at bounding box center [552, 173] width 62 height 170
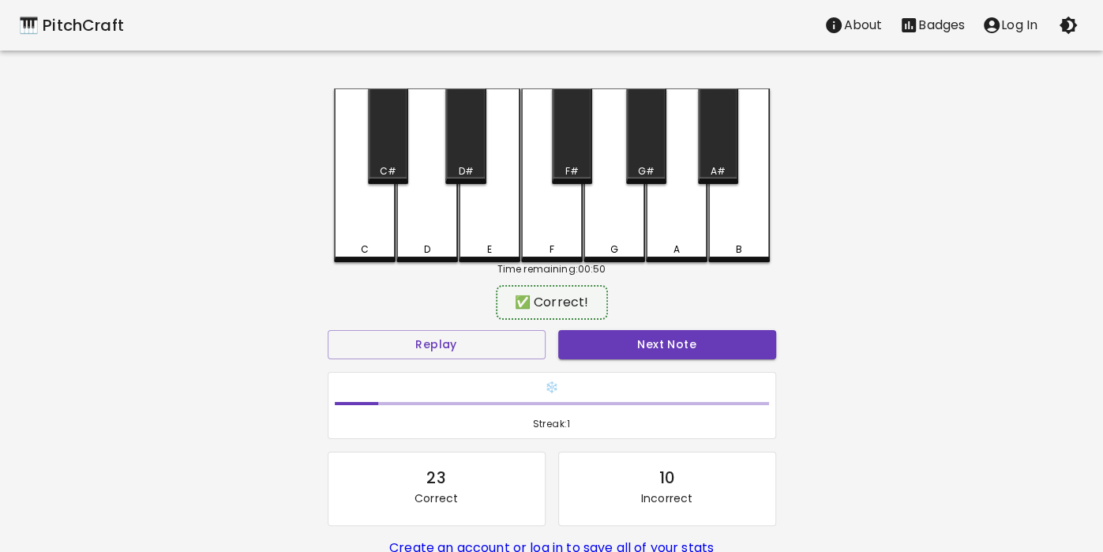
click at [620, 243] on div "G" at bounding box center [614, 249] width 58 height 14
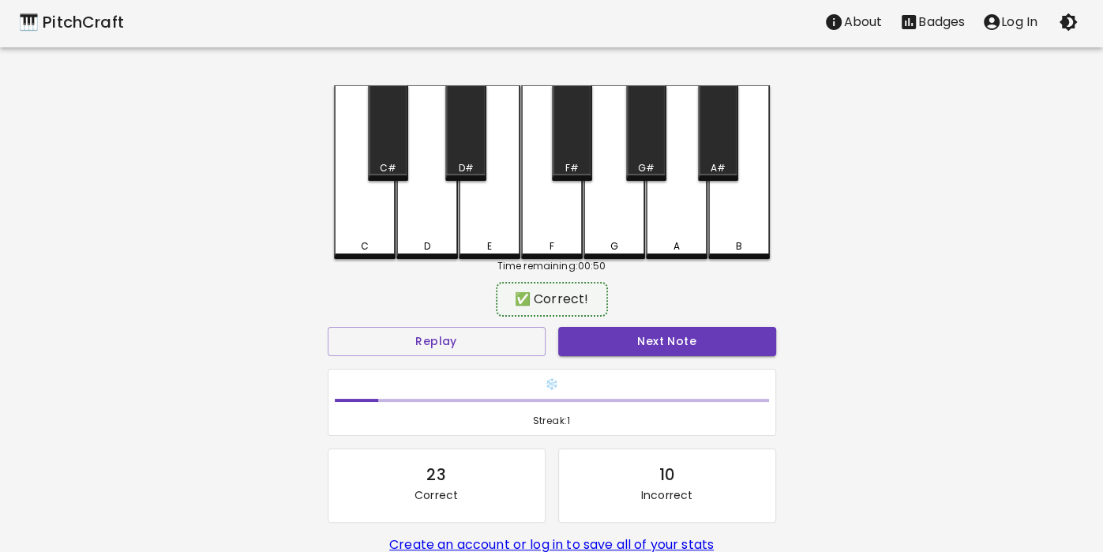
scroll to position [6, 0]
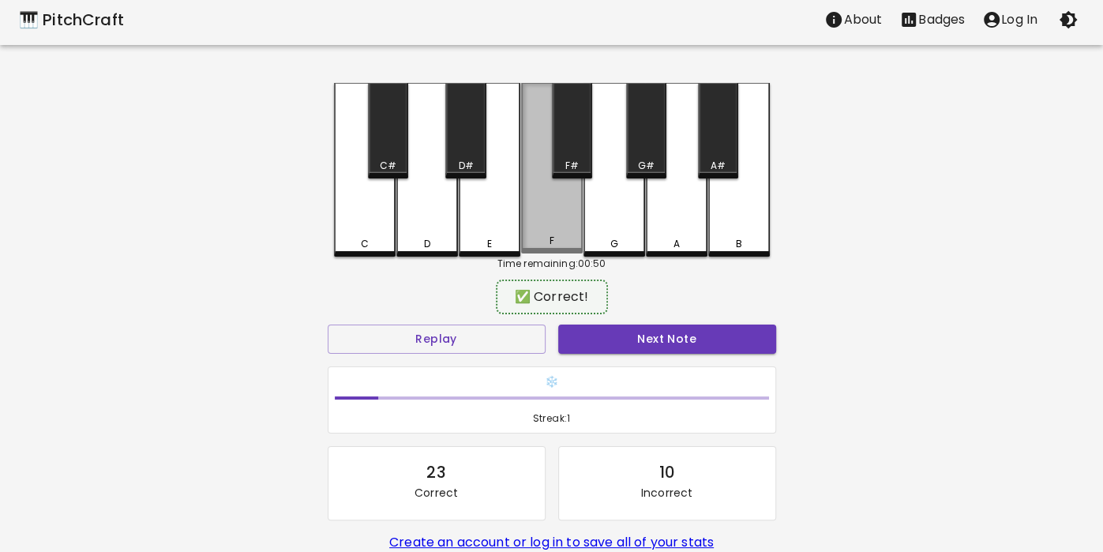
click at [534, 238] on div "F" at bounding box center [551, 241] width 58 height 14
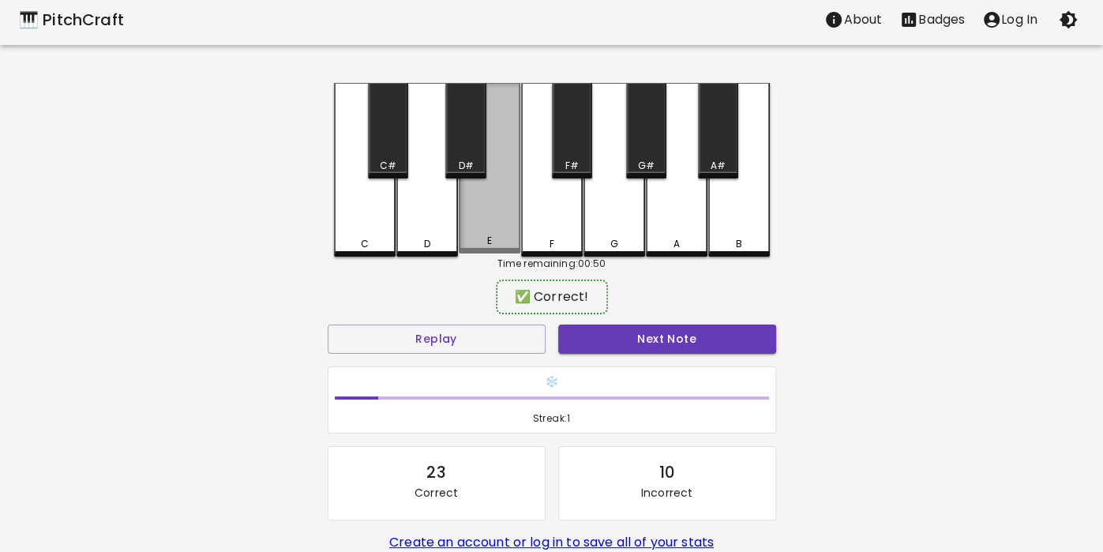
scroll to position [0, 0]
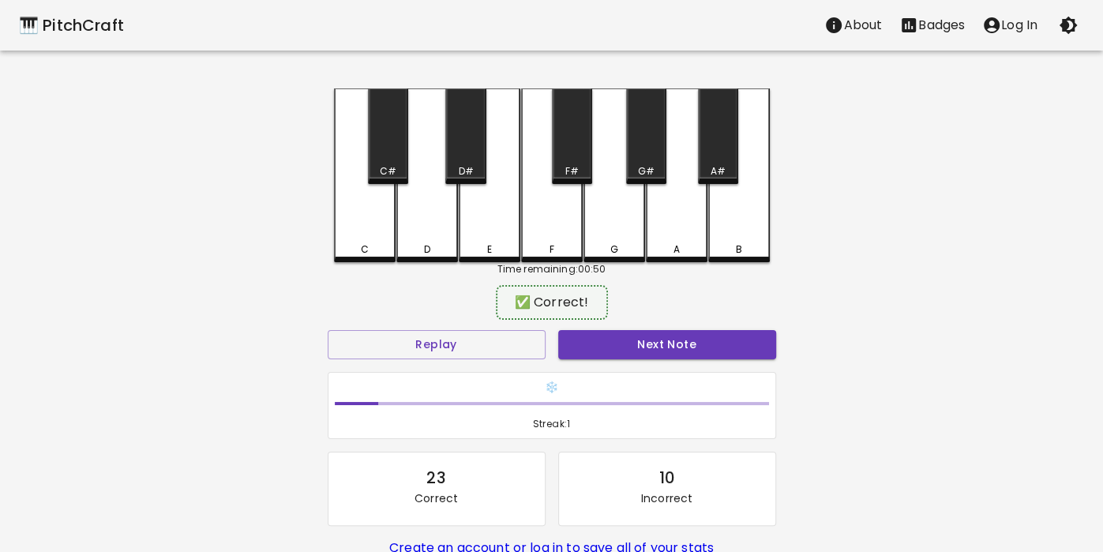
click at [420, 231] on div "D" at bounding box center [427, 175] width 62 height 174
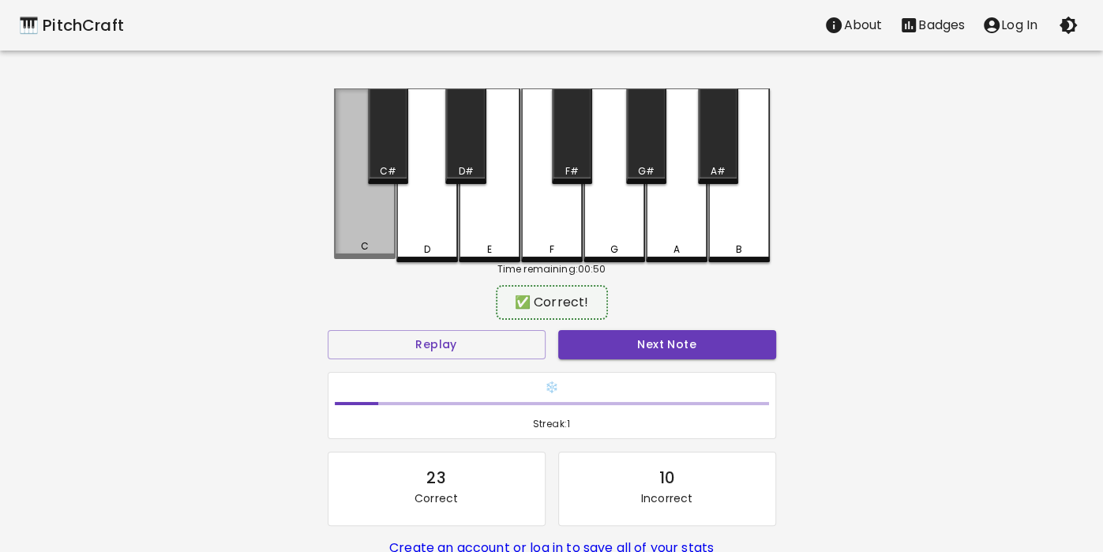
click at [354, 223] on div "C" at bounding box center [365, 173] width 62 height 170
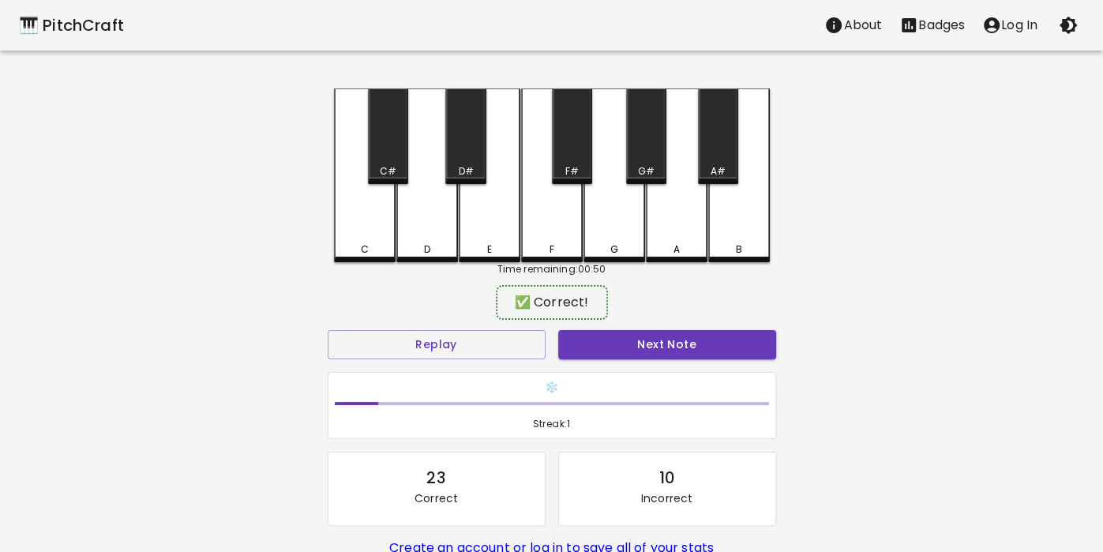
click at [423, 220] on div "D" at bounding box center [427, 175] width 62 height 174
click at [412, 235] on div "D" at bounding box center [427, 175] width 62 height 174
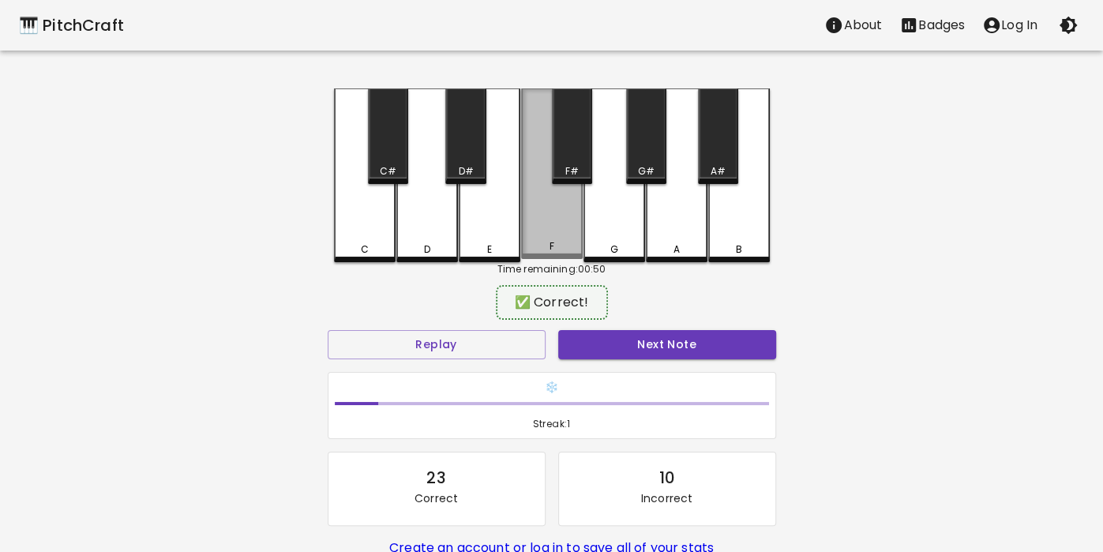
click at [470, 218] on div "E" at bounding box center [490, 175] width 62 height 174
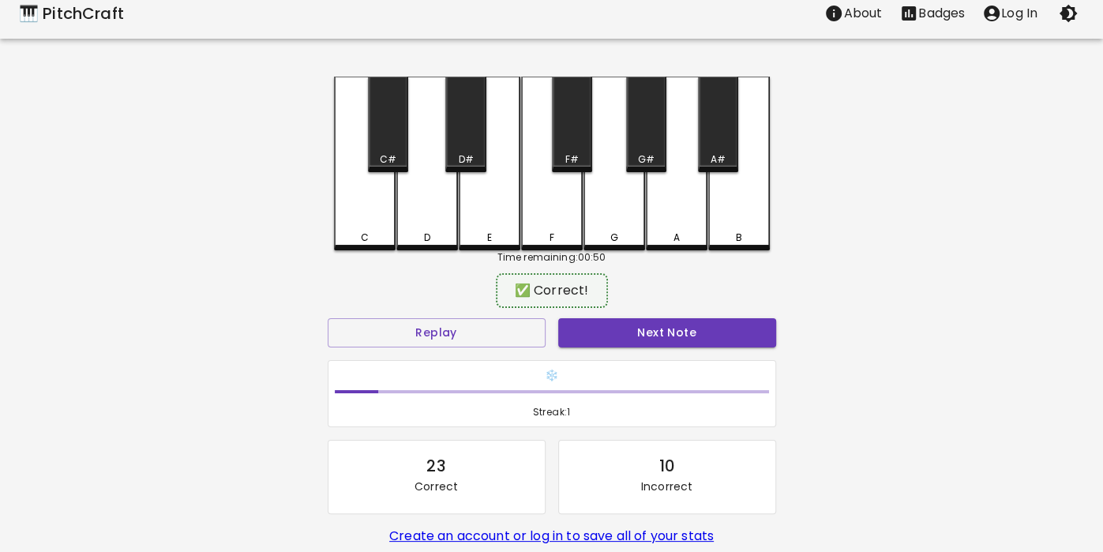
scroll to position [17, 0]
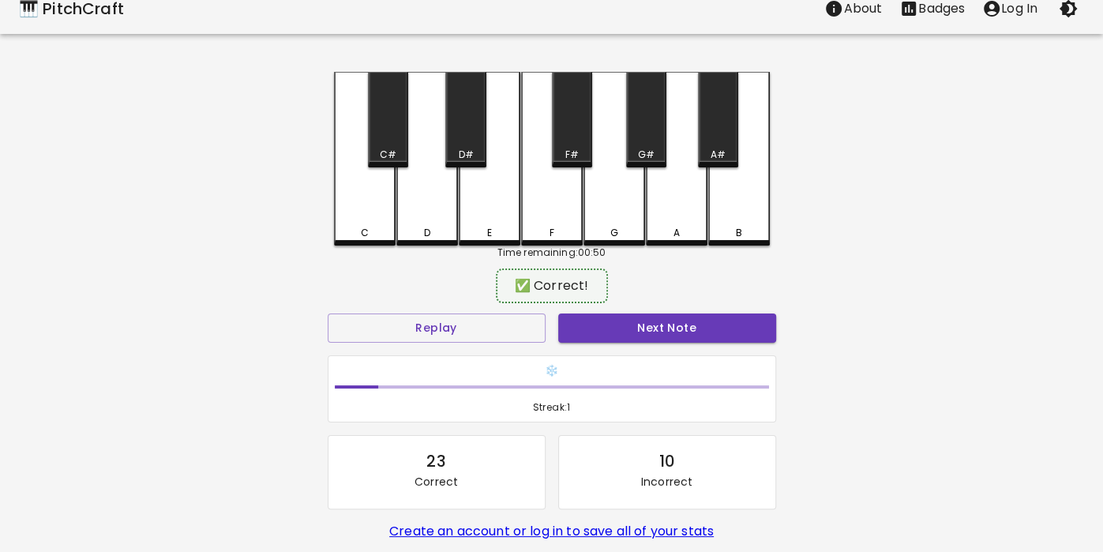
click at [485, 216] on div "E" at bounding box center [490, 159] width 62 height 174
click at [442, 216] on div "D" at bounding box center [427, 159] width 62 height 174
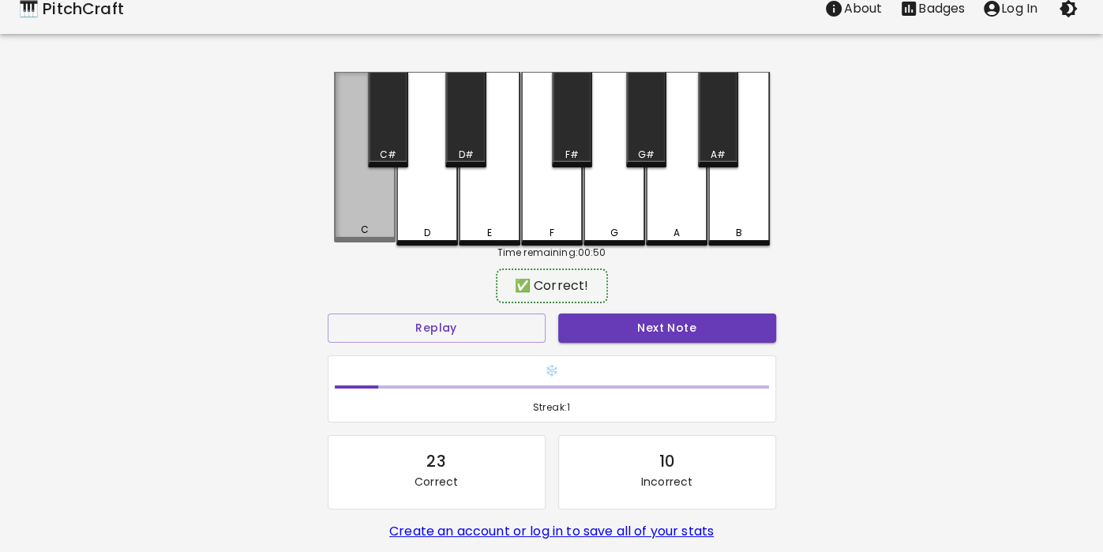
click at [381, 216] on div "C" at bounding box center [365, 157] width 62 height 170
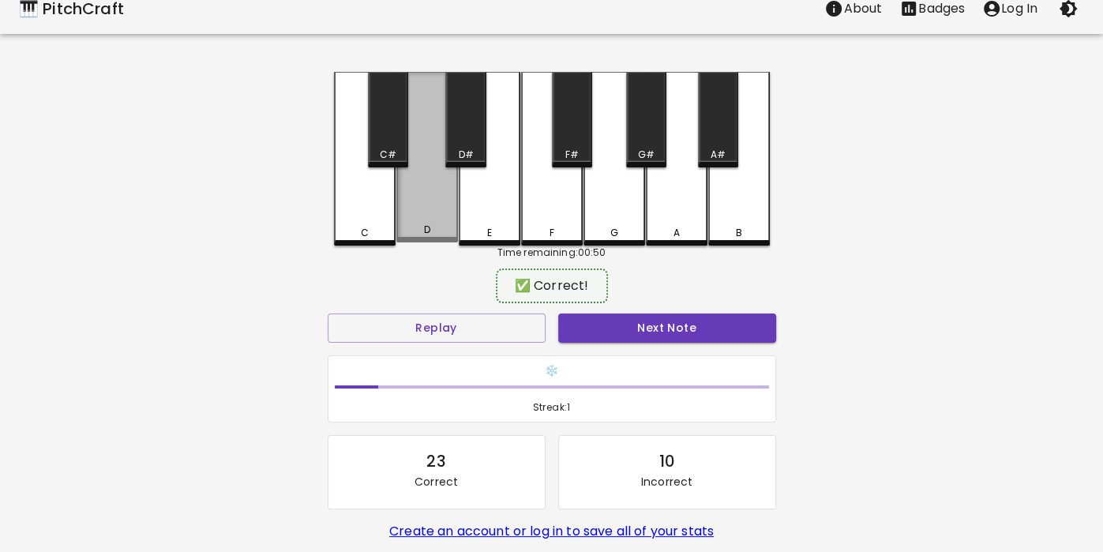
click at [447, 218] on div "D" at bounding box center [427, 157] width 62 height 170
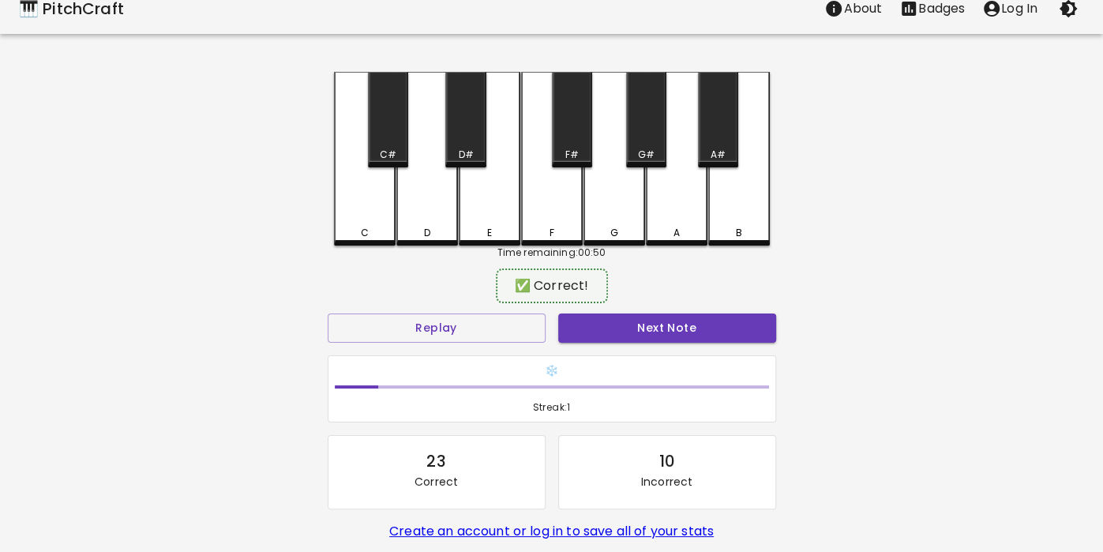
click at [502, 209] on div "E" at bounding box center [490, 159] width 62 height 174
click at [363, 218] on div "C" at bounding box center [365, 159] width 62 height 174
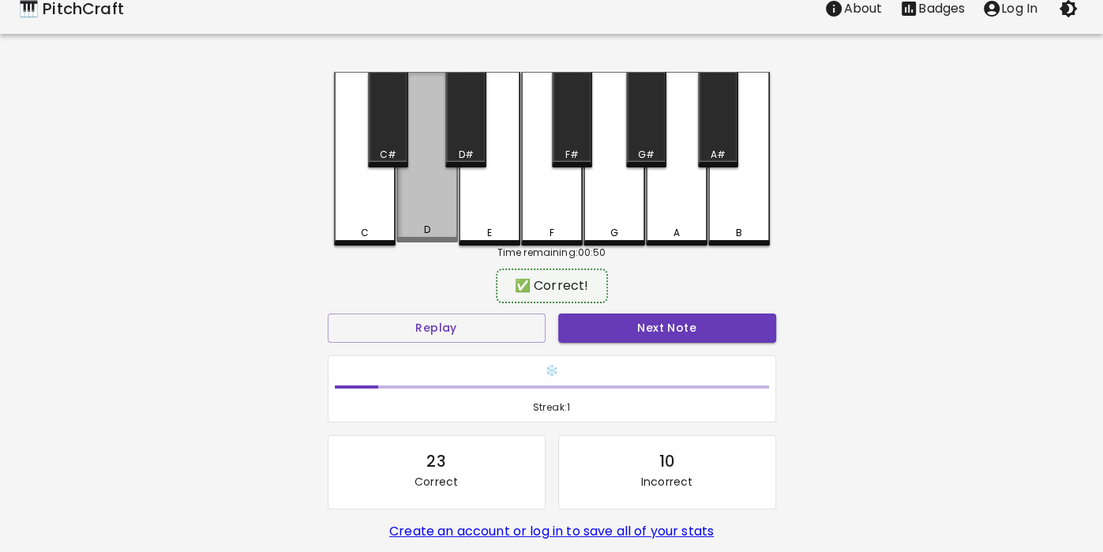
click at [434, 216] on div "D" at bounding box center [427, 157] width 62 height 170
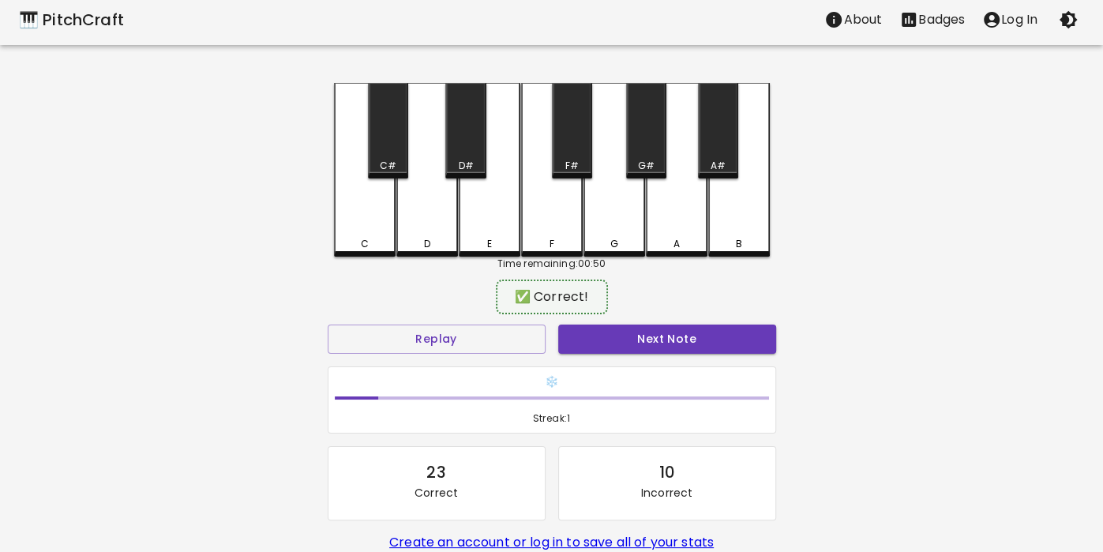
scroll to position [0, 0]
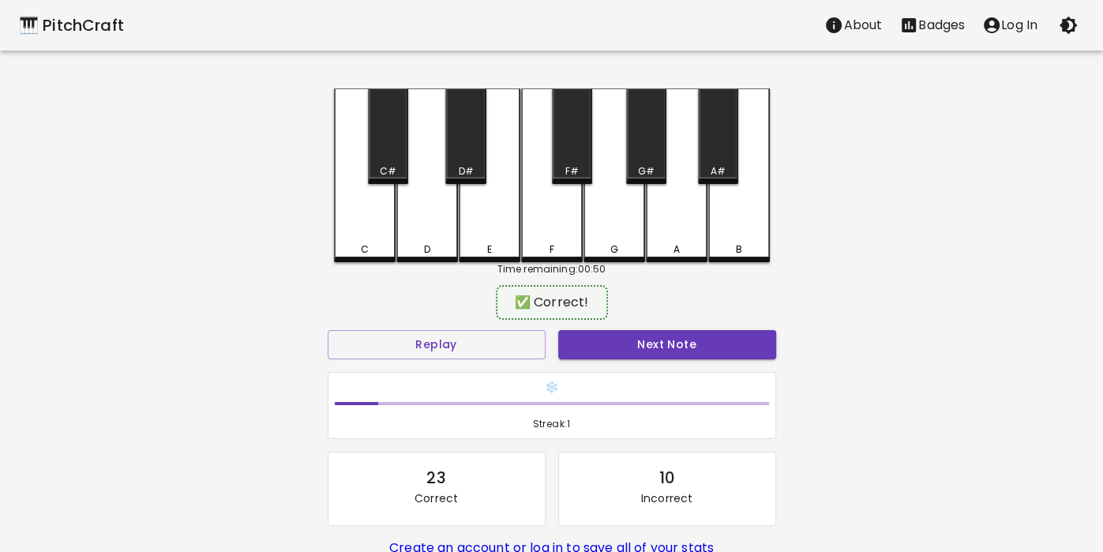
click at [549, 201] on div "F" at bounding box center [552, 175] width 62 height 174
click at [550, 238] on div "F" at bounding box center [552, 175] width 62 height 174
click at [474, 235] on div "E" at bounding box center [490, 173] width 62 height 170
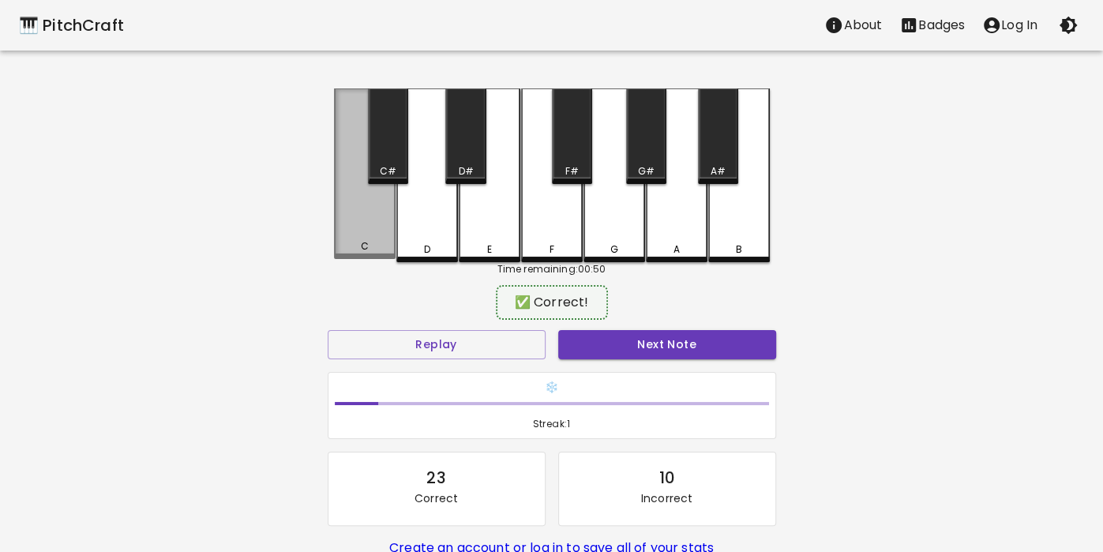
click at [360, 244] on div "C" at bounding box center [364, 246] width 8 height 14
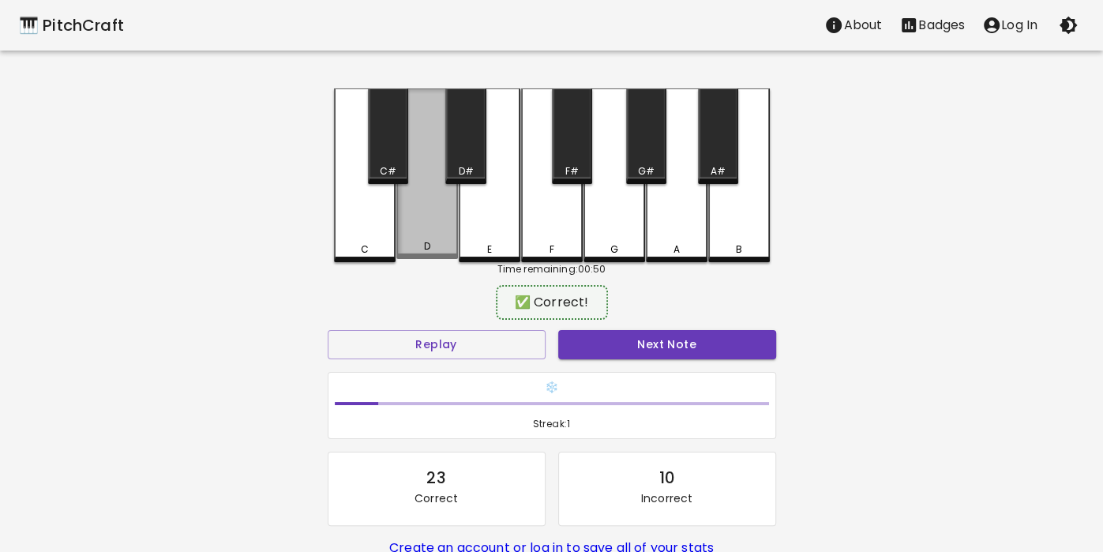
click at [426, 239] on div "D" at bounding box center [427, 173] width 62 height 170
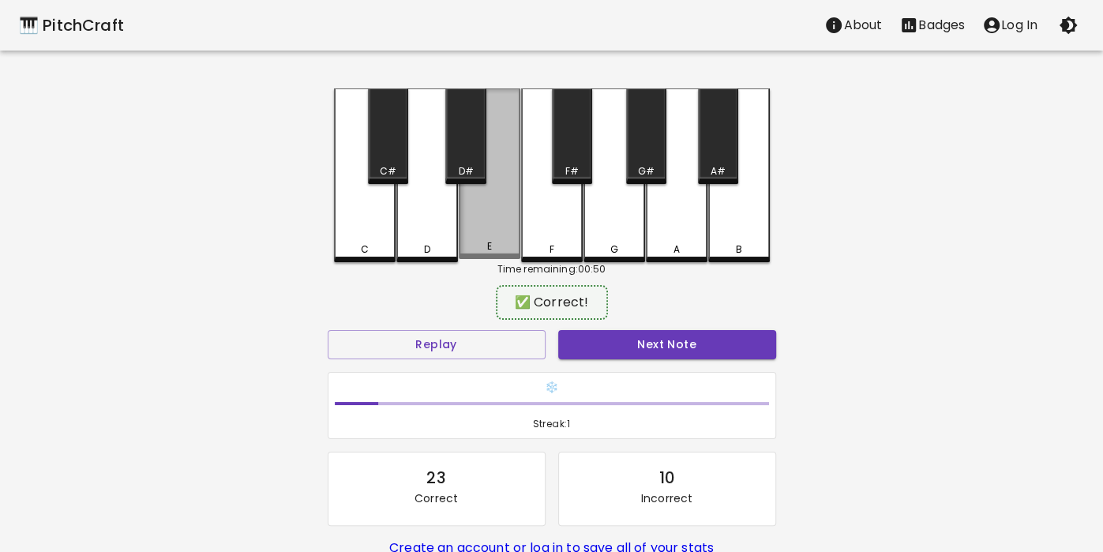
click at [494, 228] on div "E" at bounding box center [490, 173] width 62 height 170
click at [354, 241] on div "C" at bounding box center [365, 175] width 62 height 174
click at [440, 236] on div "D" at bounding box center [427, 175] width 62 height 174
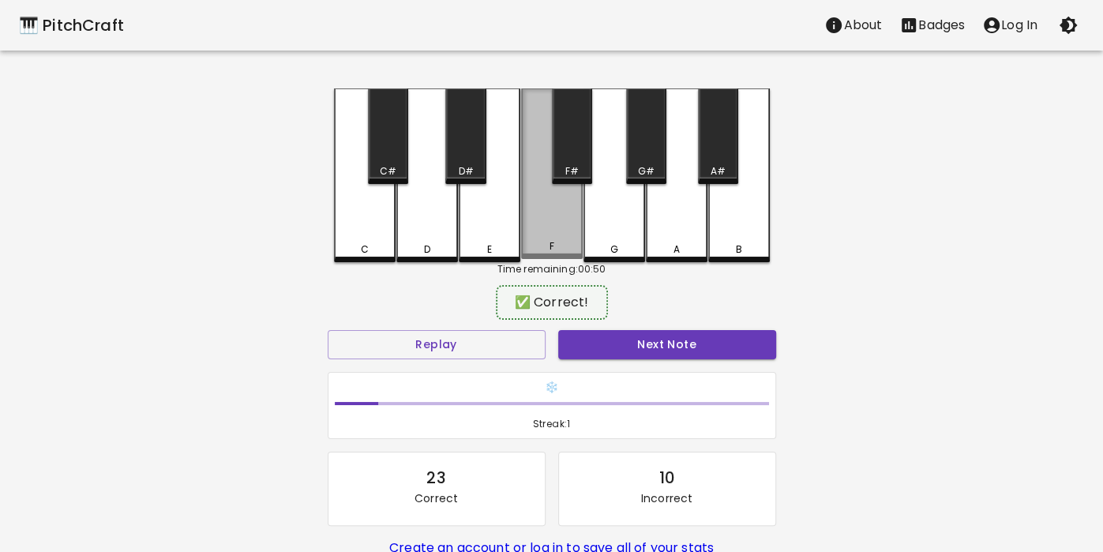
click at [537, 215] on div "F" at bounding box center [552, 173] width 62 height 170
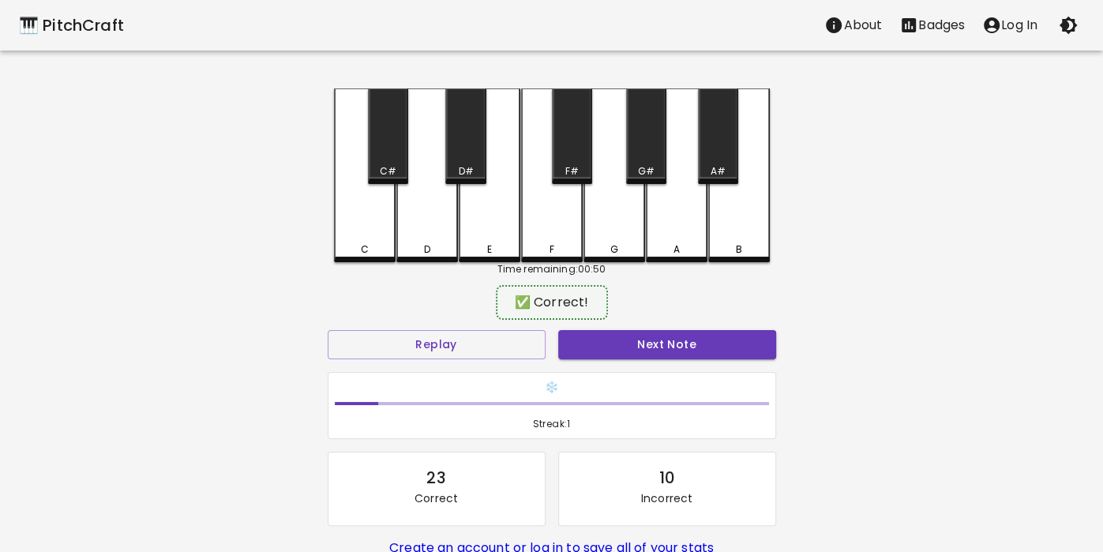
click at [418, 250] on div "D" at bounding box center [427, 249] width 58 height 14
click at [512, 228] on div "E" at bounding box center [490, 173] width 62 height 170
click at [428, 238] on div "D" at bounding box center [427, 175] width 62 height 174
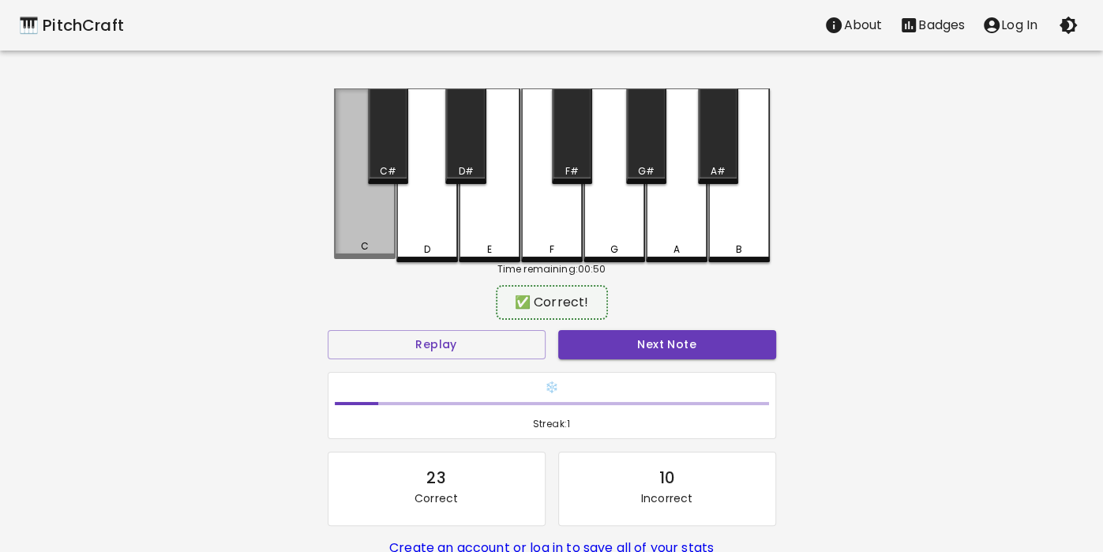
click at [361, 223] on div "C" at bounding box center [365, 173] width 62 height 170
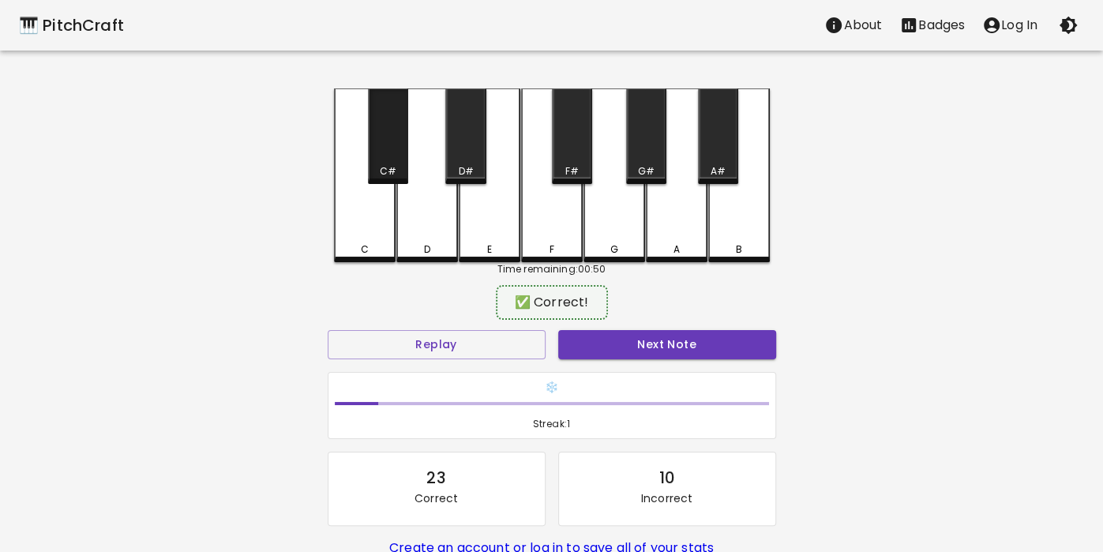
click at [380, 149] on div "C#" at bounding box center [388, 135] width 40 height 95
click at [356, 218] on div "C" at bounding box center [365, 175] width 62 height 174
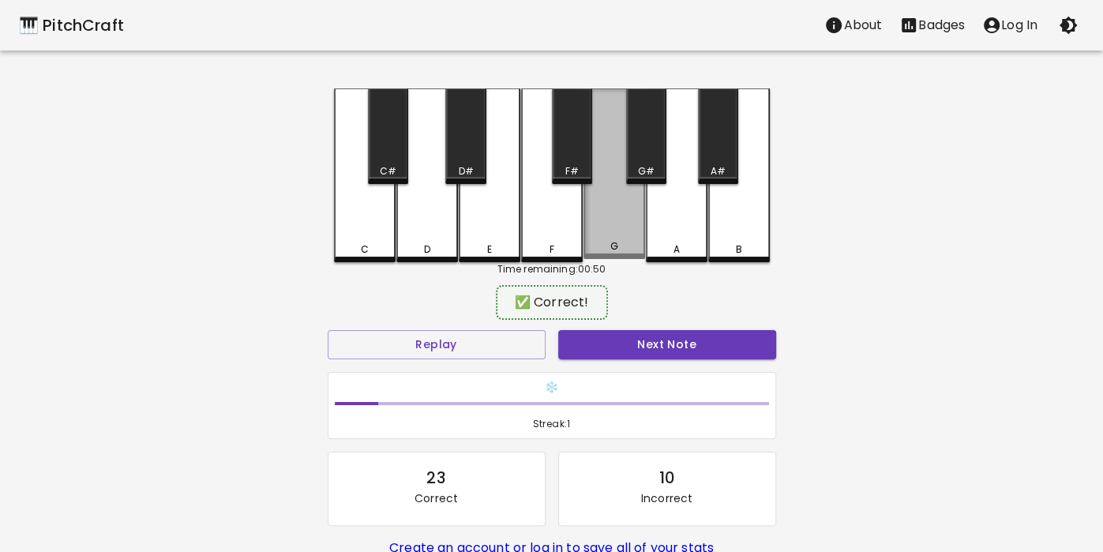
click at [601, 231] on div "G" at bounding box center [614, 173] width 62 height 170
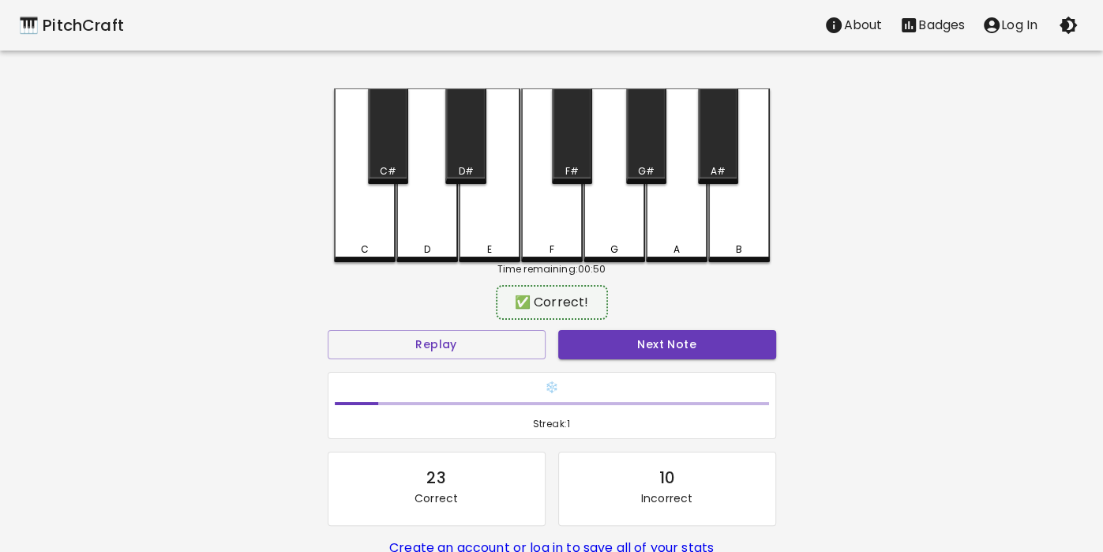
click at [552, 242] on div "F" at bounding box center [551, 249] width 5 height 14
click at [475, 227] on div "E" at bounding box center [490, 173] width 62 height 170
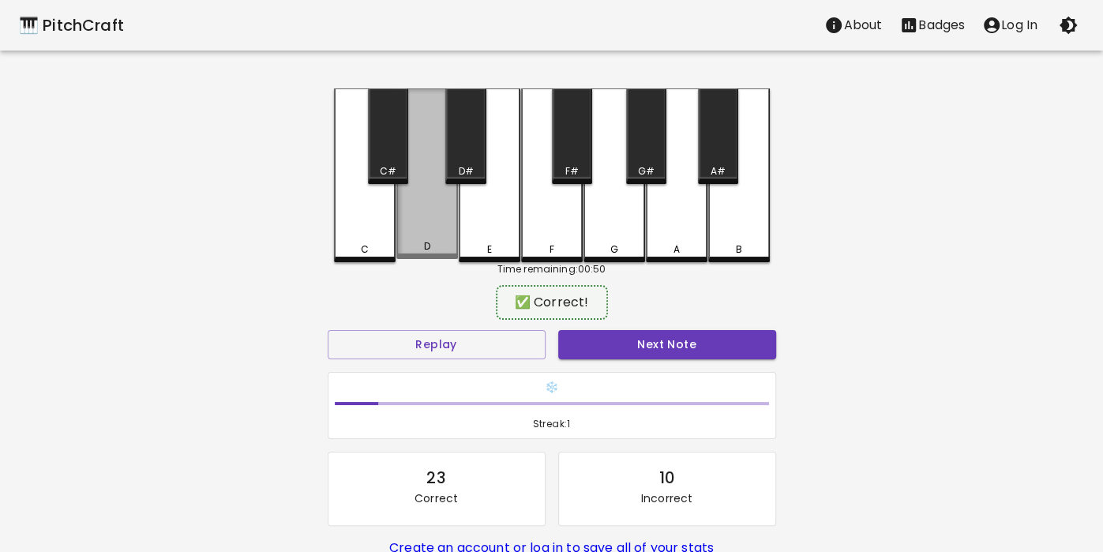
click at [437, 233] on div "D" at bounding box center [427, 173] width 62 height 170
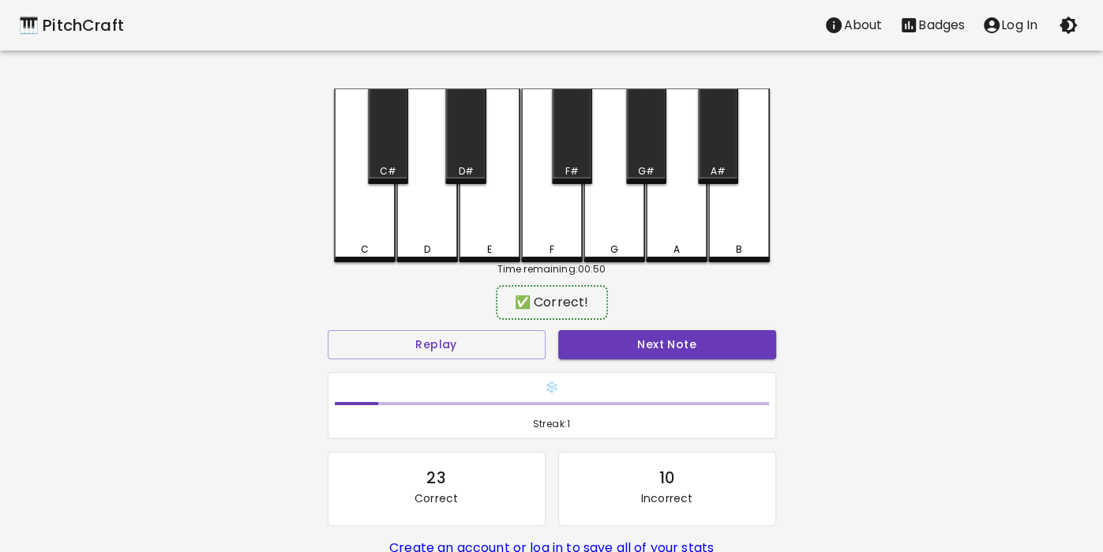
click at [366, 257] on div "C" at bounding box center [365, 175] width 62 height 174
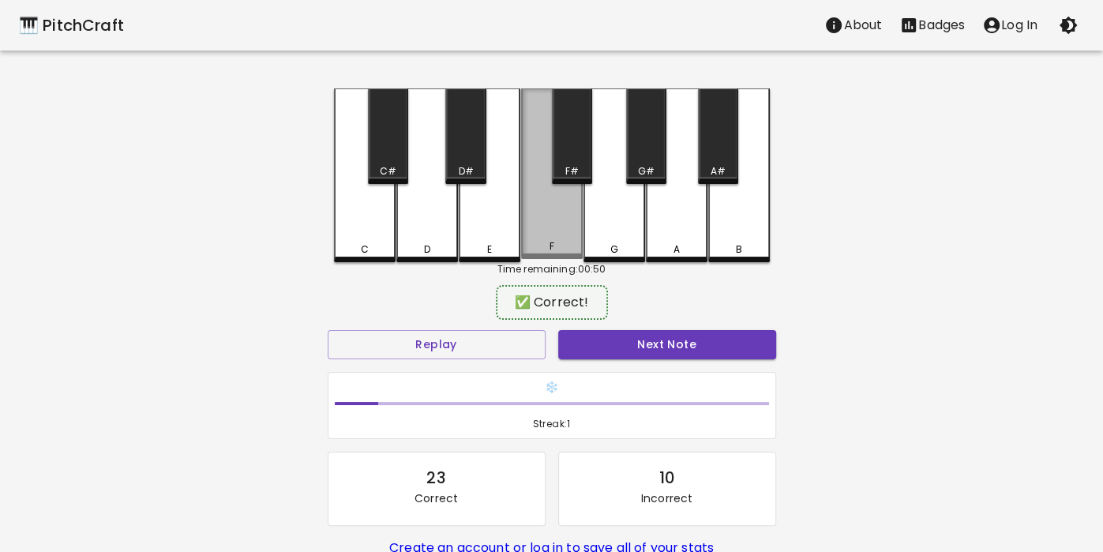
click at [549, 242] on div "F" at bounding box center [551, 246] width 5 height 14
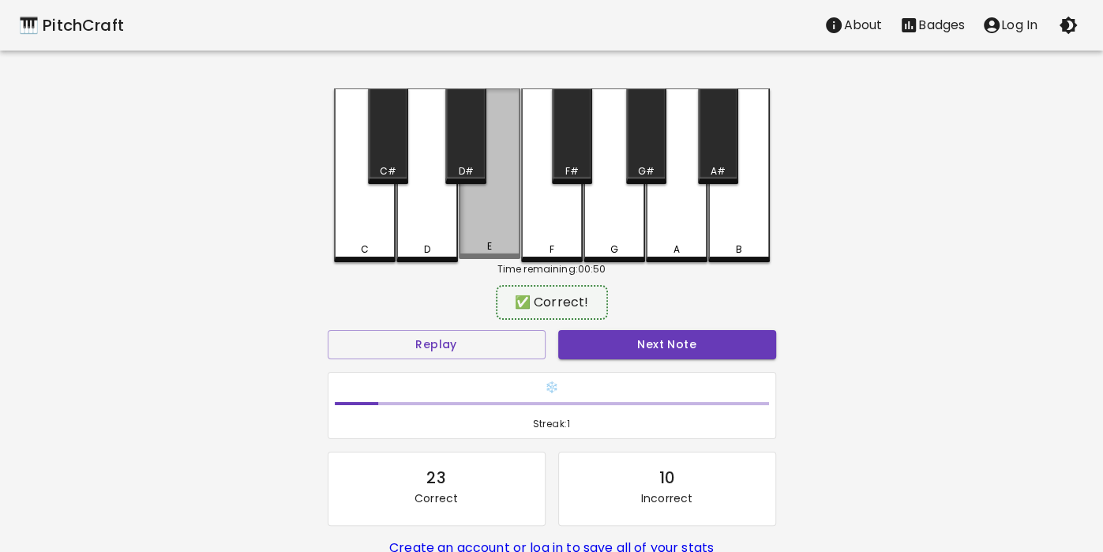
click at [475, 223] on div "E" at bounding box center [490, 173] width 62 height 170
click at [363, 220] on div "C" at bounding box center [365, 175] width 62 height 174
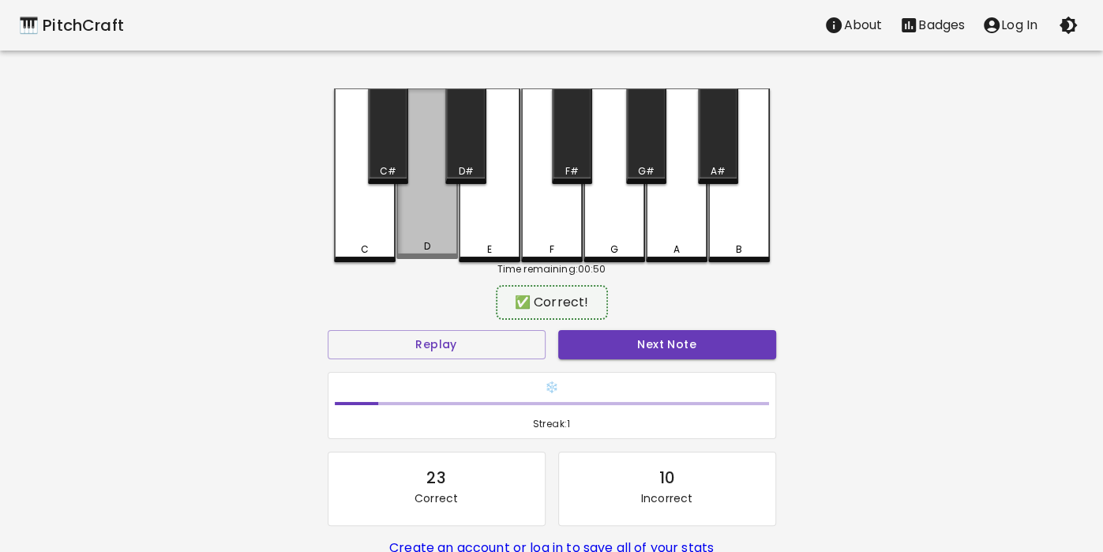
click at [447, 227] on div "D" at bounding box center [427, 173] width 62 height 170
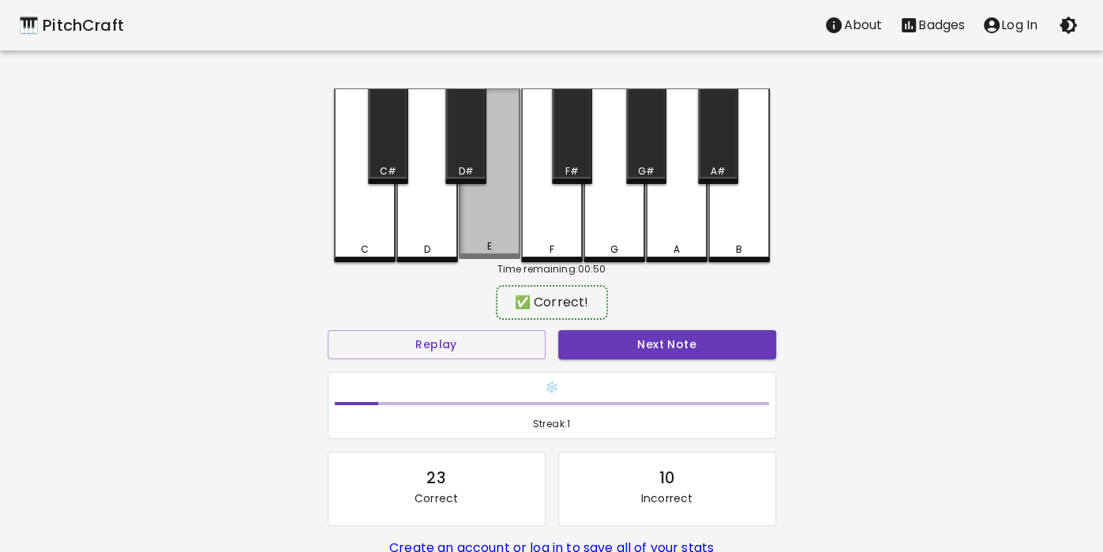
click at [496, 234] on div "E" at bounding box center [490, 173] width 62 height 170
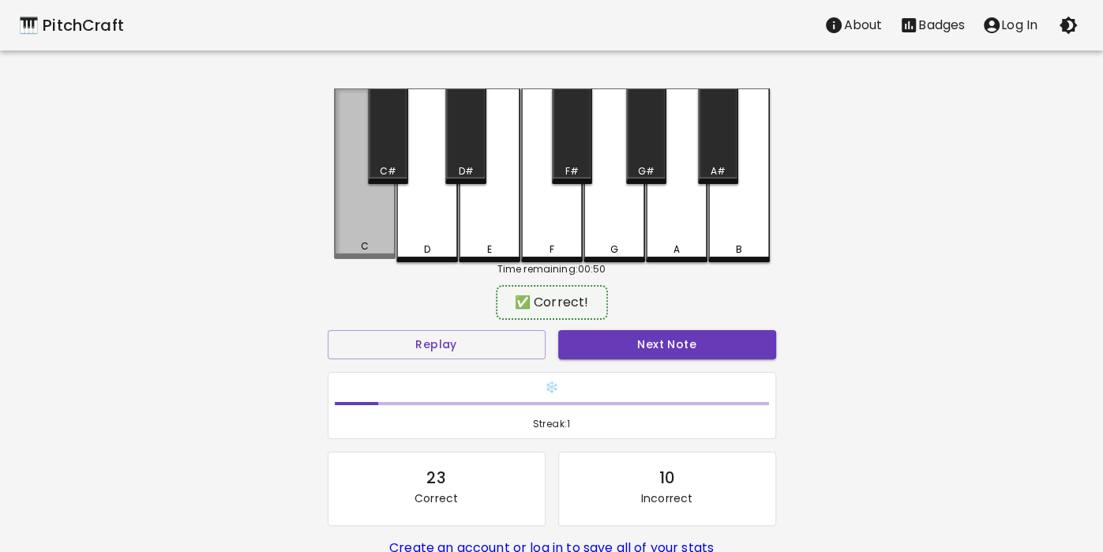
click at [351, 242] on div "C" at bounding box center [365, 173] width 62 height 170
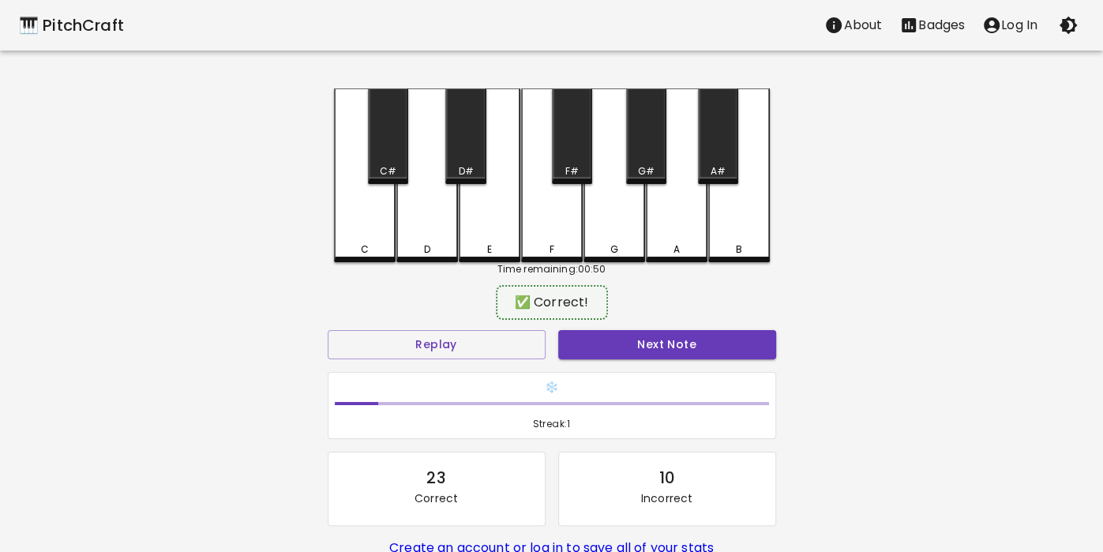
click at [438, 231] on div "D" at bounding box center [427, 175] width 62 height 174
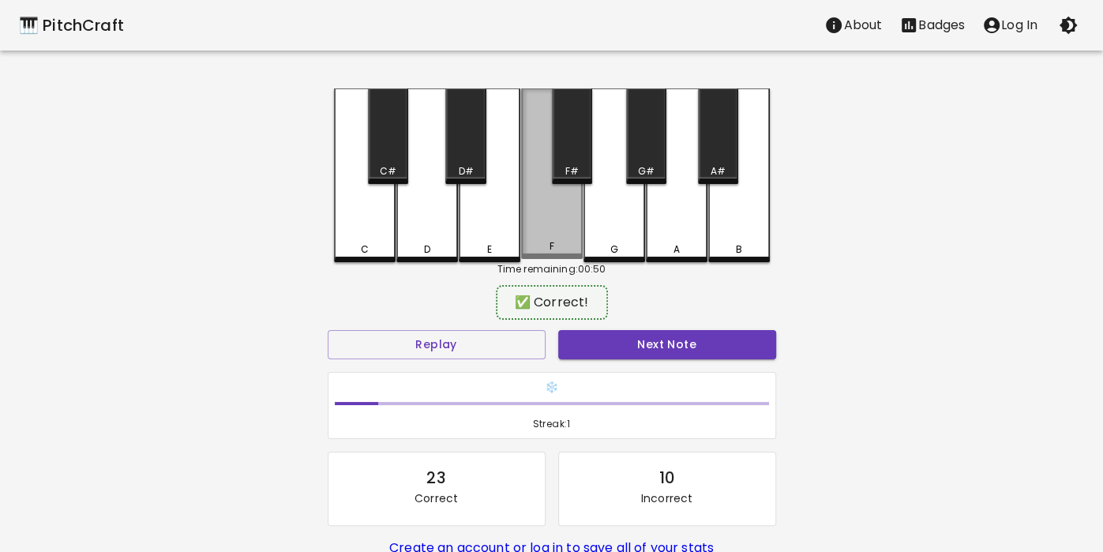
click at [560, 219] on div "F" at bounding box center [552, 173] width 62 height 170
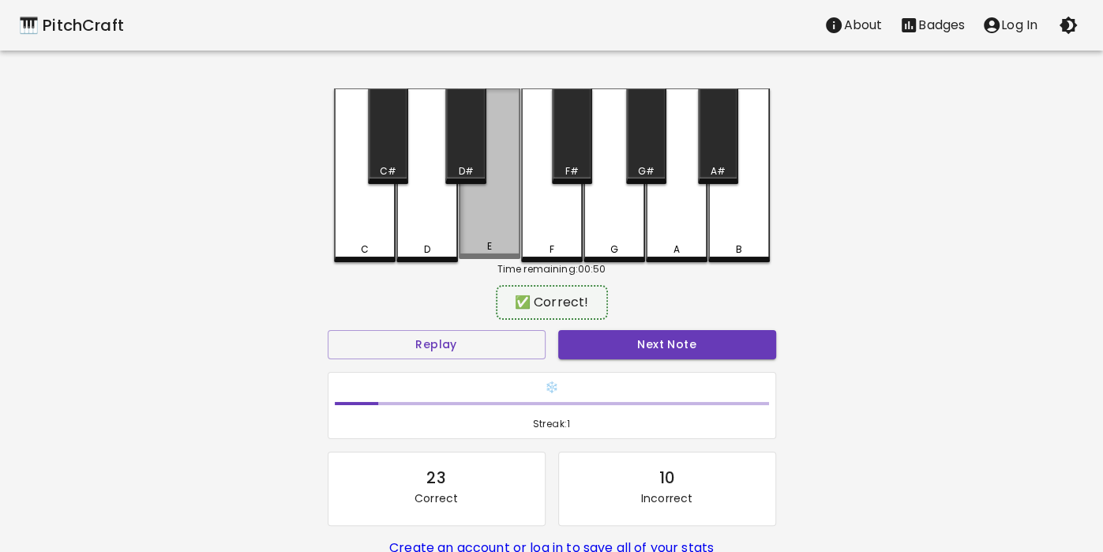
scroll to position [1, 0]
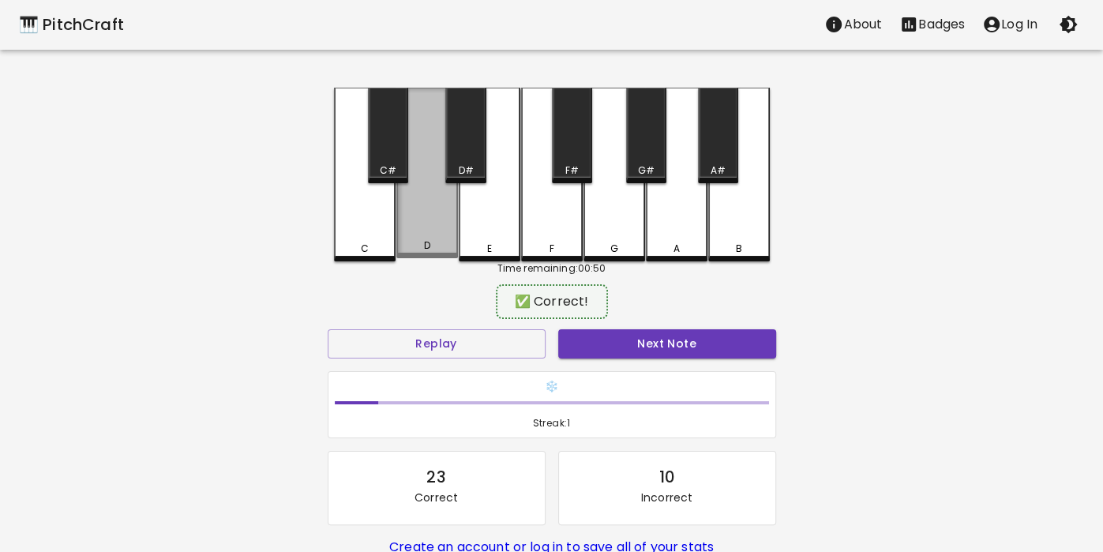
click at [440, 230] on div "D" at bounding box center [427, 173] width 62 height 170
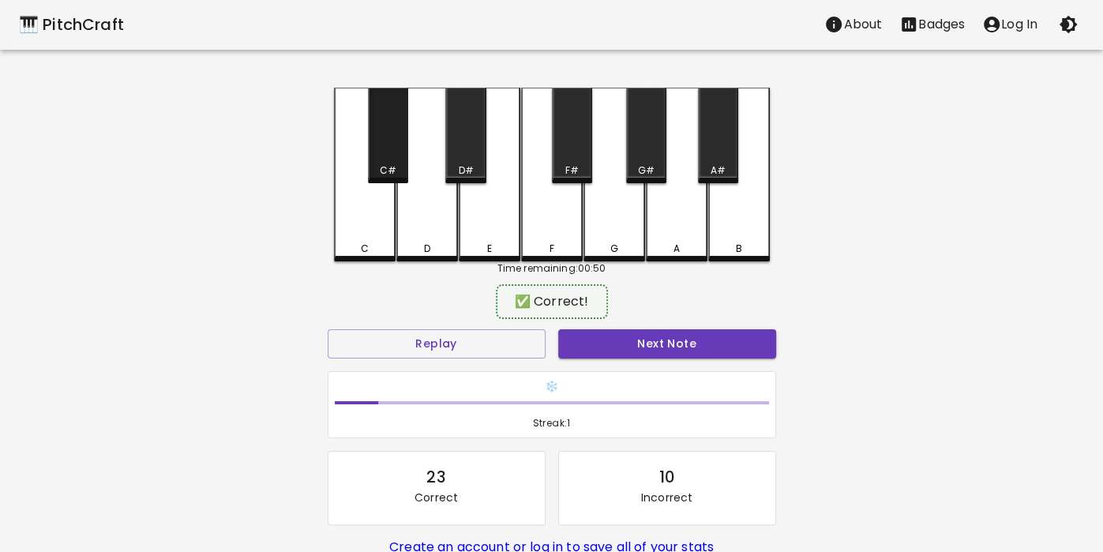
click at [383, 155] on div "C#" at bounding box center [388, 135] width 40 height 95
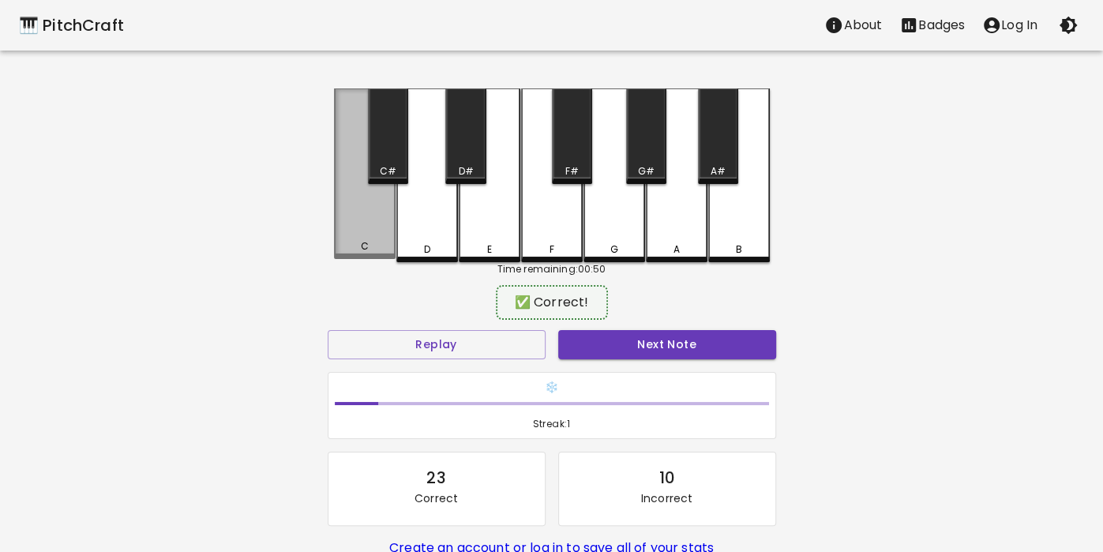
scroll to position [0, 0]
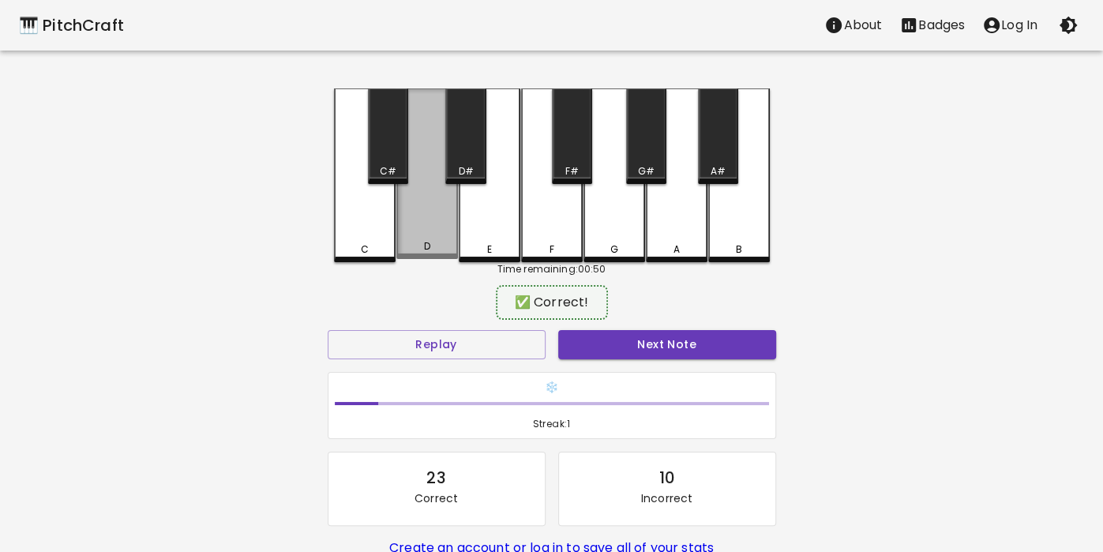
click at [418, 220] on div "D" at bounding box center [427, 173] width 62 height 170
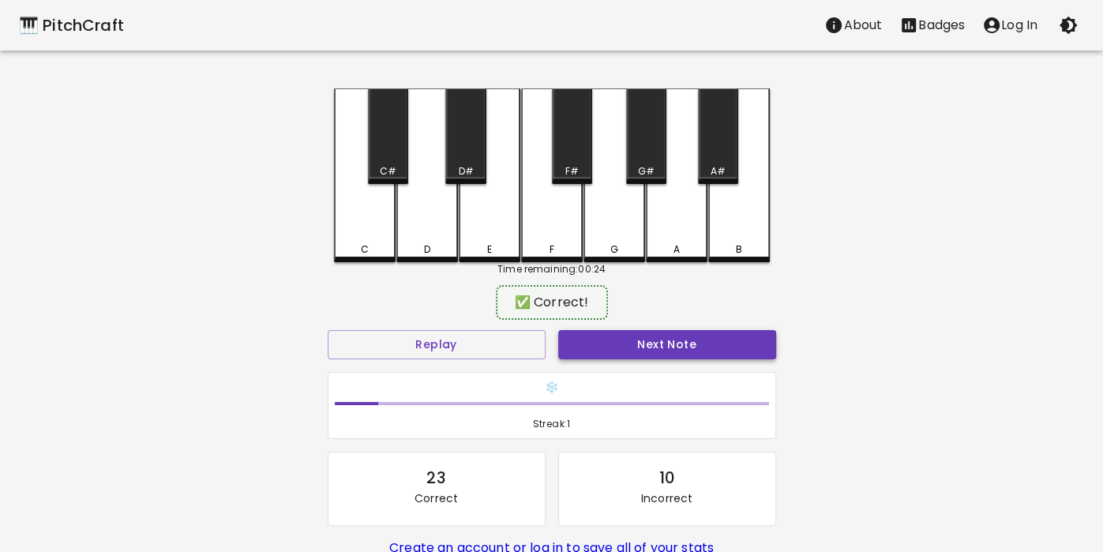
click at [607, 331] on button "Next Note" at bounding box center [667, 344] width 218 height 29
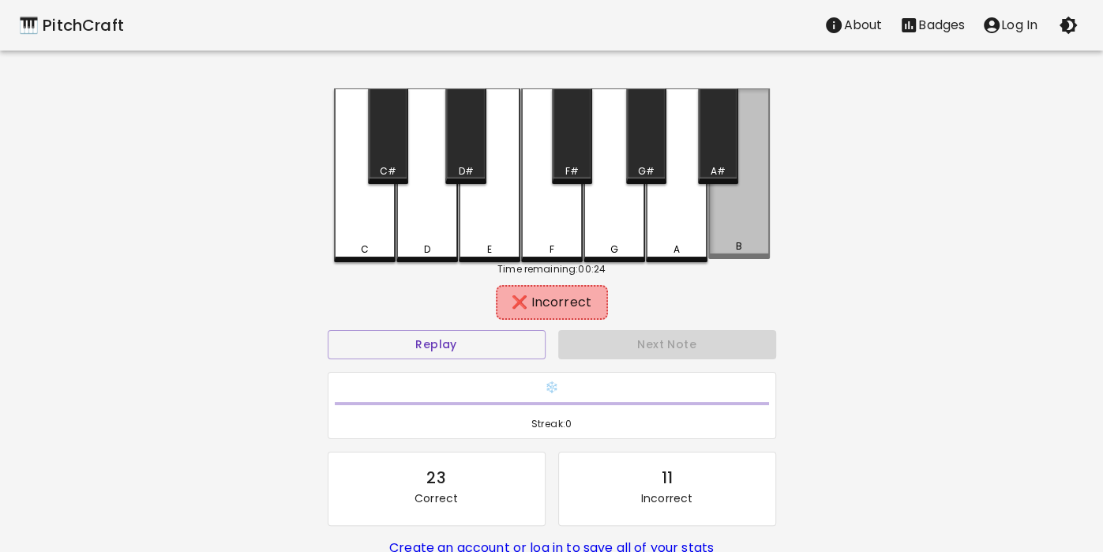
click at [713, 240] on div "B" at bounding box center [739, 173] width 62 height 170
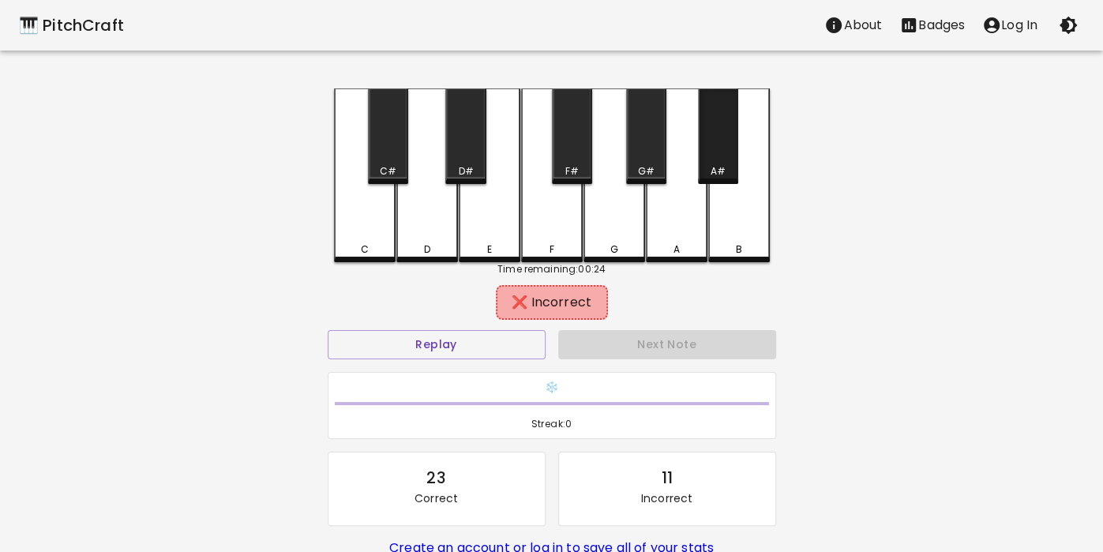
click at [735, 166] on div "A#" at bounding box center [717, 171] width 37 height 14
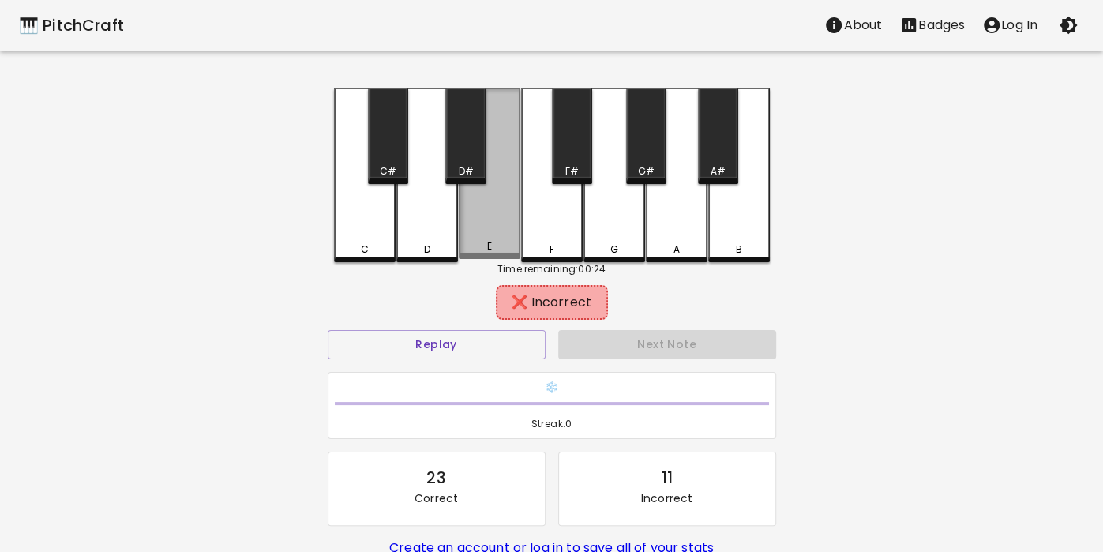
click at [511, 244] on div "E" at bounding box center [489, 246] width 58 height 14
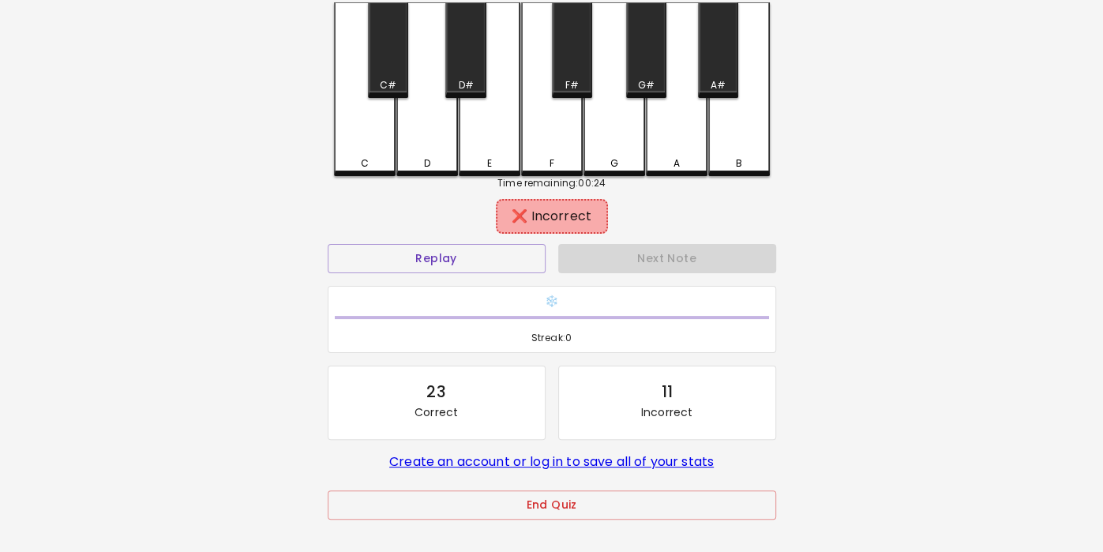
scroll to position [92, 0]
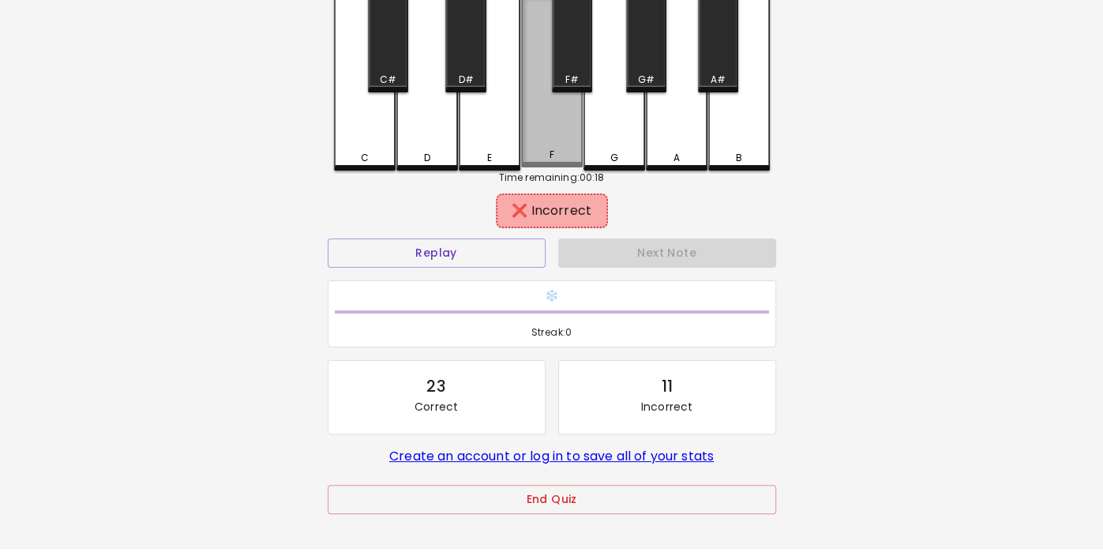
click at [551, 132] on div "F" at bounding box center [552, 82] width 62 height 170
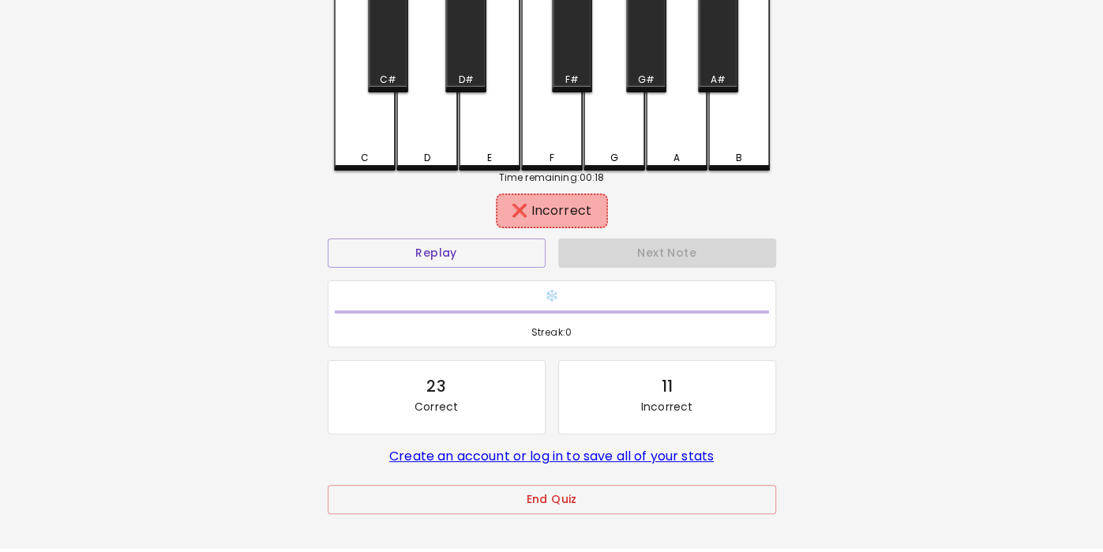
click at [547, 129] on div "F" at bounding box center [552, 84] width 62 height 174
click at [545, 129] on div "F" at bounding box center [552, 84] width 62 height 174
click at [474, 152] on div "E" at bounding box center [489, 158] width 58 height 14
click at [426, 153] on div "D" at bounding box center [426, 158] width 6 height 14
click at [387, 149] on div "C" at bounding box center [365, 84] width 62 height 174
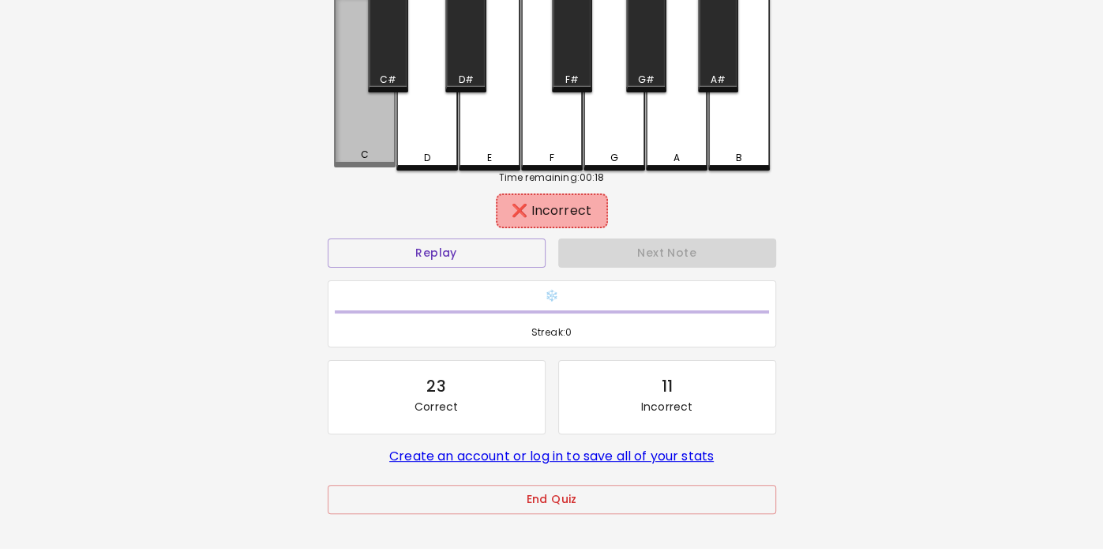
click at [361, 141] on div "C" at bounding box center [365, 82] width 62 height 170
click at [349, 144] on div "C" at bounding box center [365, 82] width 62 height 170
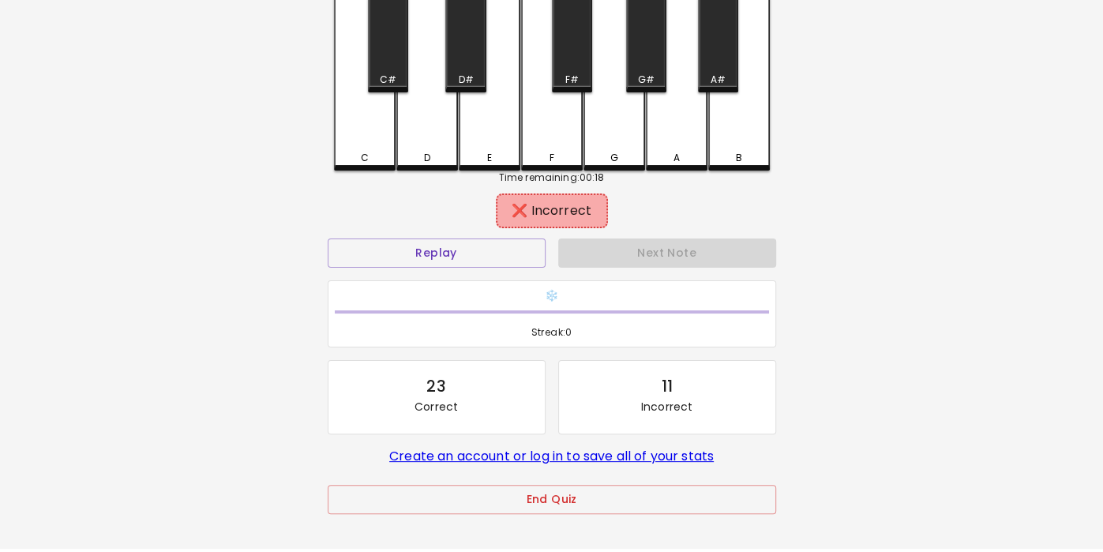
click at [425, 145] on div "D" at bounding box center [427, 84] width 62 height 174
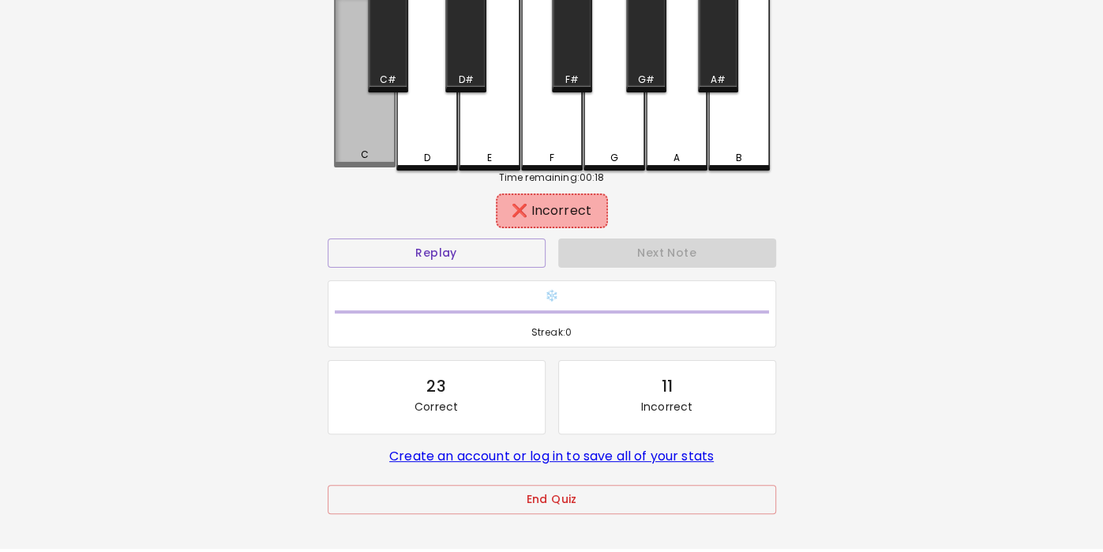
click at [369, 146] on div "C" at bounding box center [365, 82] width 62 height 170
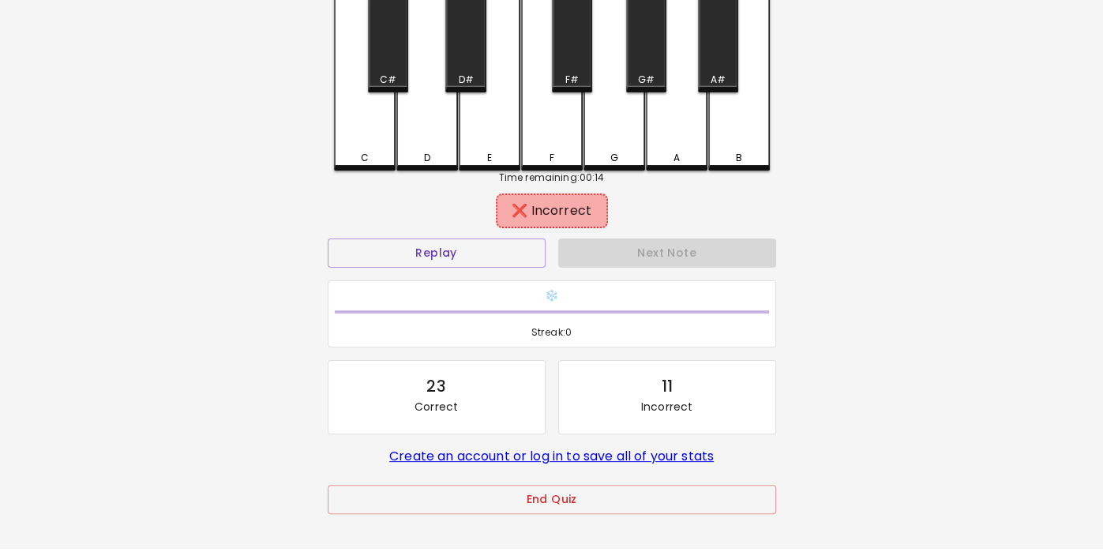
click at [431, 145] on div "D" at bounding box center [427, 84] width 62 height 174
click at [670, 132] on div "A" at bounding box center [677, 84] width 62 height 174
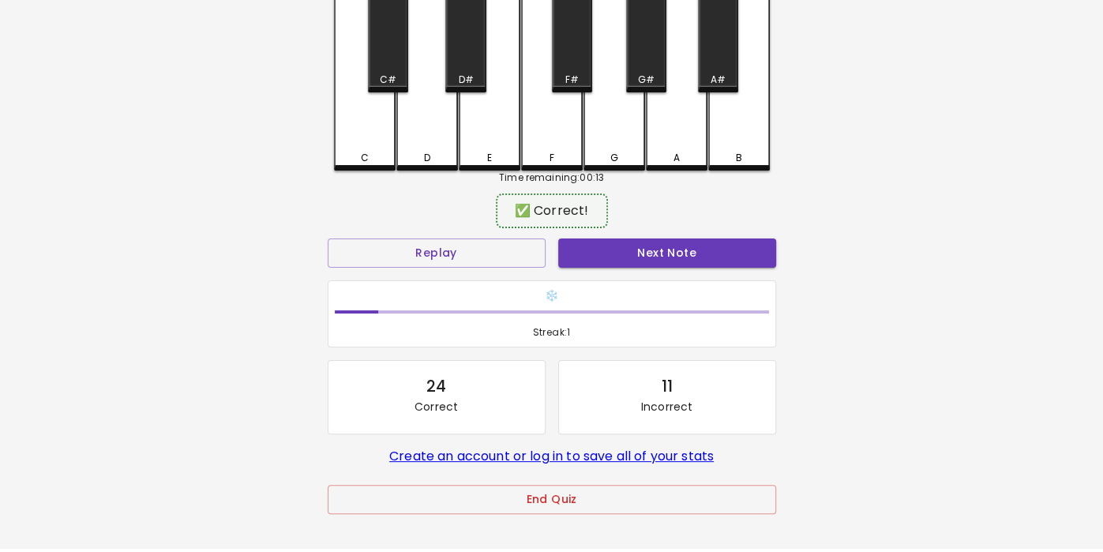
click at [680, 138] on div "A" at bounding box center [677, 84] width 62 height 174
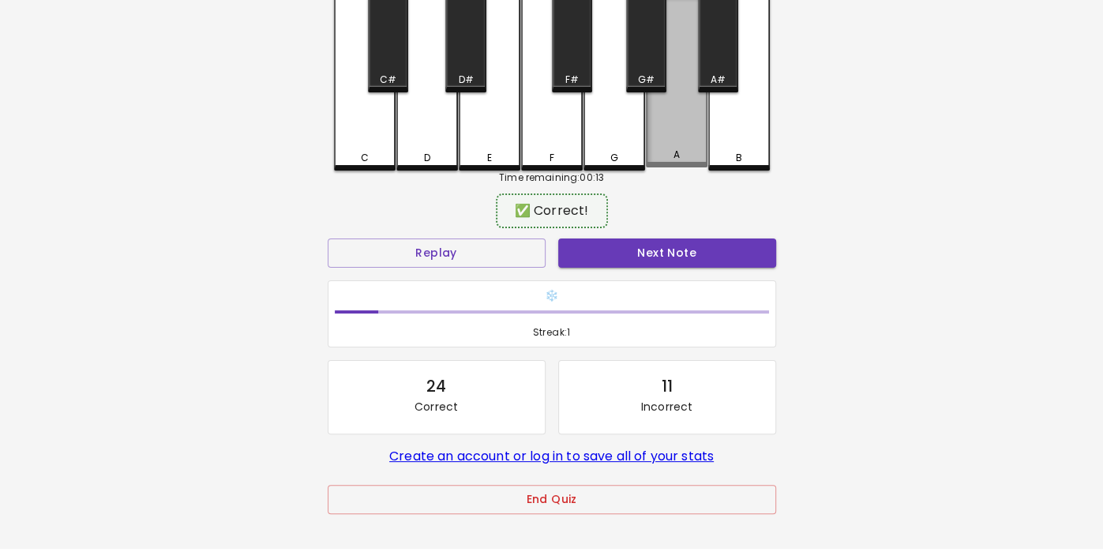
click at [661, 122] on div "A" at bounding box center [677, 82] width 62 height 170
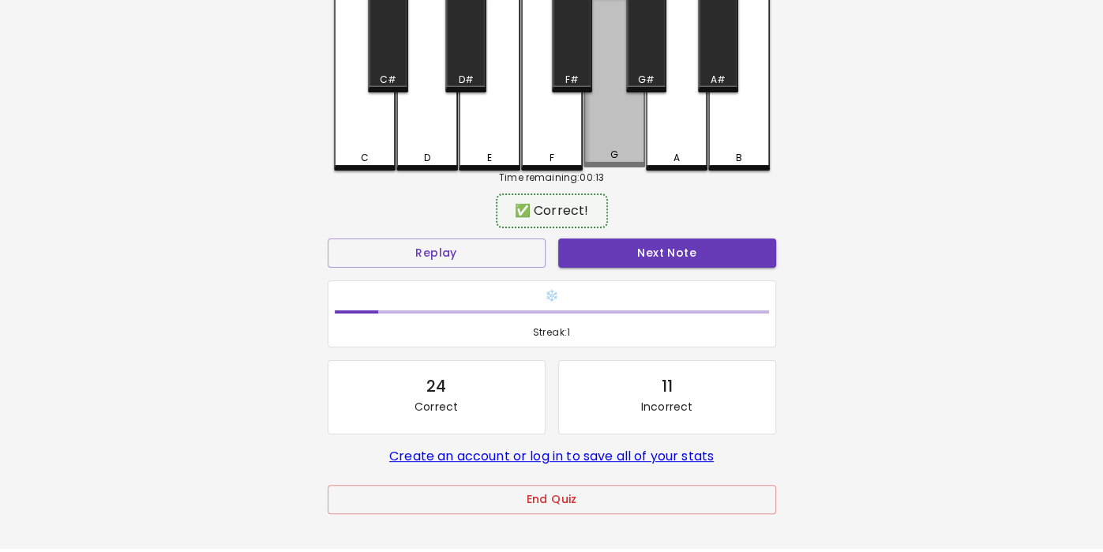
click at [594, 145] on div "G" at bounding box center [614, 82] width 62 height 170
click at [536, 137] on div "F" at bounding box center [552, 84] width 62 height 174
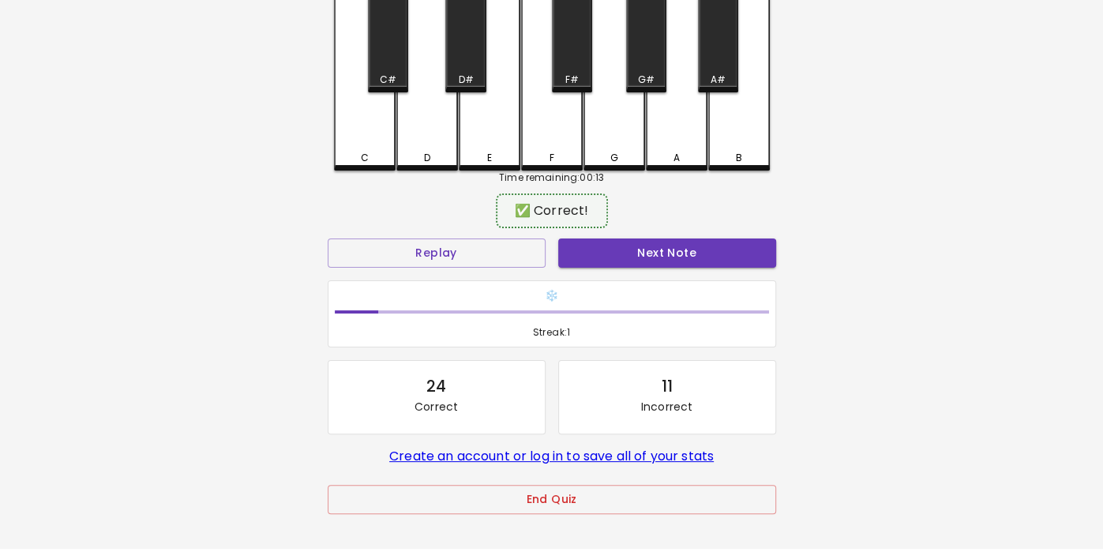
click at [475, 149] on div "E" at bounding box center [490, 84] width 62 height 174
click at [495, 138] on div "E" at bounding box center [490, 84] width 62 height 174
click at [481, 140] on div "E" at bounding box center [490, 84] width 62 height 174
click at [416, 151] on div "D" at bounding box center [427, 158] width 58 height 14
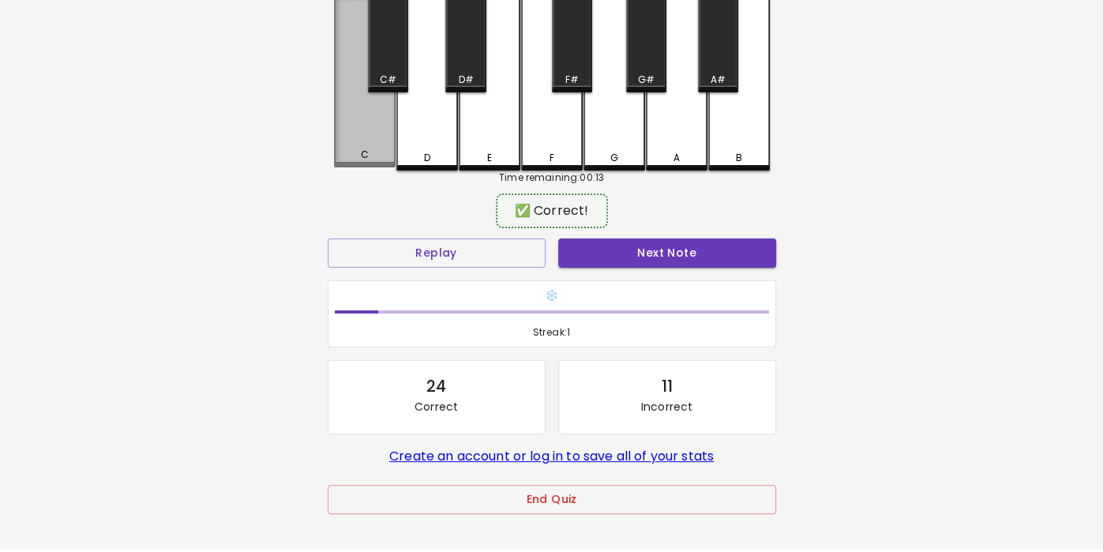
click at [346, 157] on div "C" at bounding box center [364, 155] width 58 height 14
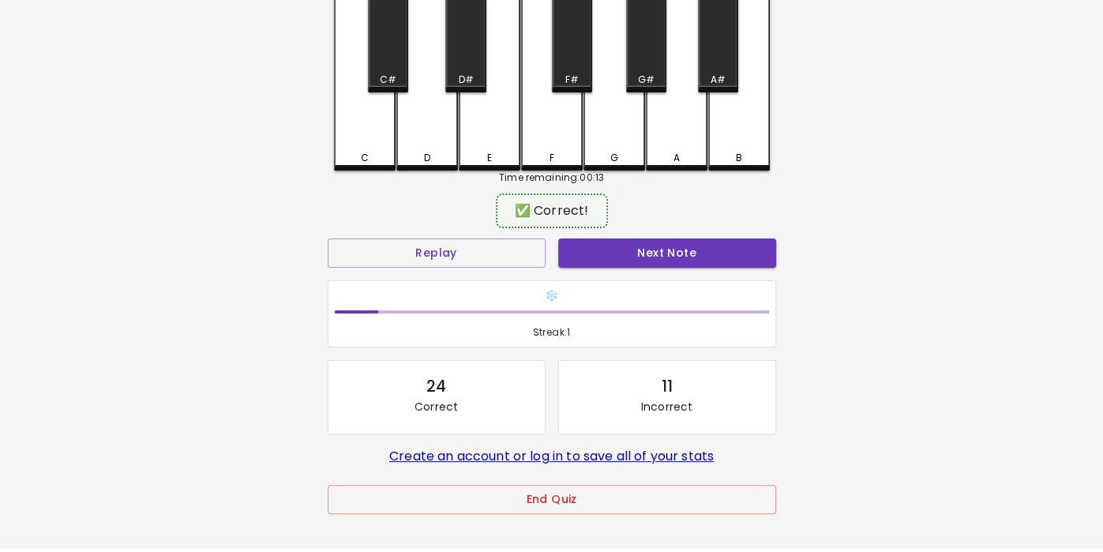
click at [670, 143] on div "A" at bounding box center [677, 84] width 62 height 174
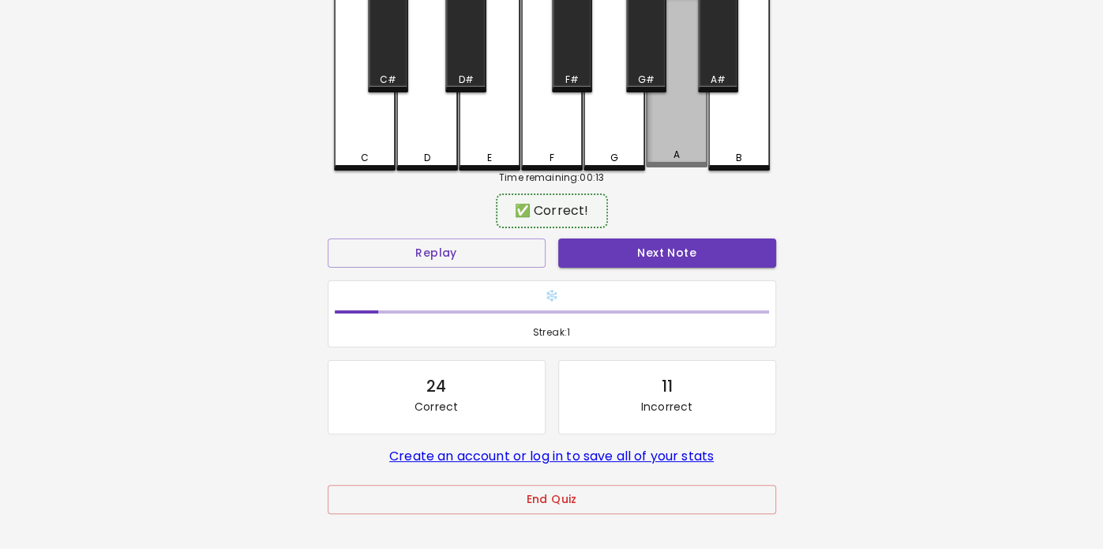
click at [660, 135] on div "A" at bounding box center [677, 82] width 62 height 170
click at [651, 125] on div "A" at bounding box center [677, 82] width 62 height 170
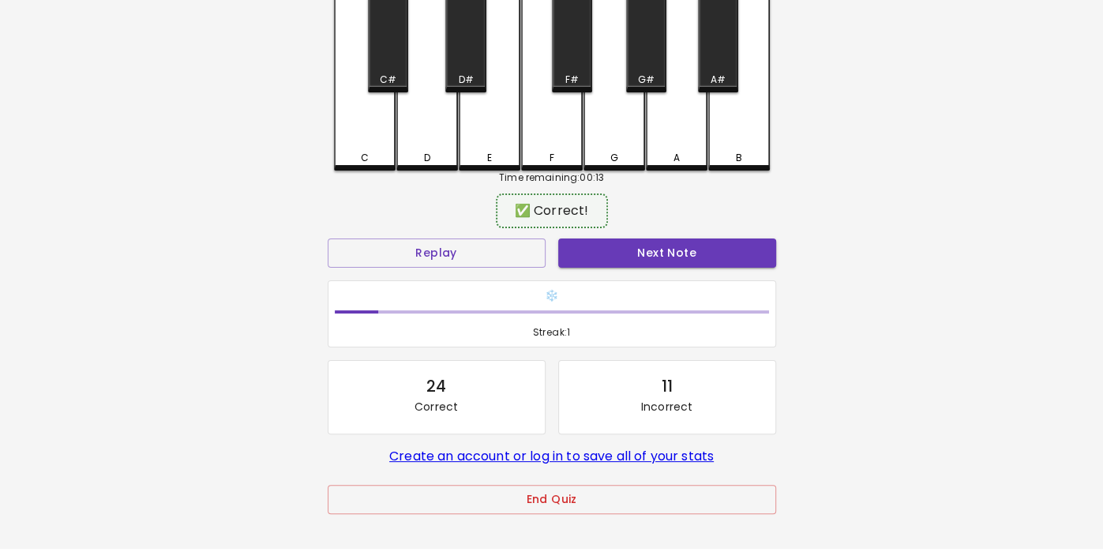
click at [624, 138] on div "G" at bounding box center [614, 84] width 62 height 174
click at [563, 140] on div "F" at bounding box center [552, 84] width 62 height 174
click at [505, 125] on div "E" at bounding box center [490, 84] width 62 height 174
click at [488, 134] on div "E" at bounding box center [490, 84] width 62 height 174
click at [485, 127] on div "E" at bounding box center [490, 84] width 62 height 174
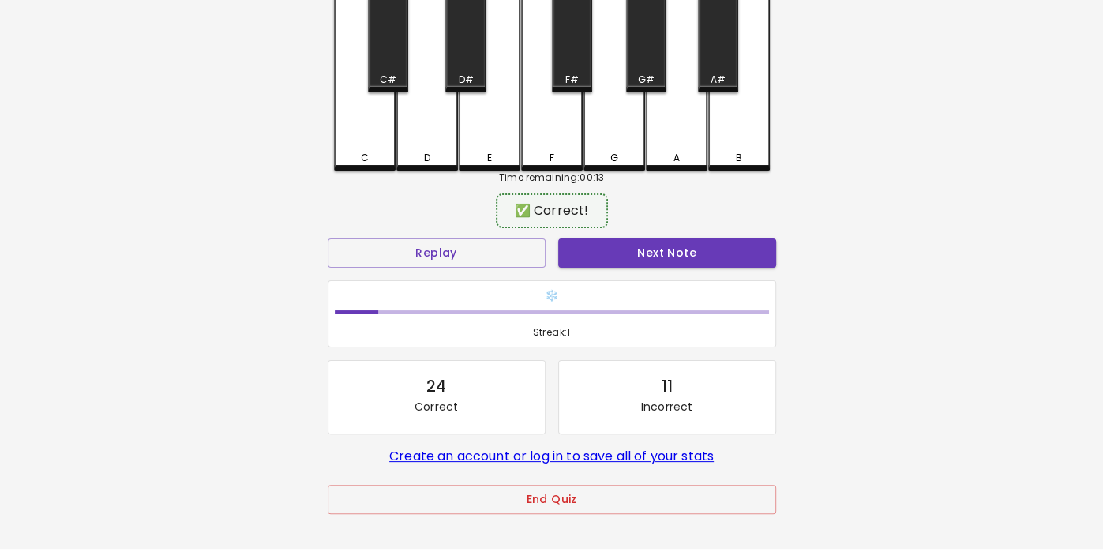
click at [424, 155] on div "D" at bounding box center [426, 158] width 6 height 14
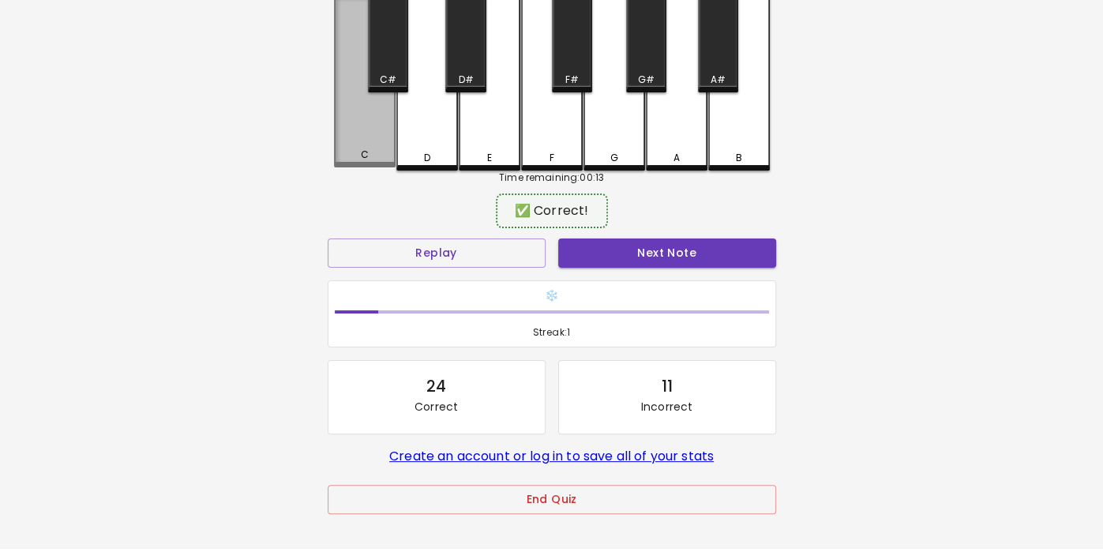
click at [361, 143] on div "C" at bounding box center [365, 82] width 62 height 170
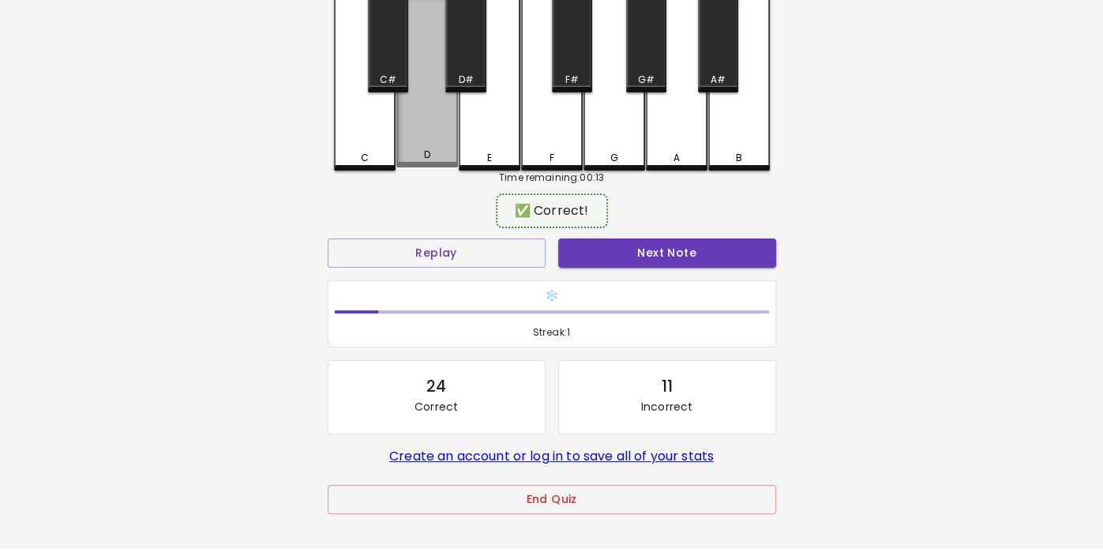
click at [413, 140] on div "D" at bounding box center [427, 82] width 62 height 170
click at [431, 143] on div "D" at bounding box center [427, 82] width 62 height 170
click at [429, 140] on div "D" at bounding box center [427, 82] width 62 height 170
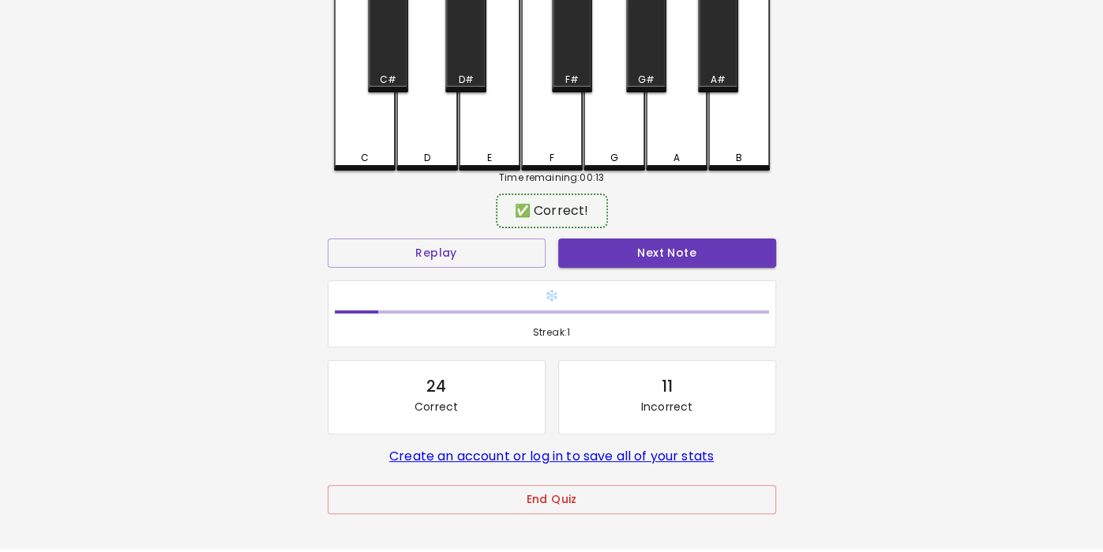
click at [495, 141] on div "E" at bounding box center [490, 84] width 62 height 174
click at [427, 148] on div "D" at bounding box center [427, 84] width 62 height 174
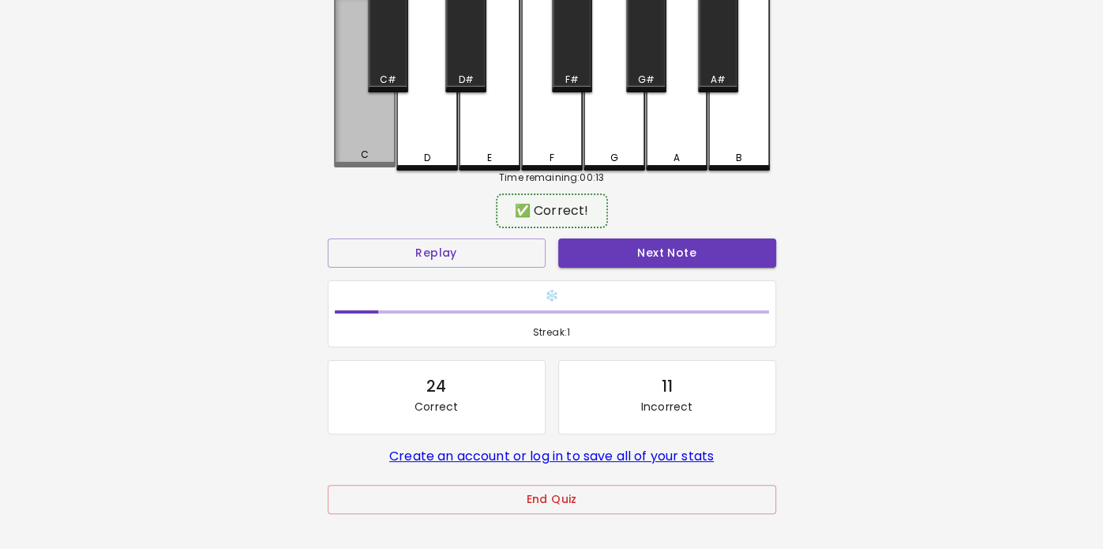
click at [361, 139] on div "C" at bounding box center [365, 82] width 62 height 170
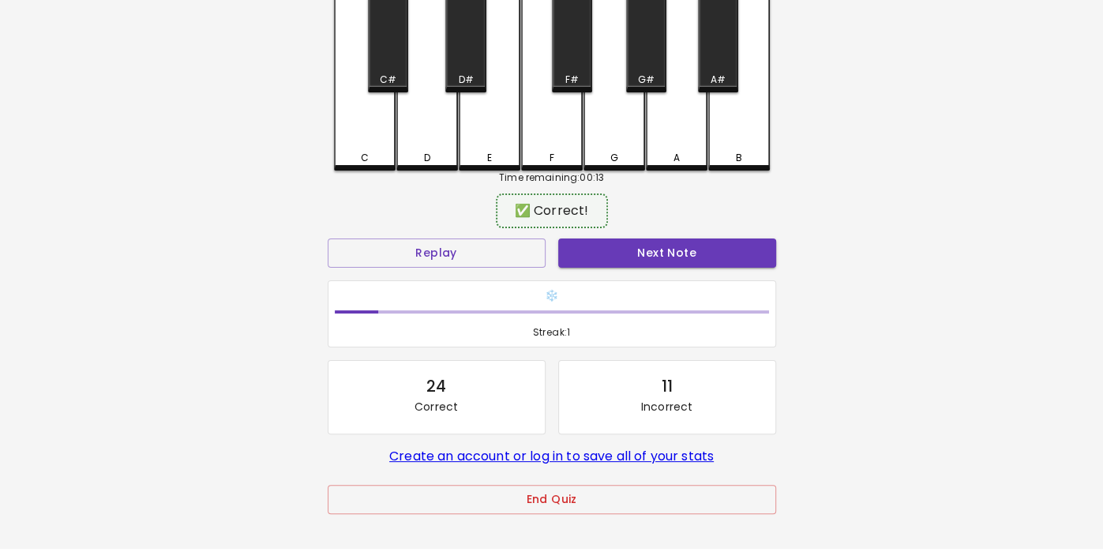
click at [363, 143] on div "C" at bounding box center [365, 84] width 62 height 174
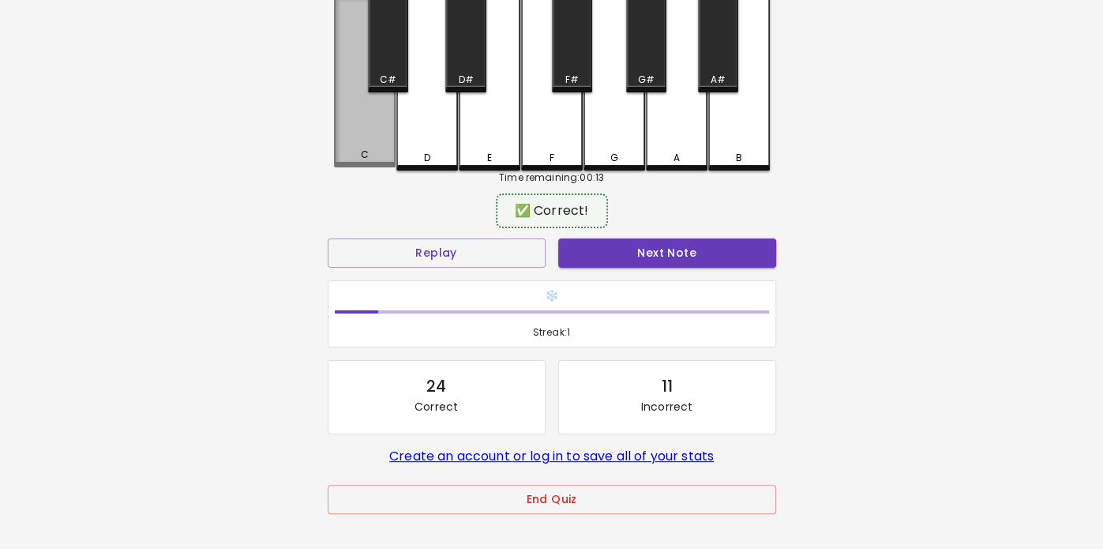
click at [348, 167] on div "C" at bounding box center [365, 82] width 62 height 170
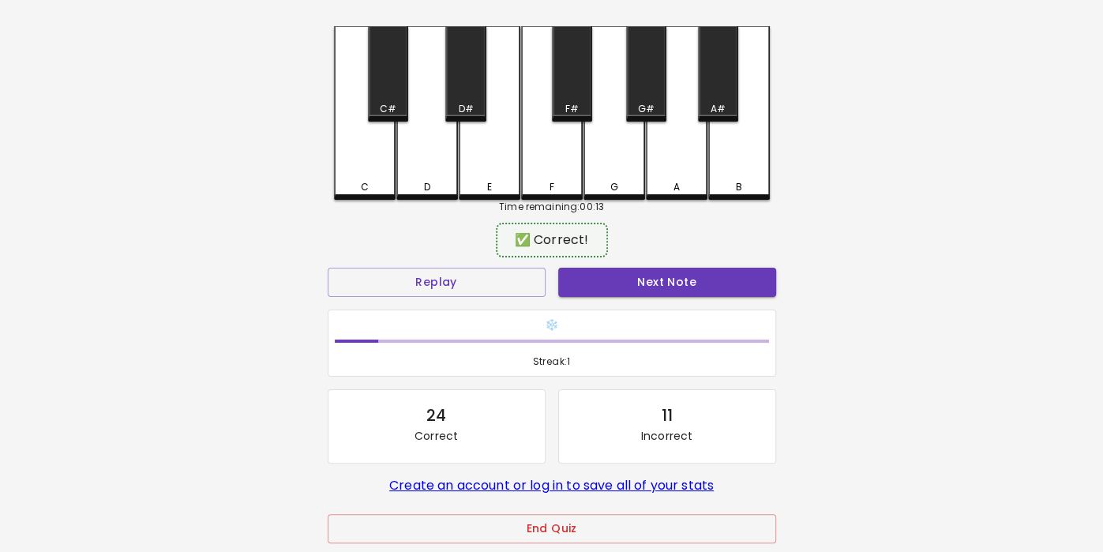
scroll to position [62, 0]
click at [590, 294] on button "Next Note" at bounding box center [667, 282] width 218 height 29
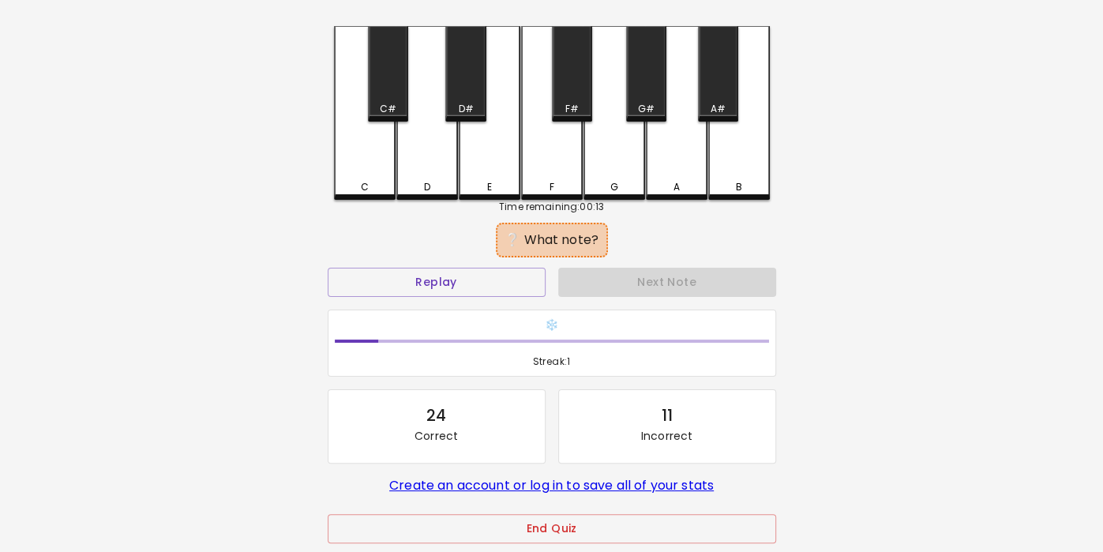
click at [603, 290] on div "Next Note" at bounding box center [667, 282] width 230 height 42
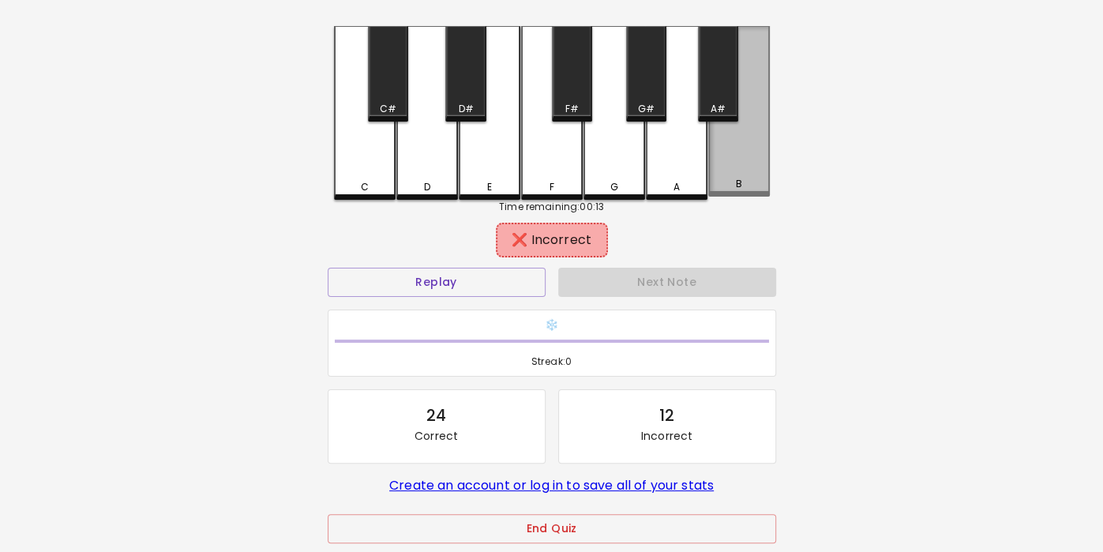
click at [748, 187] on div "B" at bounding box center [739, 184] width 58 height 14
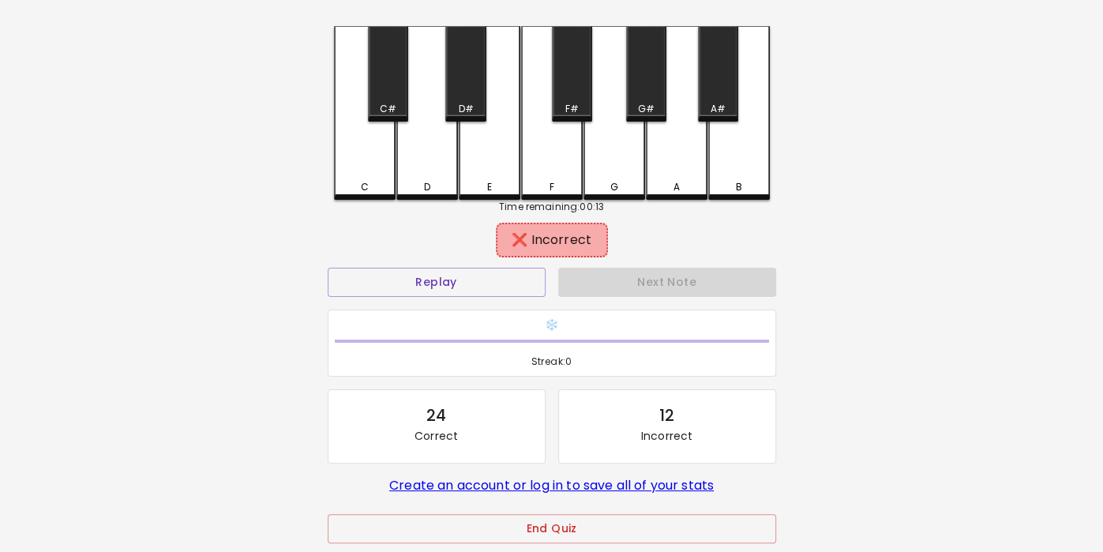
click at [679, 166] on div "A" at bounding box center [677, 113] width 62 height 174
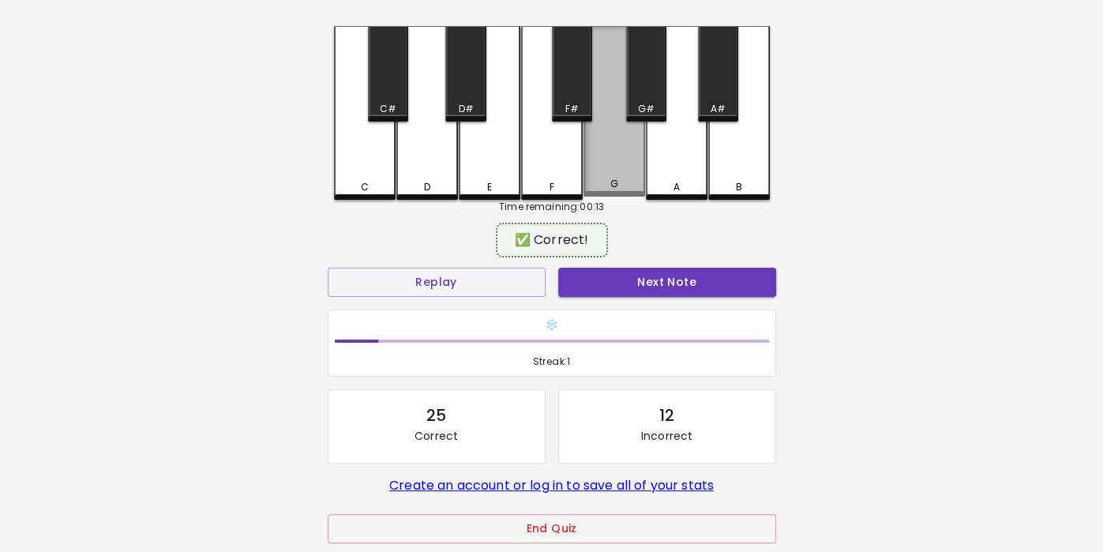
click at [634, 149] on div "G" at bounding box center [614, 111] width 62 height 170
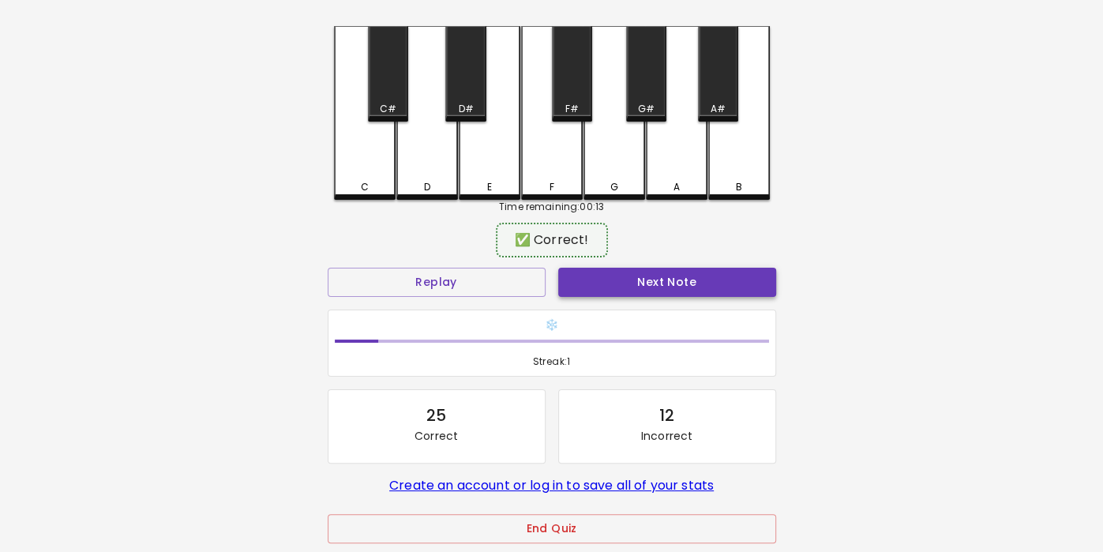
click at [611, 286] on button "Next Note" at bounding box center [667, 282] width 218 height 29
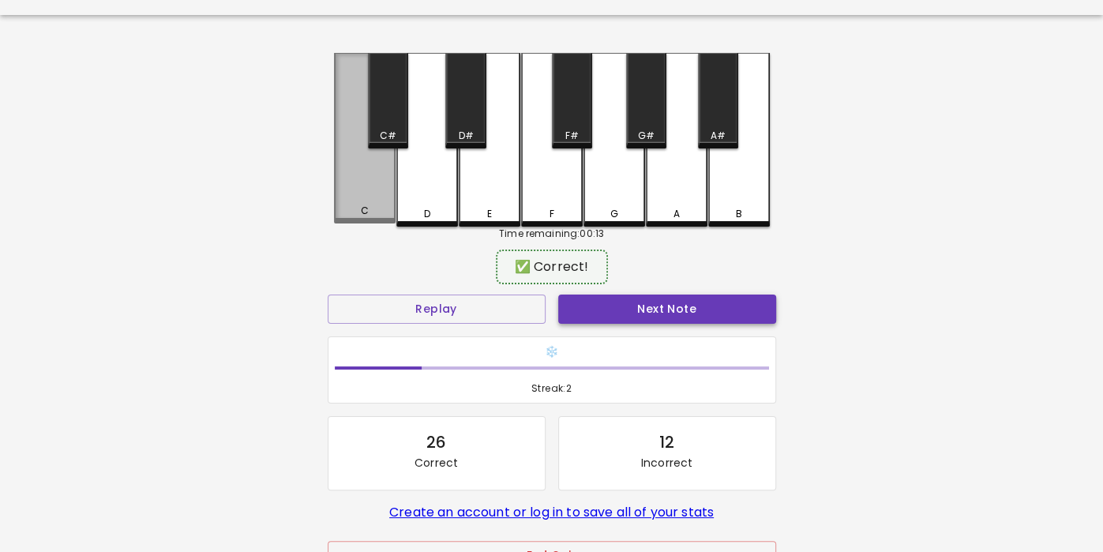
scroll to position [0, 0]
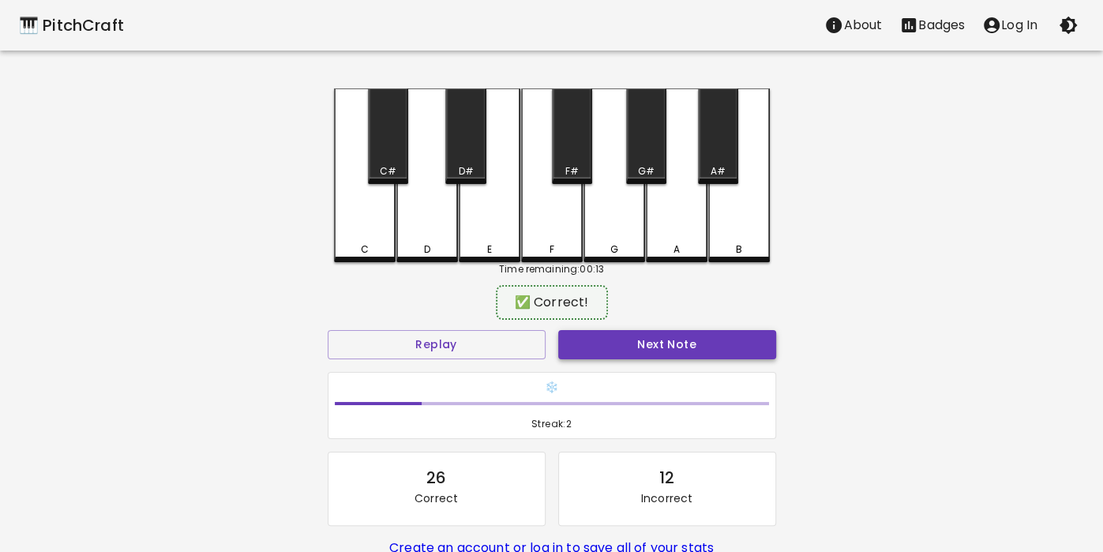
click at [623, 350] on button "Next Note" at bounding box center [667, 344] width 218 height 29
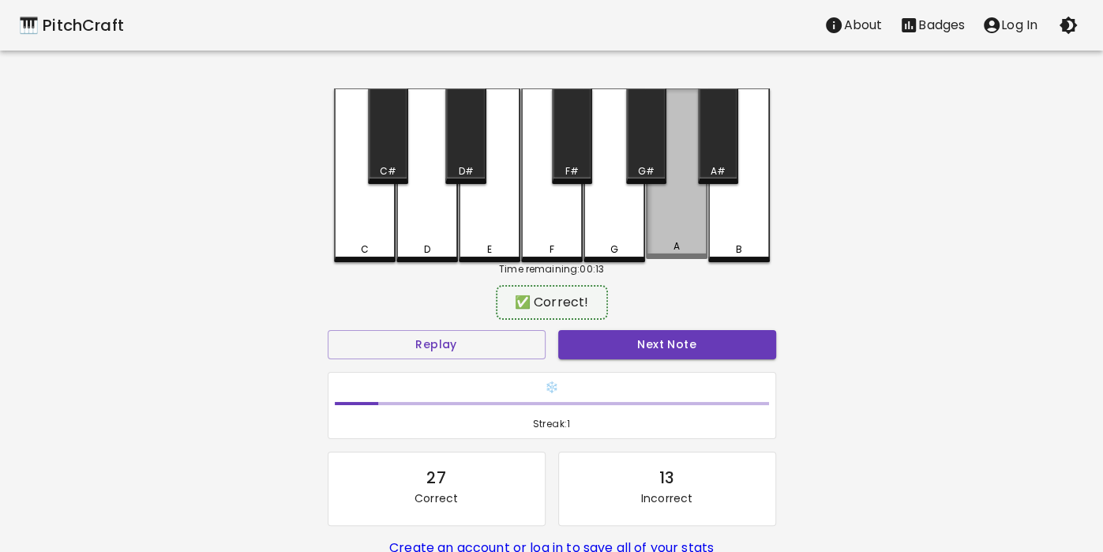
click at [687, 239] on div "A" at bounding box center [677, 173] width 62 height 170
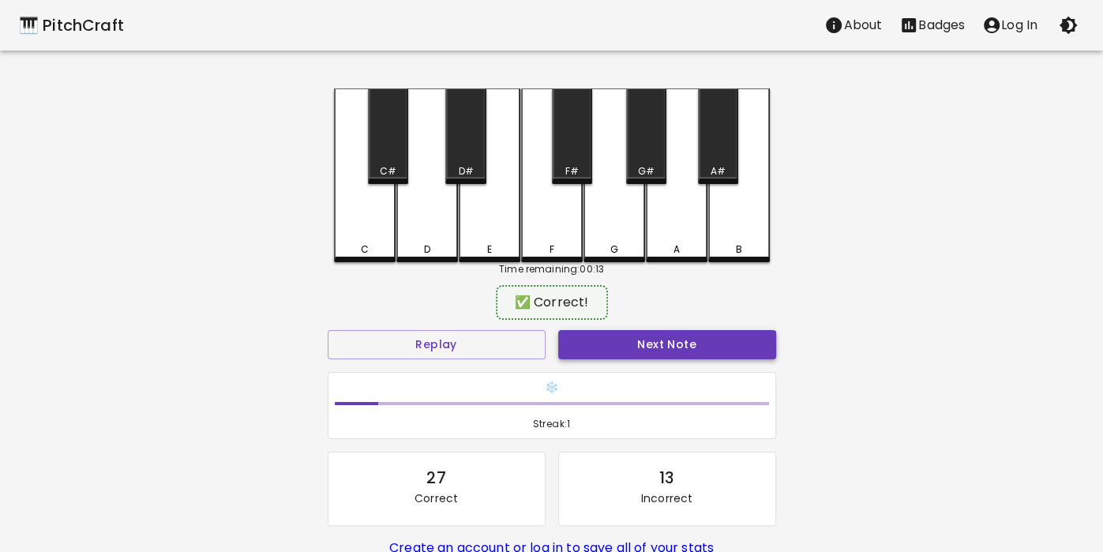
click at [653, 335] on button "Next Note" at bounding box center [667, 344] width 218 height 29
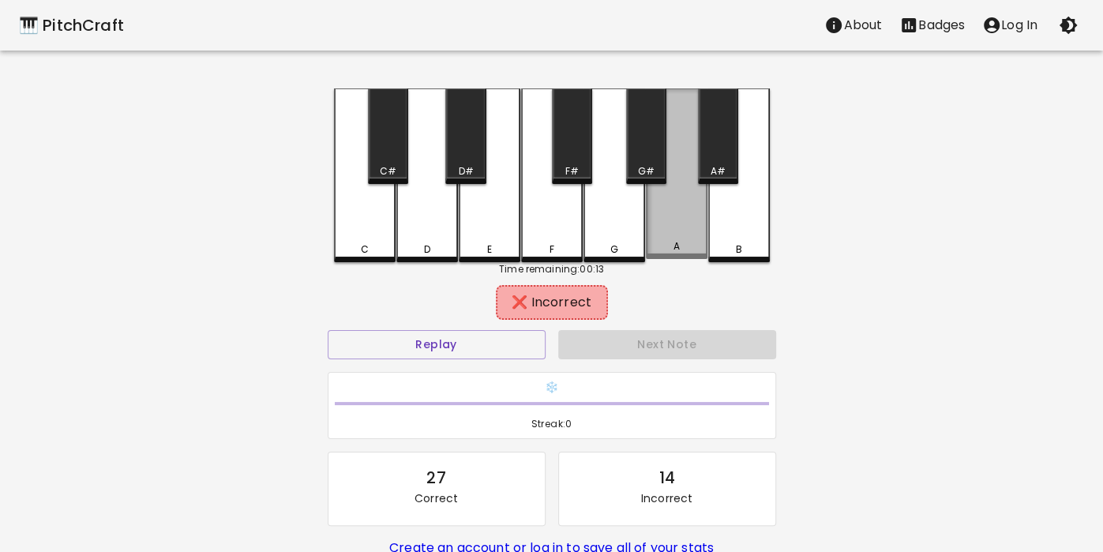
click at [689, 227] on div "A" at bounding box center [677, 173] width 62 height 170
click at [662, 222] on div "A" at bounding box center [677, 173] width 62 height 170
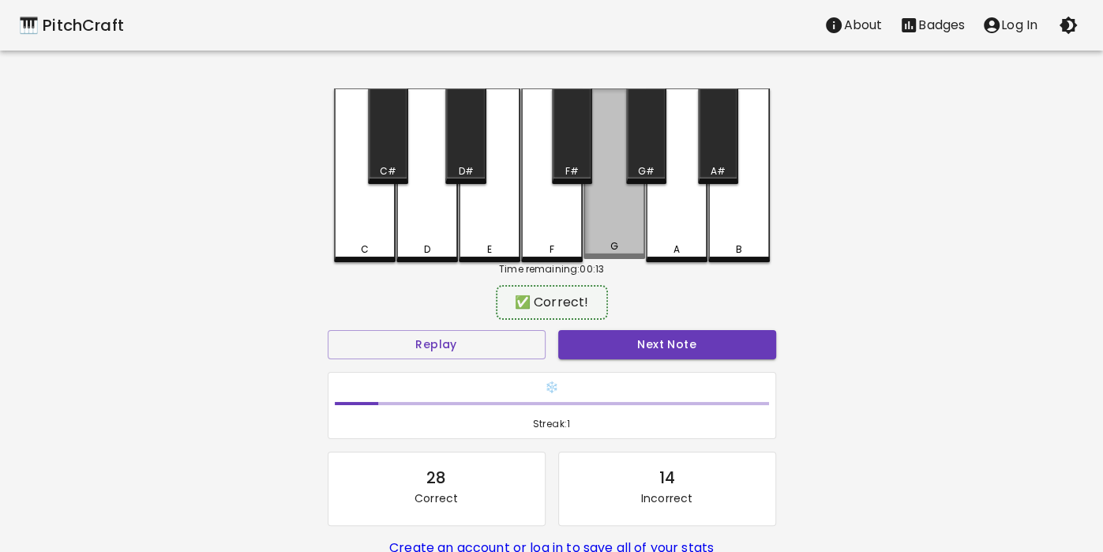
click at [624, 219] on div "G" at bounding box center [614, 173] width 62 height 170
click at [601, 216] on div "G" at bounding box center [614, 173] width 62 height 170
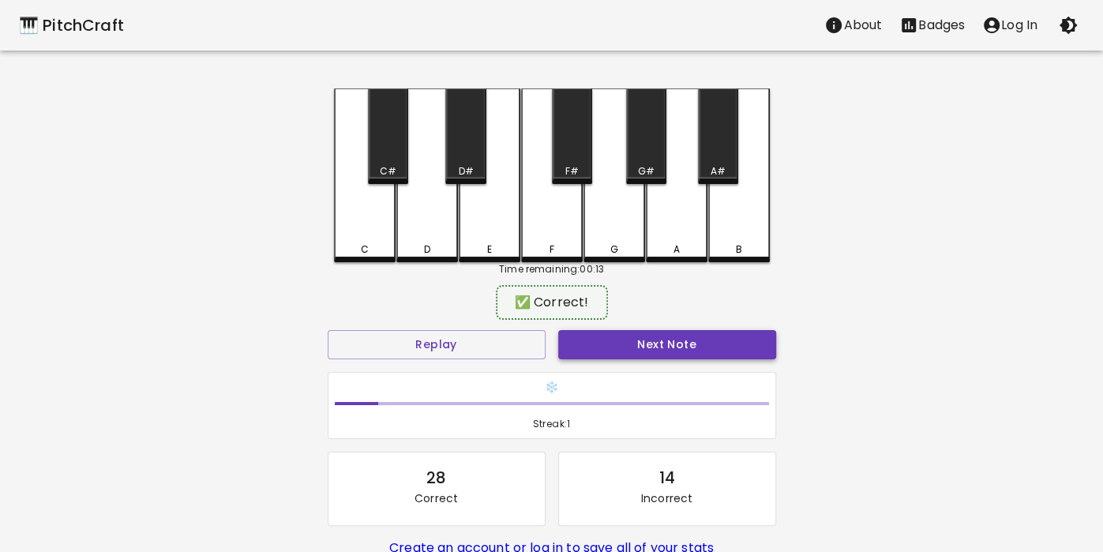
click at [600, 331] on button "Next Note" at bounding box center [667, 344] width 218 height 29
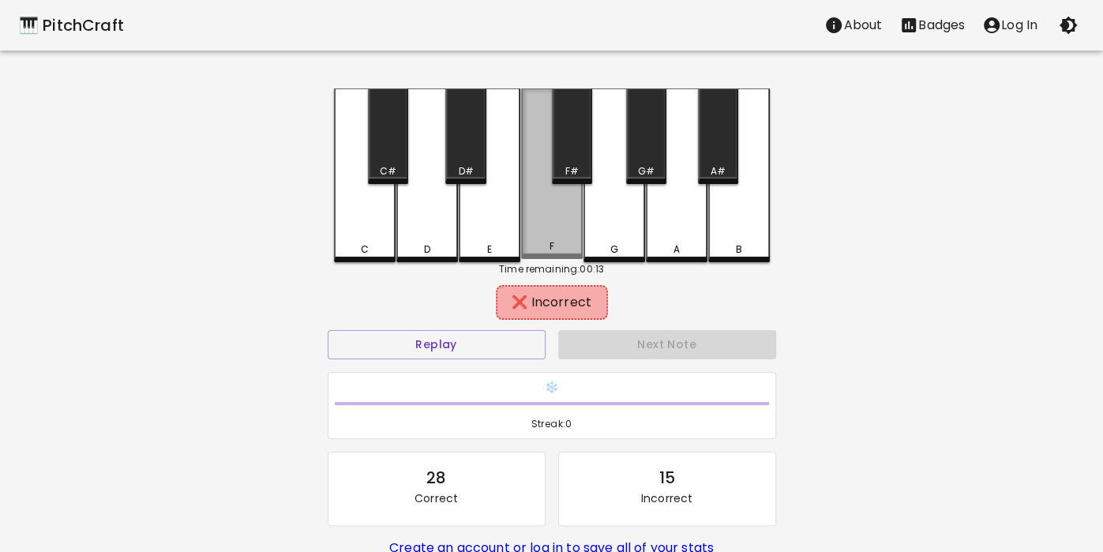
click at [550, 214] on div "F" at bounding box center [552, 173] width 62 height 170
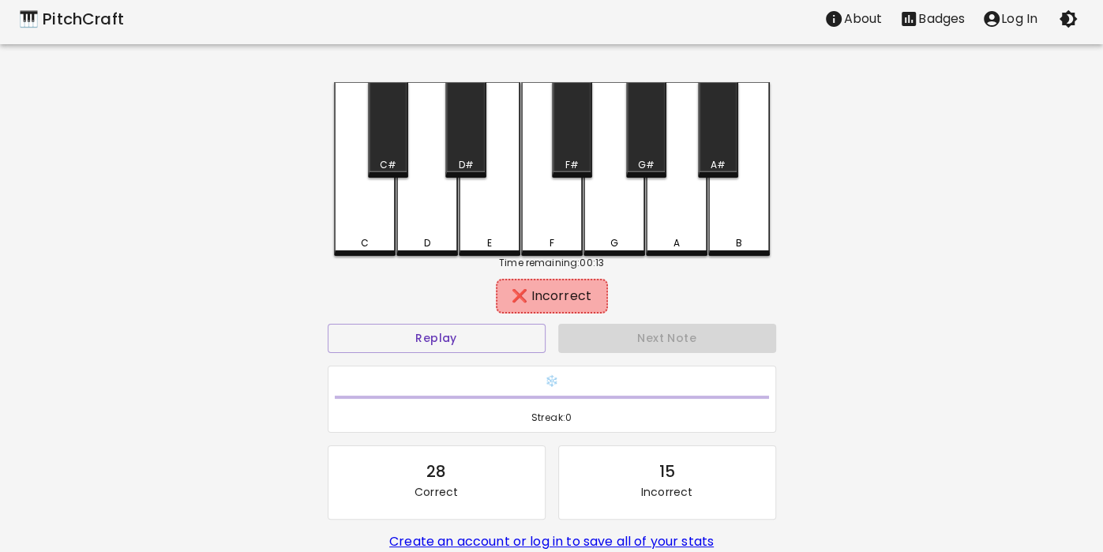
scroll to position [7, 0]
click at [597, 227] on div "G" at bounding box center [614, 168] width 62 height 174
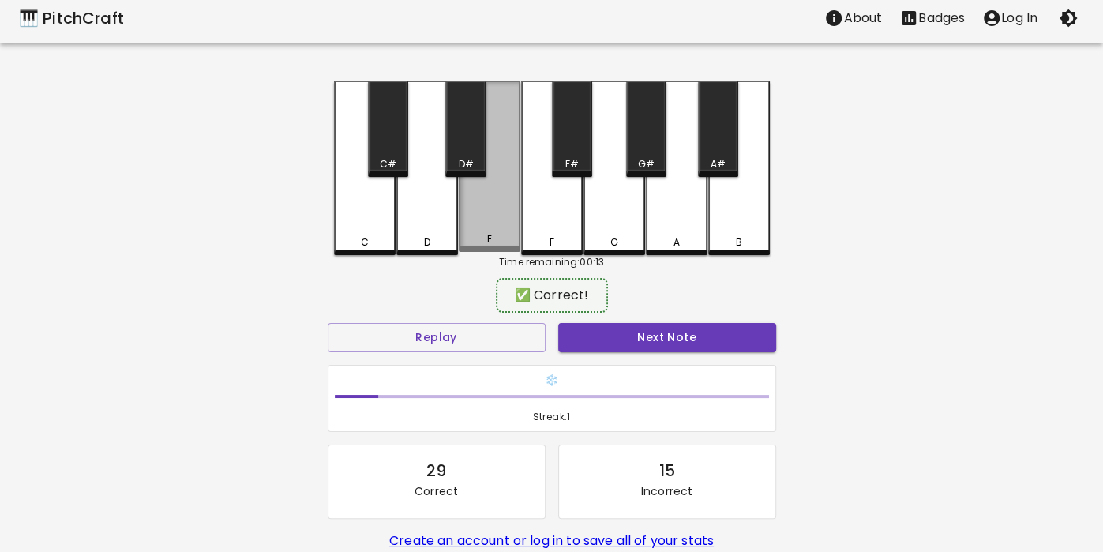
click at [491, 237] on div "E" at bounding box center [488, 239] width 5 height 14
click at [496, 235] on div "E" at bounding box center [489, 239] width 58 height 14
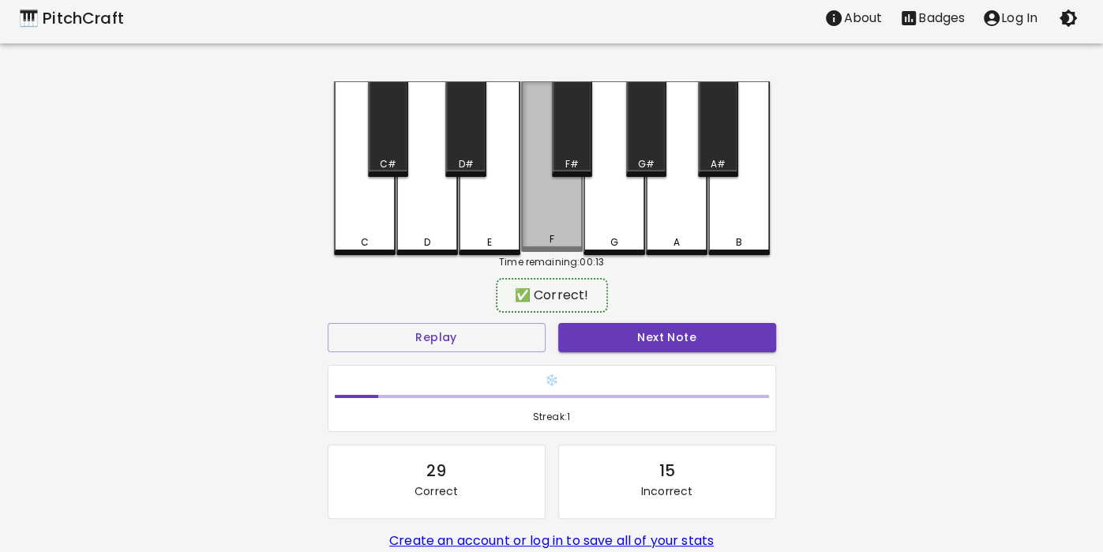
click at [565, 234] on div "F" at bounding box center [551, 239] width 58 height 14
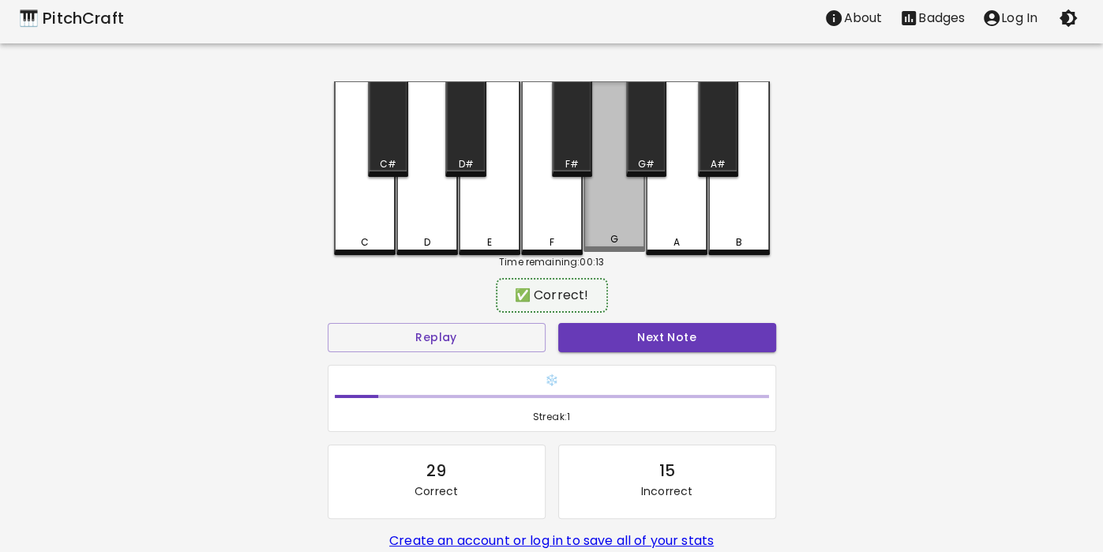
click at [637, 231] on div "G" at bounding box center [614, 166] width 62 height 170
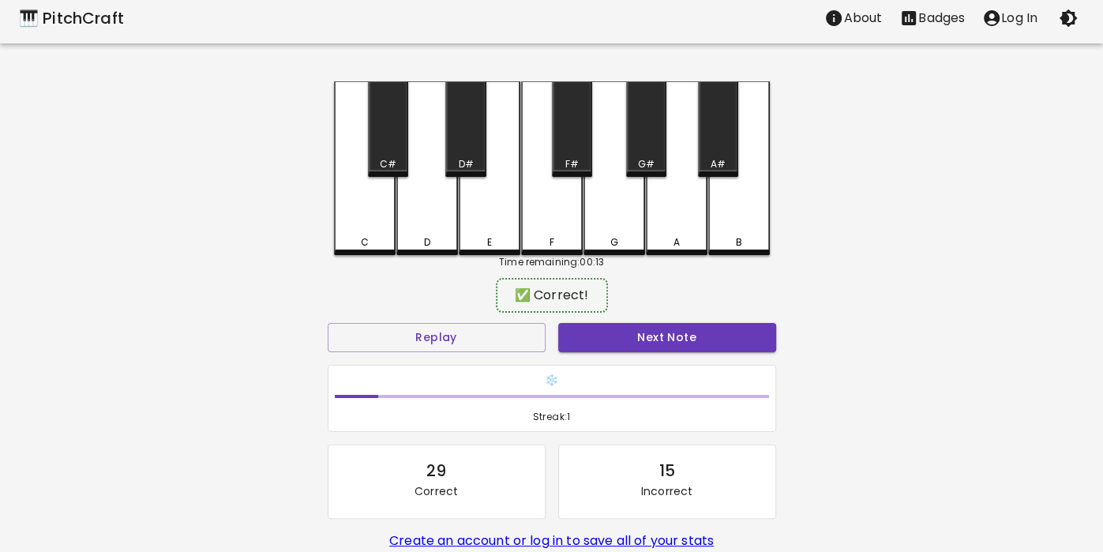
click at [611, 215] on div "G" at bounding box center [614, 168] width 62 height 174
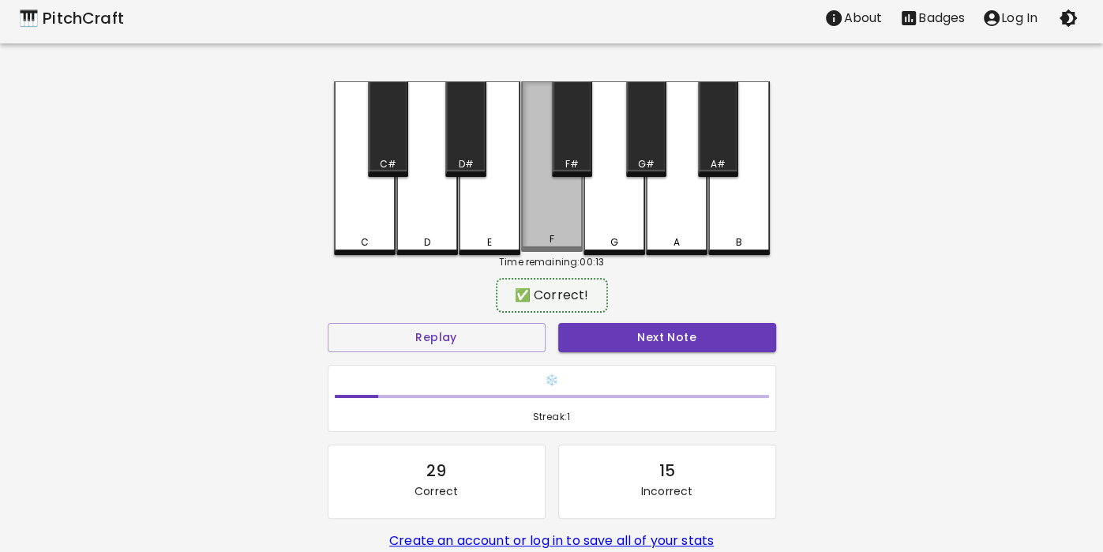
click at [541, 216] on div "F" at bounding box center [552, 166] width 62 height 170
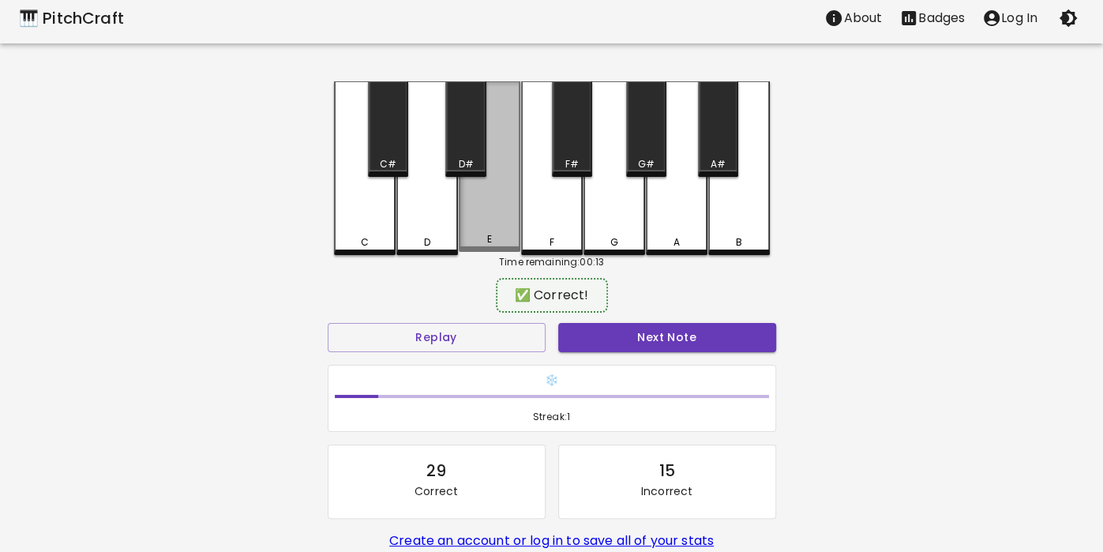
click at [483, 224] on div "E" at bounding box center [490, 166] width 62 height 170
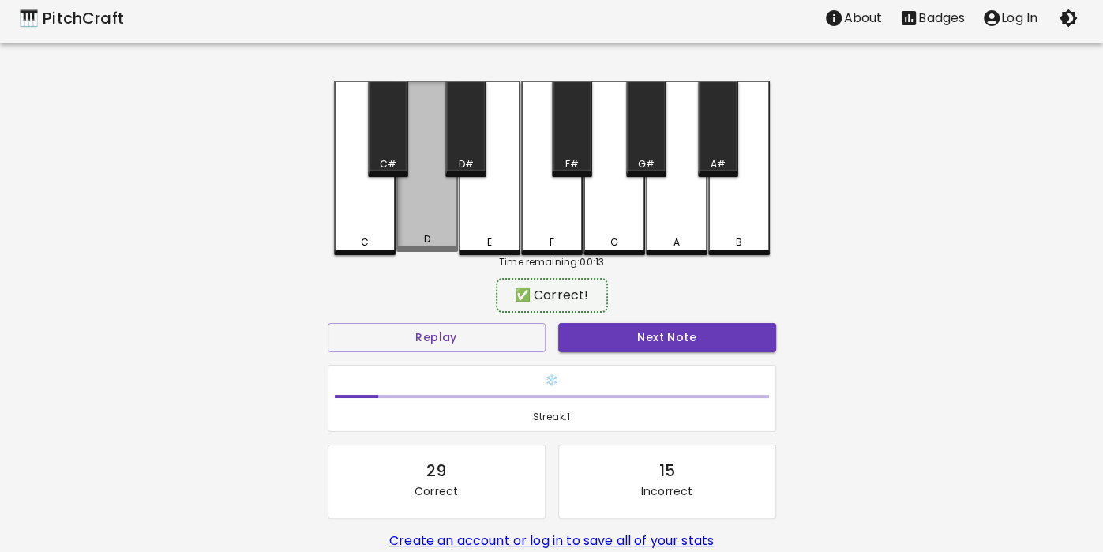
click at [403, 218] on div "D" at bounding box center [427, 166] width 62 height 170
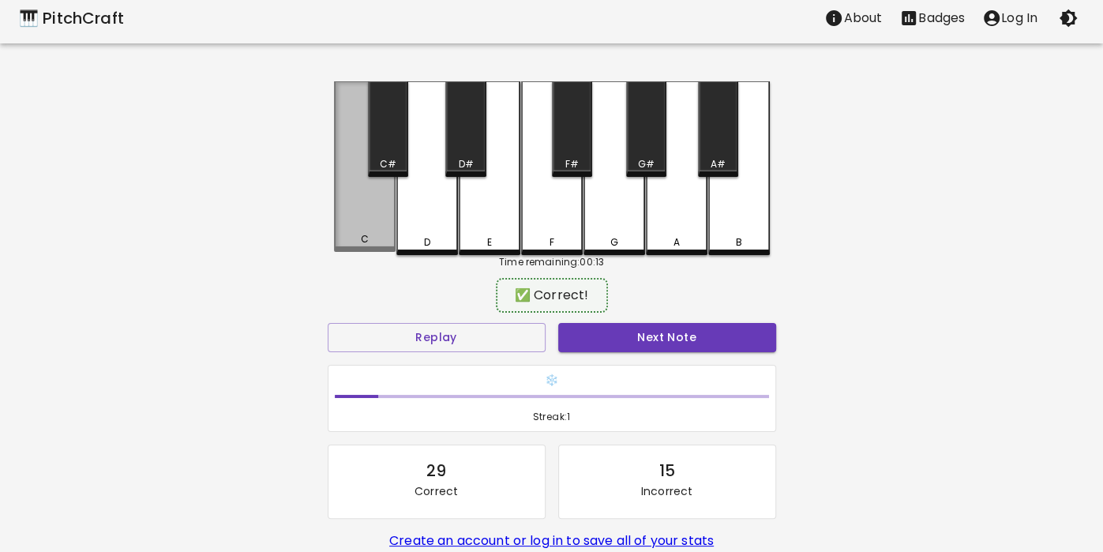
click at [343, 225] on div "C" at bounding box center [365, 166] width 62 height 170
click at [361, 242] on div "C" at bounding box center [364, 239] width 8 height 14
click at [429, 238] on div "D" at bounding box center [426, 242] width 6 height 14
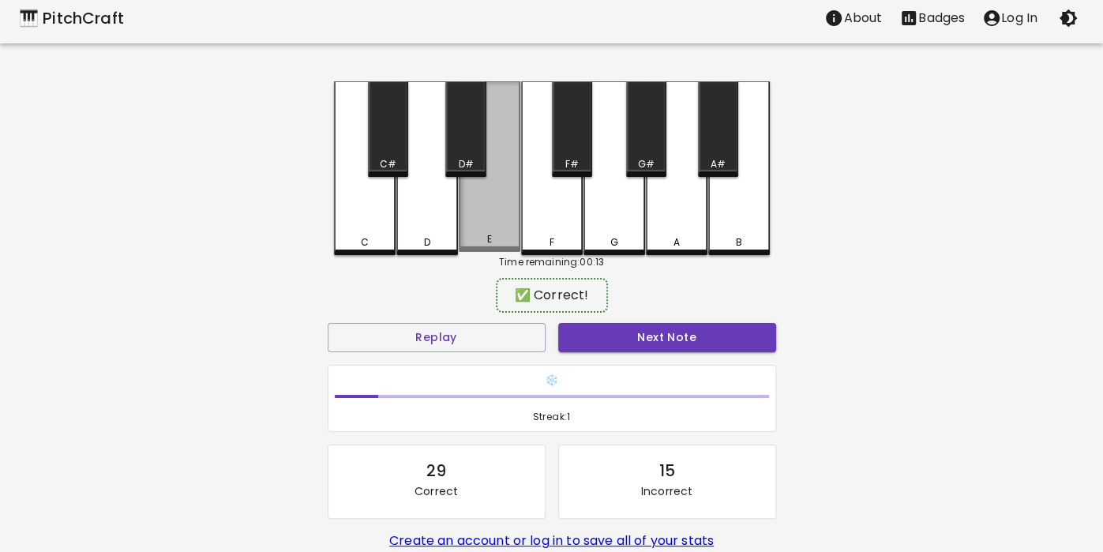
click at [500, 227] on div "E" at bounding box center [490, 166] width 62 height 170
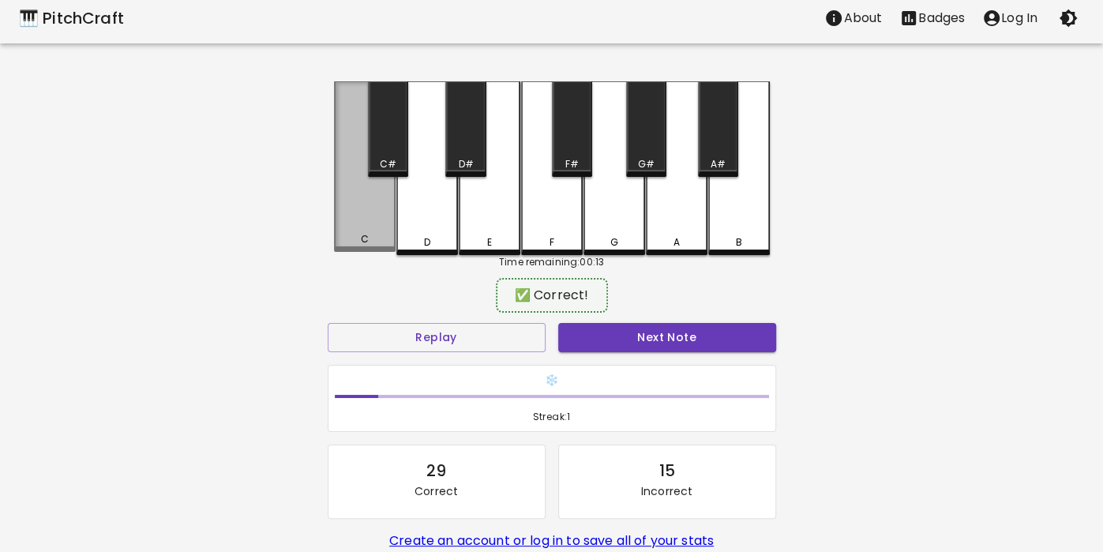
scroll to position [0, 0]
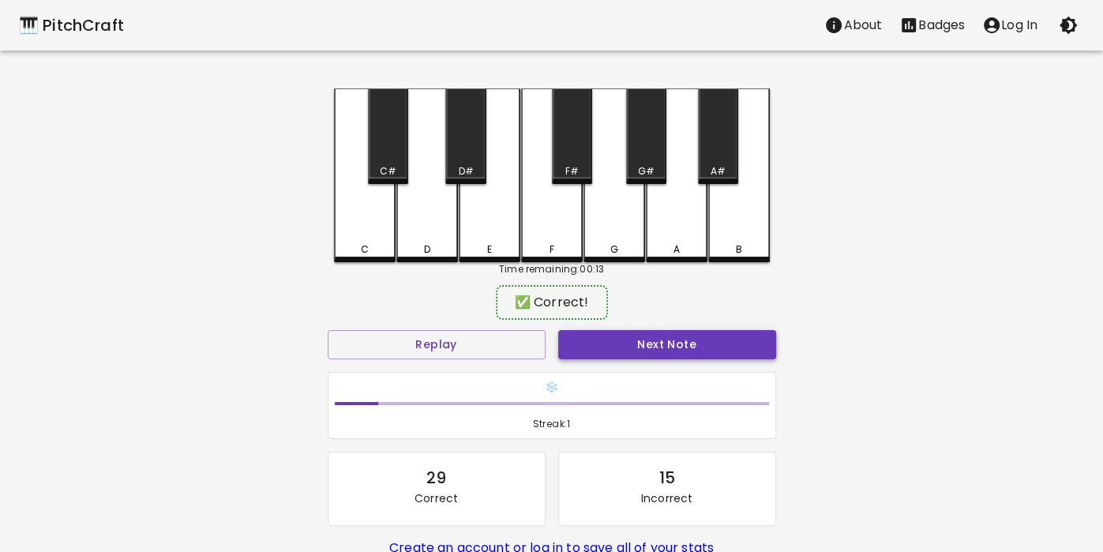
click at [636, 355] on button "Next Note" at bounding box center [667, 344] width 218 height 29
click at [646, 353] on button "Next Note" at bounding box center [667, 344] width 218 height 29
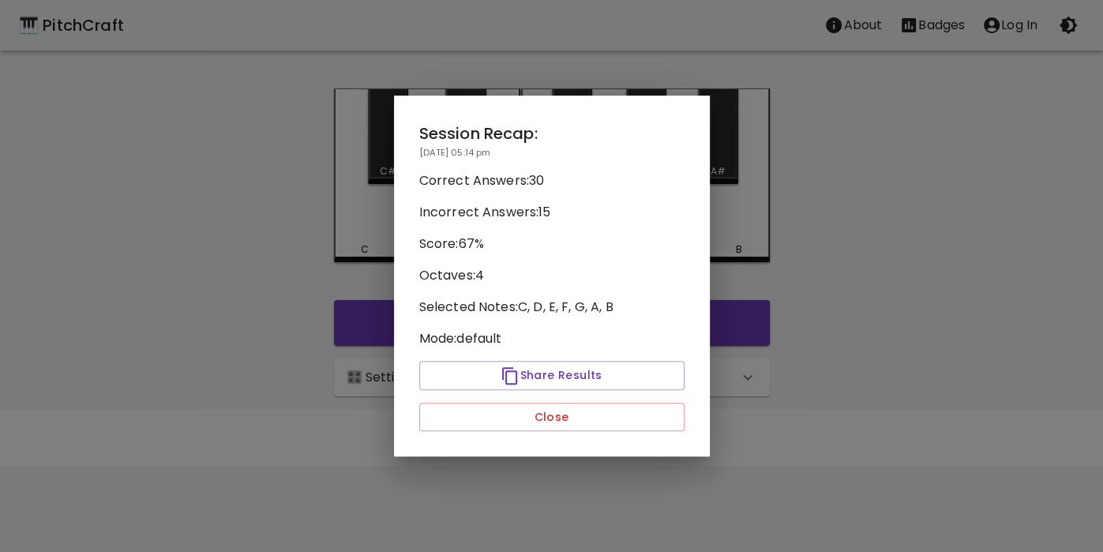
click at [1102, 446] on div at bounding box center [551, 276] width 1103 height 552
